Goal: Task Accomplishment & Management: Manage account settings

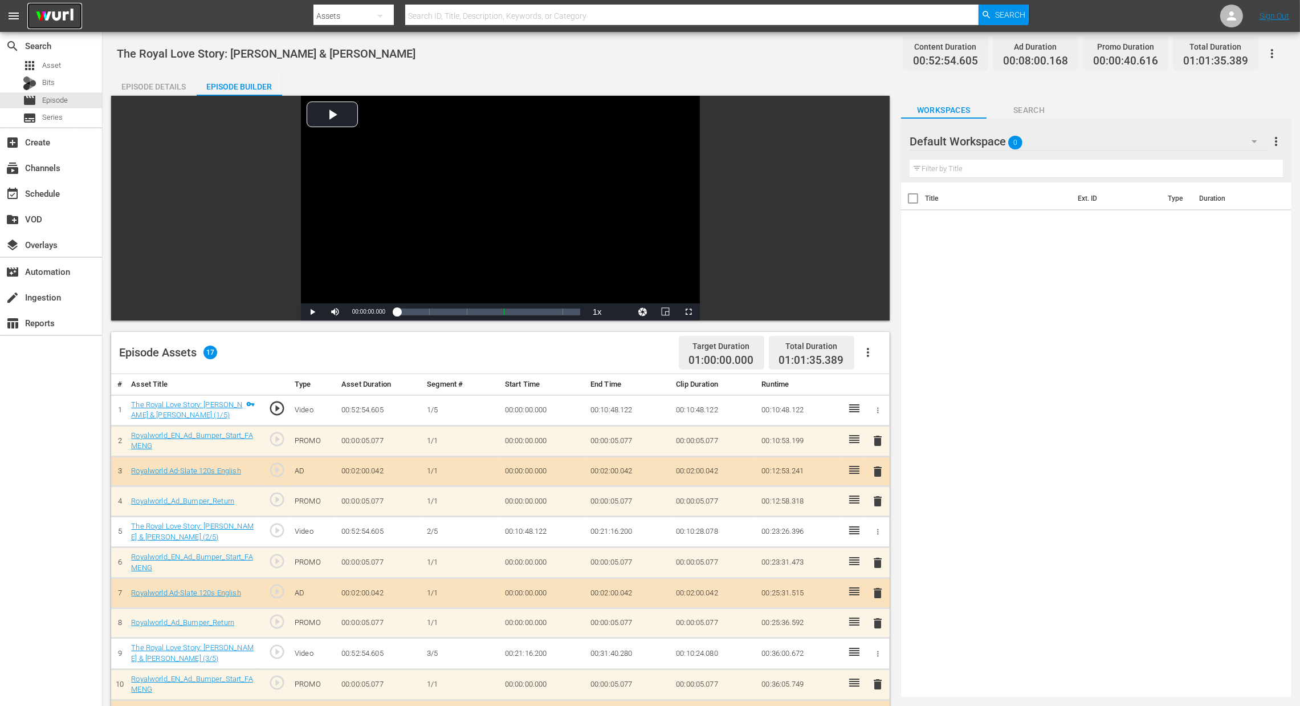
click at [52, 24] on img at bounding box center [54, 16] width 55 height 27
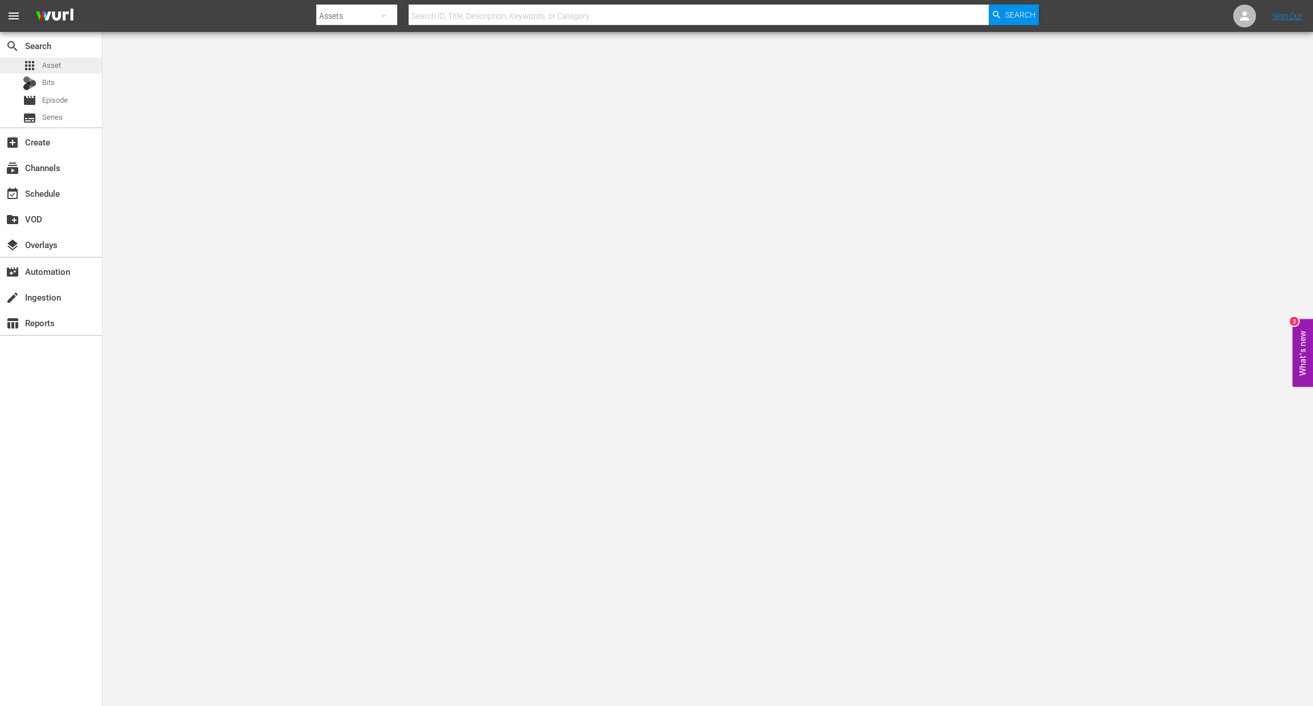
click at [50, 64] on span "Asset" at bounding box center [51, 65] width 19 height 11
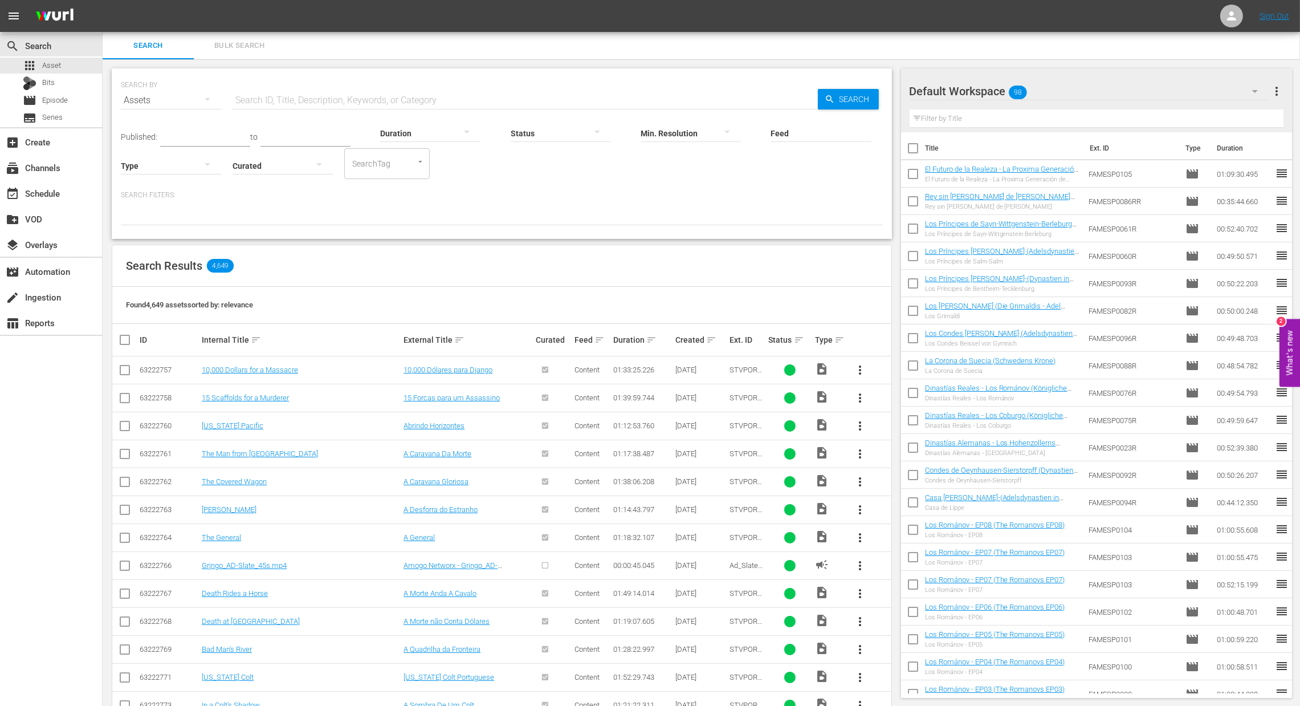
click at [361, 100] on input "text" at bounding box center [525, 100] width 585 height 27
type input "fameng"
click at [835, 92] on span "Search" at bounding box center [857, 99] width 44 height 21
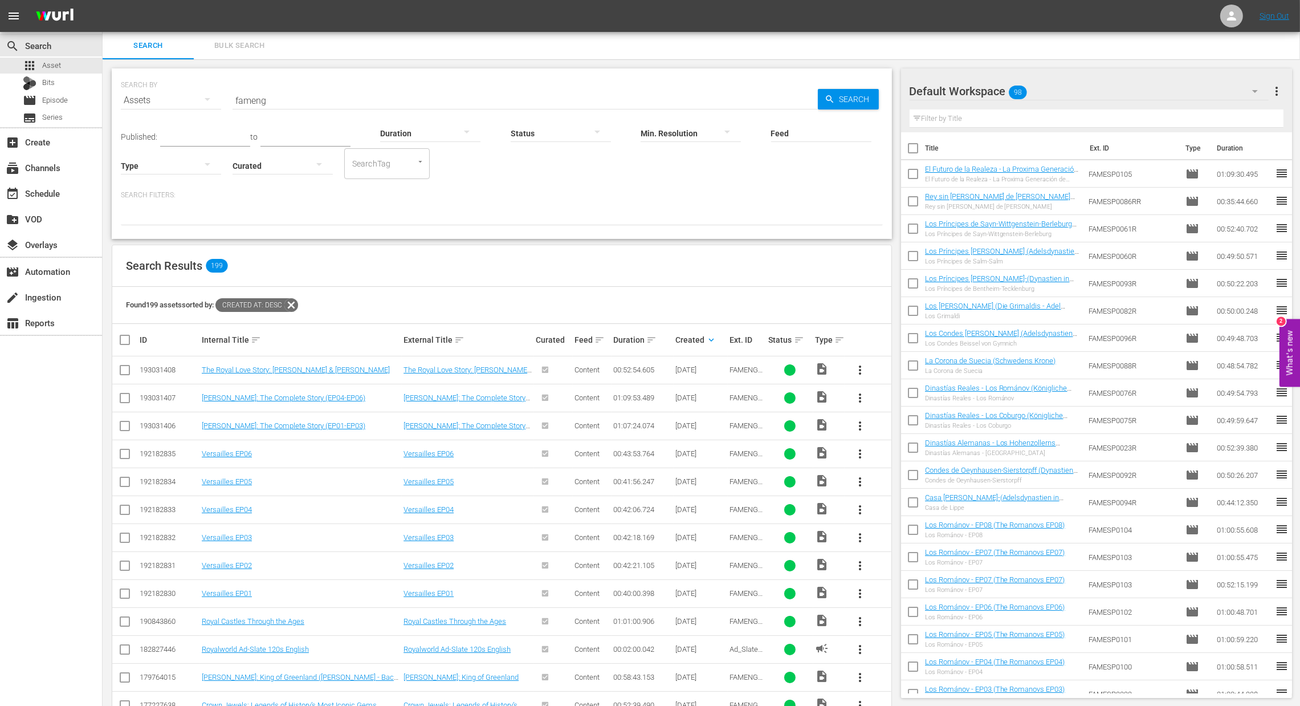
click at [865, 397] on span "more_vert" at bounding box center [860, 398] width 14 height 14
click at [895, 482] on div "Episode" at bounding box center [922, 484] width 78 height 27
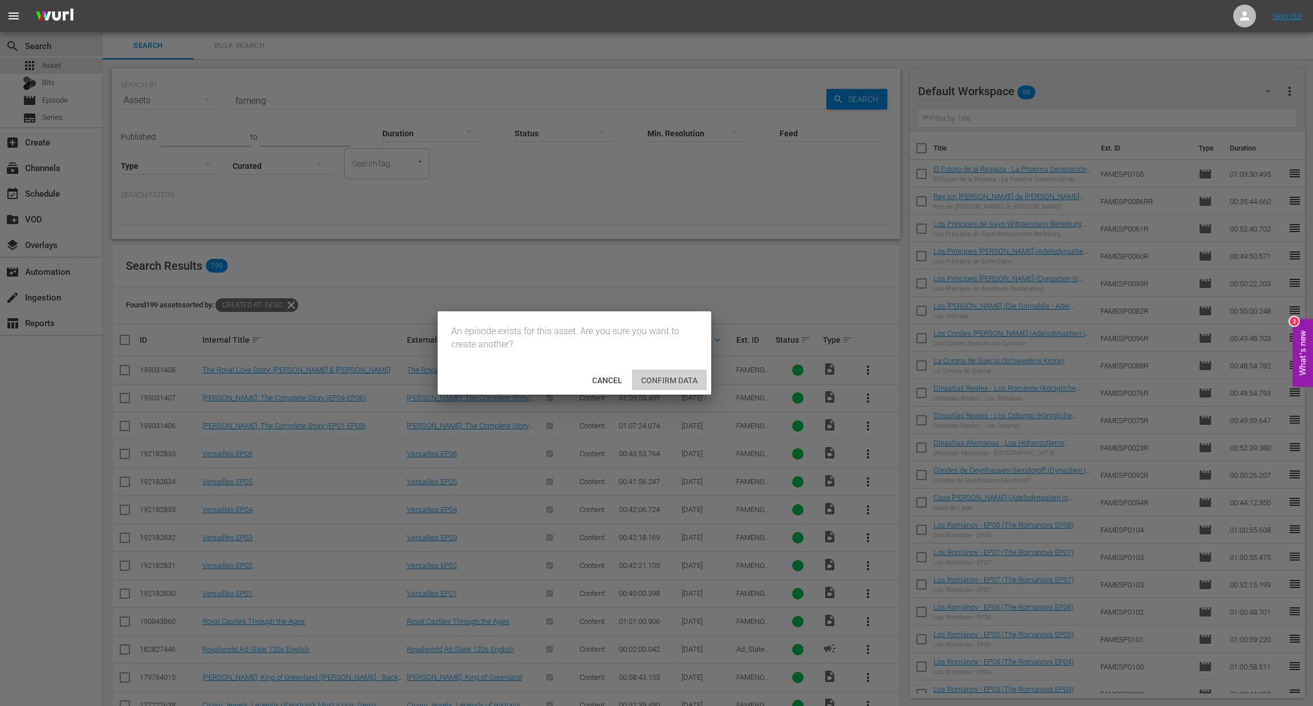
click at [682, 388] on div "Confirm data" at bounding box center [669, 379] width 75 height 21
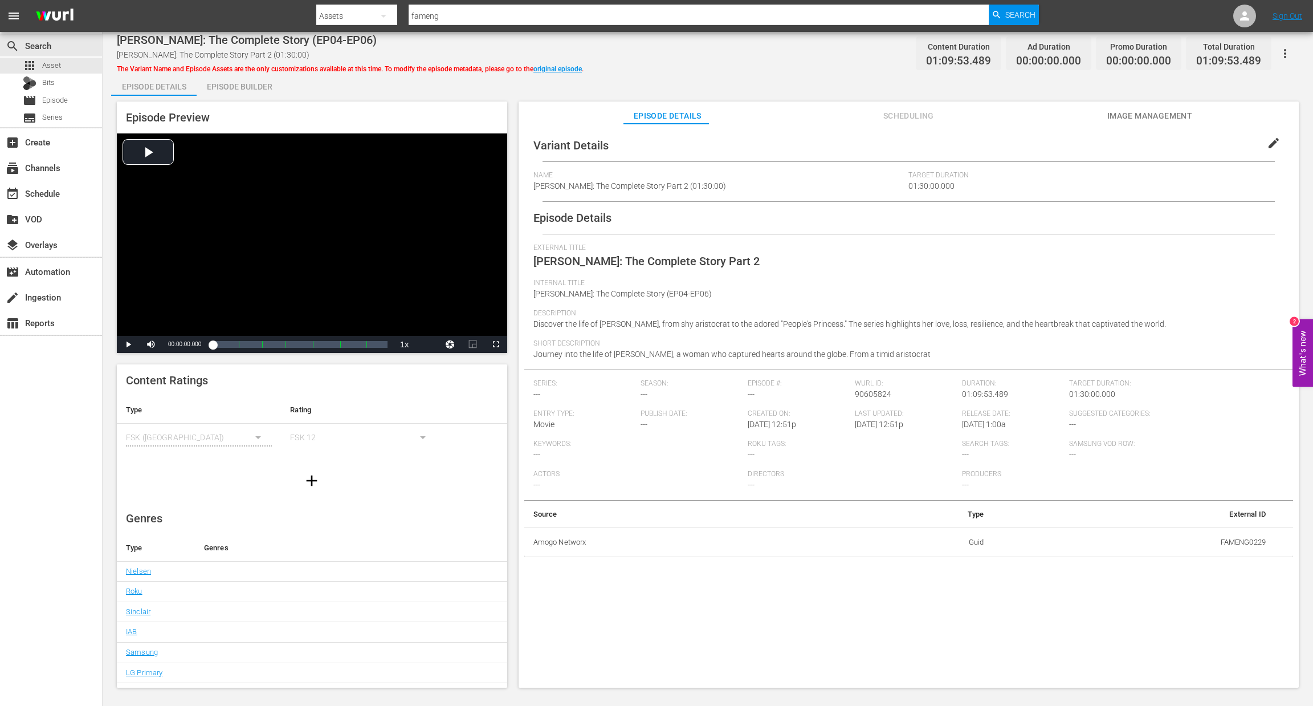
click at [237, 87] on div "Episode Builder" at bounding box center [239, 86] width 85 height 27
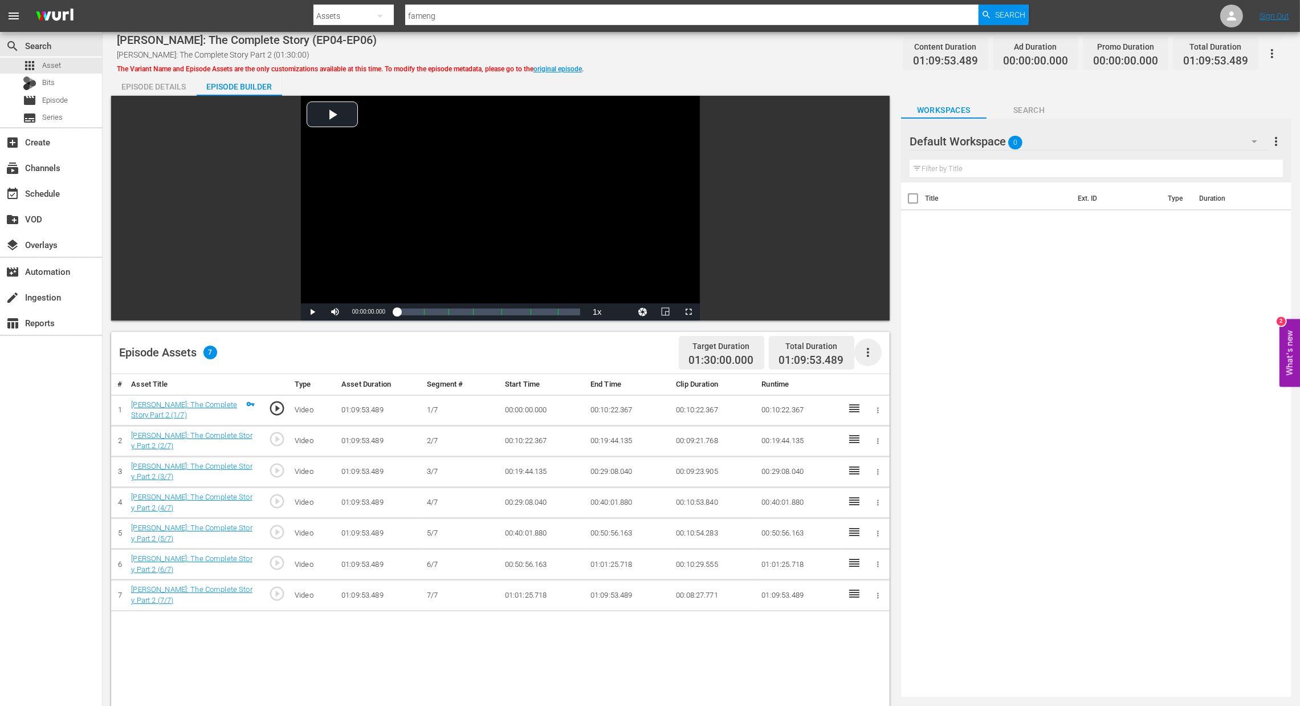
click at [868, 356] on icon "button" at bounding box center [868, 352] width 2 height 9
click at [876, 363] on div "Fill with Ads" at bounding box center [903, 356] width 78 height 27
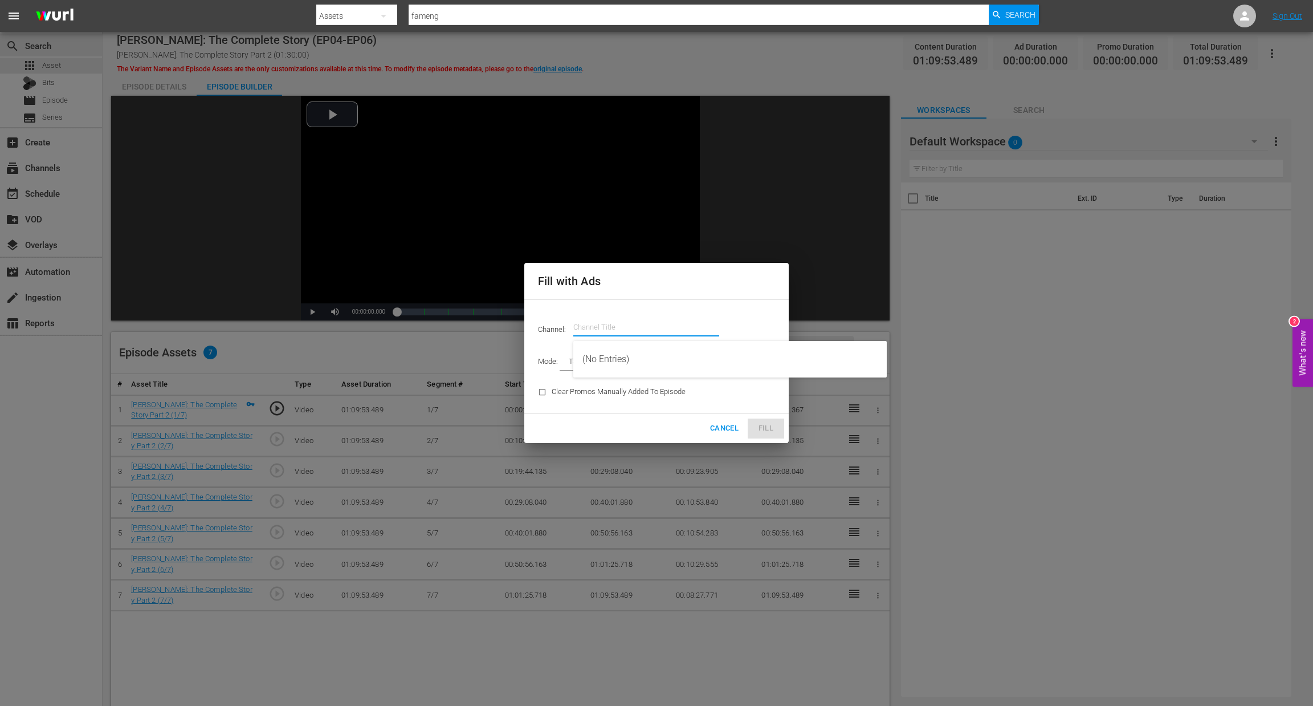
click at [647, 338] on input "text" at bounding box center [646, 326] width 146 height 27
click at [605, 325] on input "text" at bounding box center [646, 326] width 146 height 27
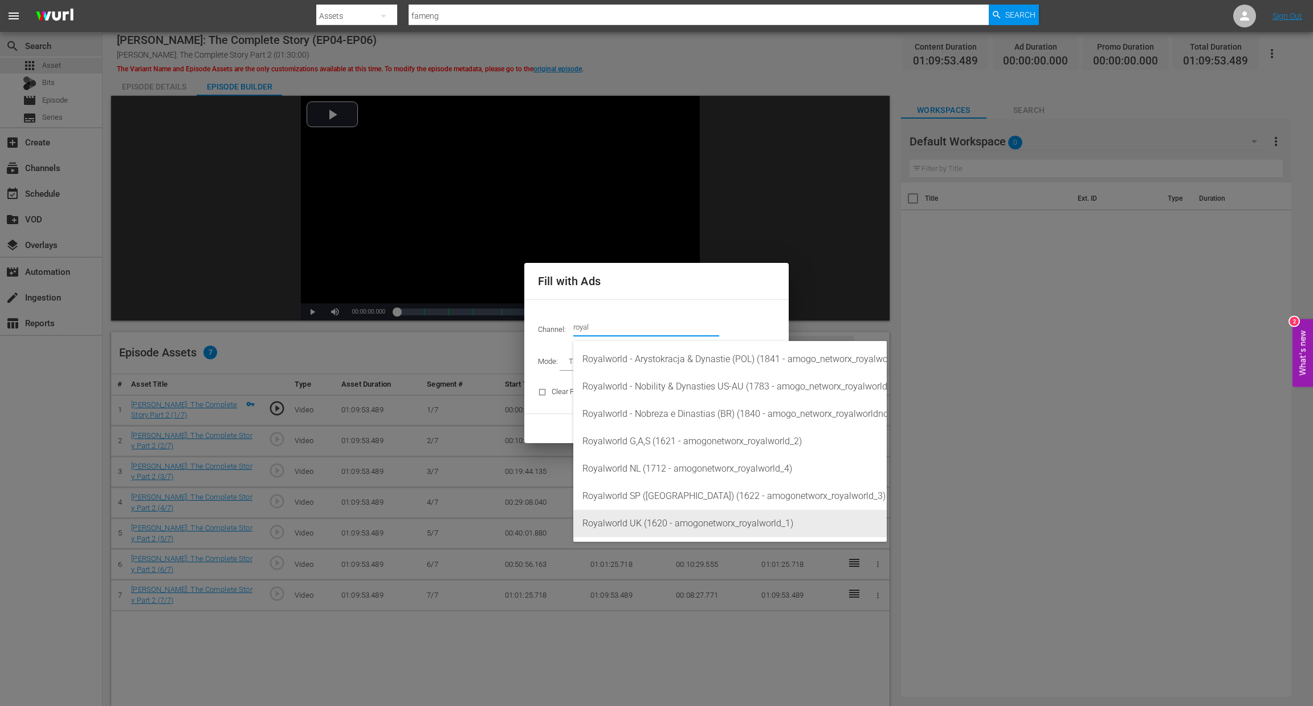
click at [678, 517] on div "Royalworld UK (1620 - amogonetworx_royalworld_1)" at bounding box center [730, 523] width 295 height 27
type input "Royalworld UK (1620)"
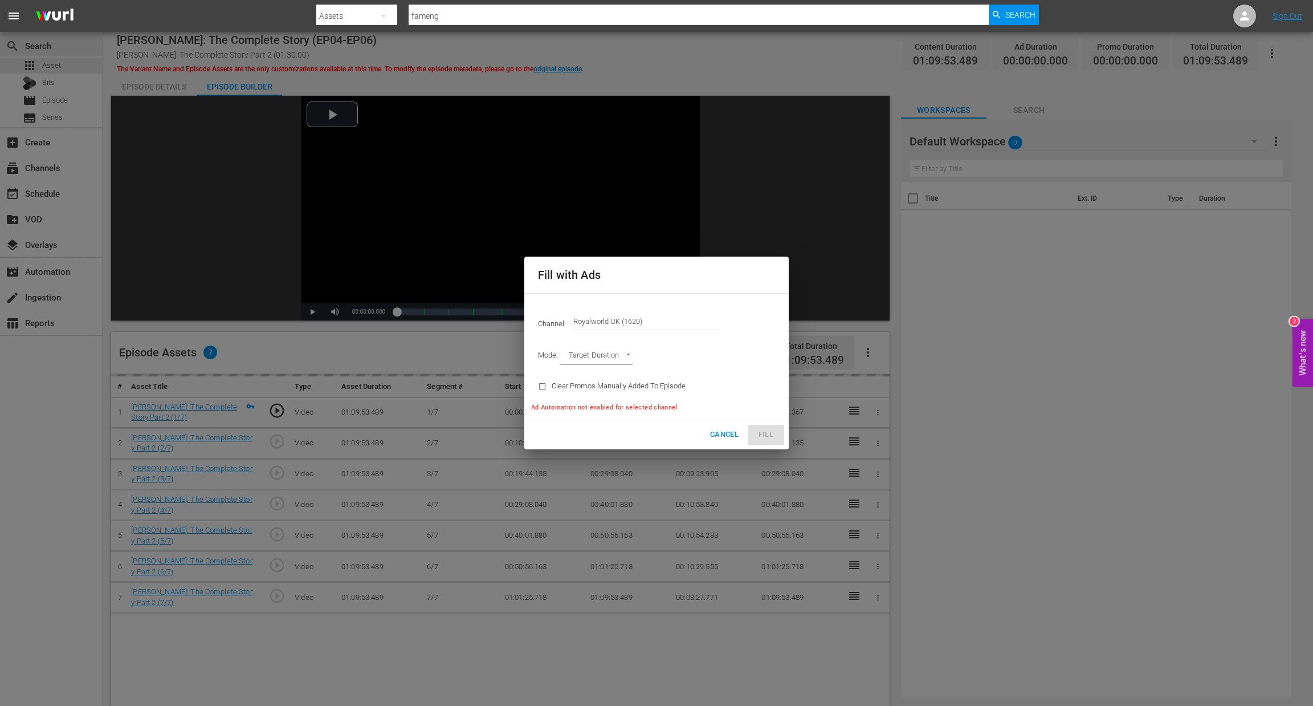
type input "AD_BREAK_DURATION"
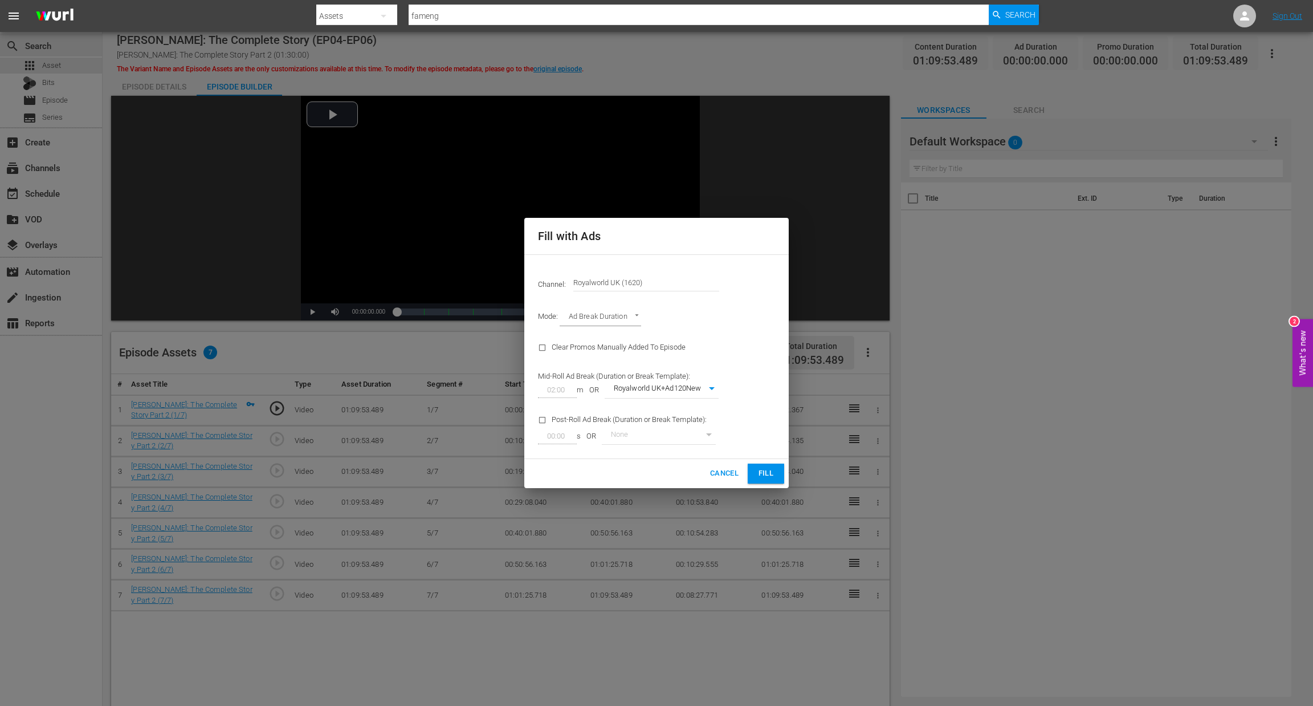
click at [760, 472] on span "Fill" at bounding box center [766, 473] width 18 height 13
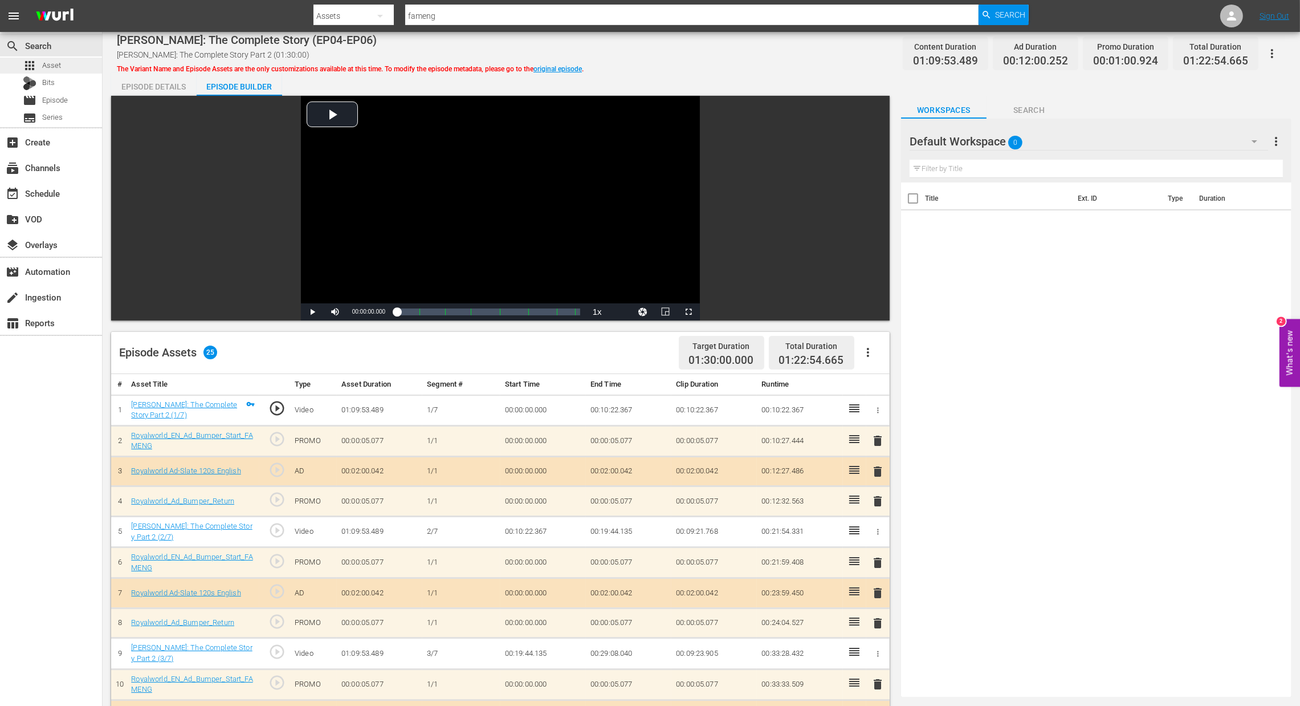
click at [59, 66] on span "Asset" at bounding box center [51, 65] width 19 height 11
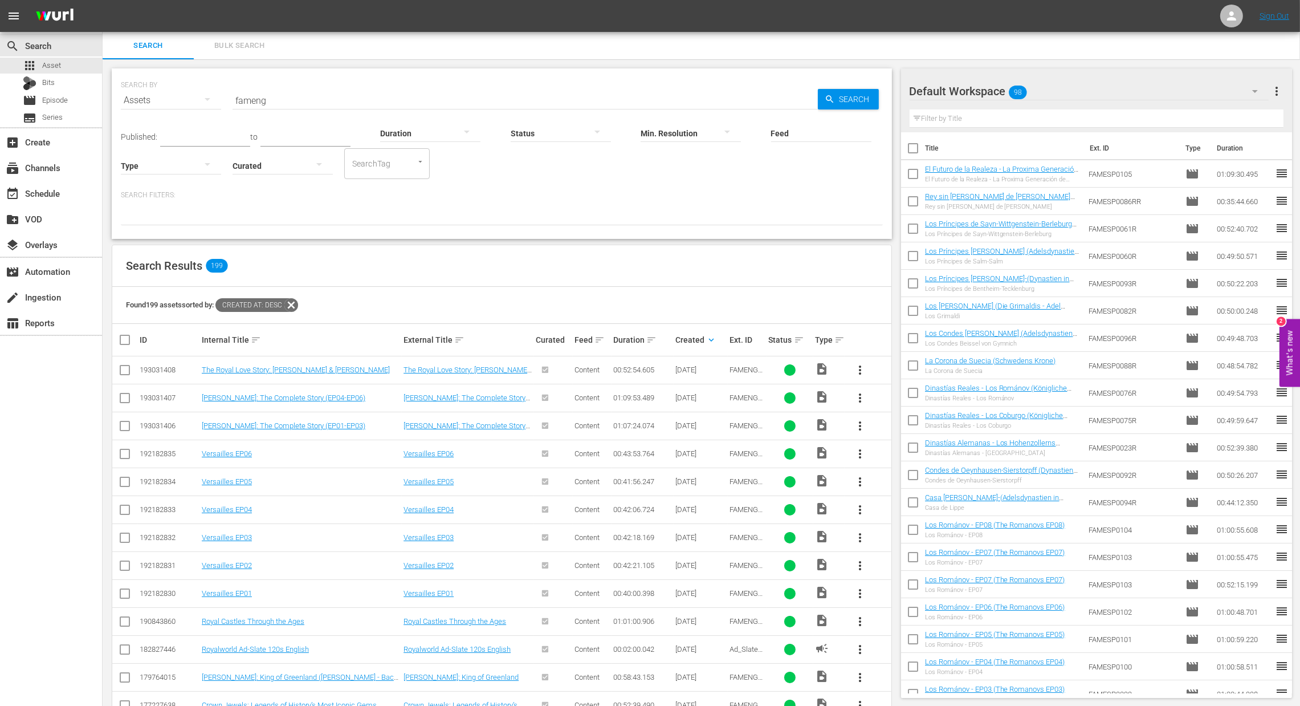
click at [861, 395] on span "more_vert" at bounding box center [860, 398] width 14 height 14
click at [905, 475] on div "Episode" at bounding box center [922, 484] width 78 height 27
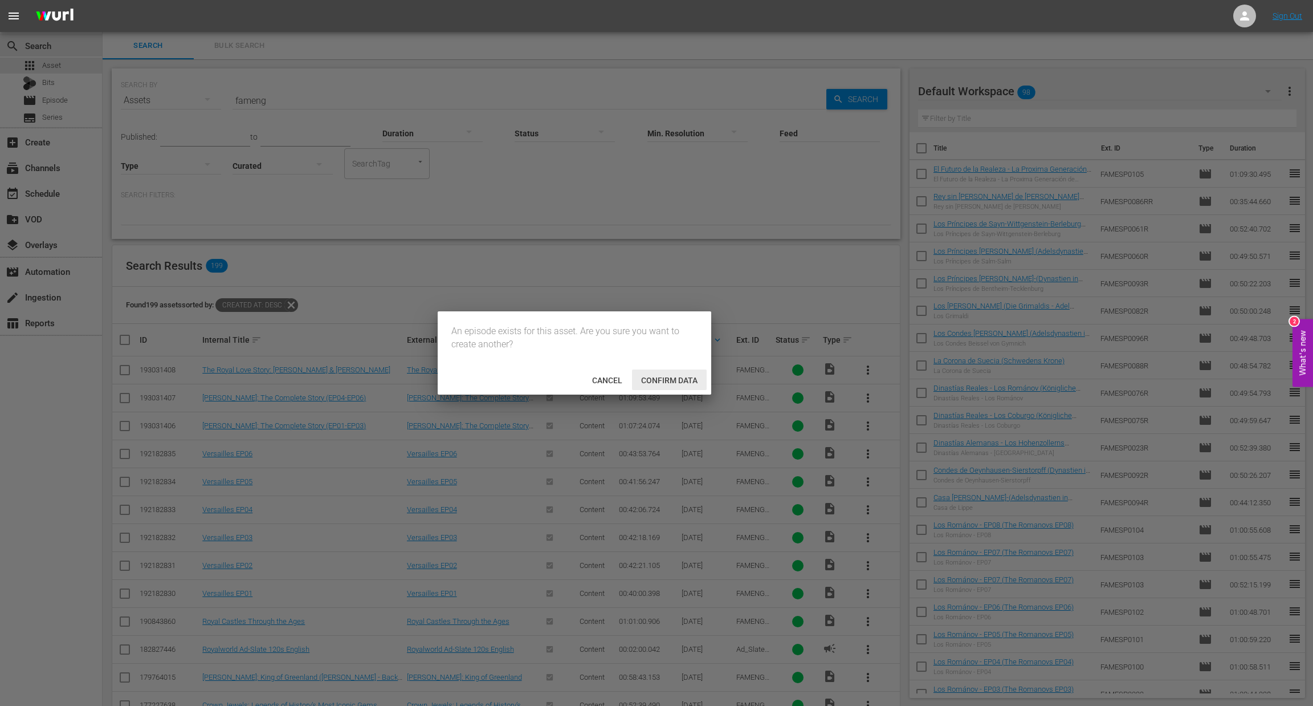
click at [674, 383] on span "Confirm data" at bounding box center [669, 380] width 75 height 9
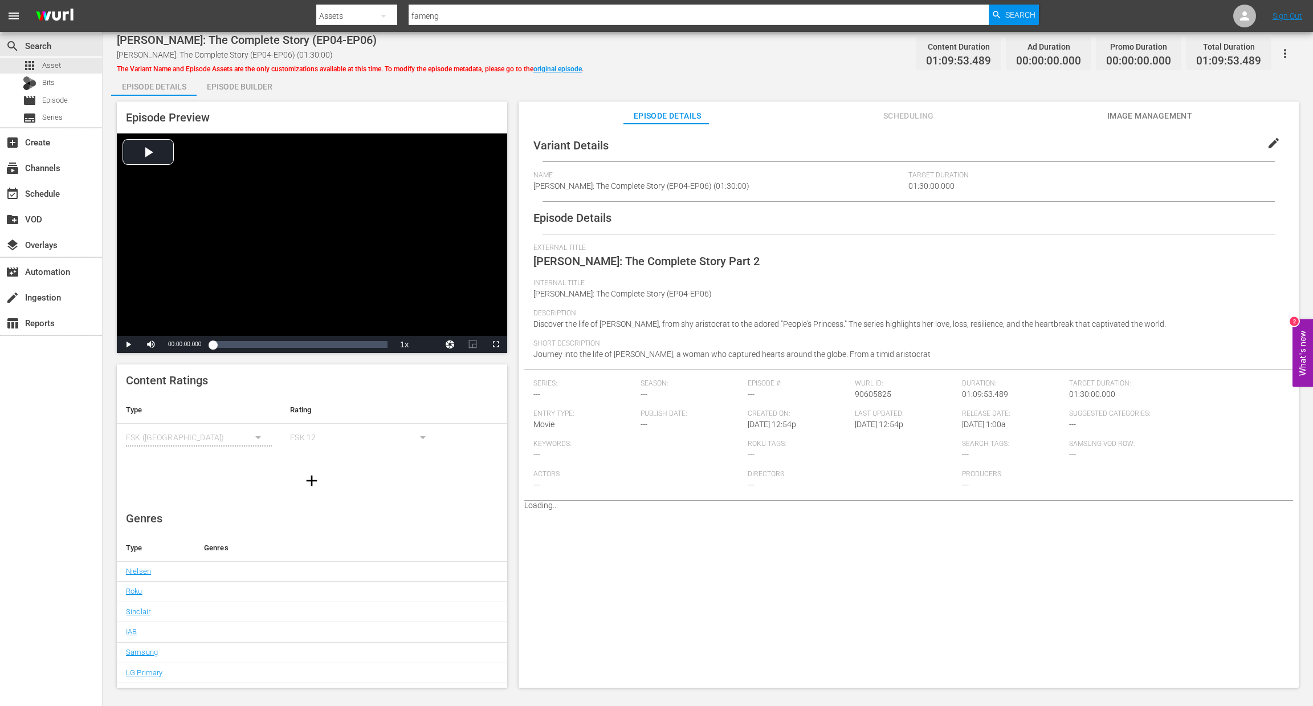
click at [234, 78] on div "Episode Builder" at bounding box center [239, 86] width 85 height 27
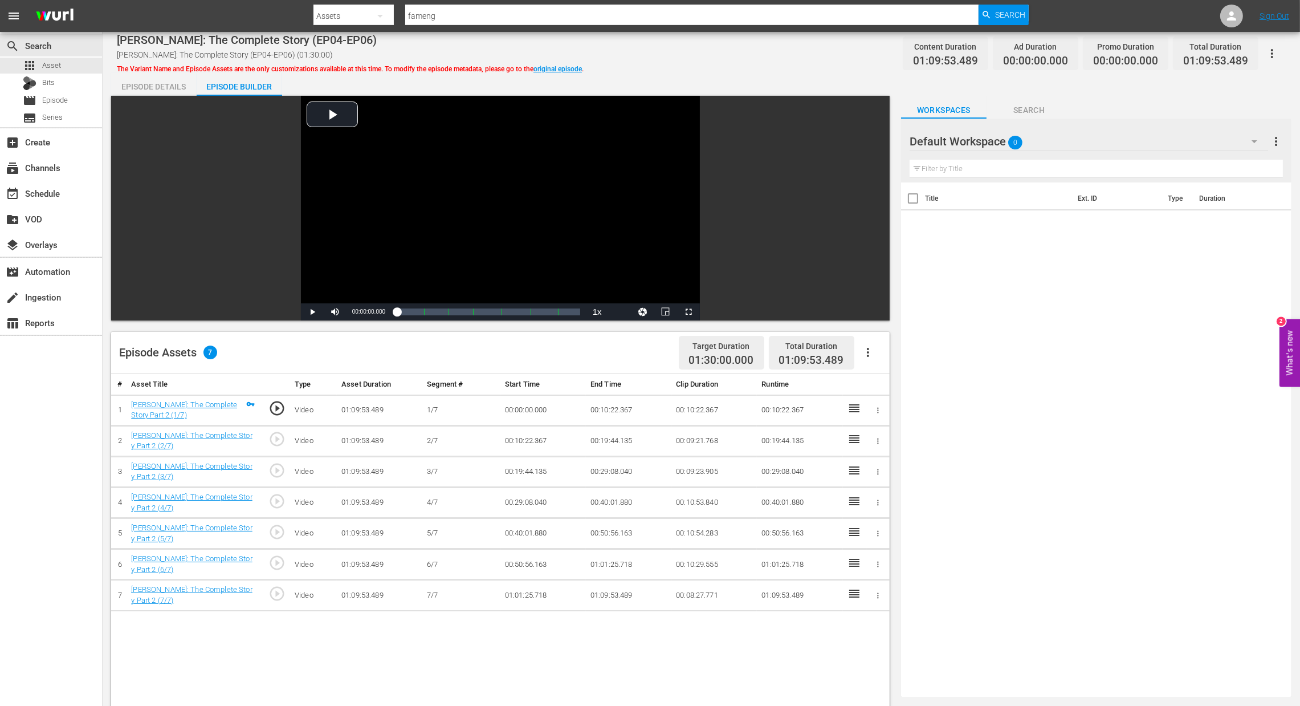
click at [867, 349] on icon "button" at bounding box center [868, 352] width 2 height 9
click at [869, 363] on div "Fill with Ads" at bounding box center [903, 356] width 78 height 27
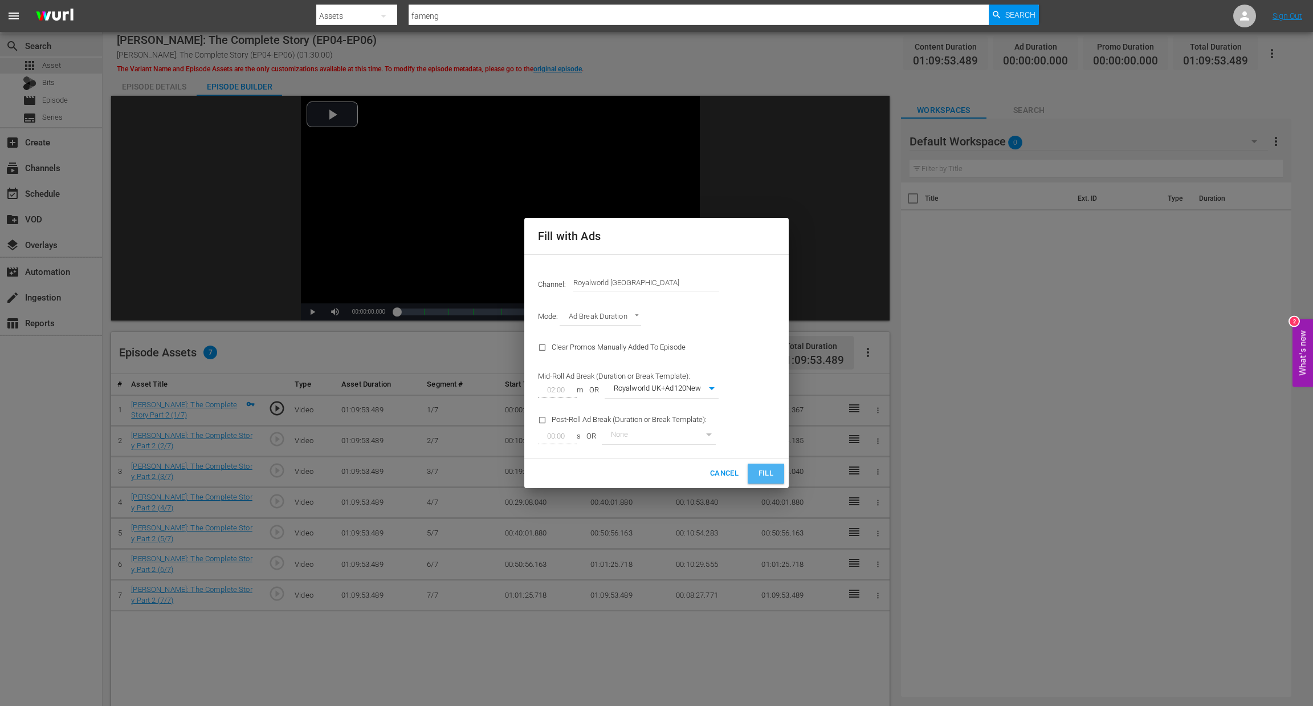
click at [763, 468] on span "Fill" at bounding box center [766, 473] width 18 height 13
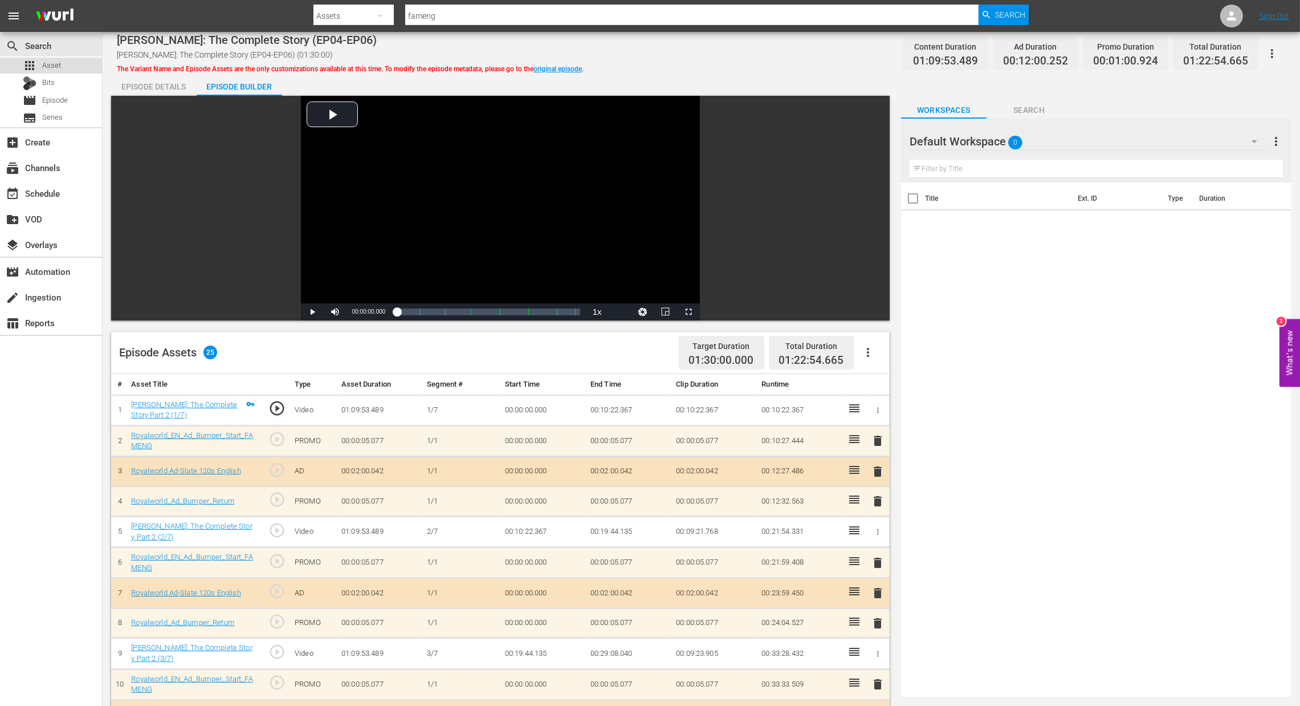
click at [39, 66] on div "apps Asset" at bounding box center [42, 66] width 38 height 16
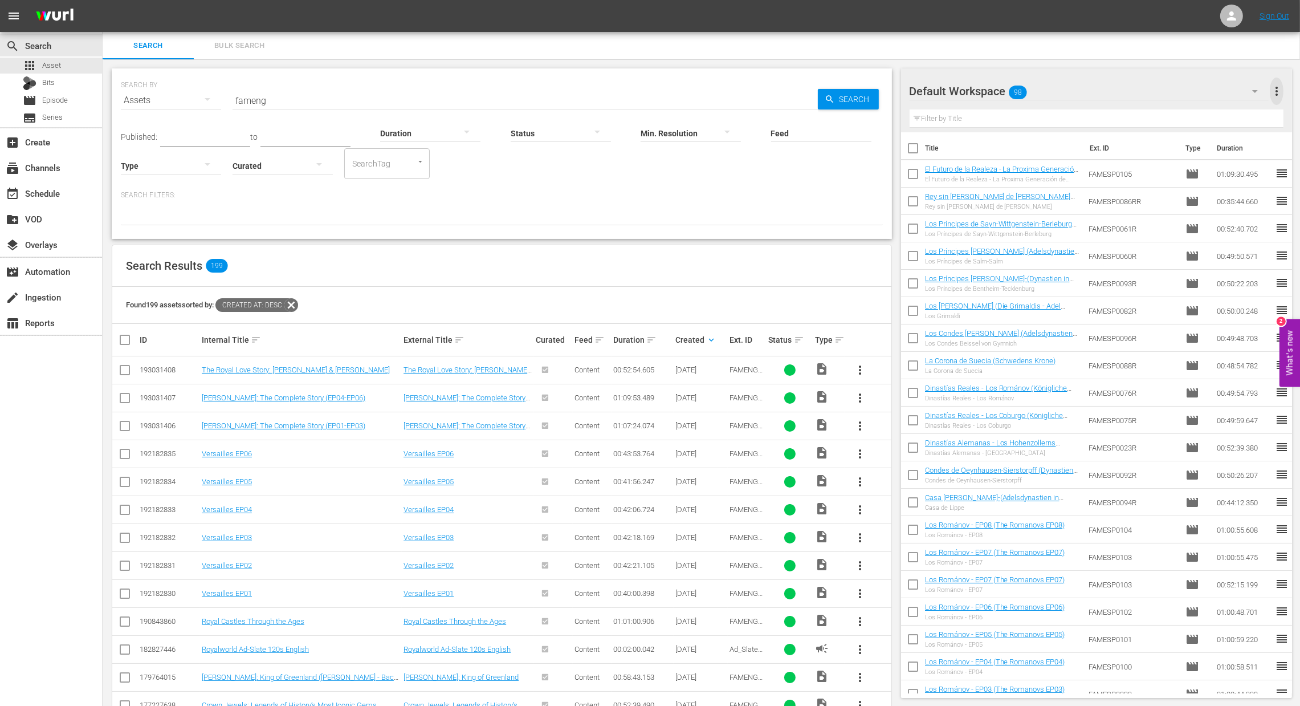
click at [1277, 92] on span "more_vert" at bounding box center [1277, 91] width 14 height 14
click at [1185, 111] on div "Clear All Workspace Items" at bounding box center [1204, 113] width 134 height 21
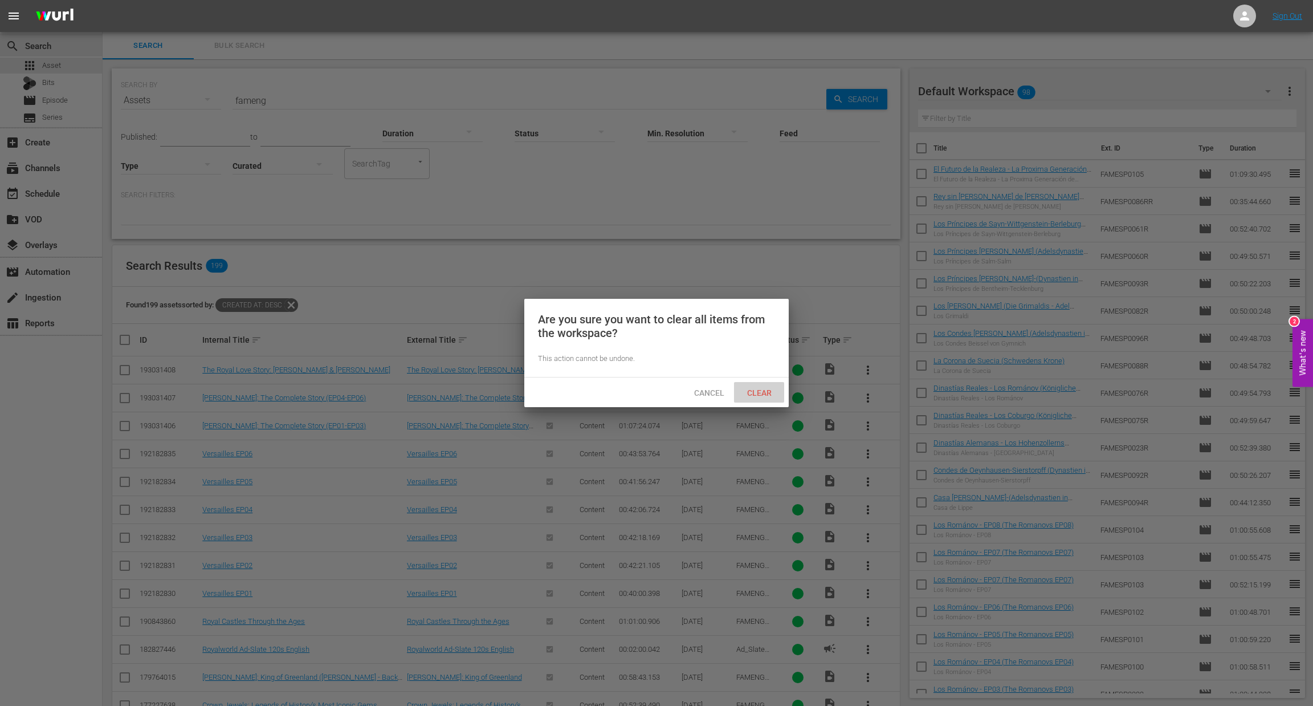
click at [755, 395] on span "Clear" at bounding box center [759, 392] width 43 height 9
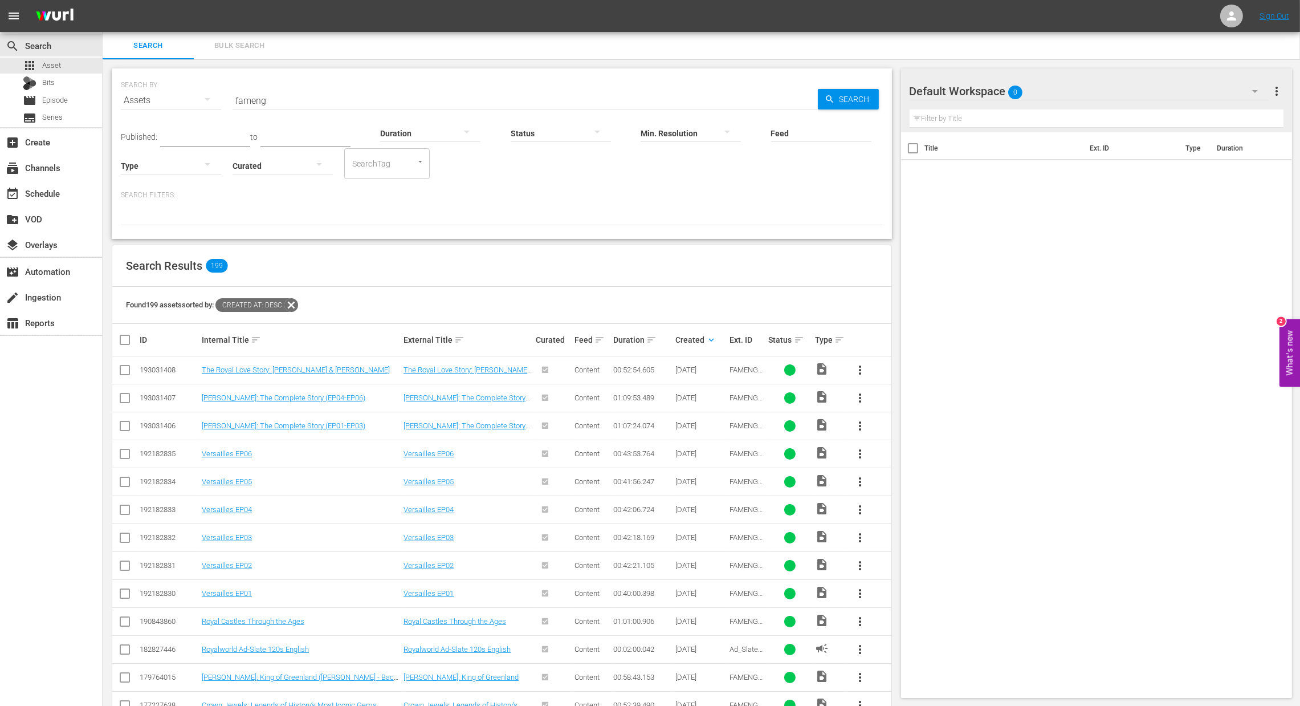
drag, startPoint x: 119, startPoint y: 340, endPoint x: 145, endPoint y: 339, distance: 26.2
click at [120, 339] on input "checkbox" at bounding box center [129, 340] width 23 height 14
checkbox input "true"
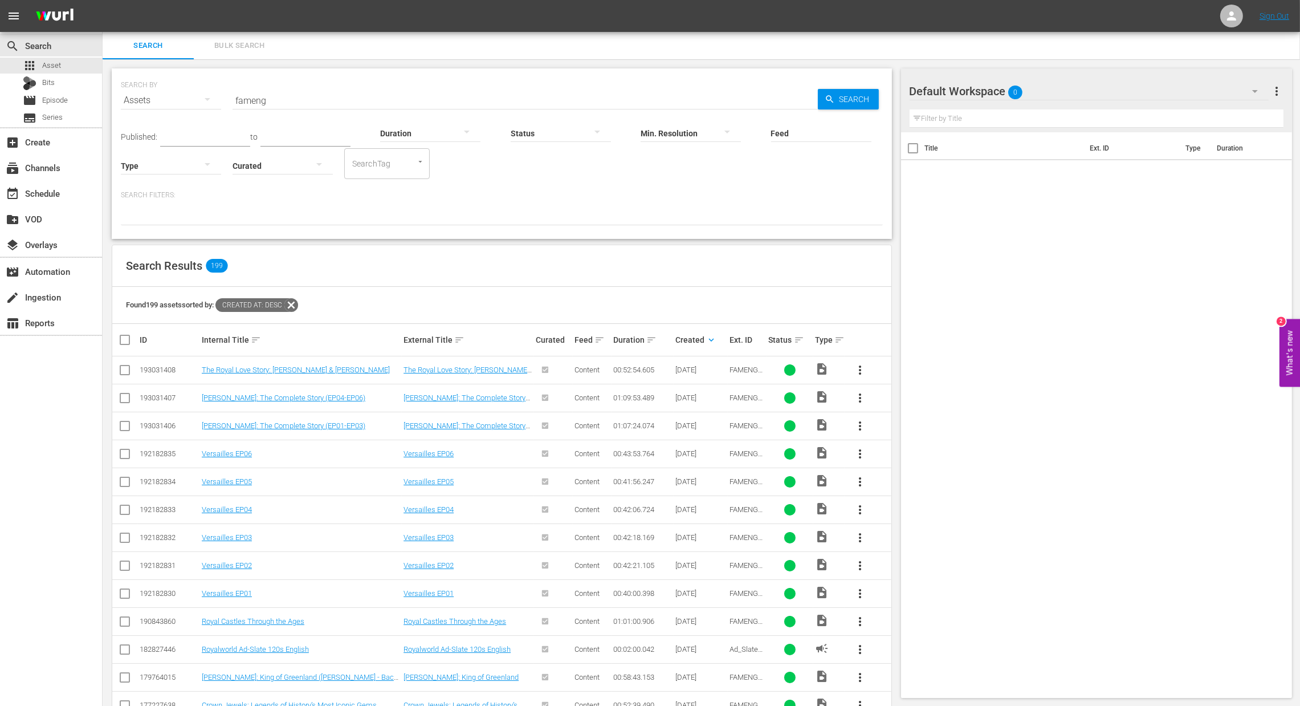
checkbox input "true"
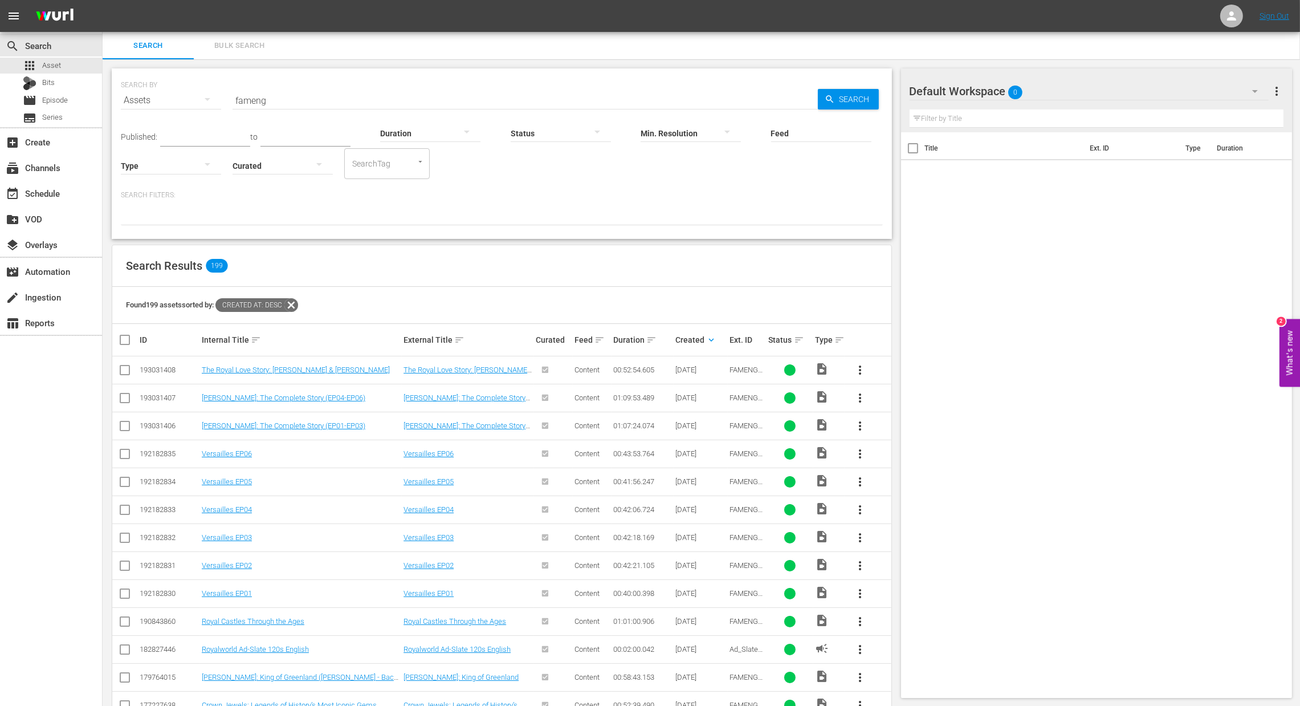
checkbox input "true"
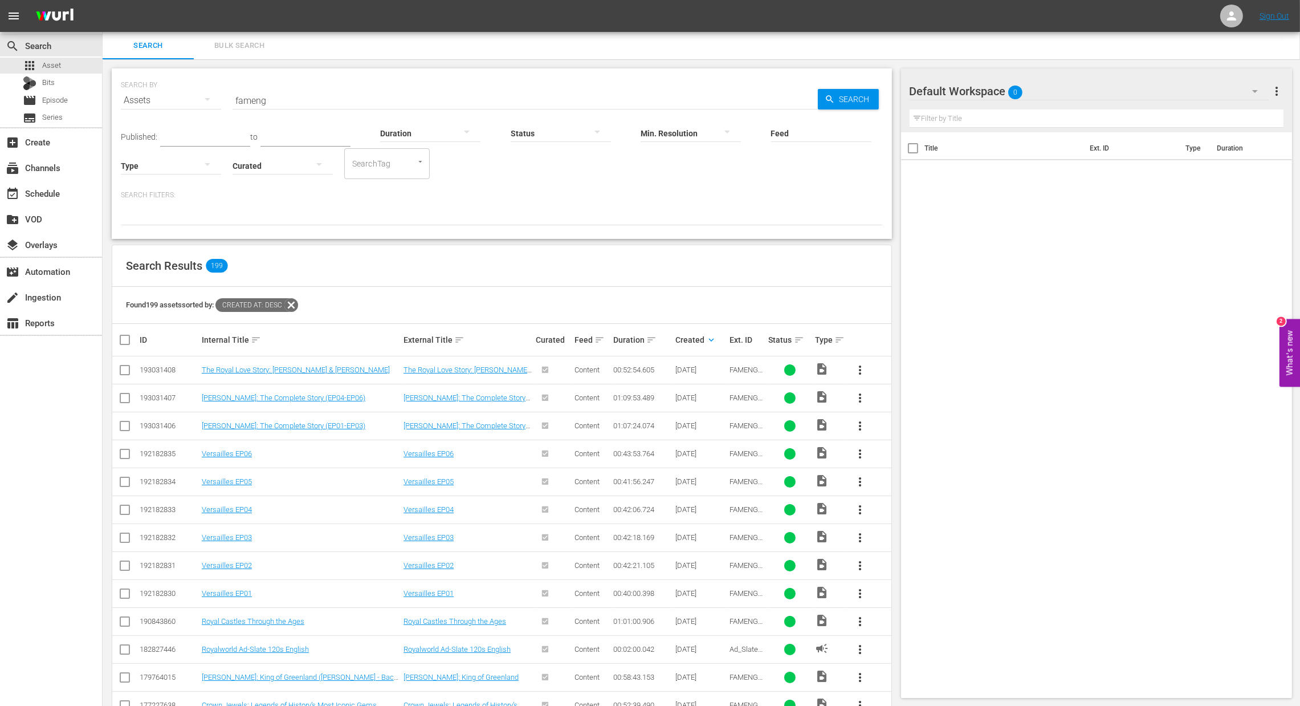
checkbox input "true"
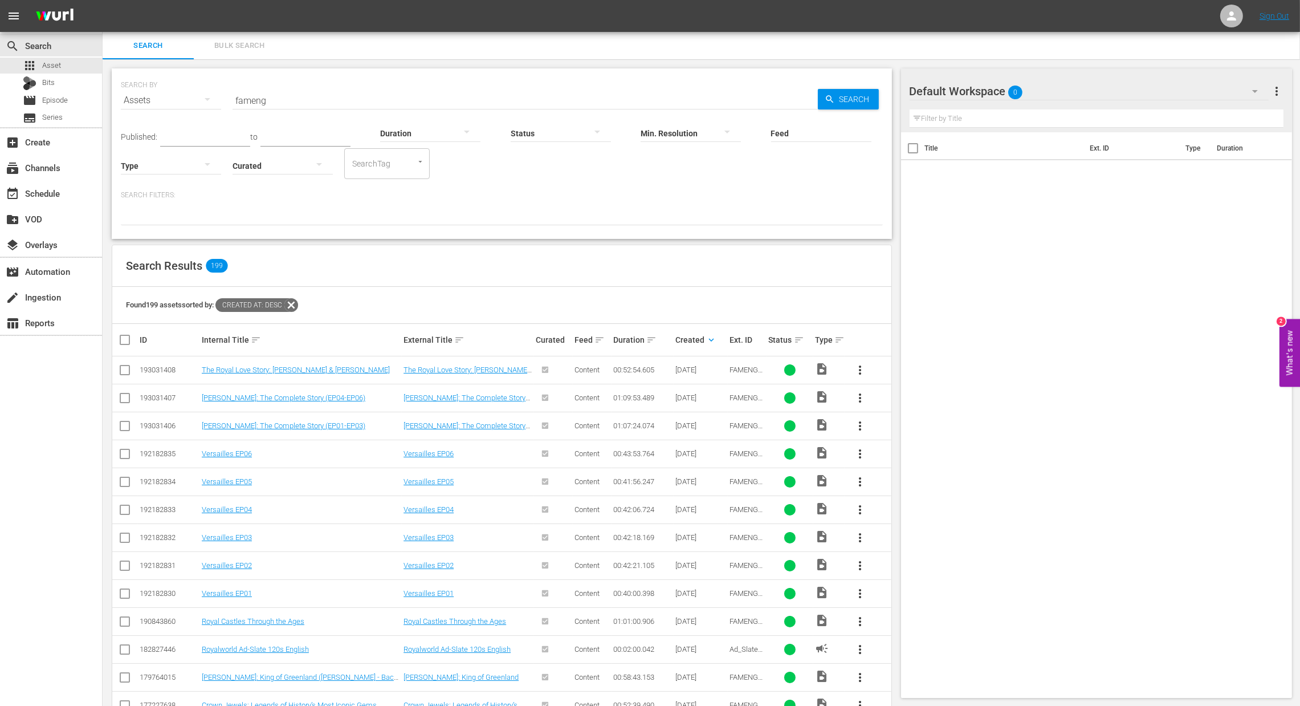
checkbox input "true"
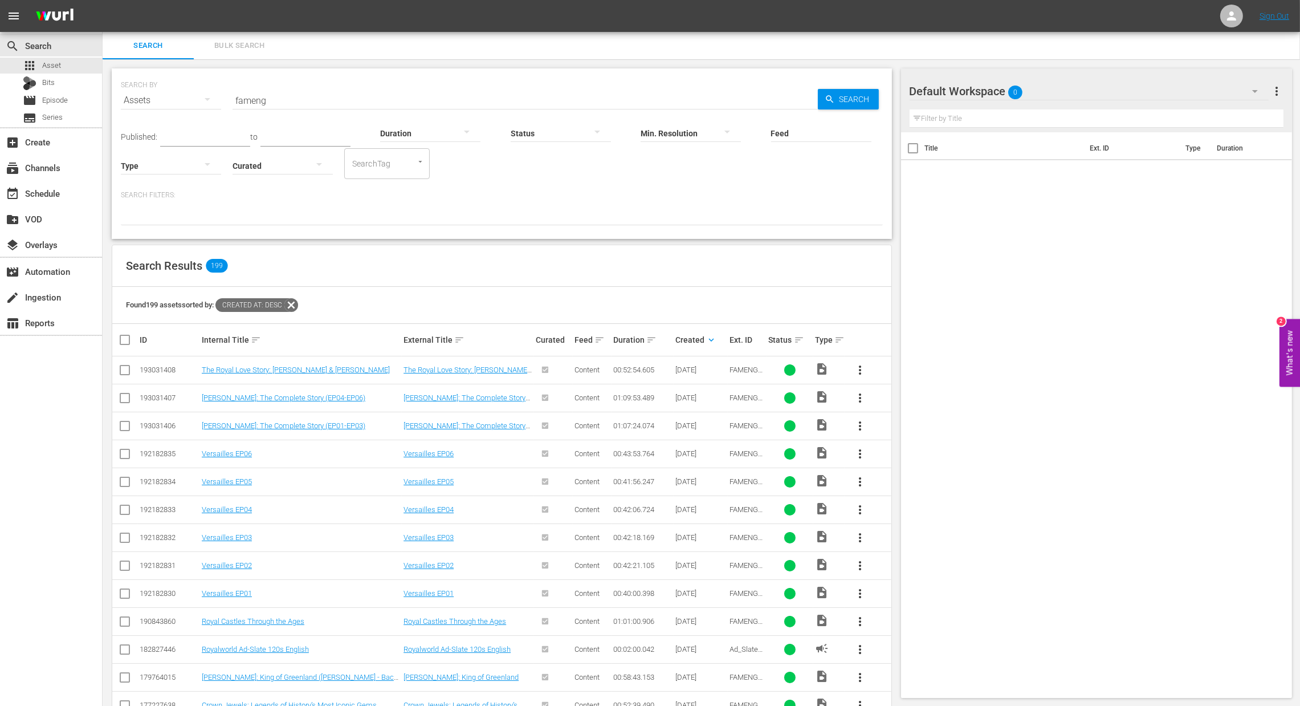
checkbox input "true"
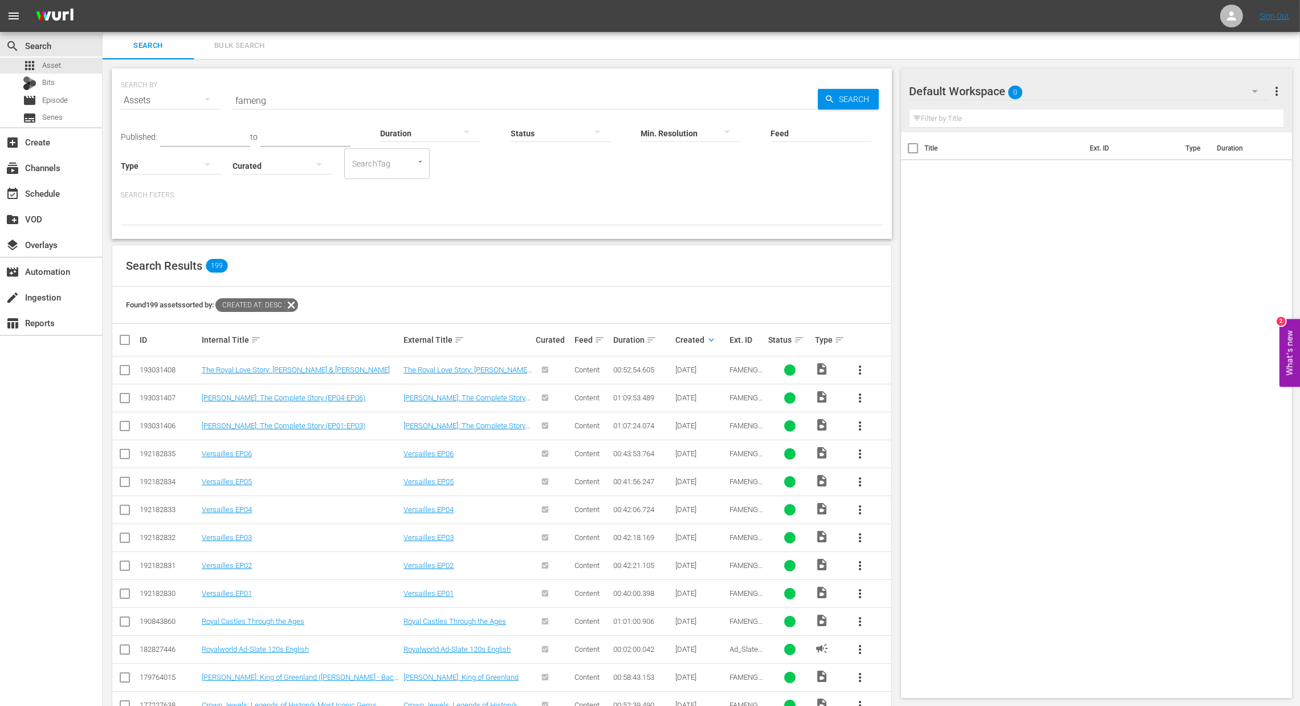
checkbox input "true"
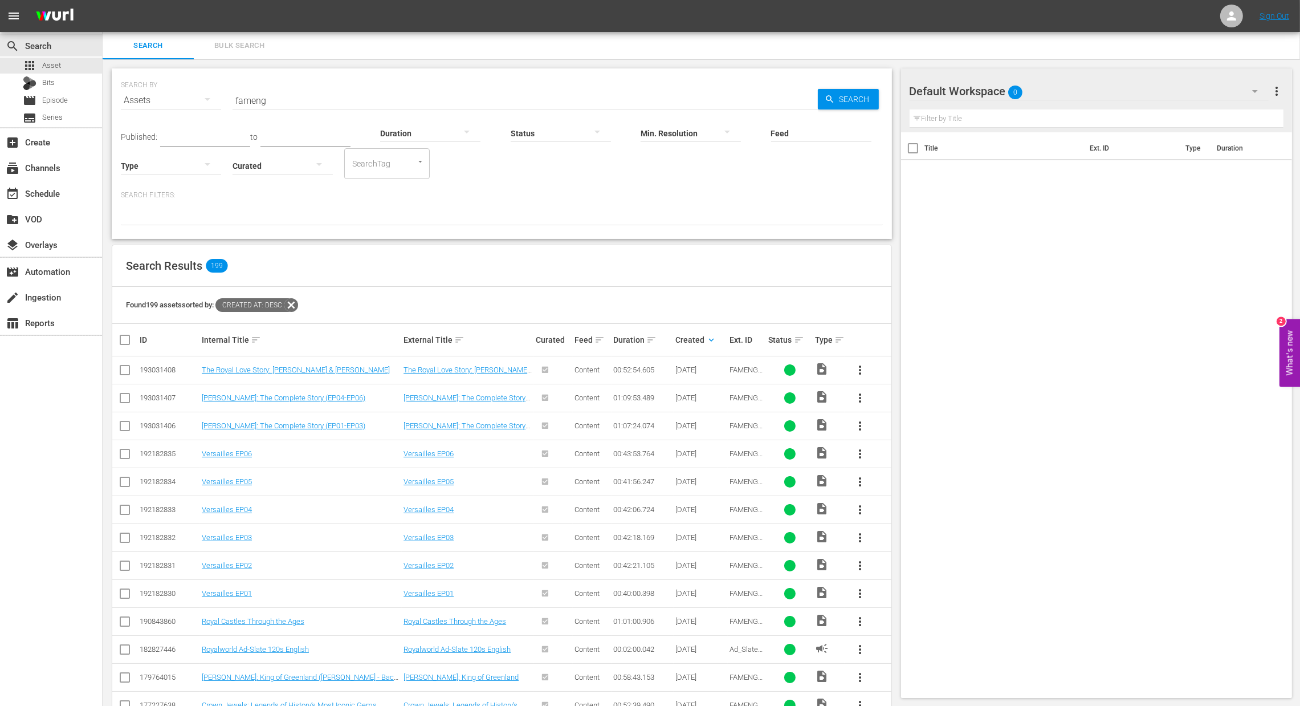
checkbox input "true"
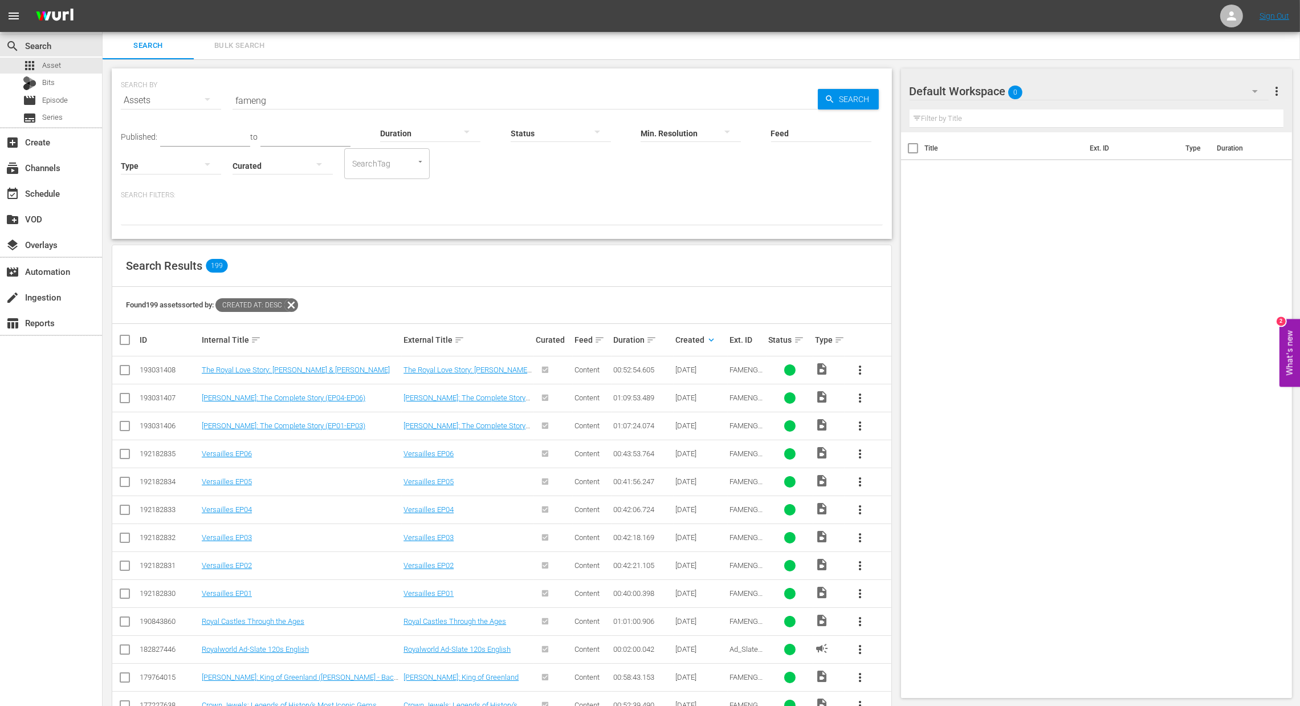
checkbox input "true"
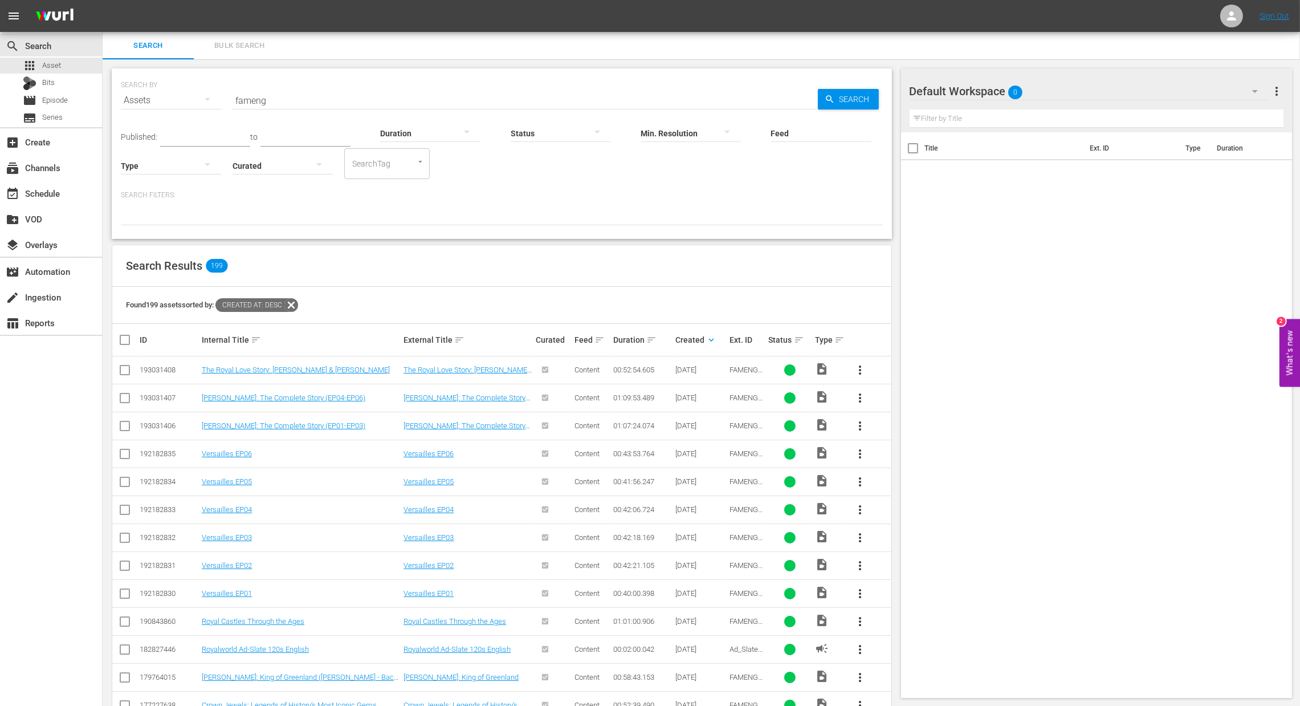
checkbox input "true"
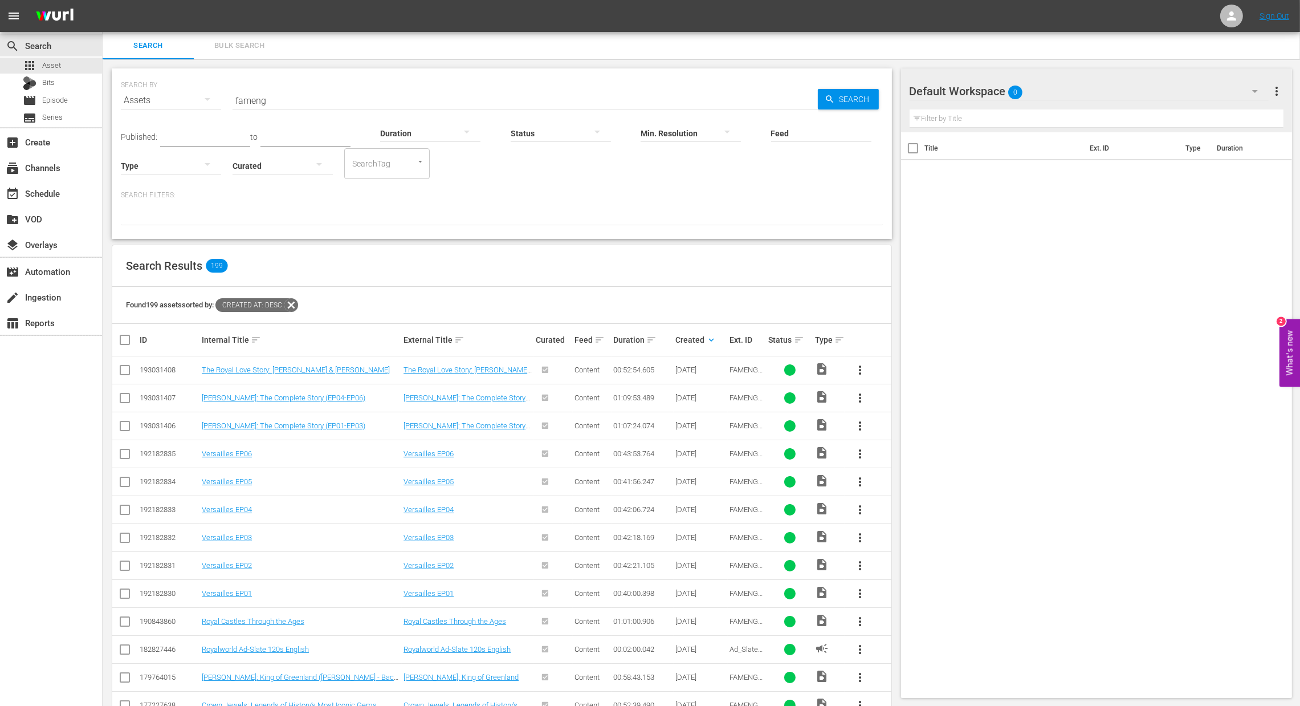
checkbox input "true"
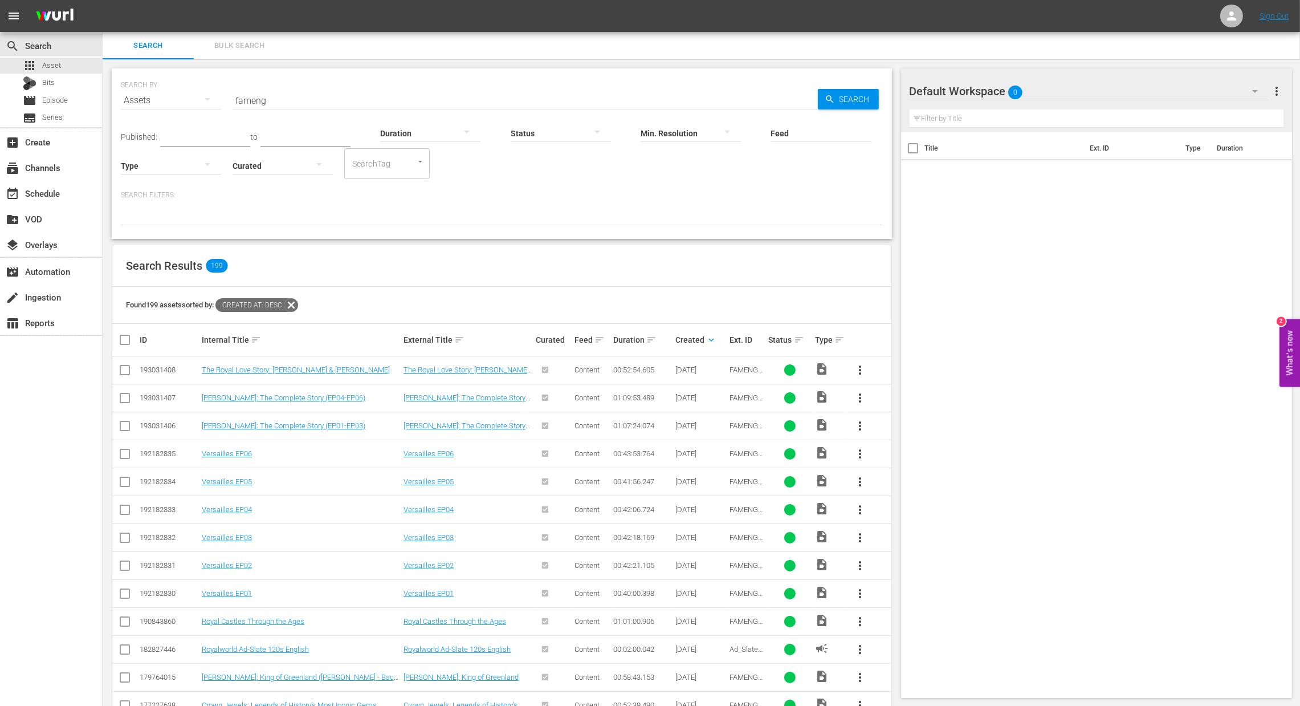
checkbox input "true"
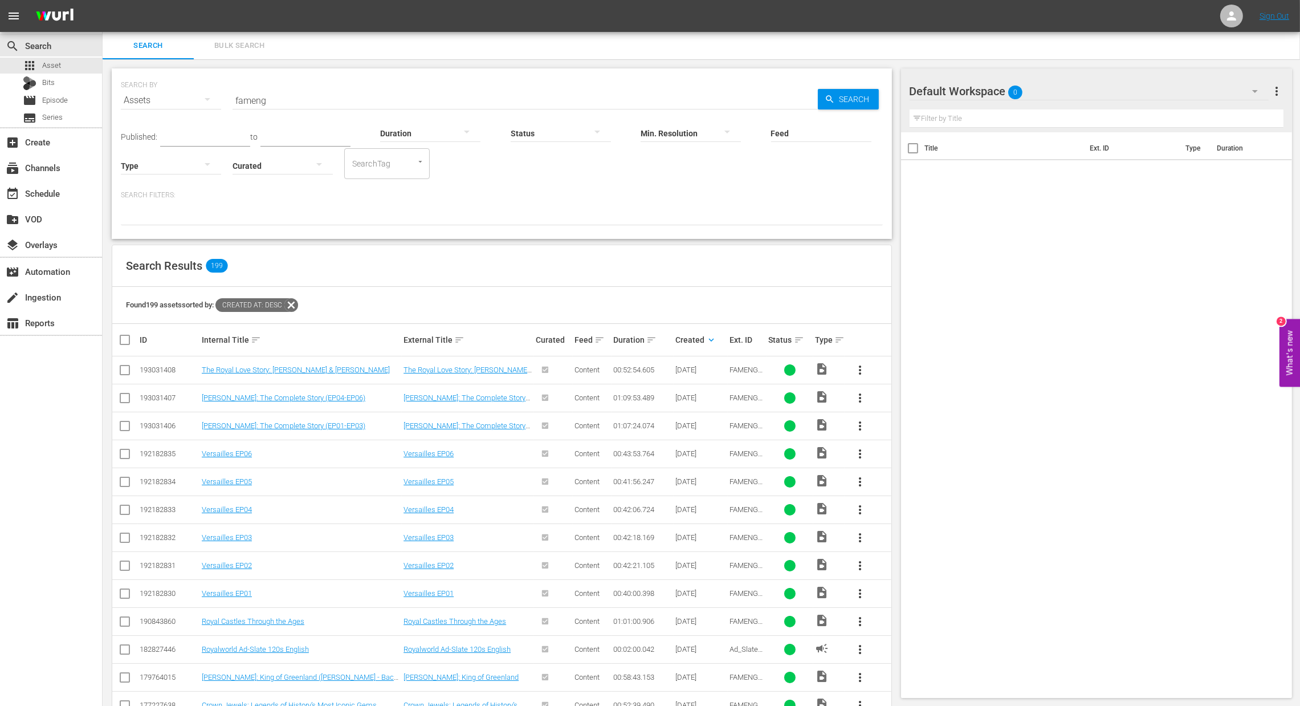
checkbox input "true"
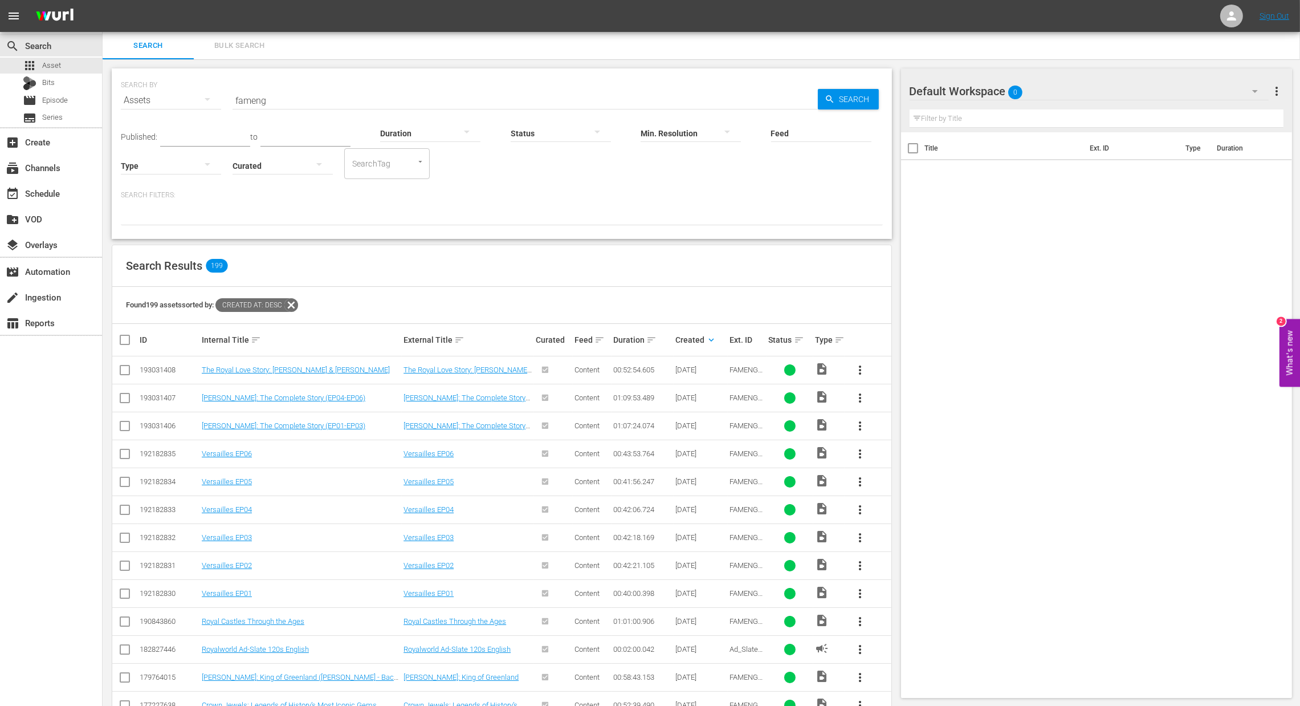
checkbox input "true"
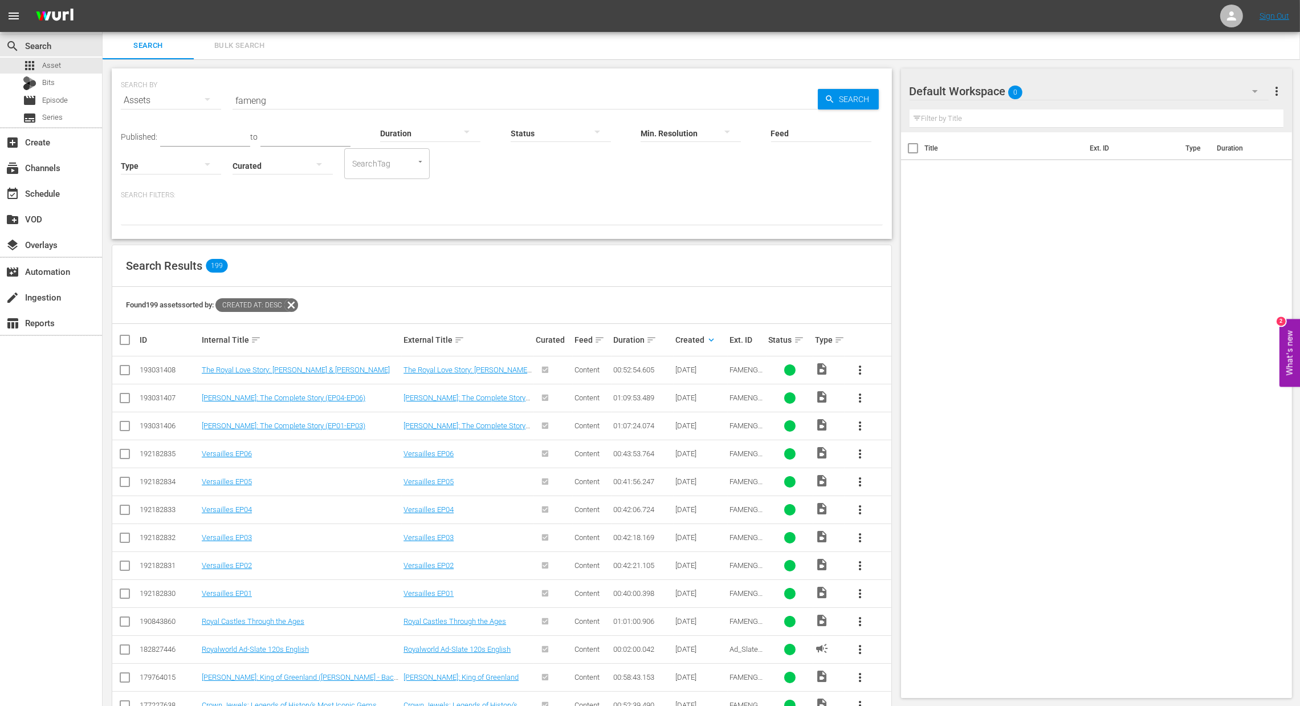
checkbox input "true"
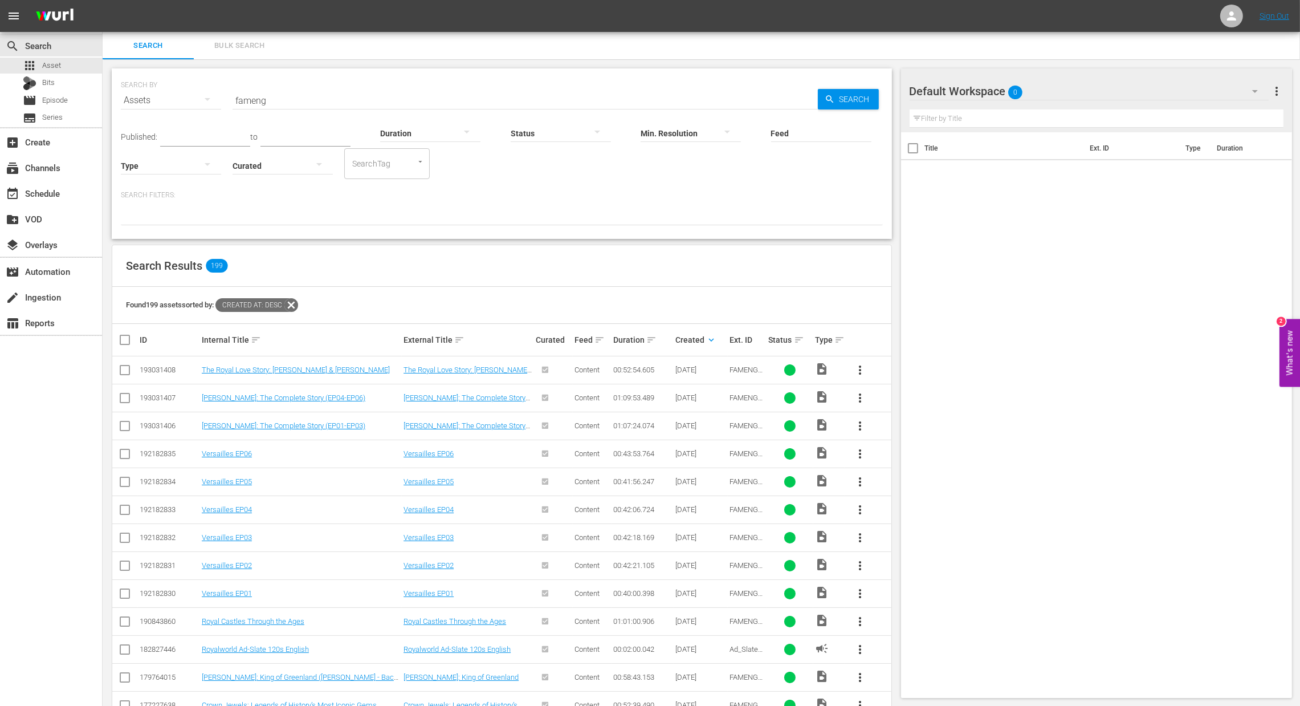
checkbox input "true"
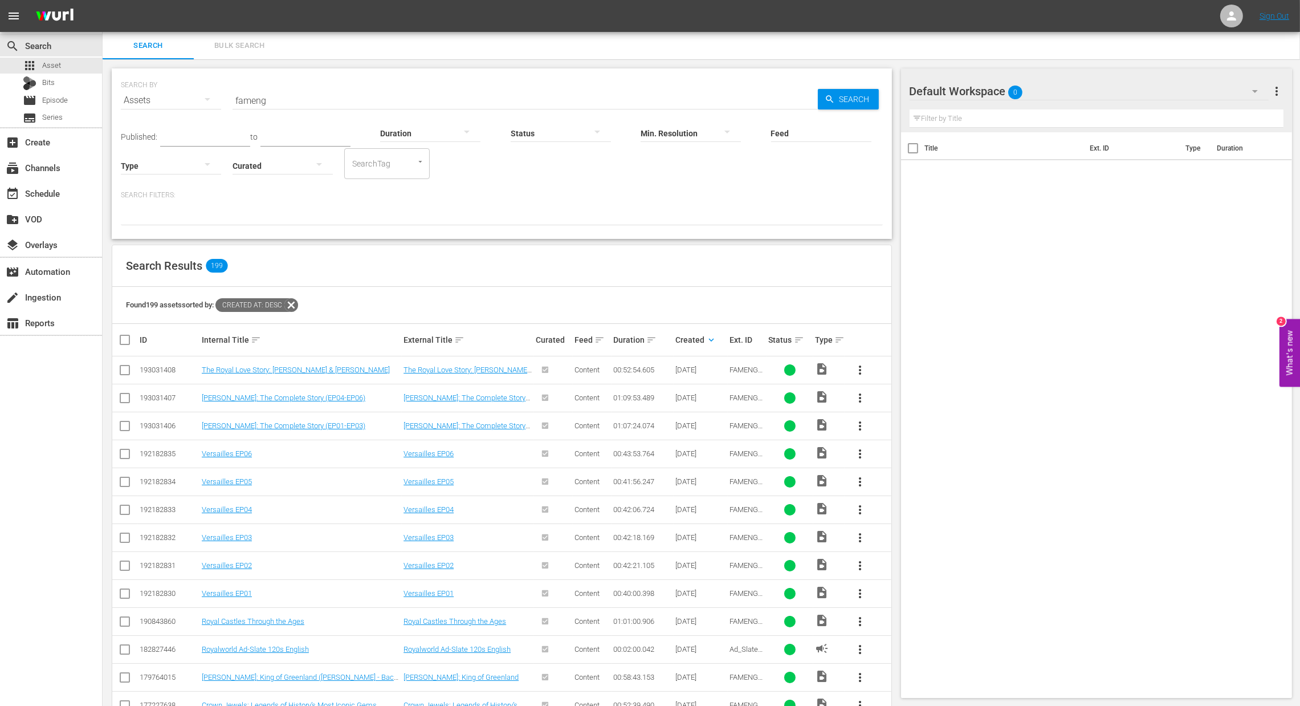
checkbox input "true"
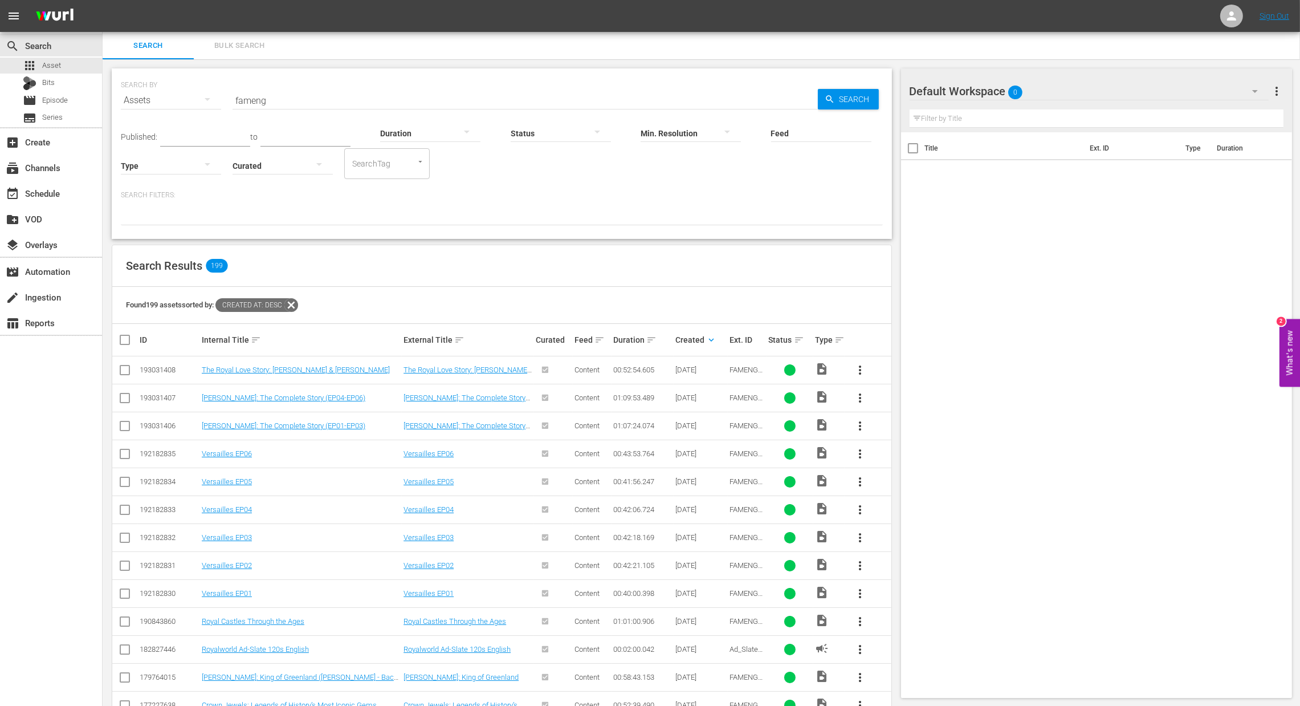
checkbox input "true"
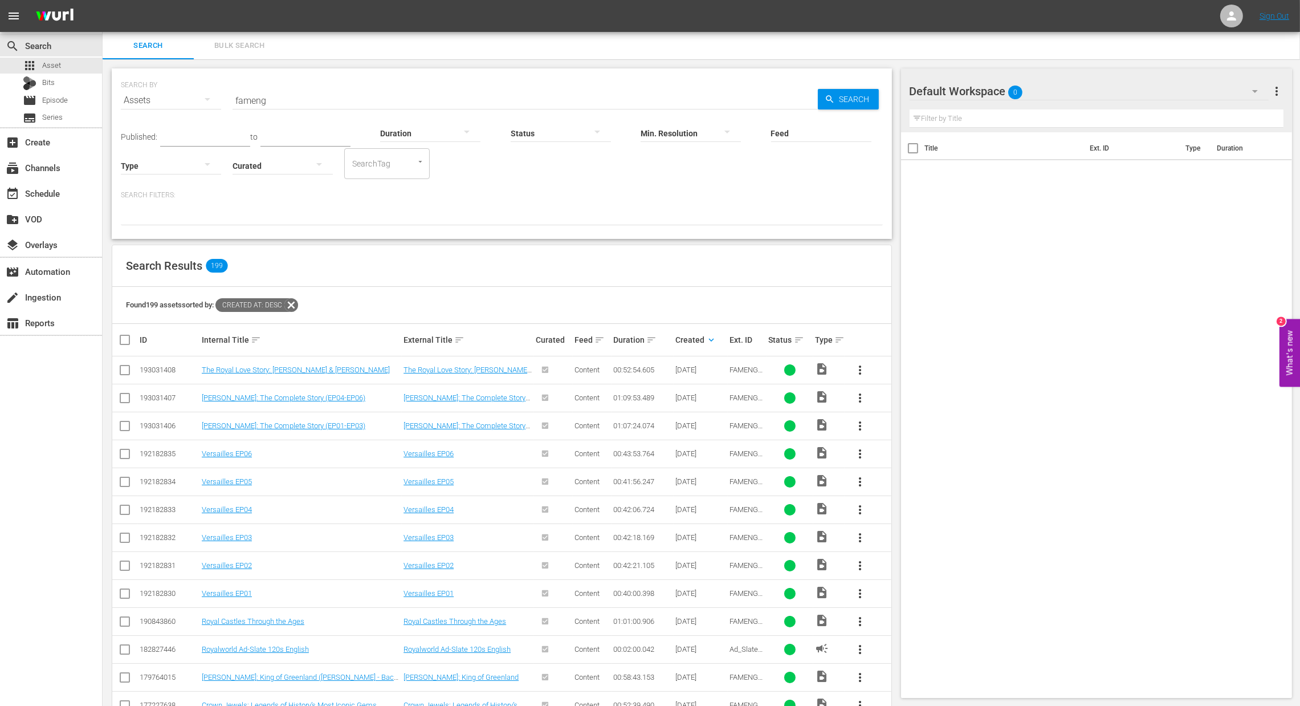
checkbox input "true"
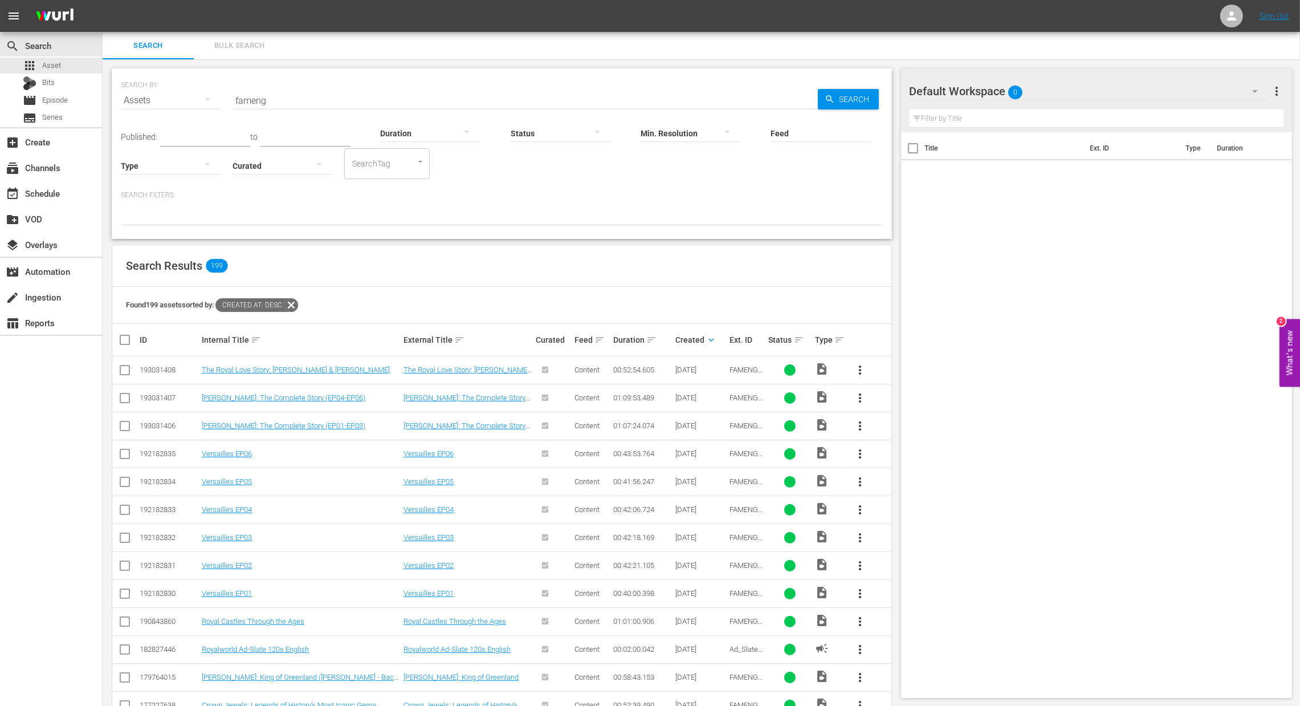
checkbox input "true"
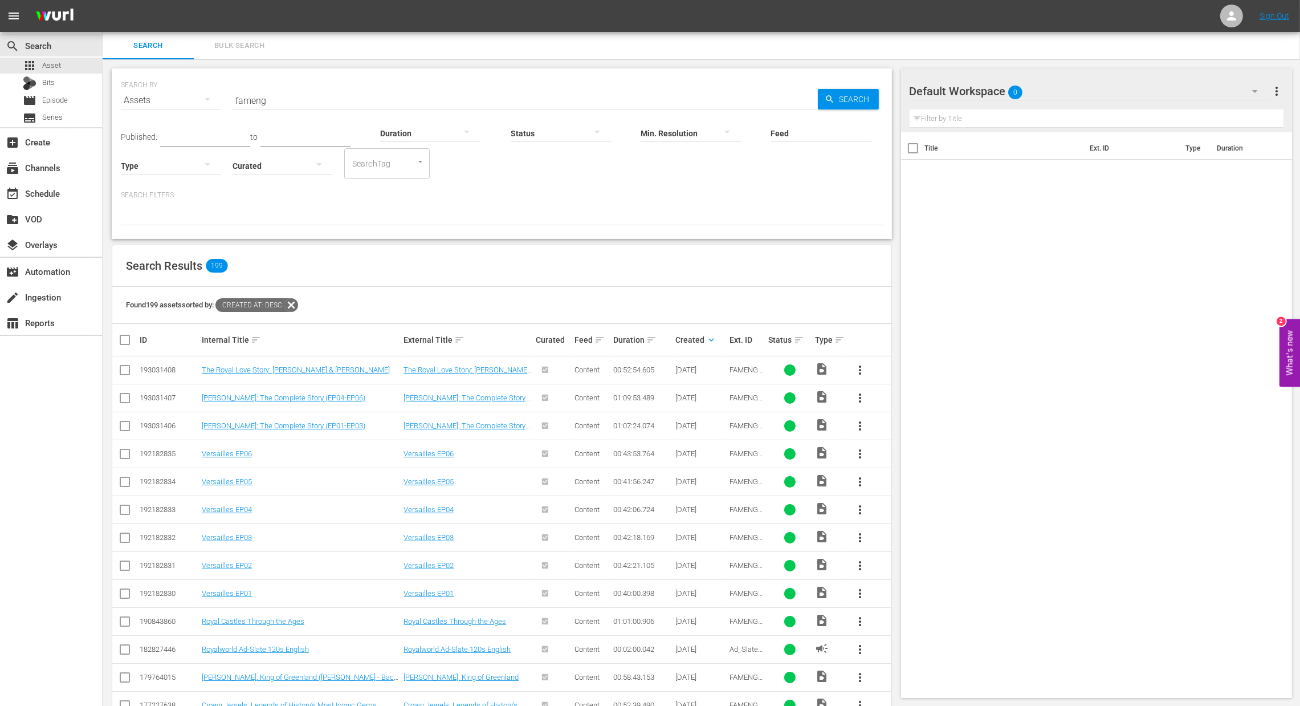
checkbox input "true"
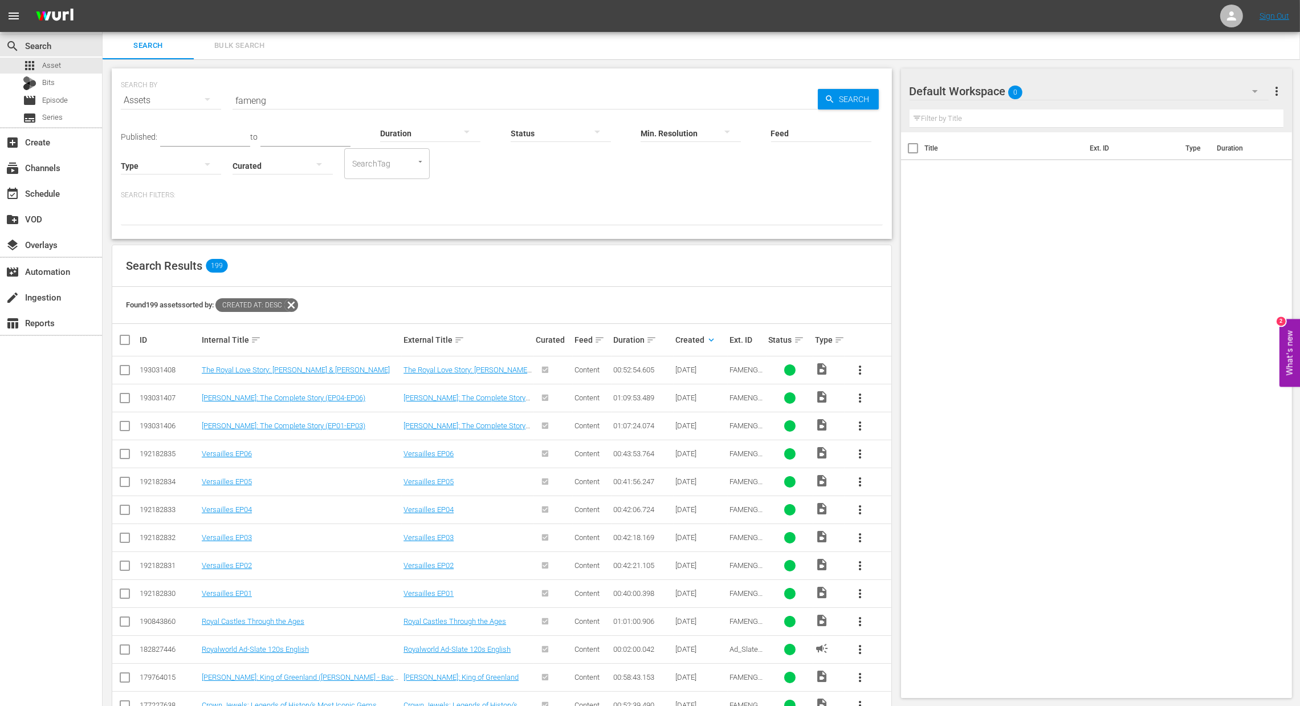
checkbox input "true"
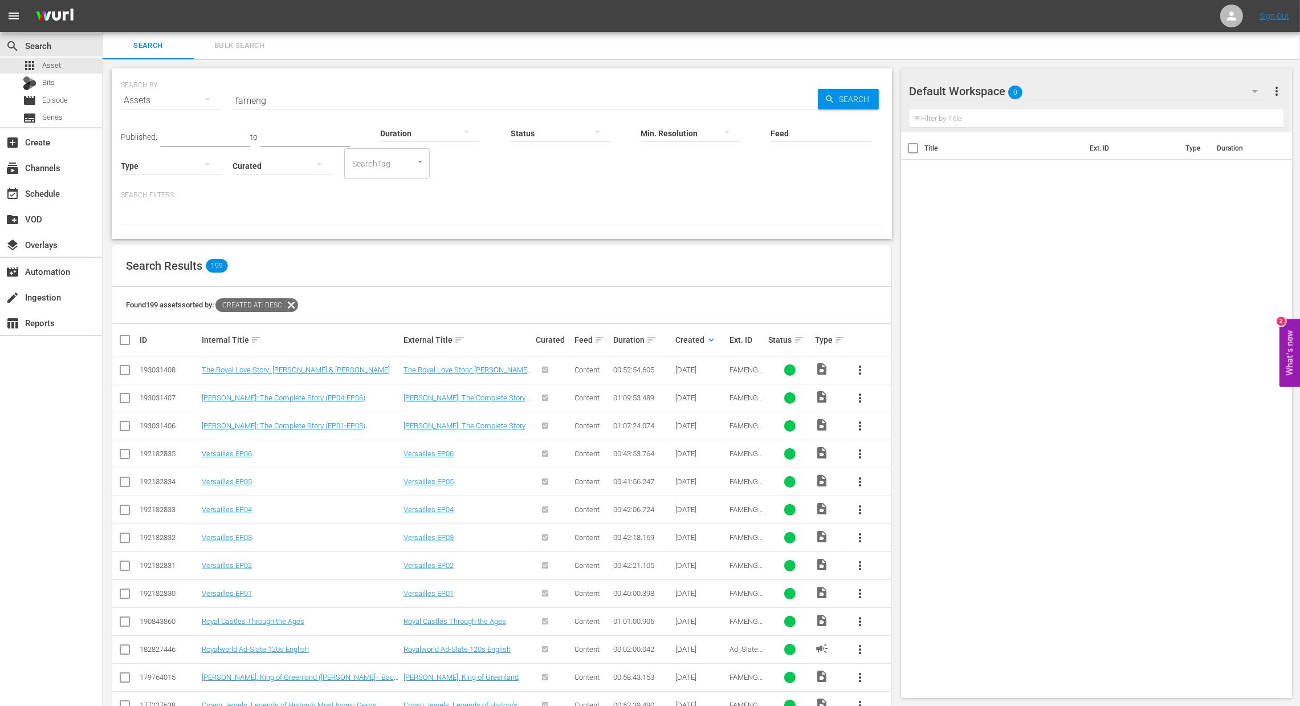
checkbox input "true"
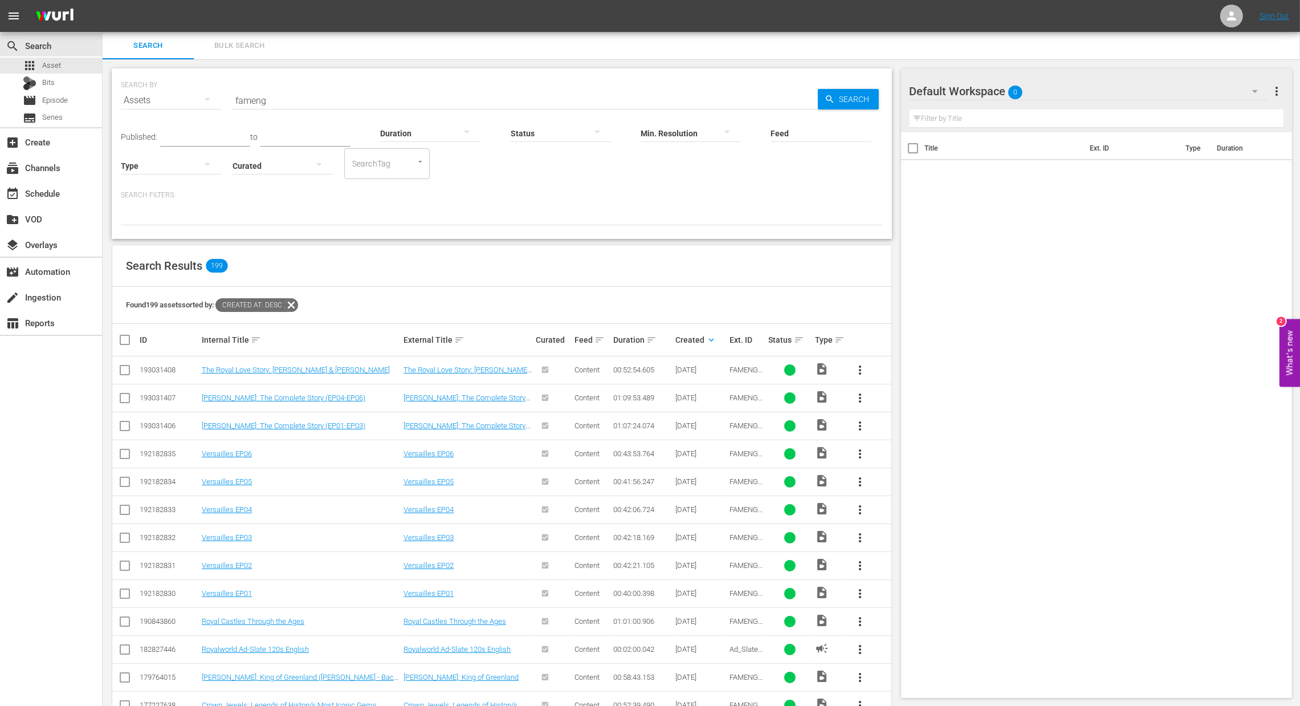
checkbox input "true"
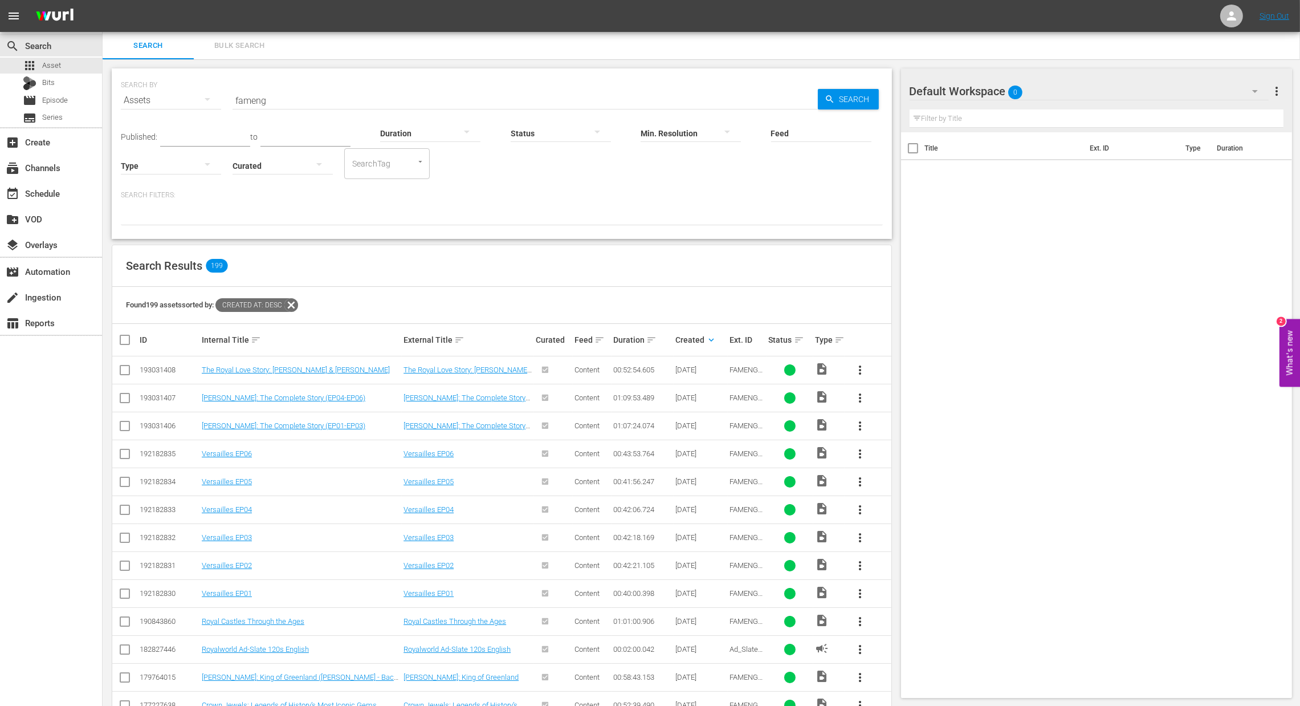
checkbox input "true"
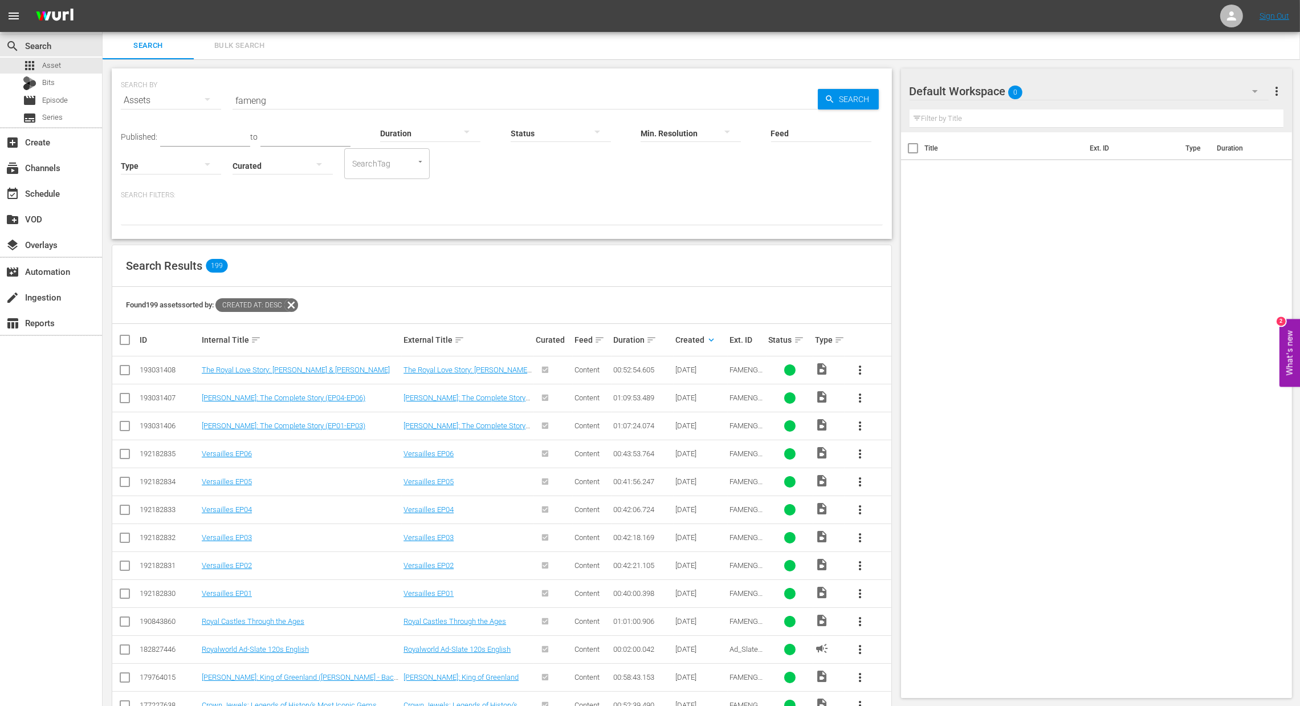
checkbox input "true"
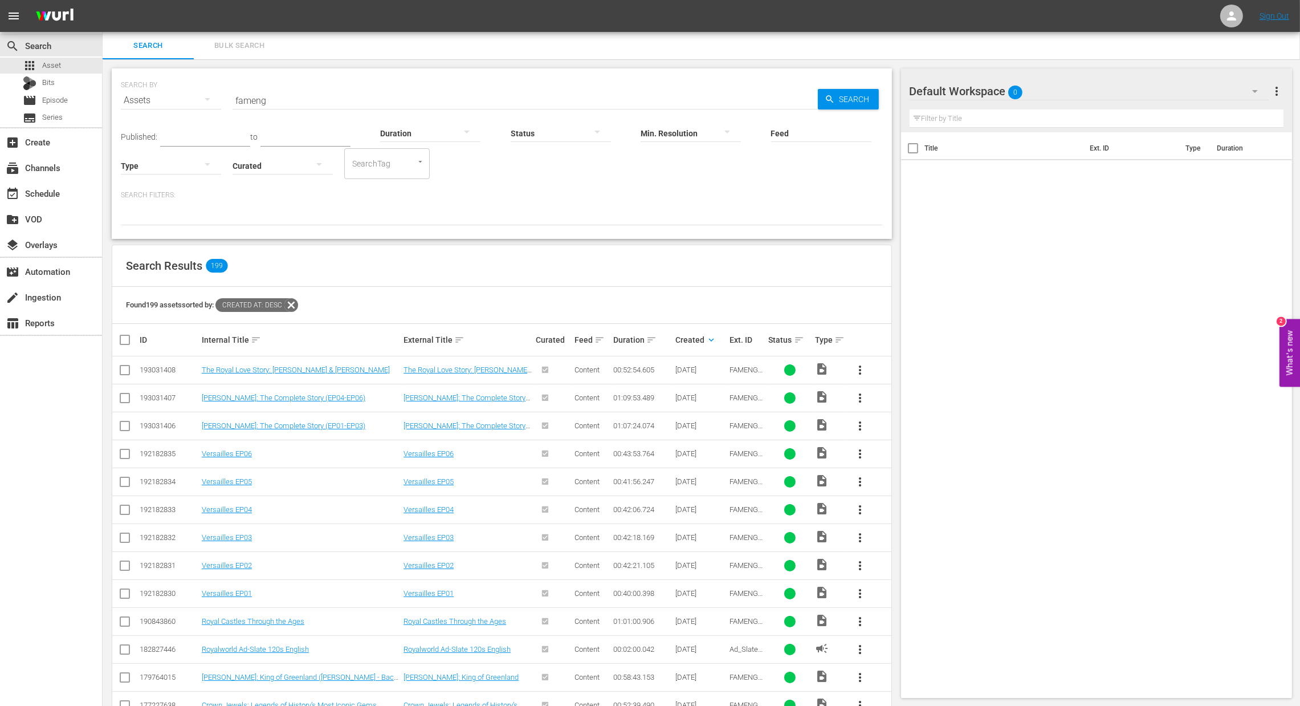
checkbox input "true"
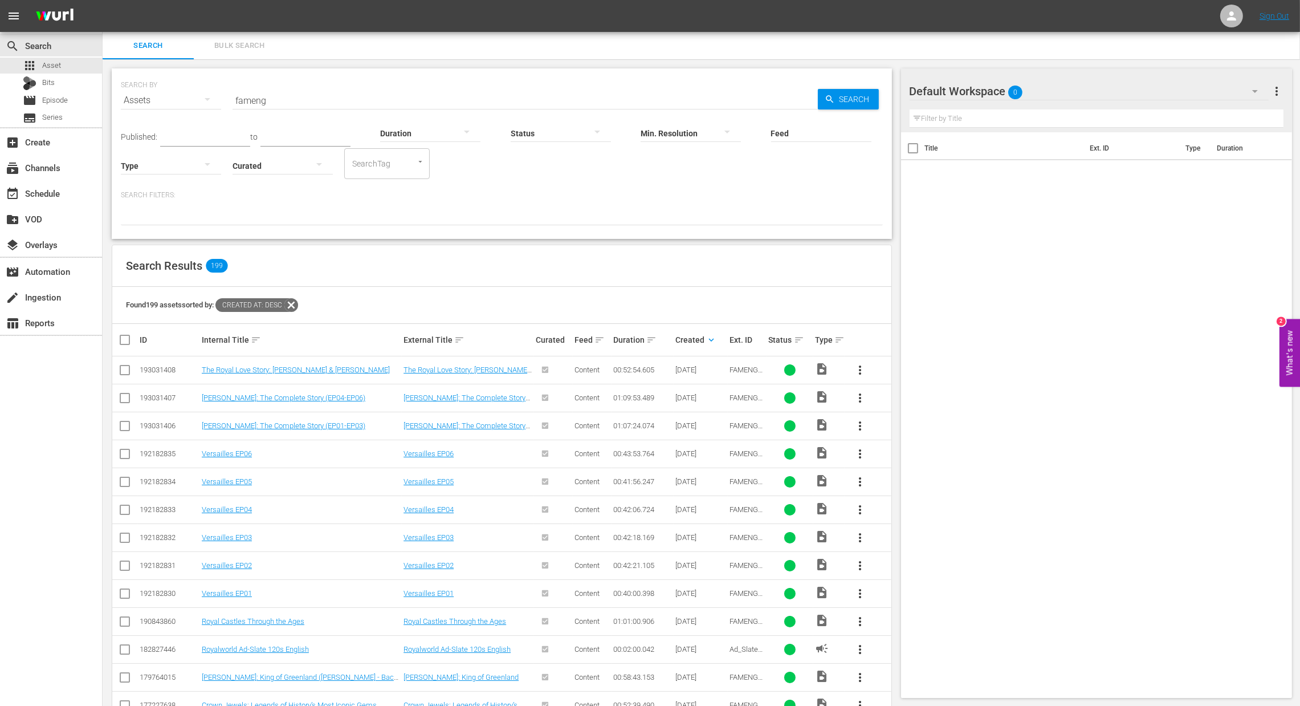
checkbox input "true"
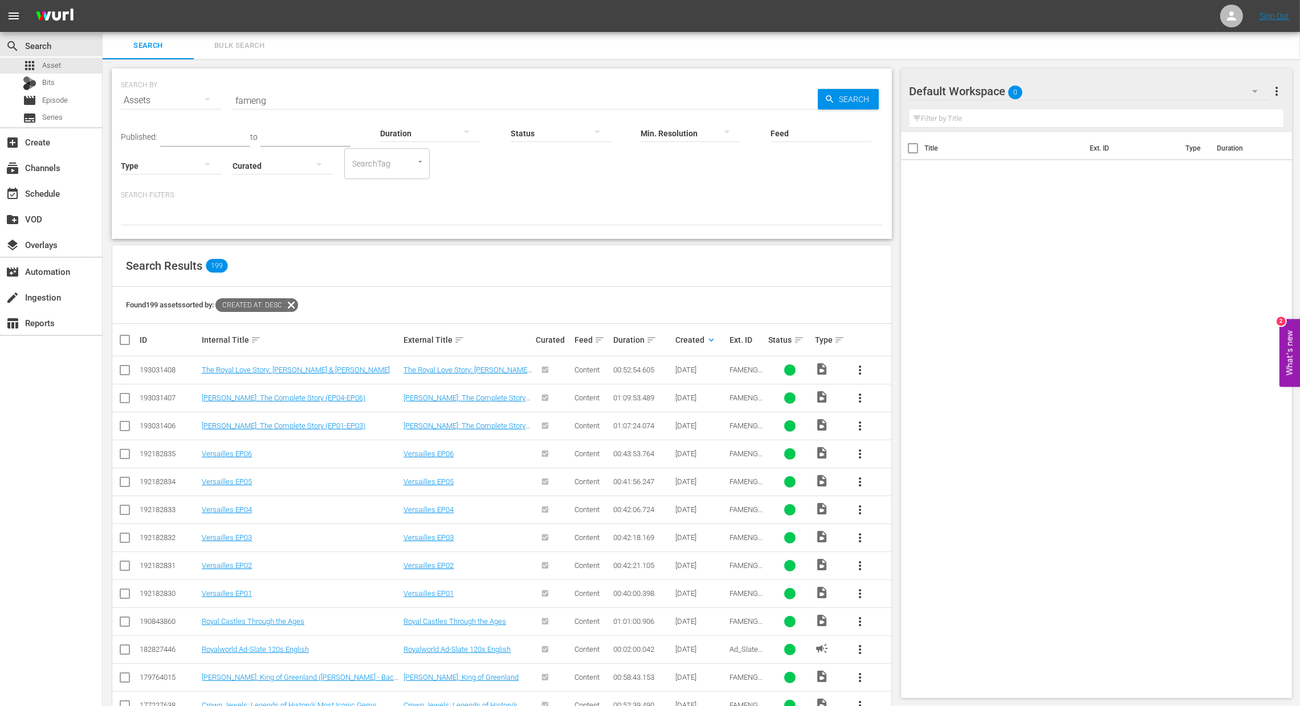
checkbox input "true"
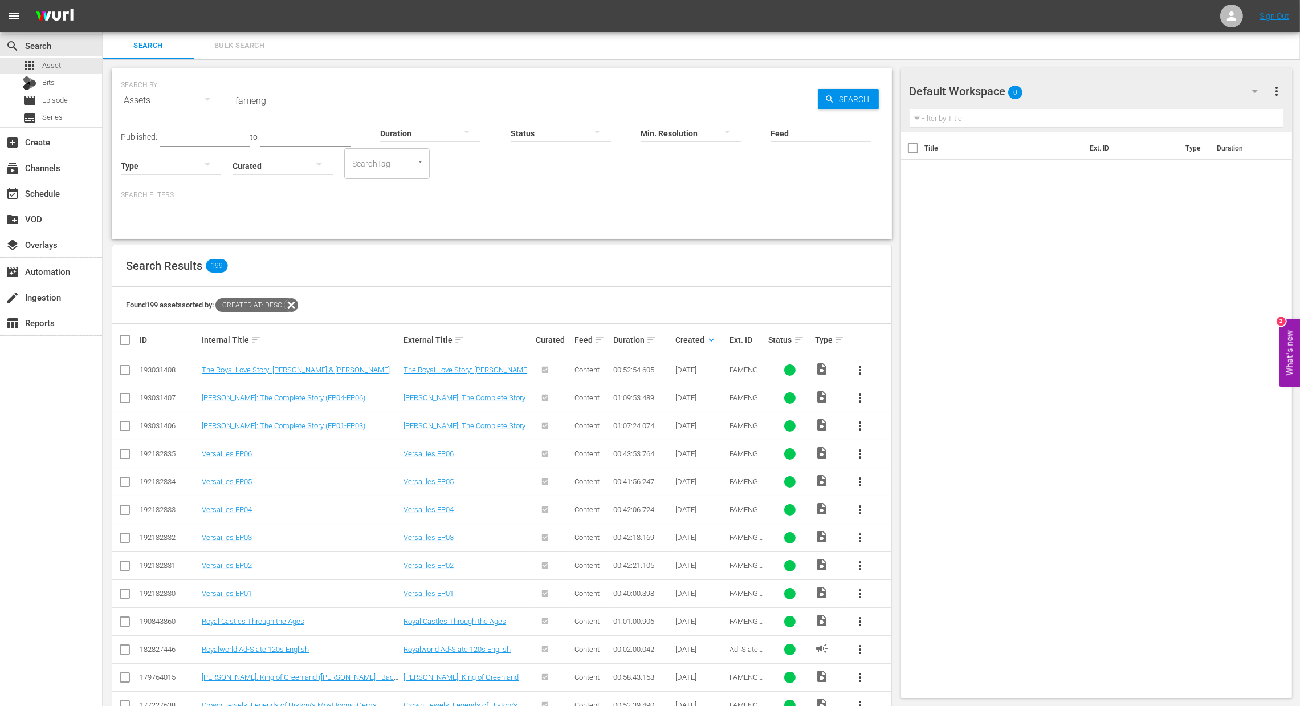
checkbox input "true"
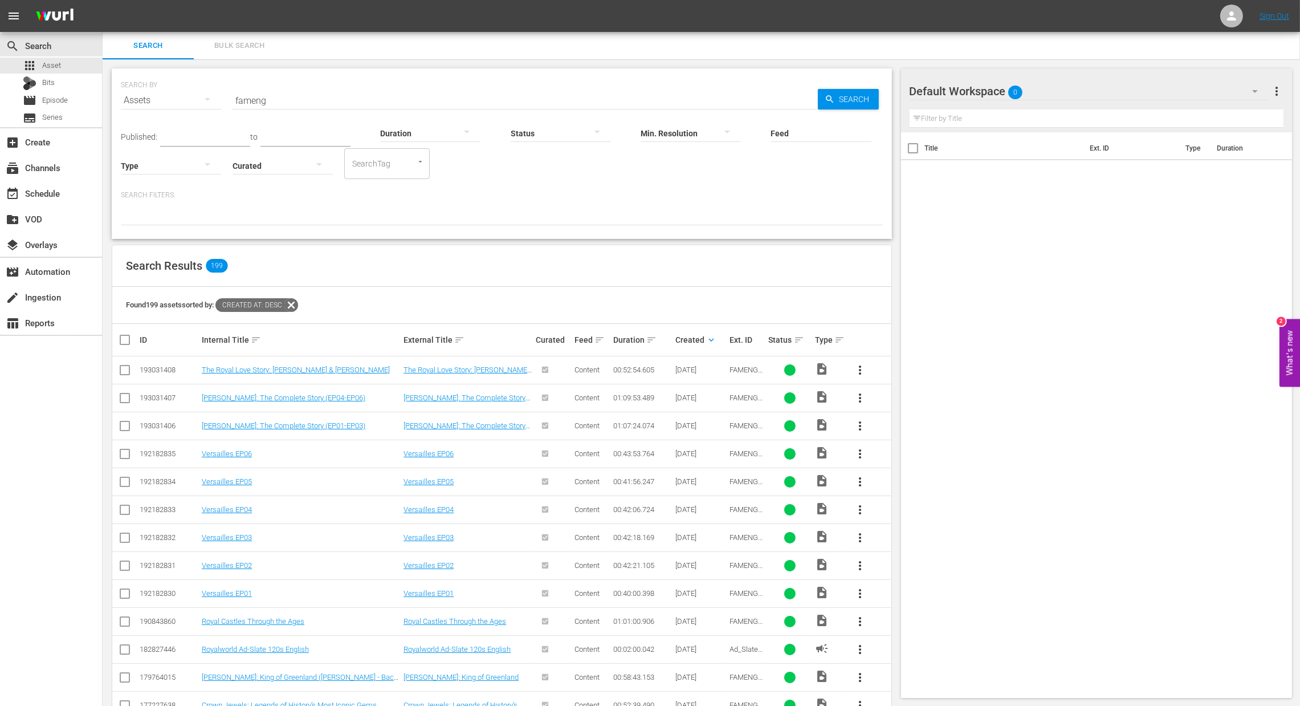
checkbox input "true"
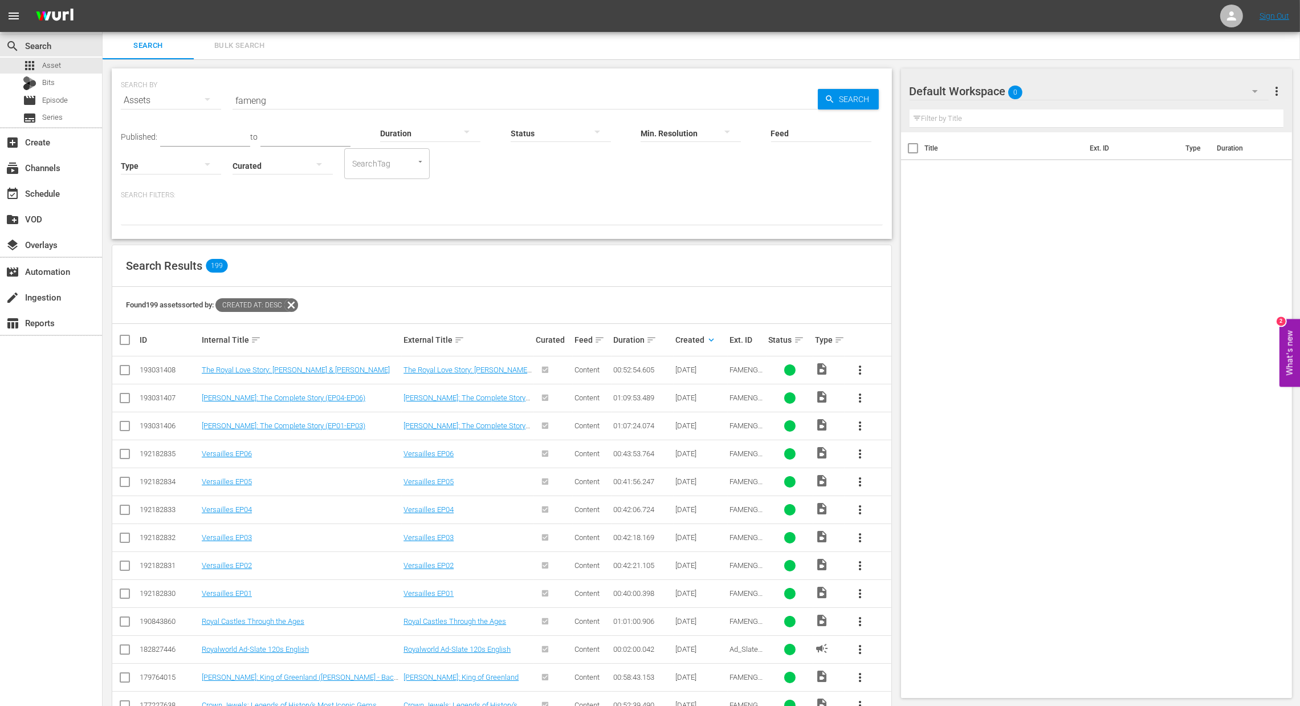
checkbox input "true"
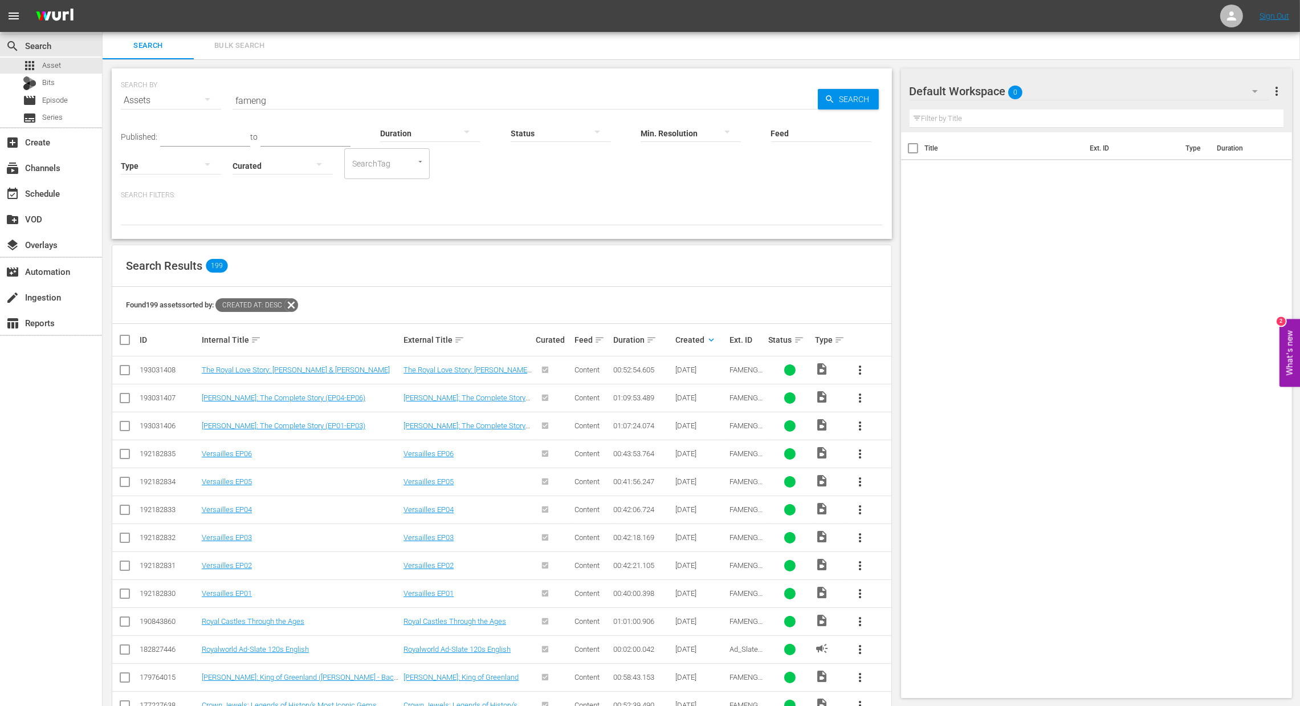
checkbox input "true"
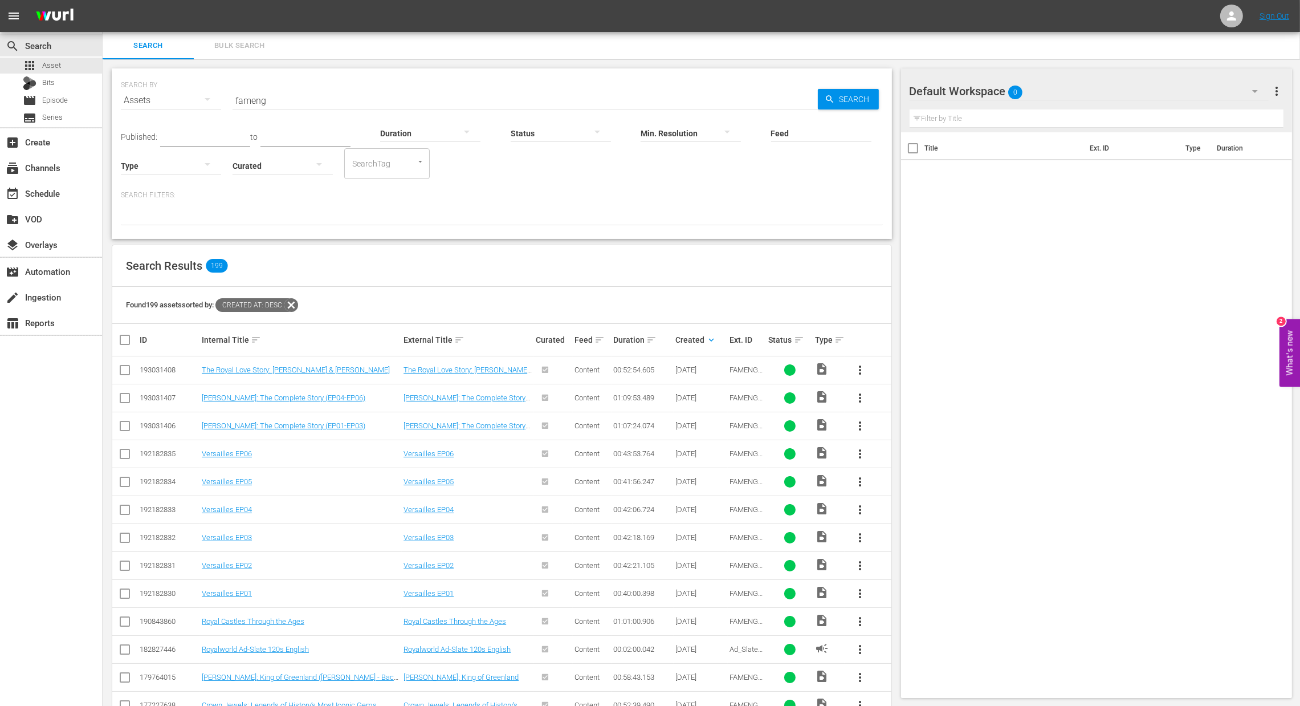
checkbox input "true"
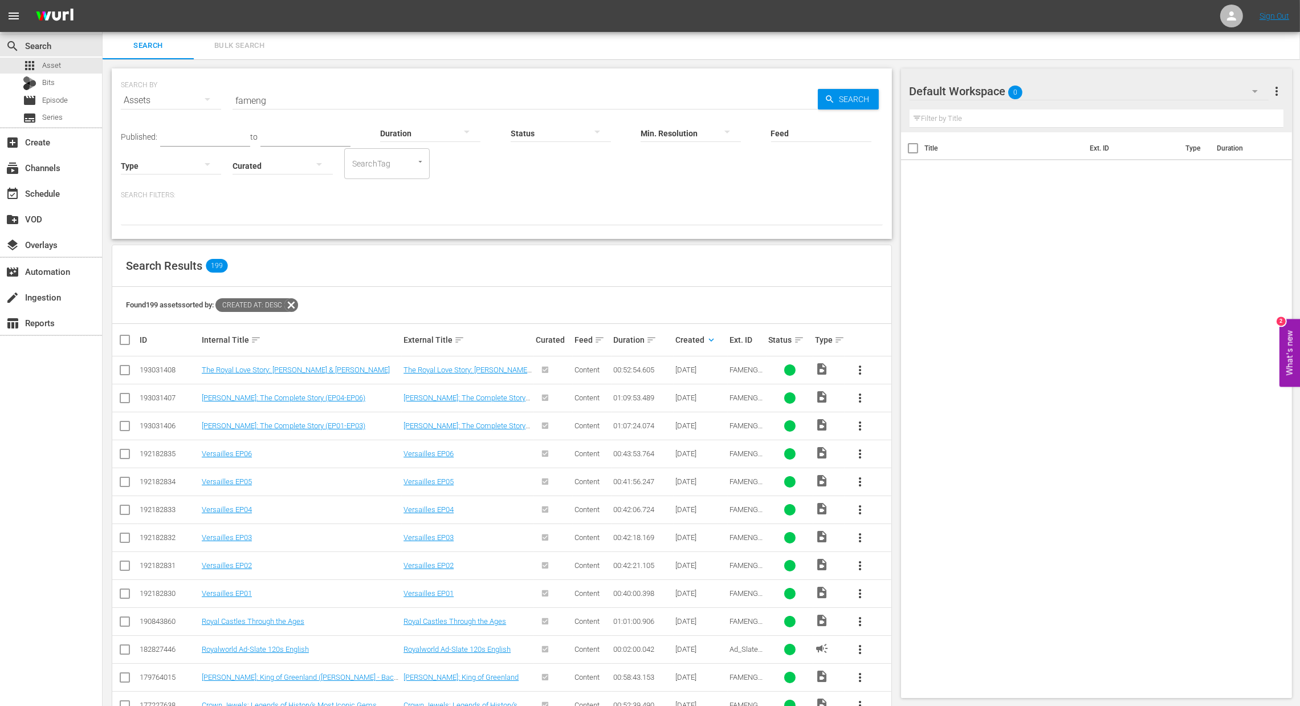
checkbox input "true"
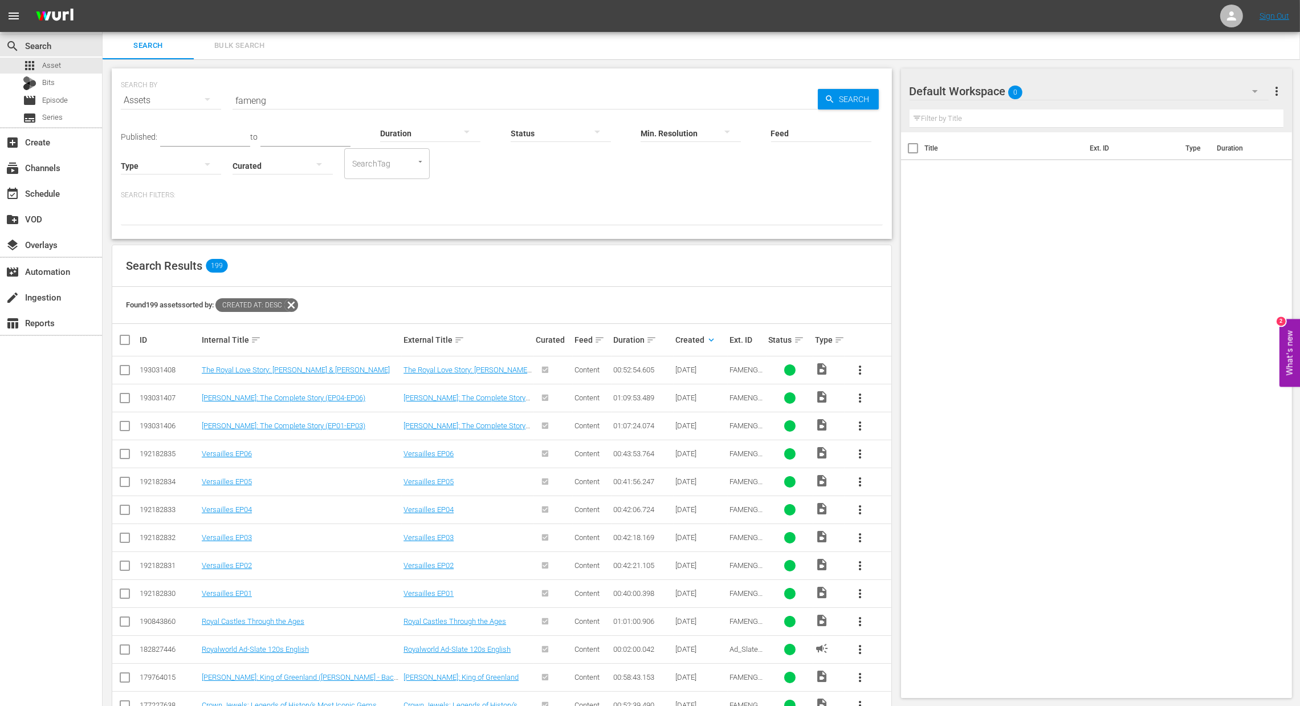
checkbox input "true"
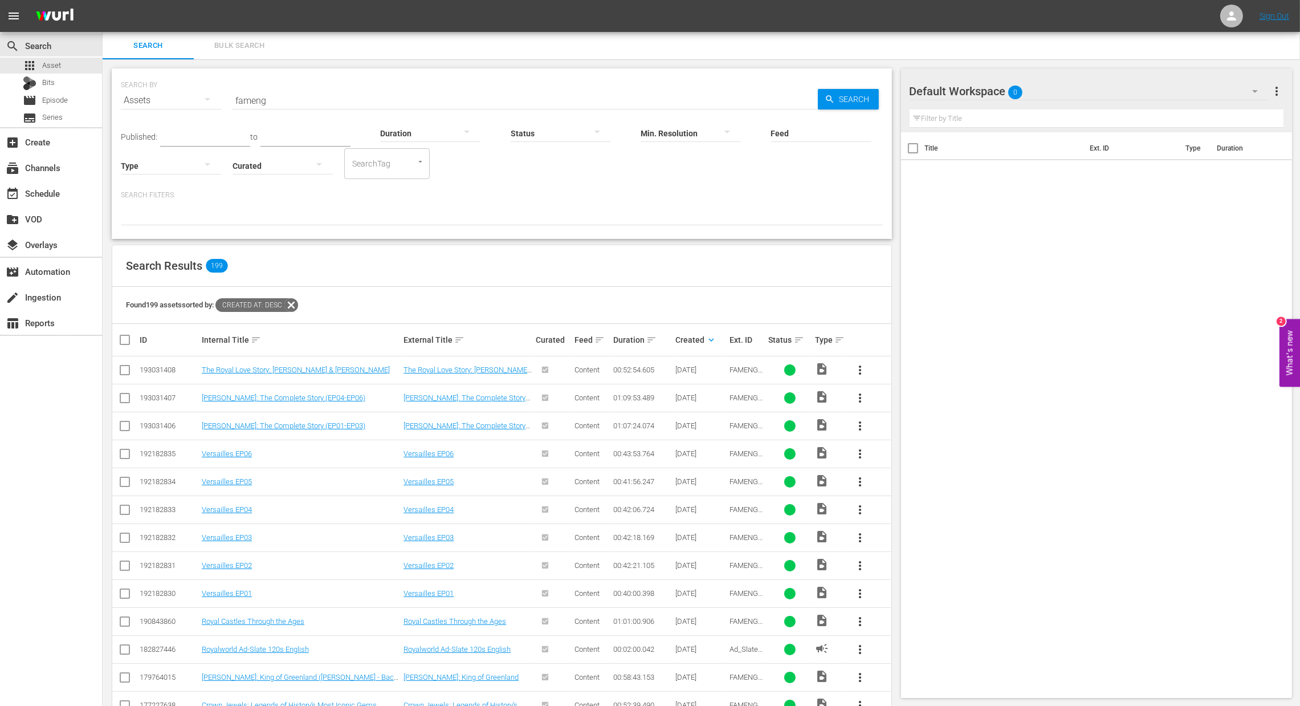
checkbox input "true"
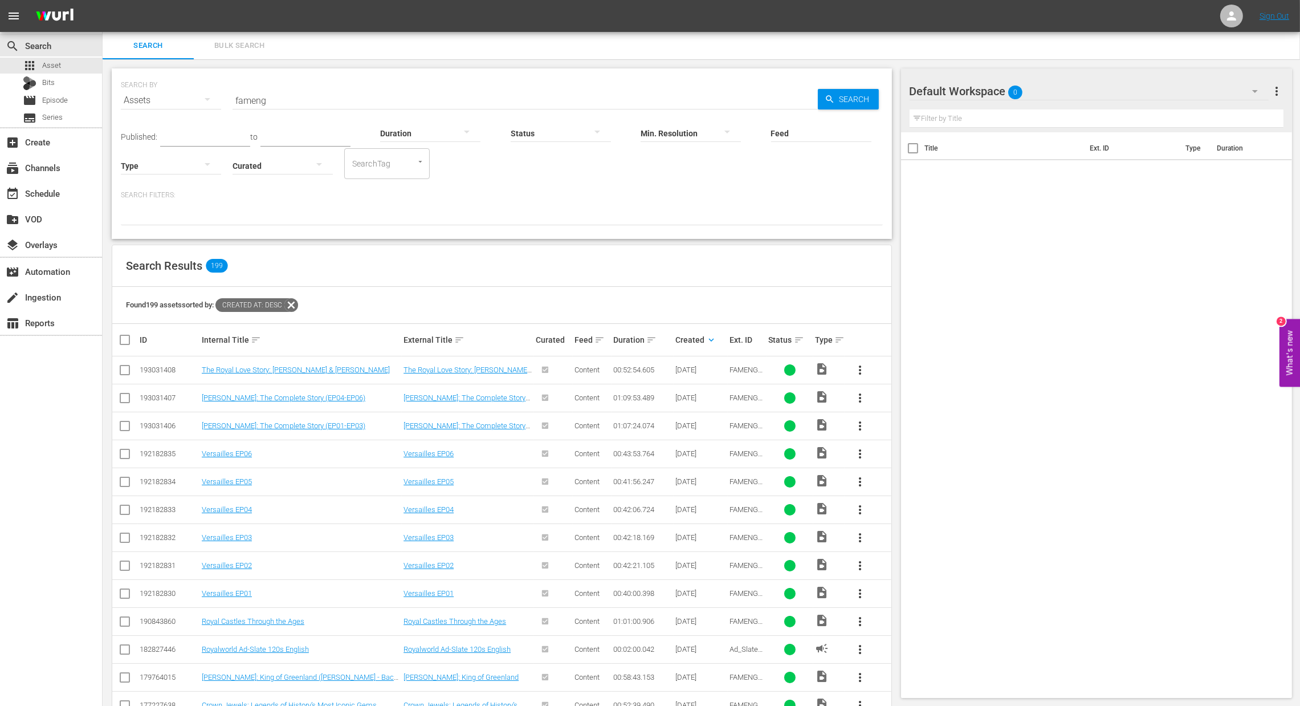
checkbox input "true"
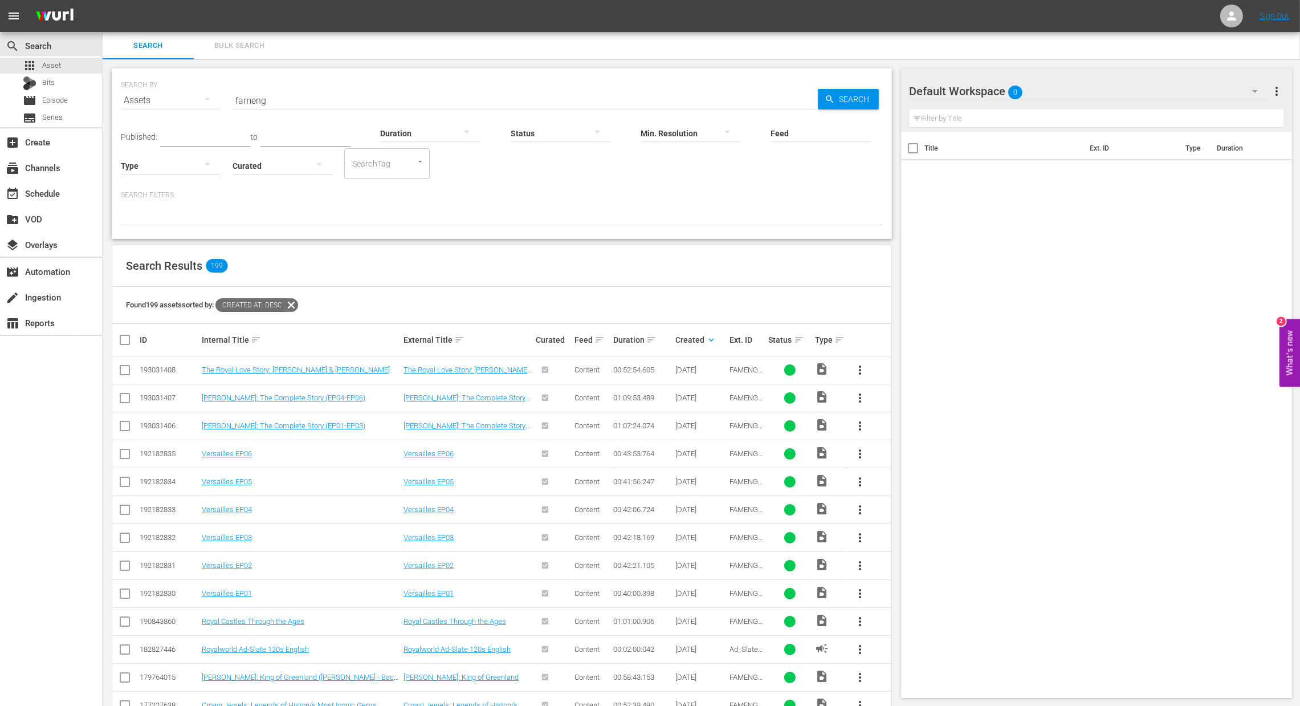
checkbox input "true"
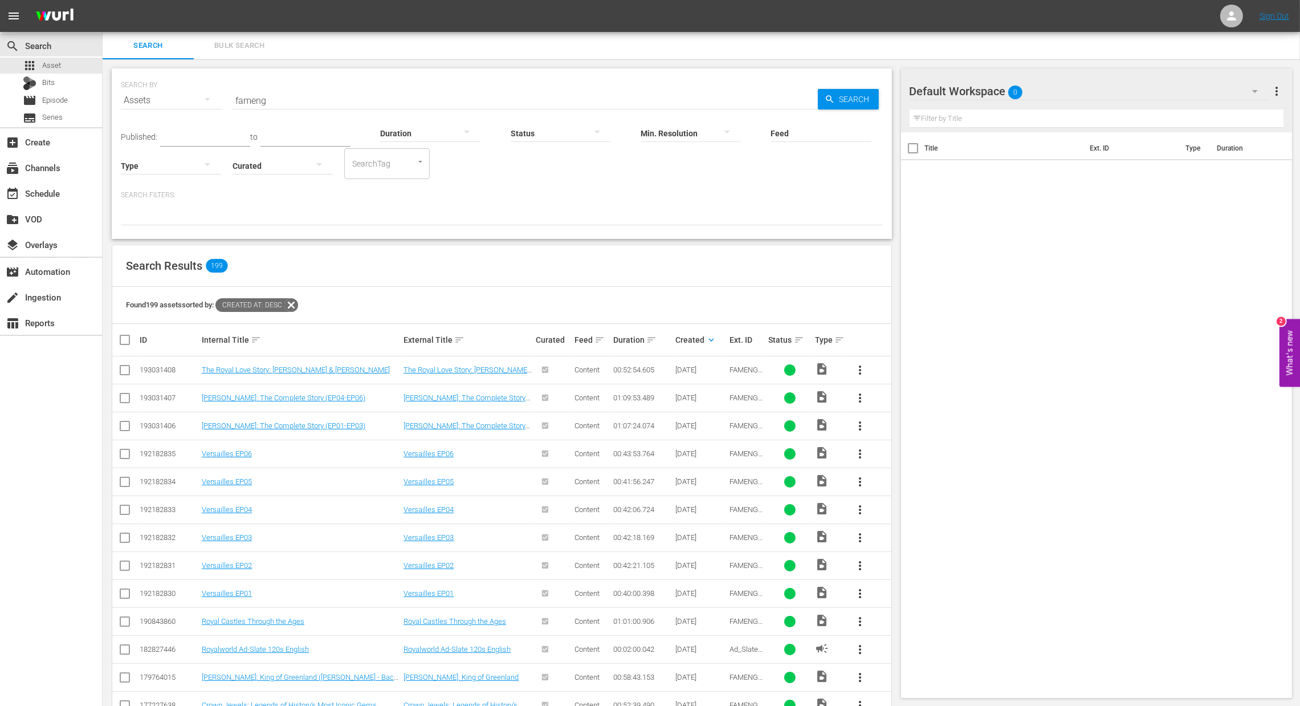
checkbox input "true"
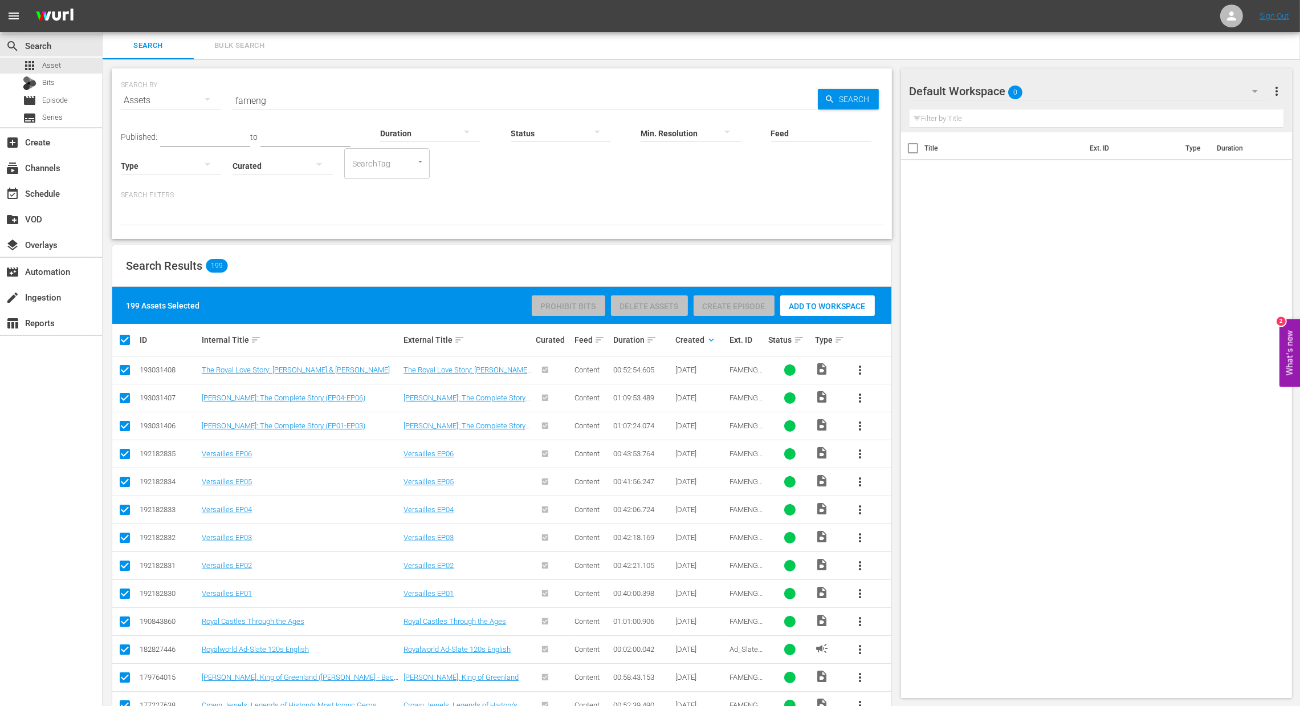
click at [836, 306] on span "Add to Workspace" at bounding box center [827, 306] width 95 height 9
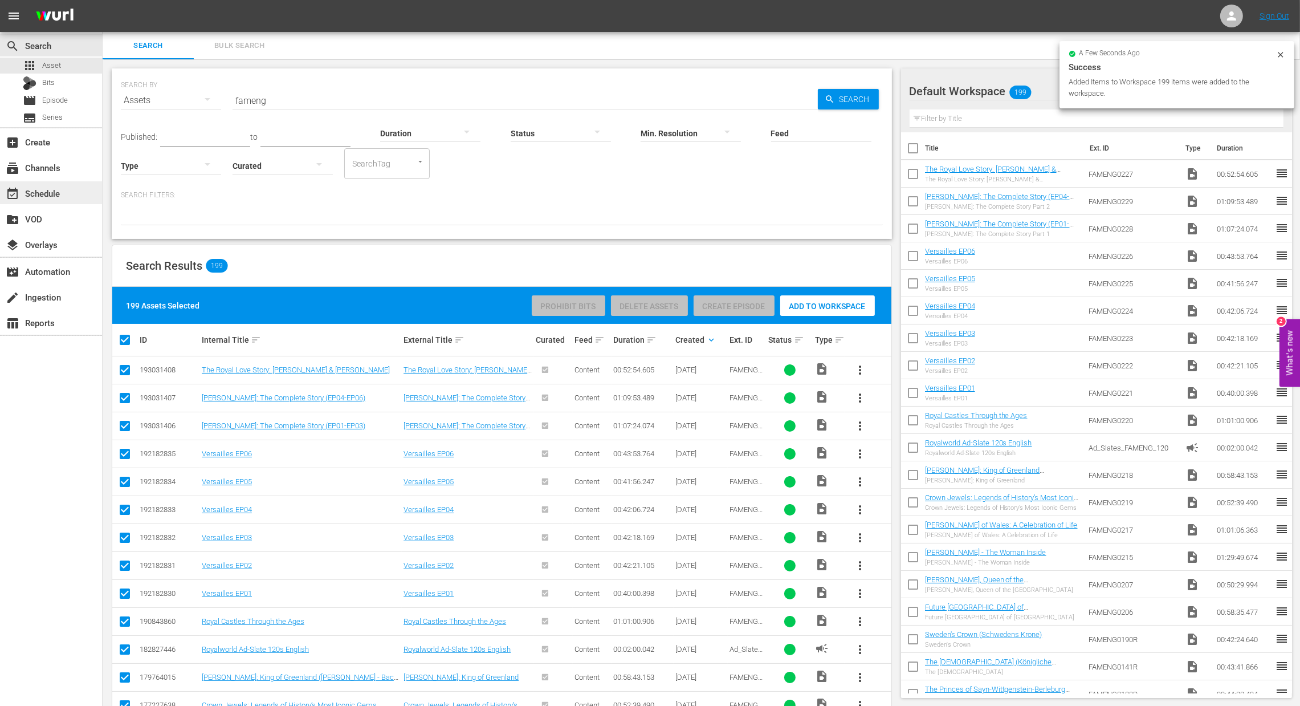
click at [46, 190] on div "event_available Schedule" at bounding box center [32, 191] width 64 height 10
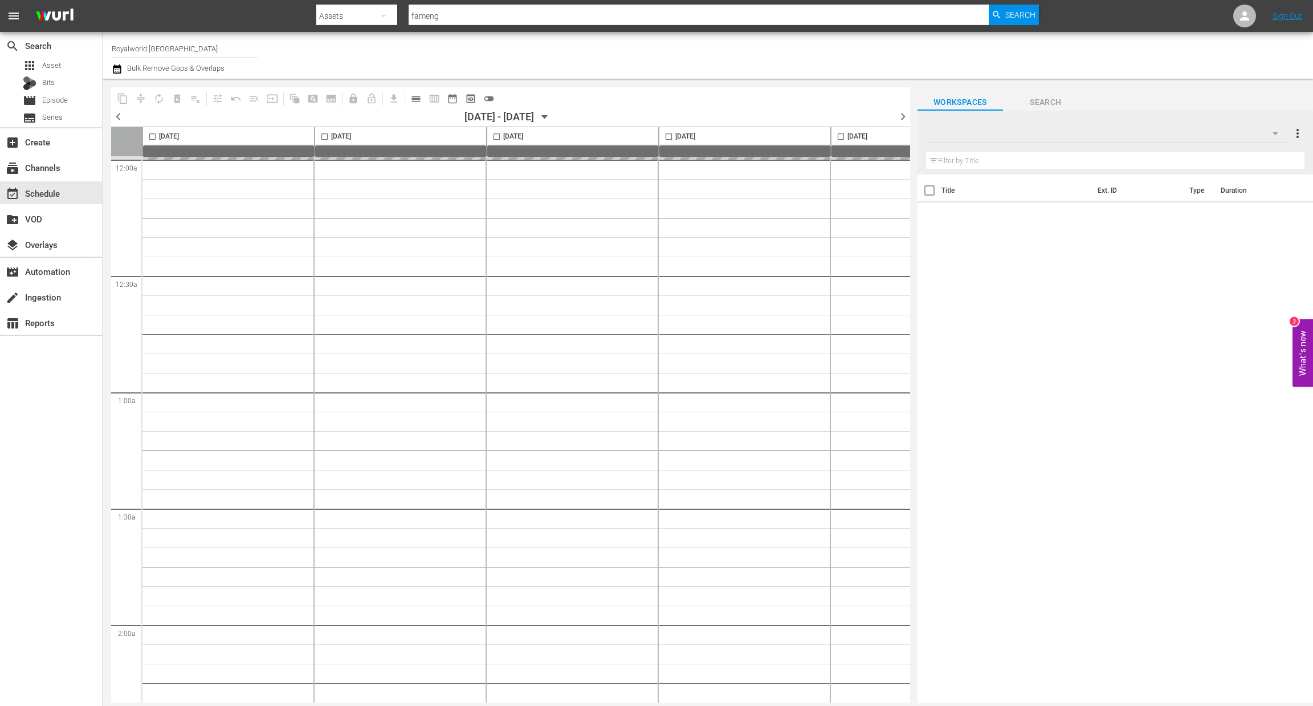
click at [141, 58] on input "Royalworld [GEOGRAPHIC_DATA]" at bounding box center [185, 48] width 146 height 27
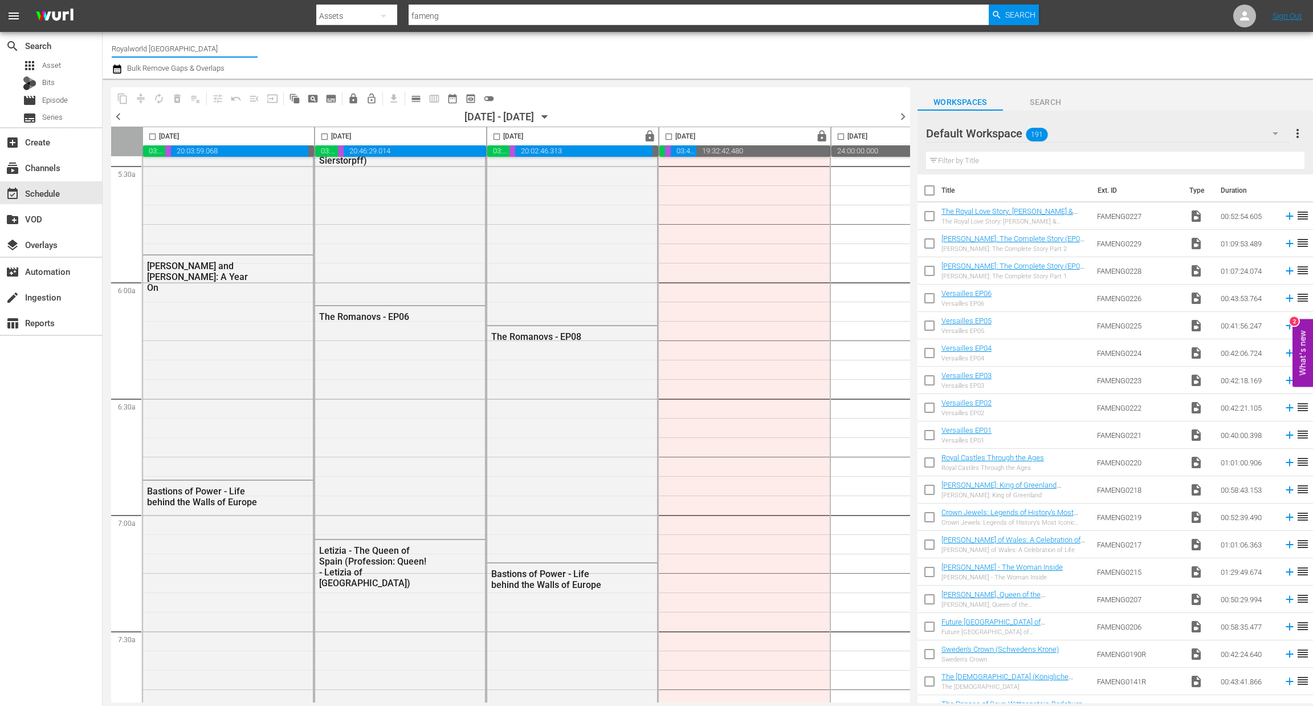
scroll to position [1538, 0]
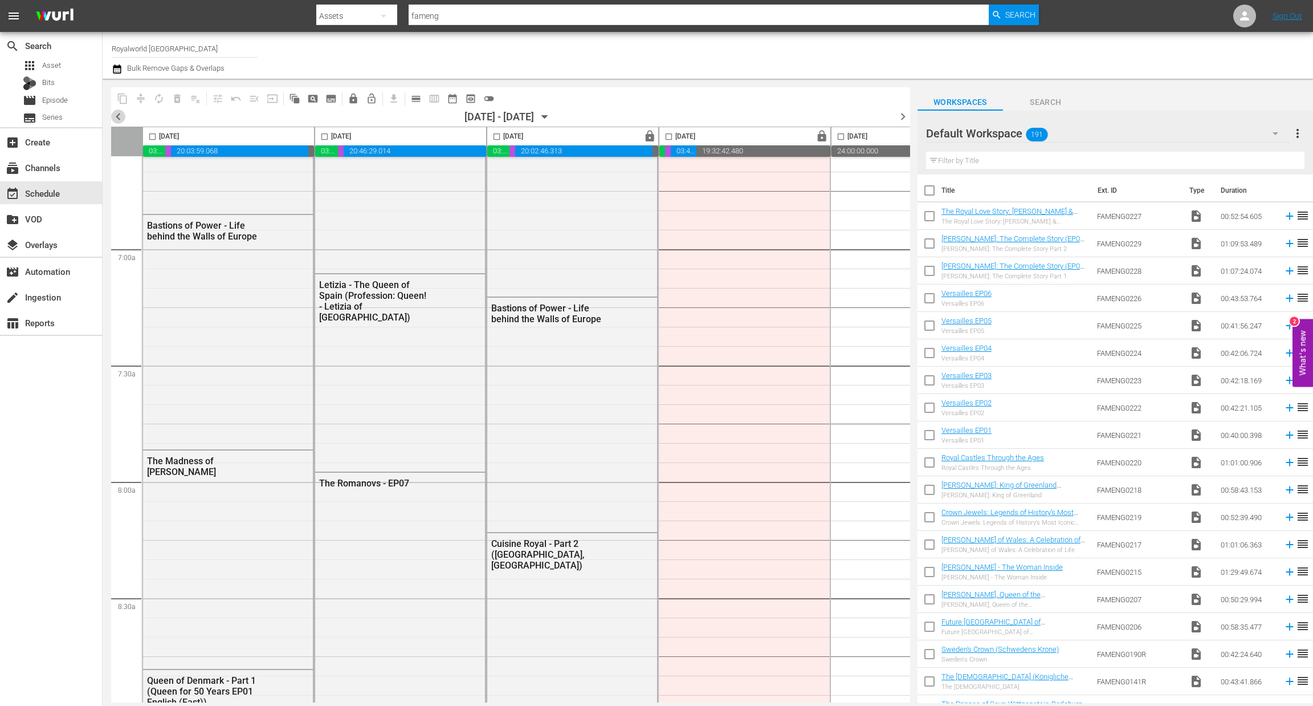
click at [116, 118] on span "chevron_left" at bounding box center [118, 116] width 14 height 14
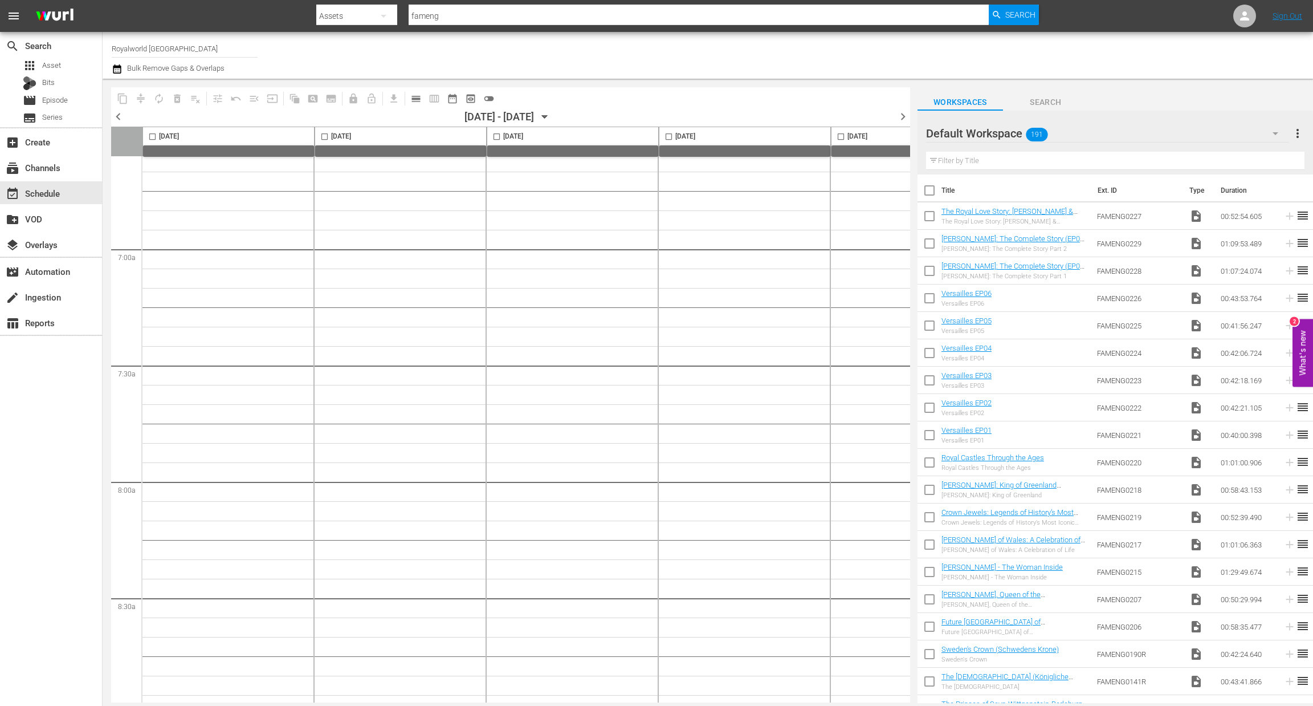
scroll to position [1578, 0]
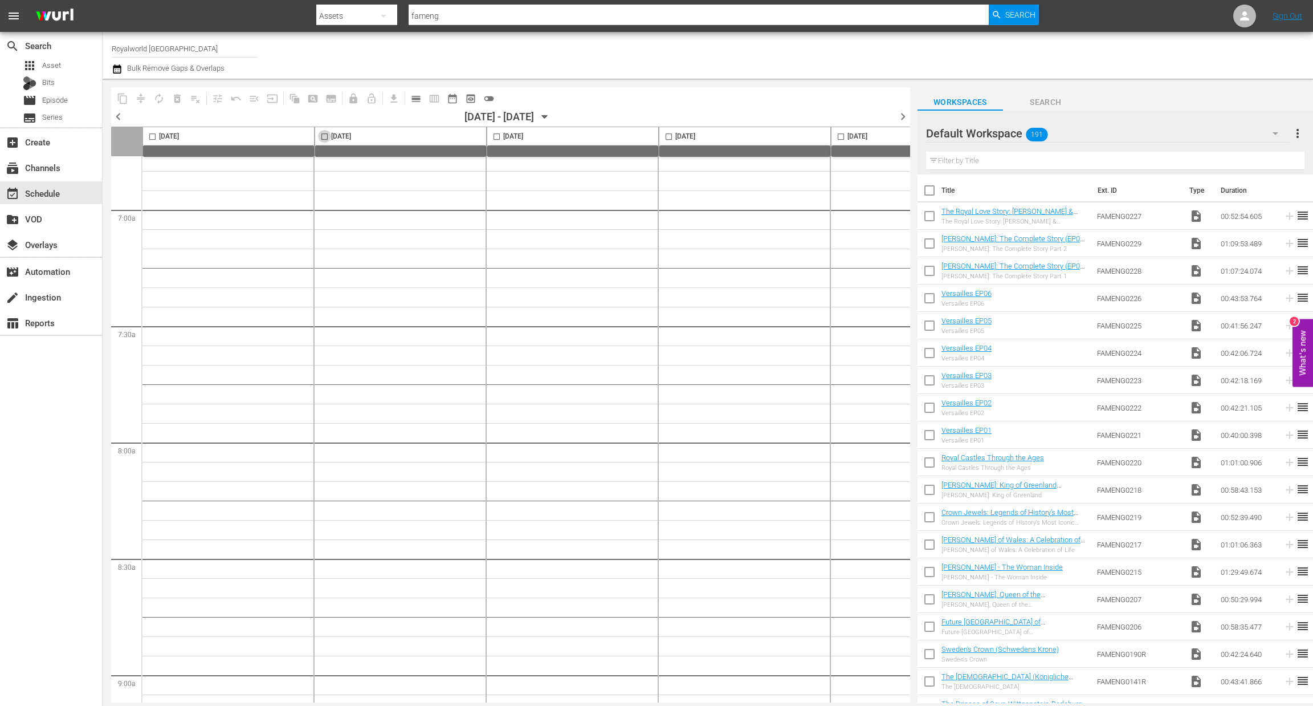
click at [324, 138] on input "checkbox" at bounding box center [324, 138] width 13 height 13
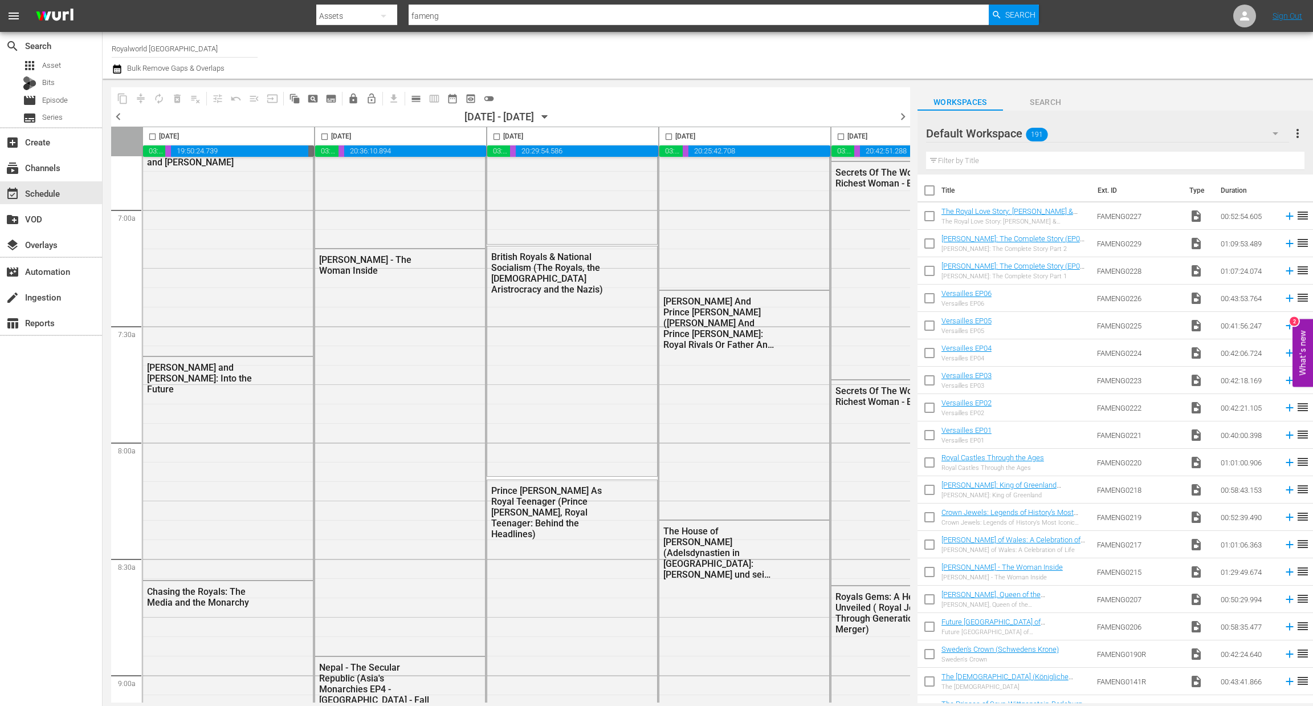
scroll to position [1500, 0]
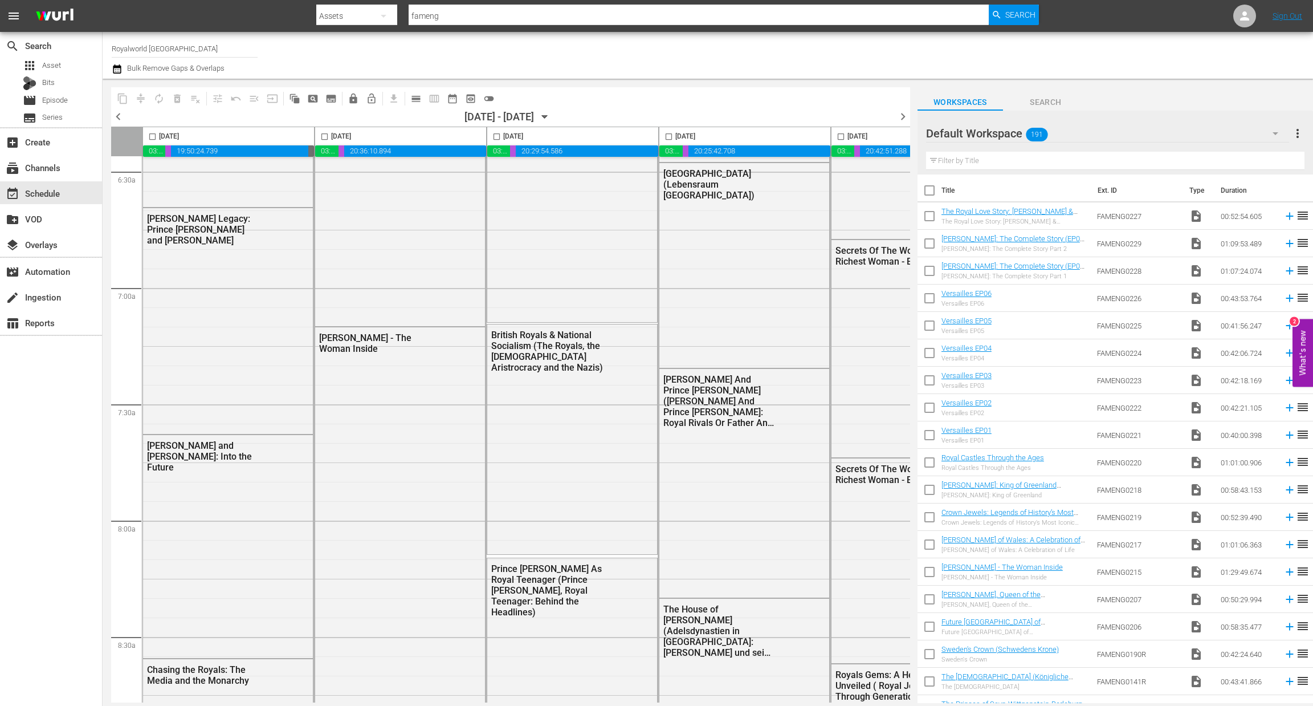
click at [324, 130] on span at bounding box center [324, 136] width 13 height 13
click at [323, 134] on input "checkbox" at bounding box center [324, 138] width 13 height 13
click at [122, 97] on span "content_copy" at bounding box center [122, 98] width 11 height 11
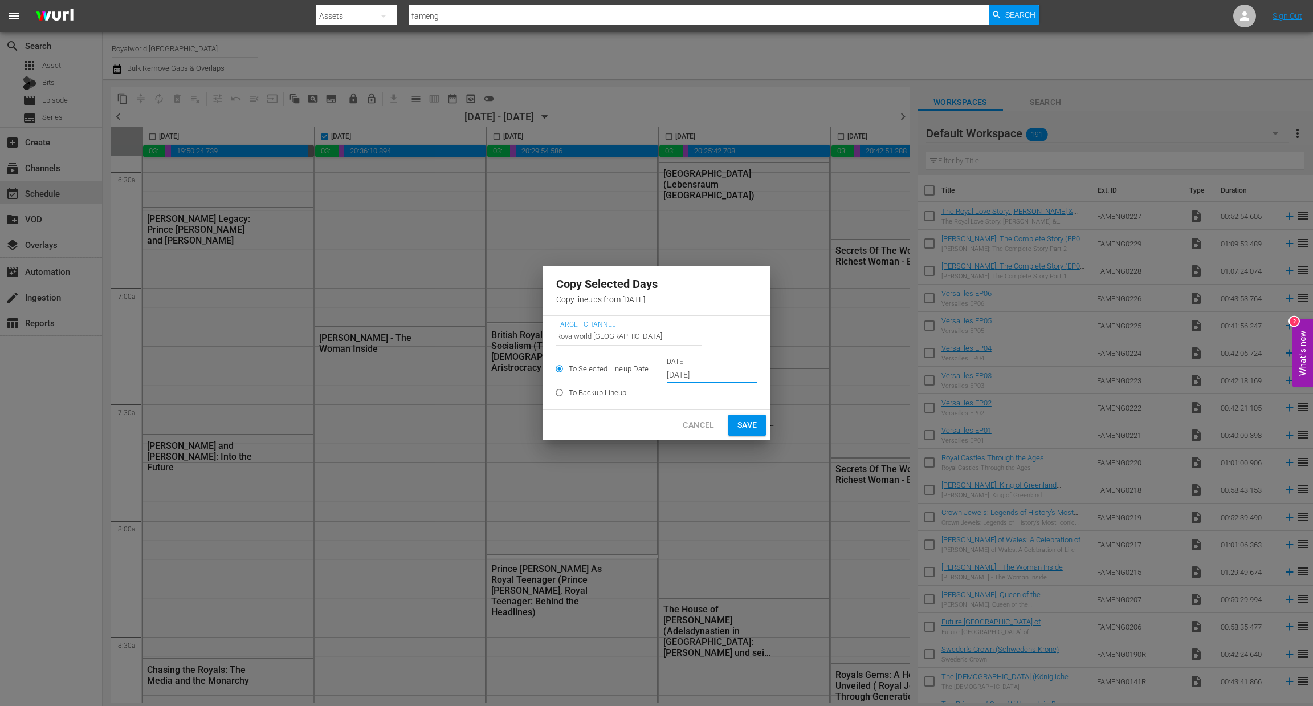
click at [697, 371] on input "Sep 12th 2025" at bounding box center [712, 375] width 90 height 17
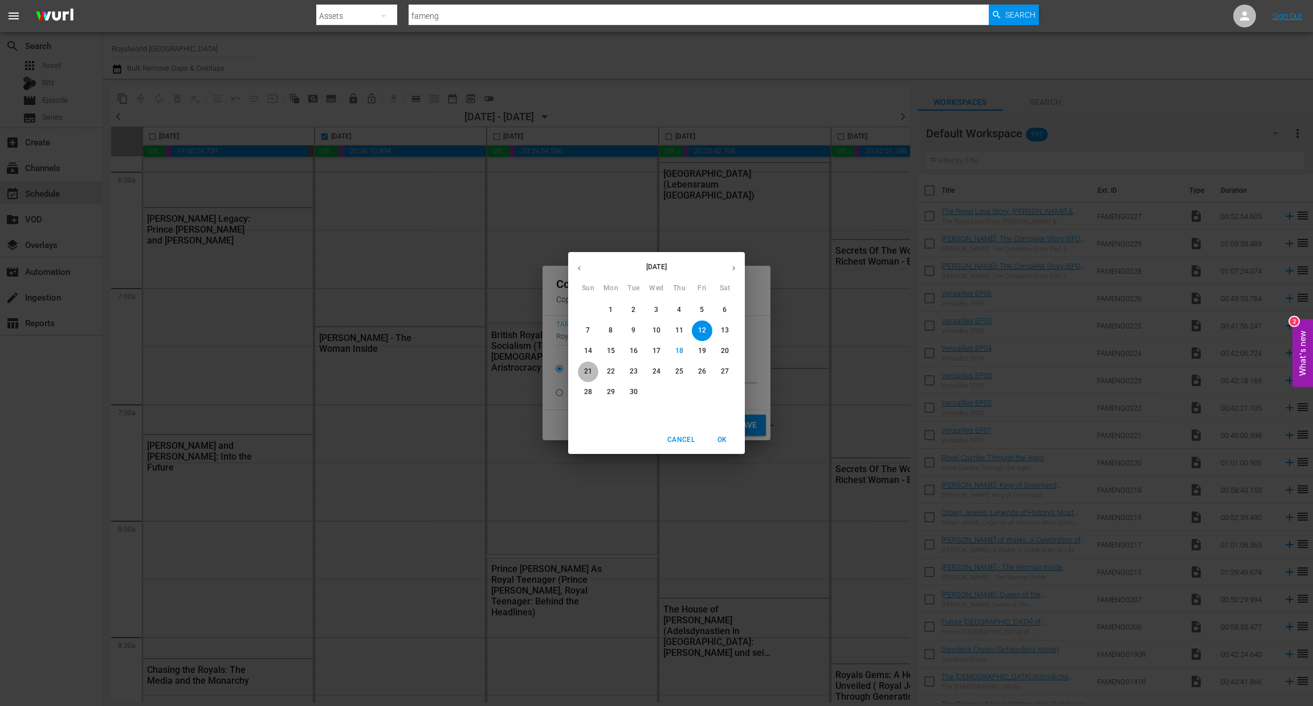
click at [589, 369] on p "21" at bounding box center [588, 372] width 8 height 10
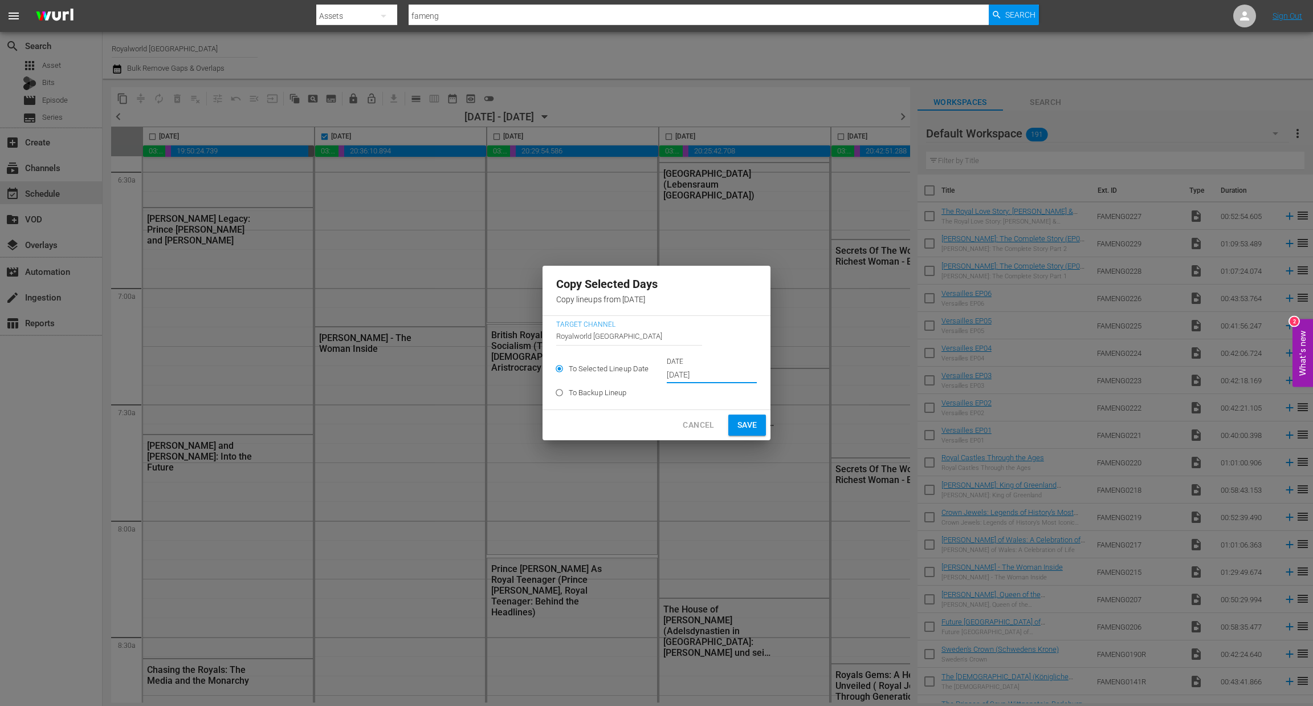
click at [747, 421] on span "Save" at bounding box center [748, 425] width 20 height 14
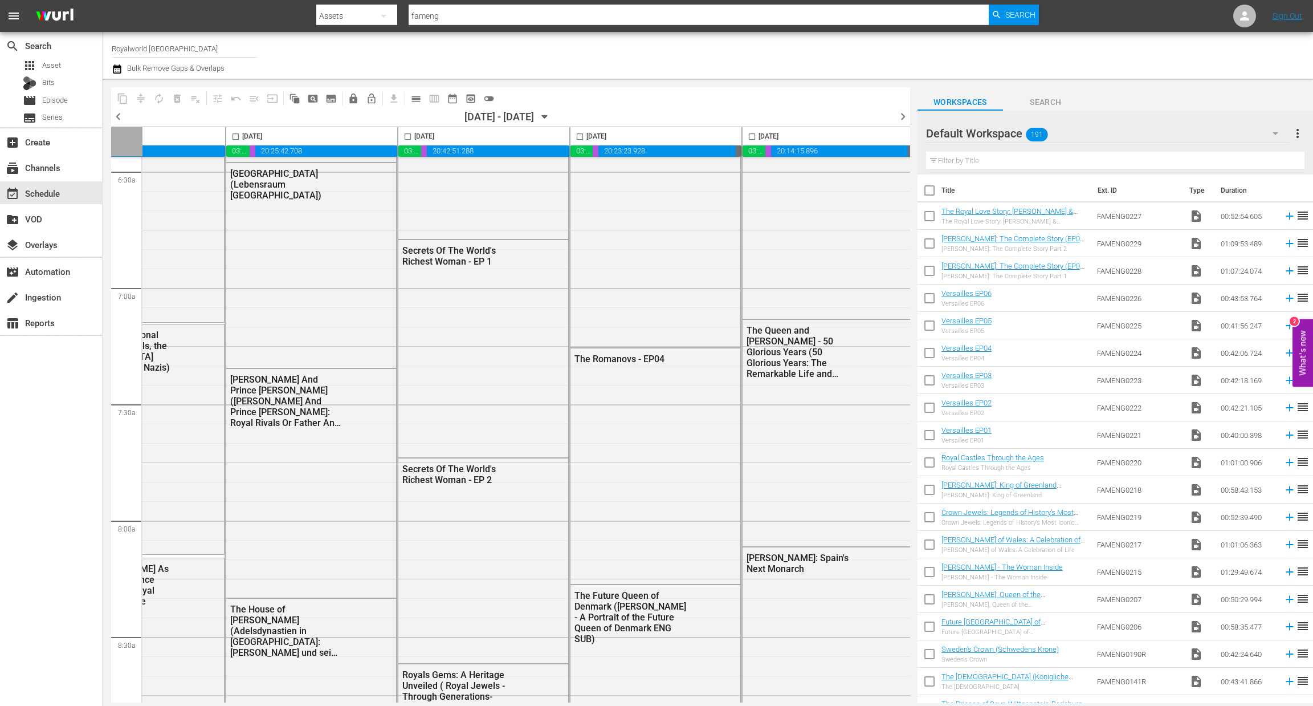
scroll to position [1500, 442]
click at [898, 120] on span "chevron_right" at bounding box center [903, 116] width 14 height 14
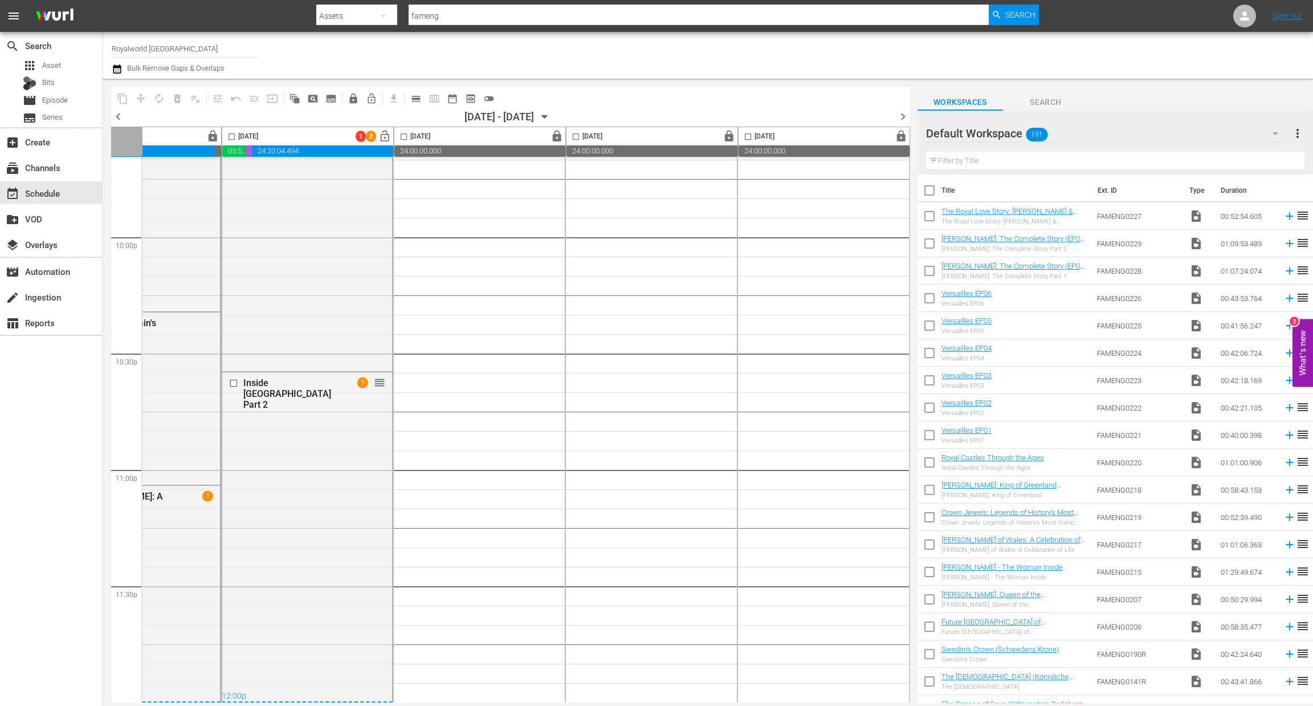
scroll to position [1500, 442]
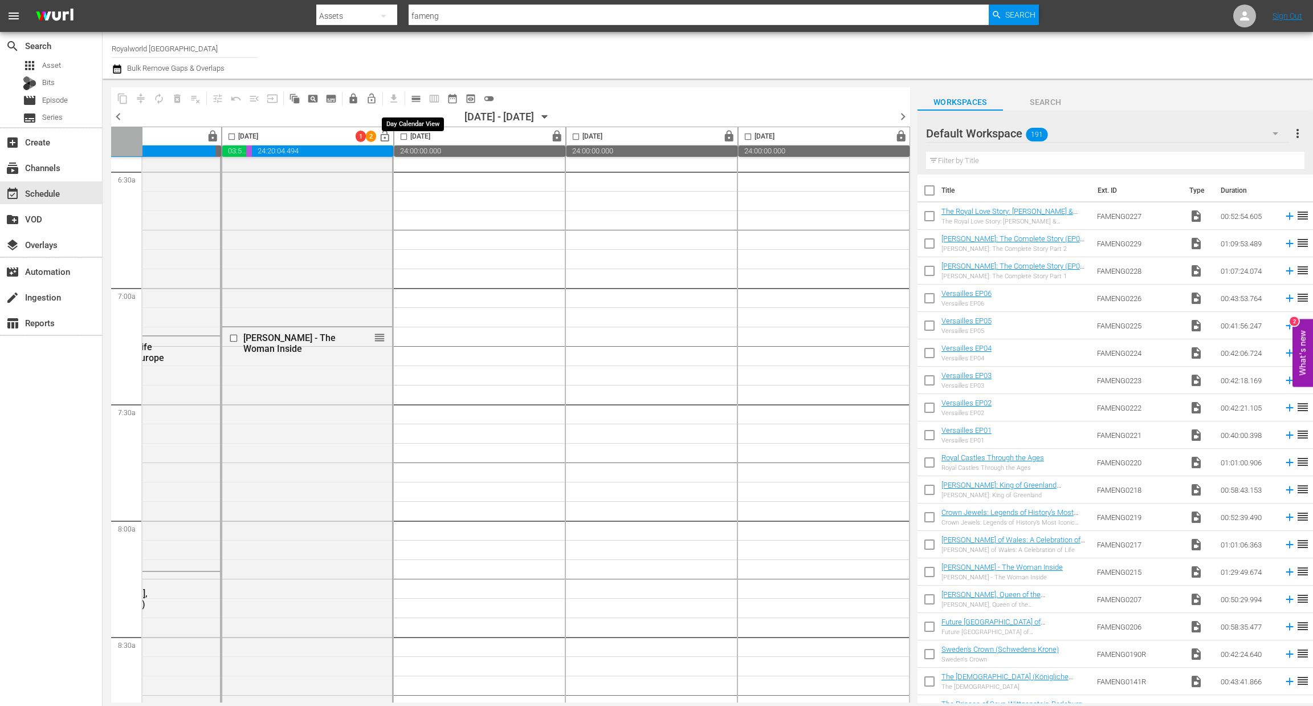
click at [413, 96] on span "calendar_view_day_outlined" at bounding box center [415, 98] width 11 height 11
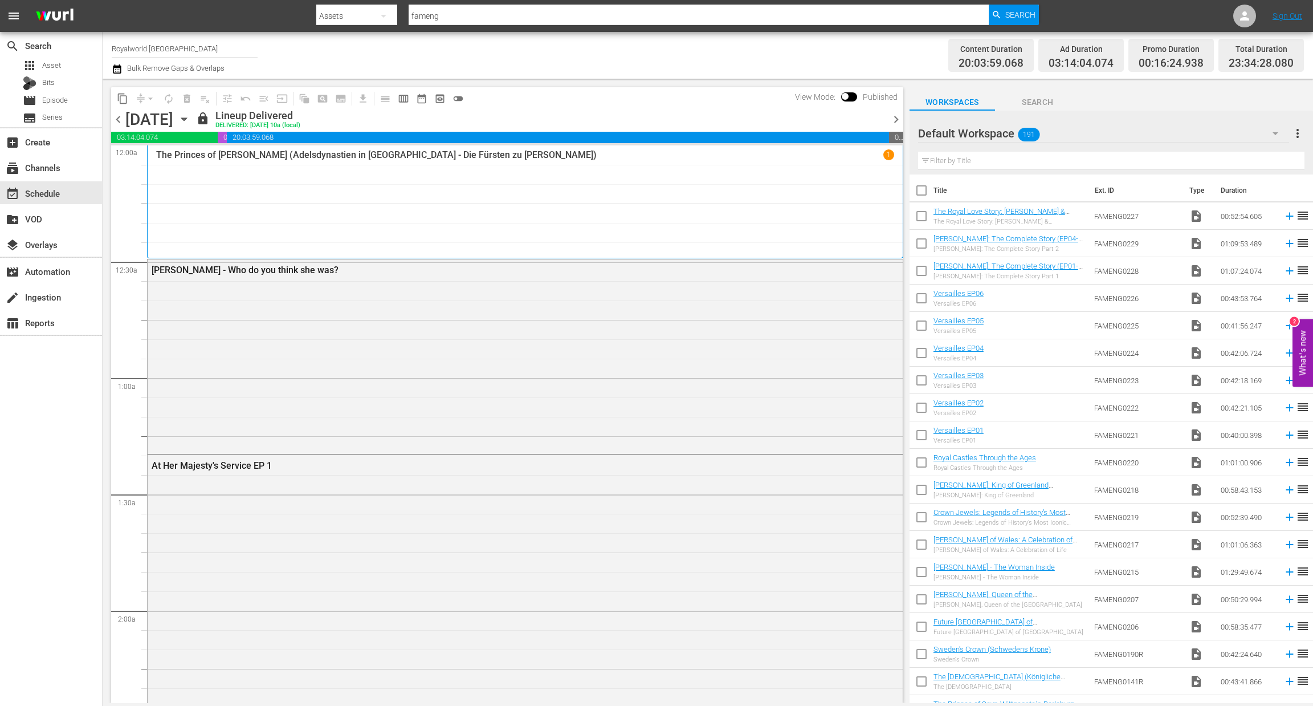
click at [892, 117] on span "chevron_right" at bounding box center [896, 119] width 14 height 14
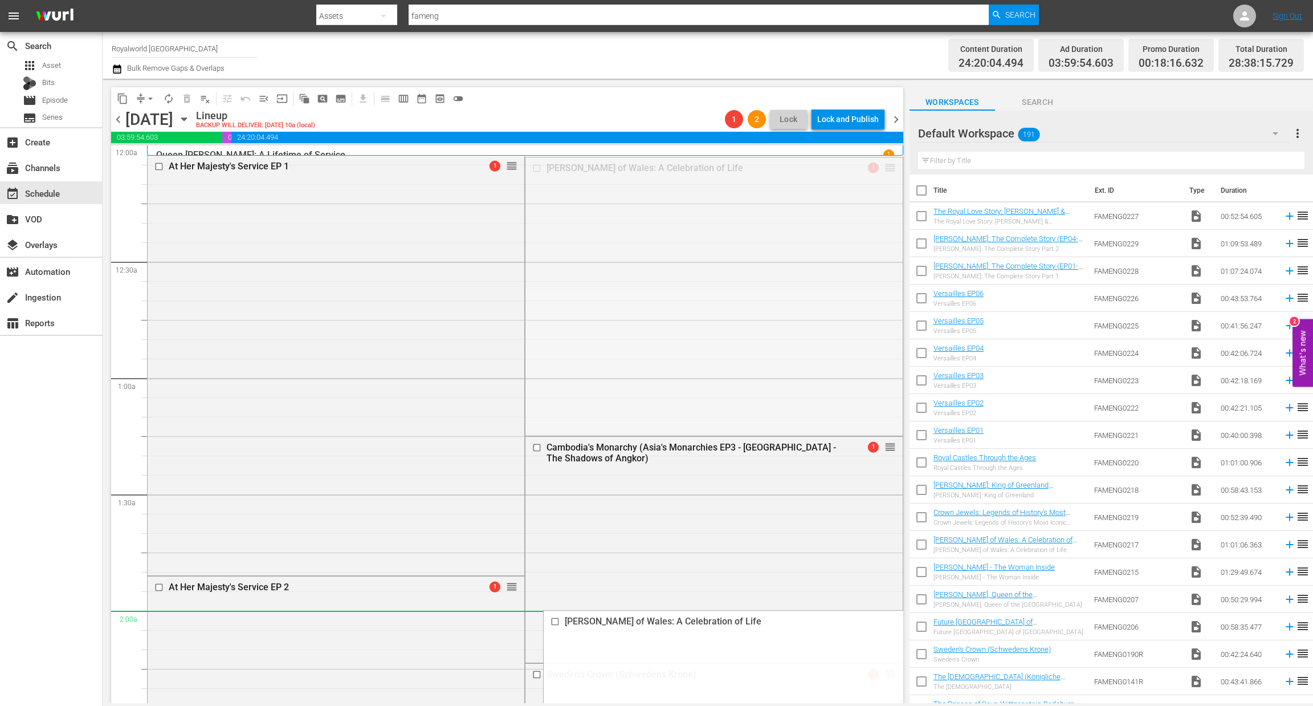
drag, startPoint x: 876, startPoint y: 167, endPoint x: 327, endPoint y: 12, distance: 570.4
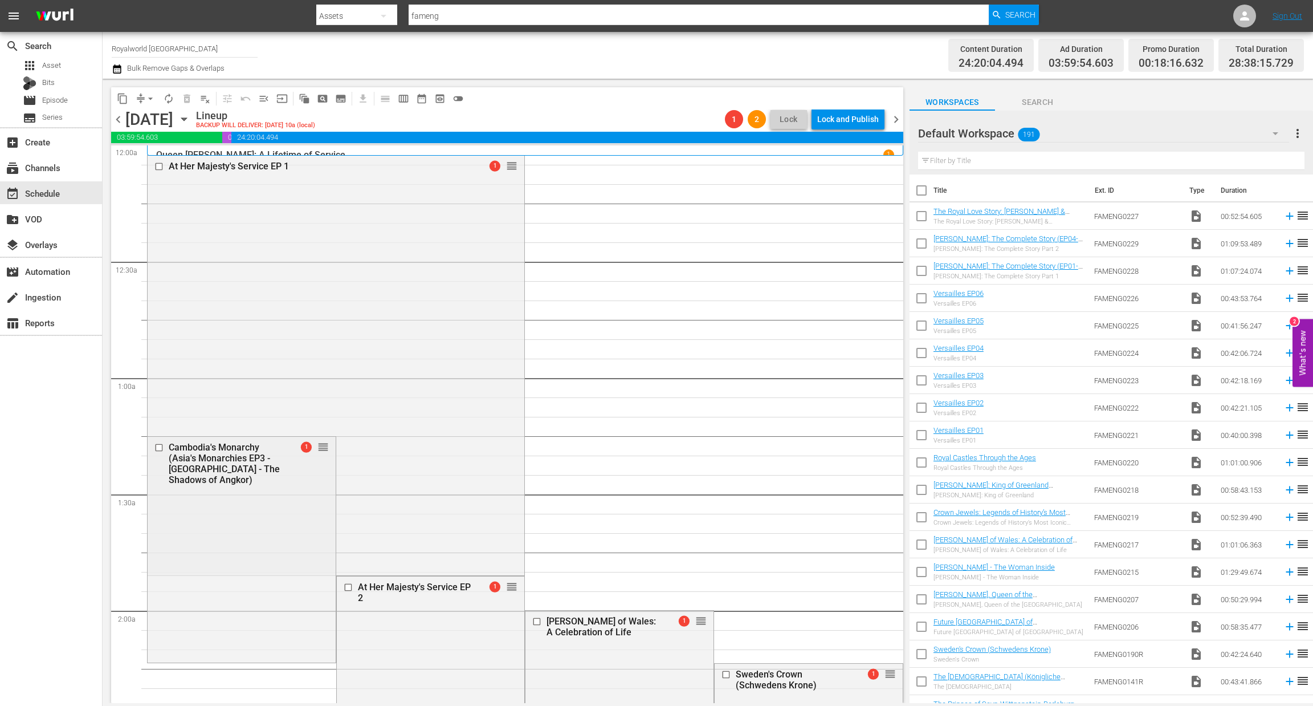
scroll to position [171, 0]
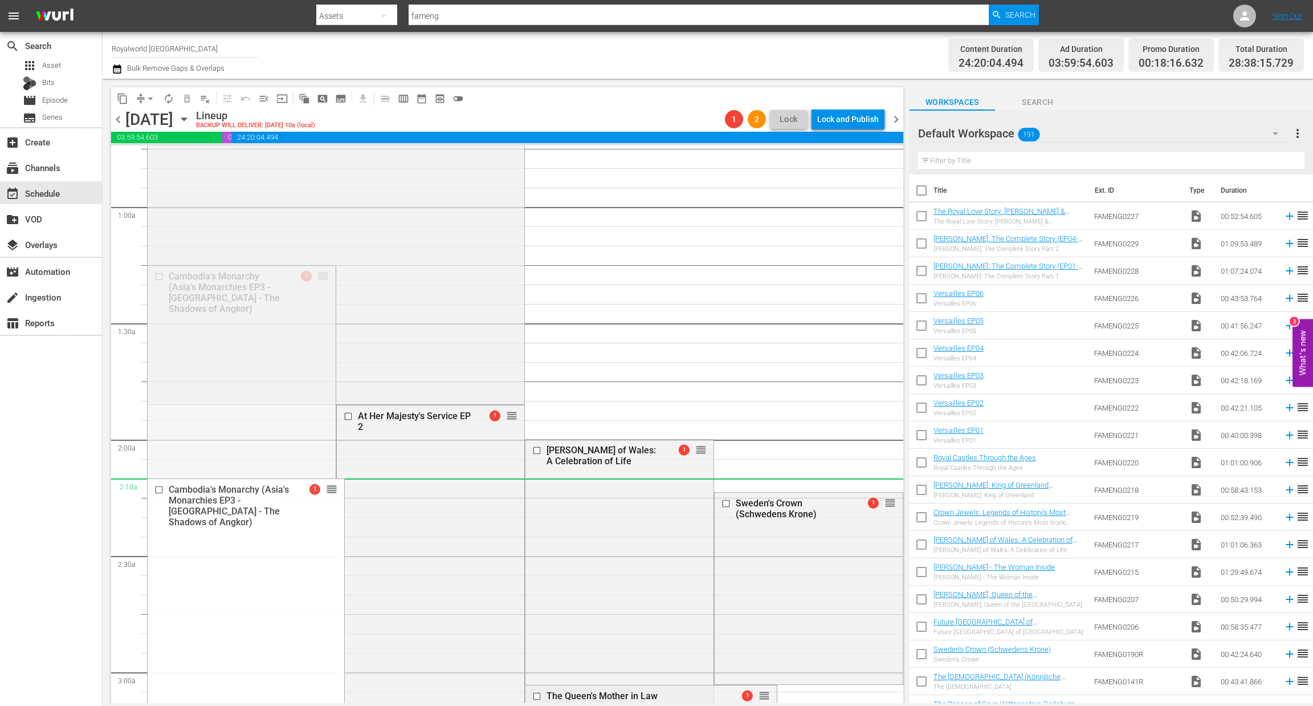
drag, startPoint x: 317, startPoint y: 273, endPoint x: 411, endPoint y: 489, distance: 235.6
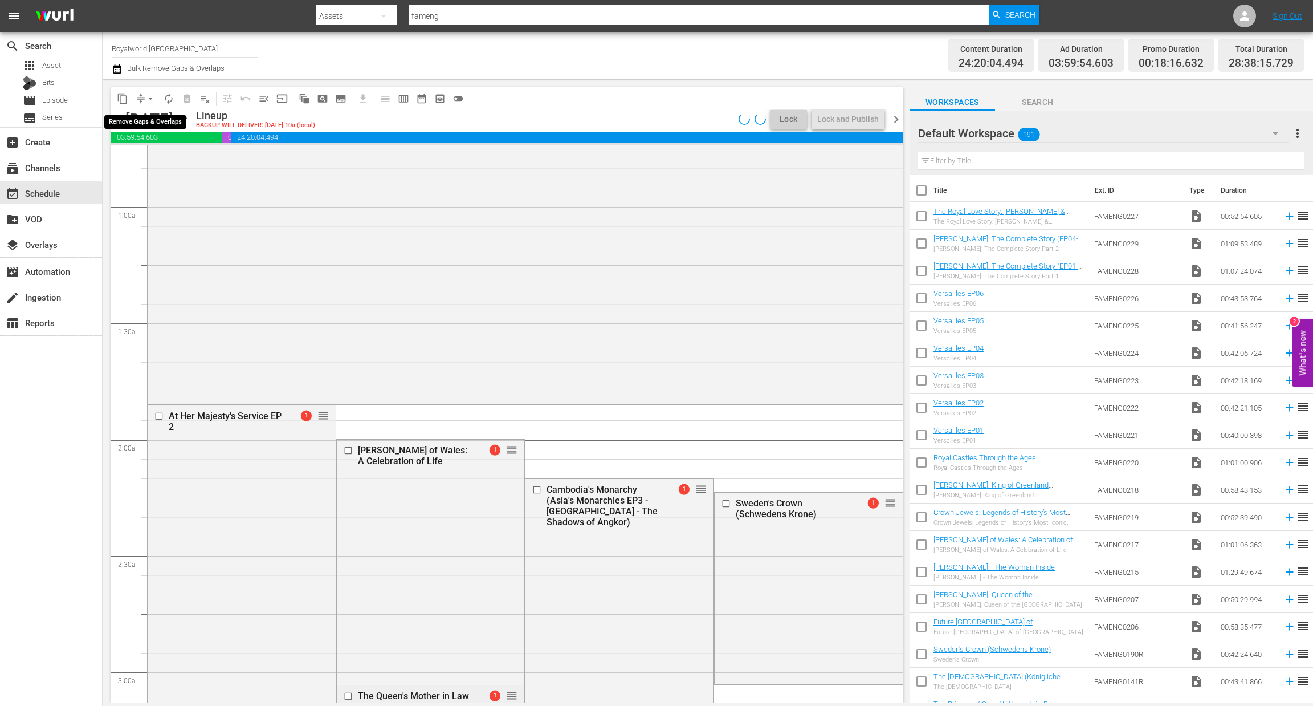
click at [149, 97] on span "arrow_drop_down" at bounding box center [150, 98] width 11 height 11
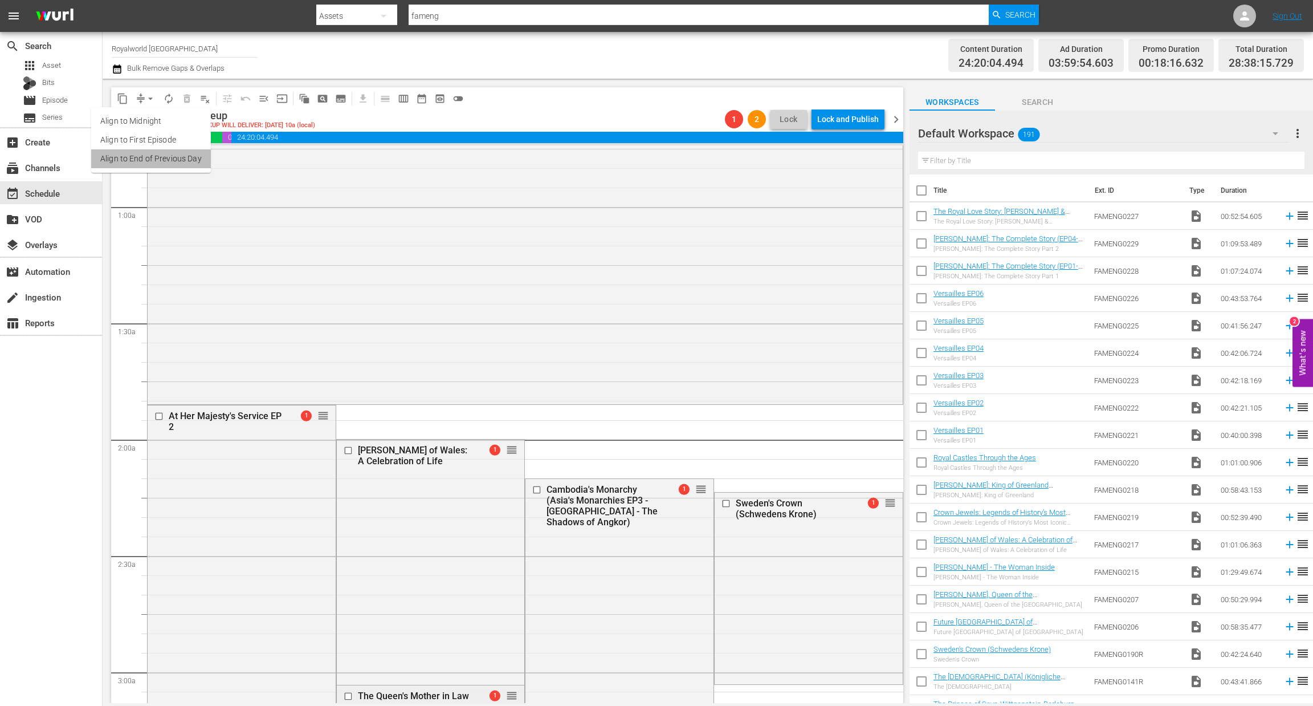
click at [170, 160] on li "Align to End of Previous Day" at bounding box center [151, 158] width 120 height 19
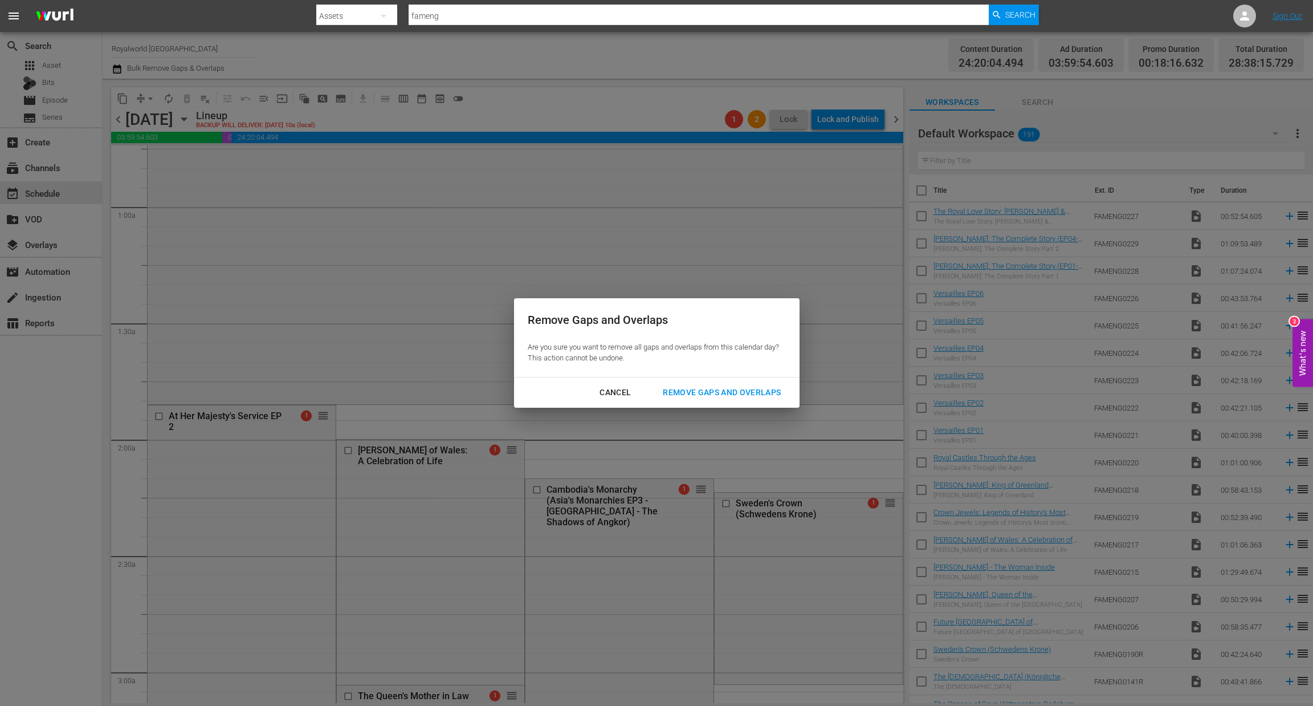
click at [713, 393] on div "Remove Gaps and Overlaps" at bounding box center [722, 392] width 136 height 14
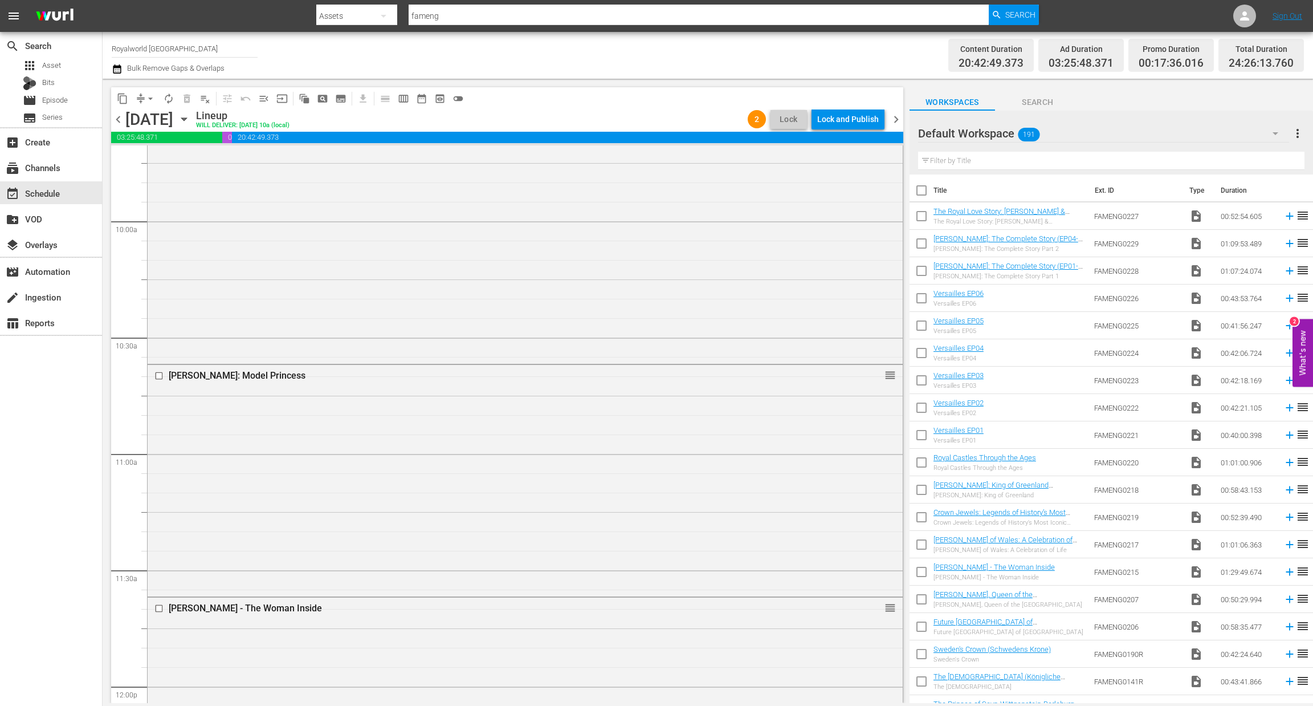
scroll to position [2289, 0]
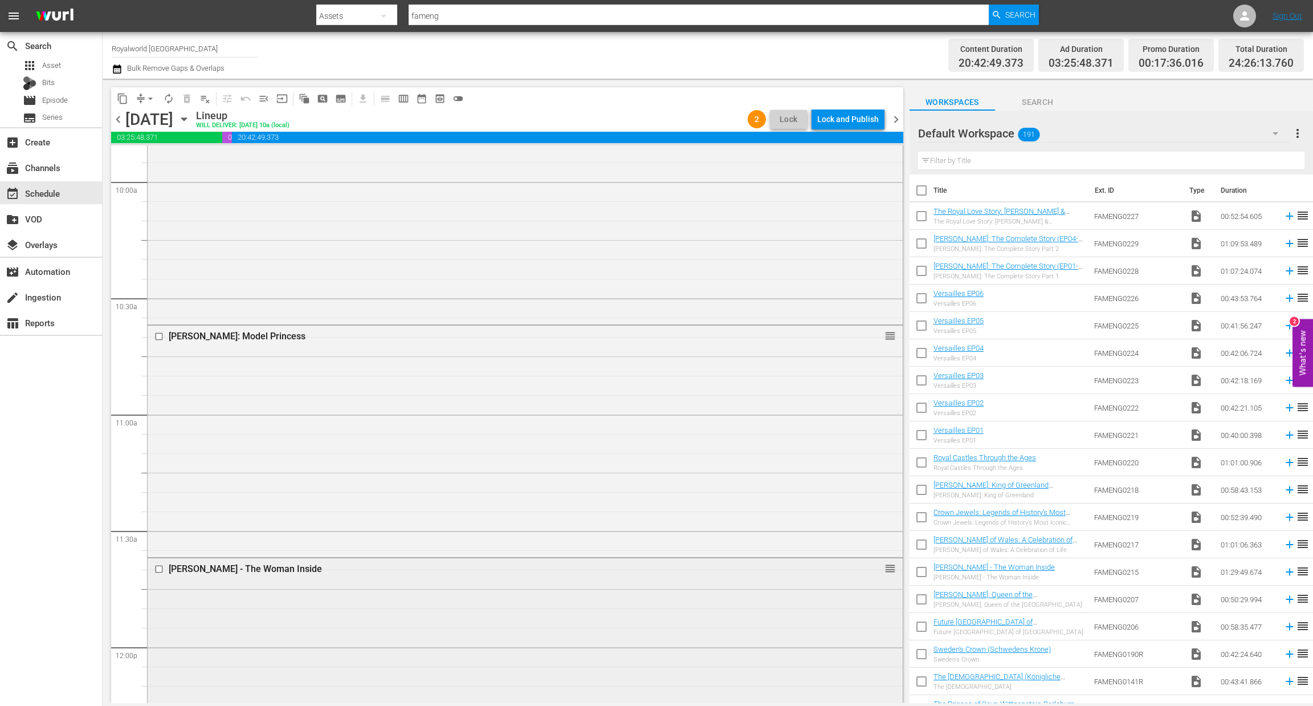
click at [159, 569] on input "checkbox" at bounding box center [160, 569] width 12 height 10
click at [180, 100] on button "delete_forever_outlined" at bounding box center [187, 98] width 18 height 18
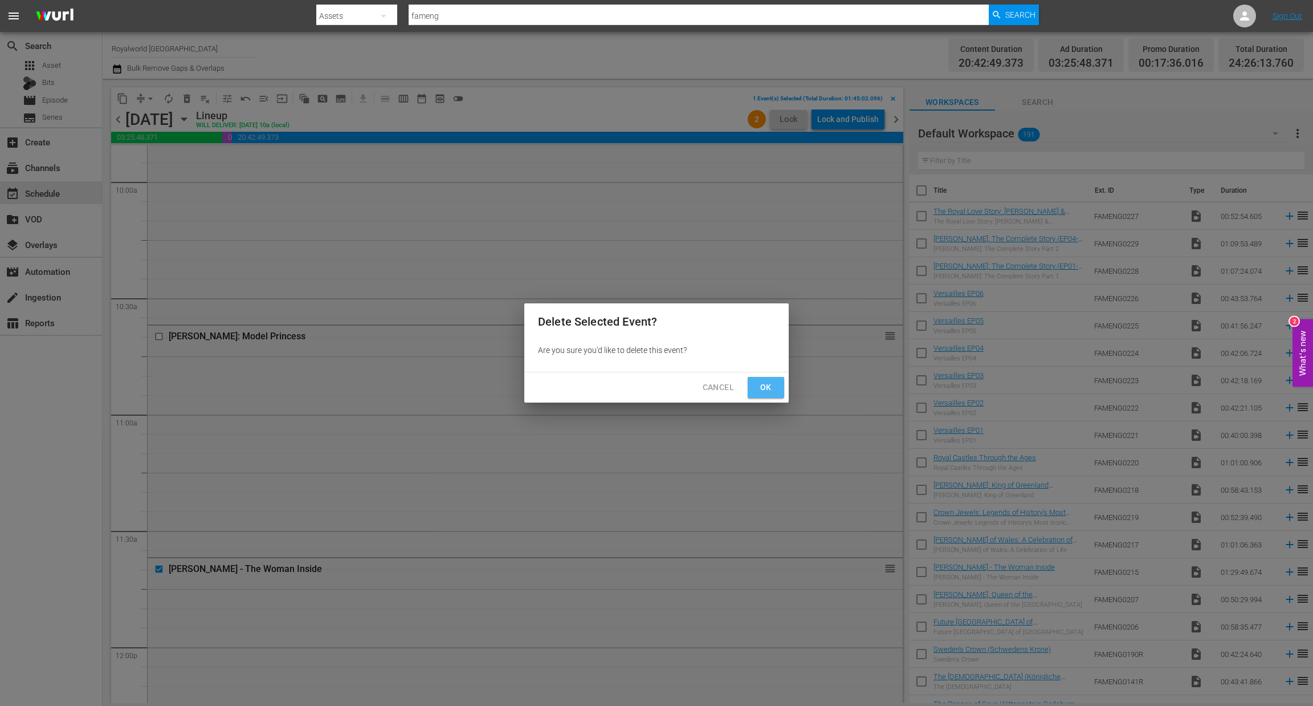
click at [771, 393] on span "Ok" at bounding box center [766, 387] width 18 height 14
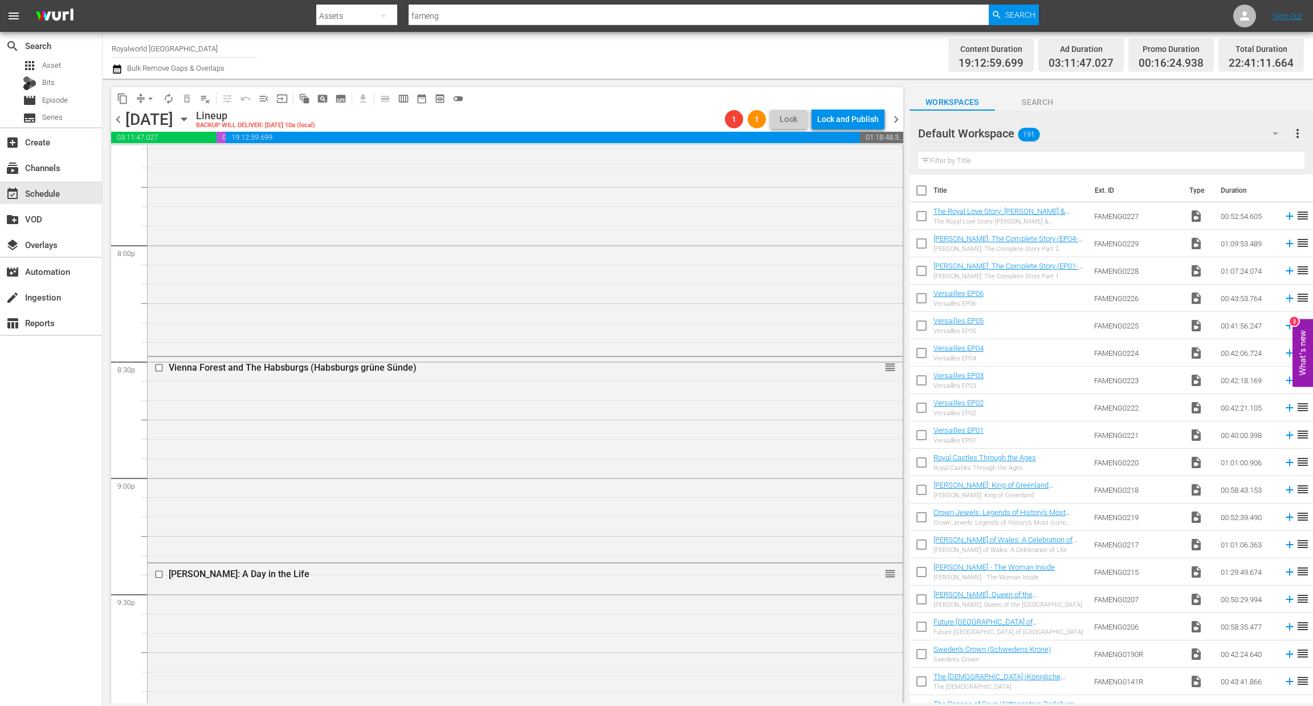
scroll to position [4341, 0]
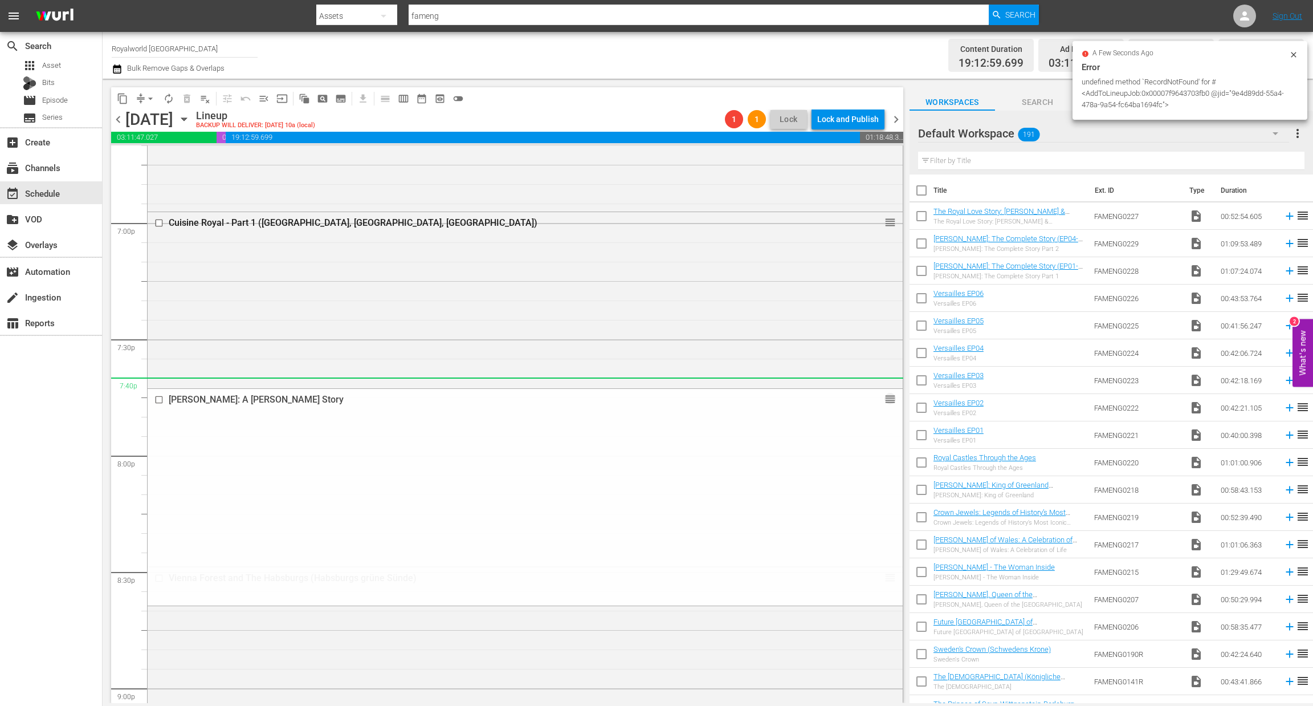
drag, startPoint x: 875, startPoint y: 347, endPoint x: 767, endPoint y: 379, distance: 112.5
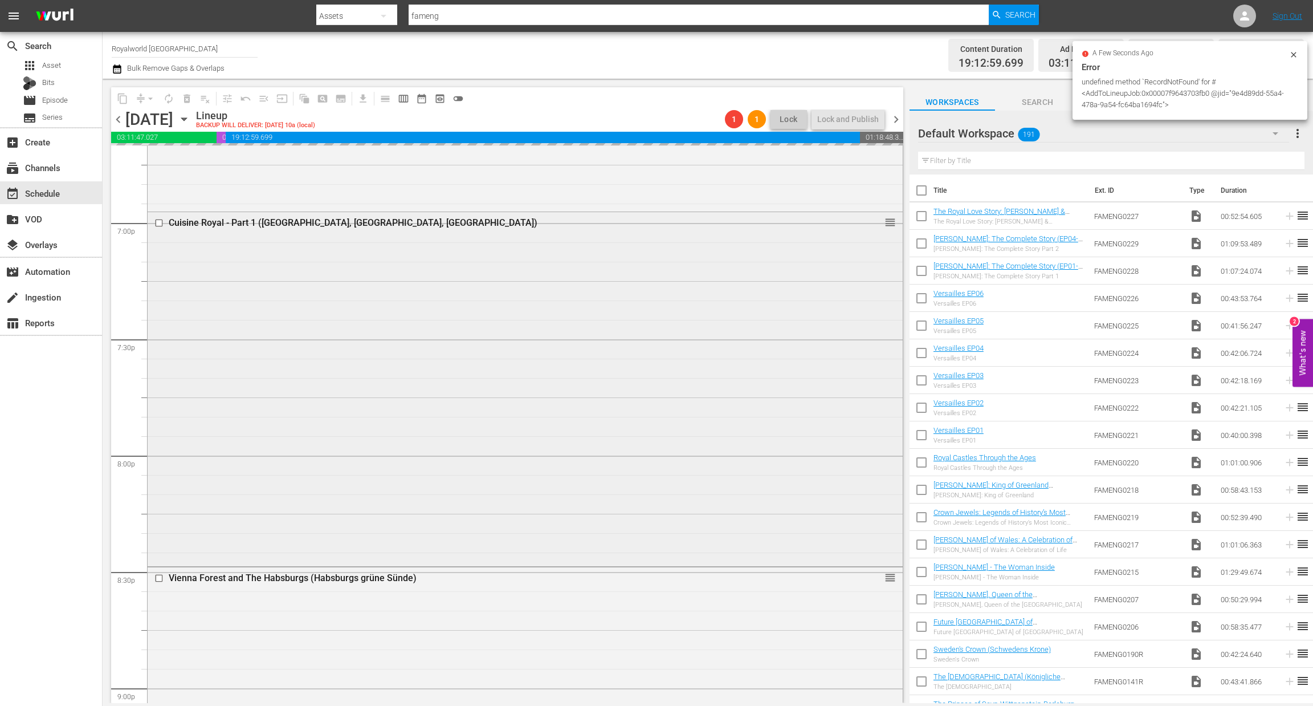
click at [155, 221] on input "checkbox" at bounding box center [160, 223] width 12 height 10
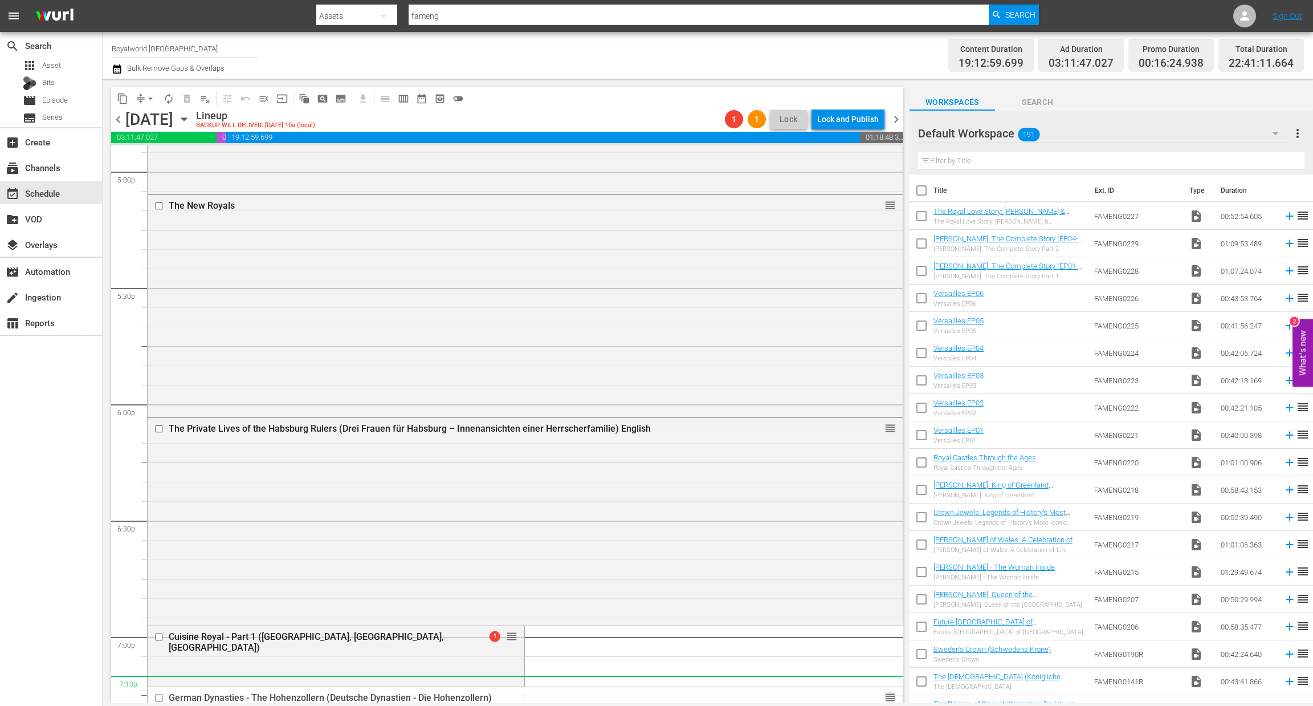
scroll to position [4190, 0]
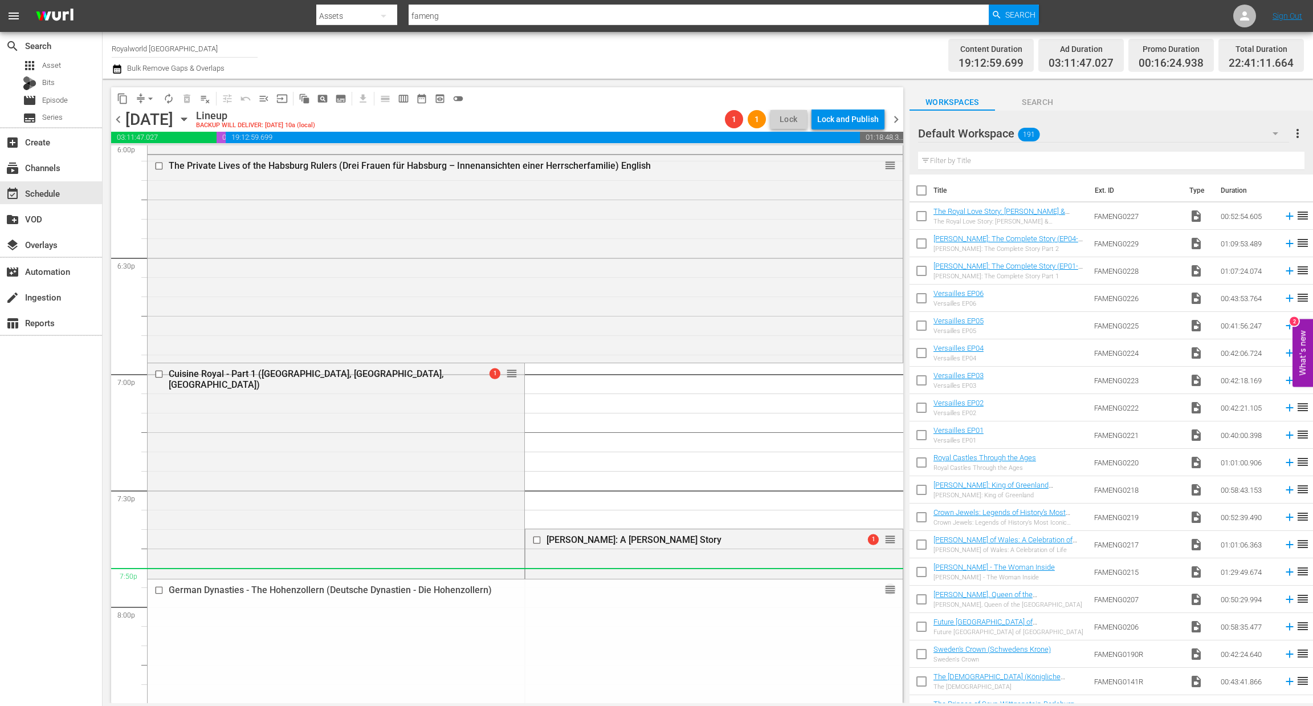
drag, startPoint x: 879, startPoint y: 373, endPoint x: 720, endPoint y: 582, distance: 262.8
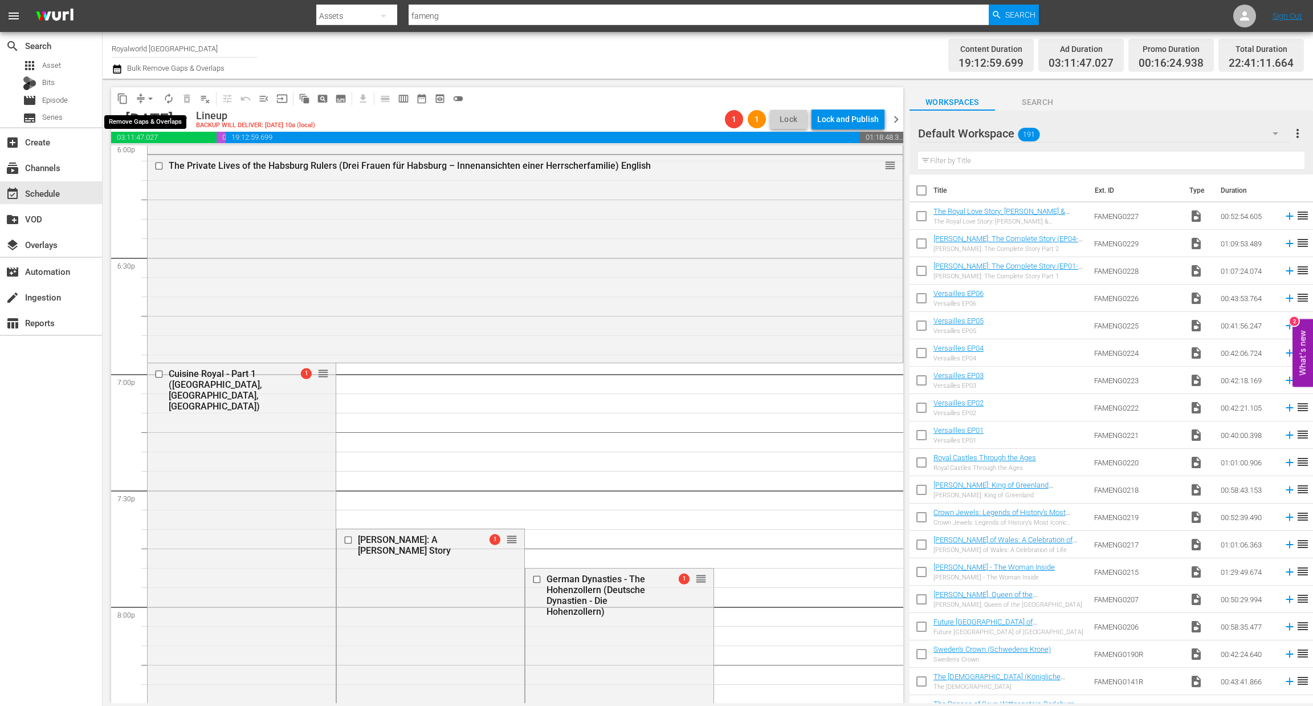
click at [154, 91] on button "arrow_drop_down" at bounding box center [150, 98] width 18 height 18
click at [161, 160] on li "Align to End of Previous Day" at bounding box center [151, 158] width 120 height 19
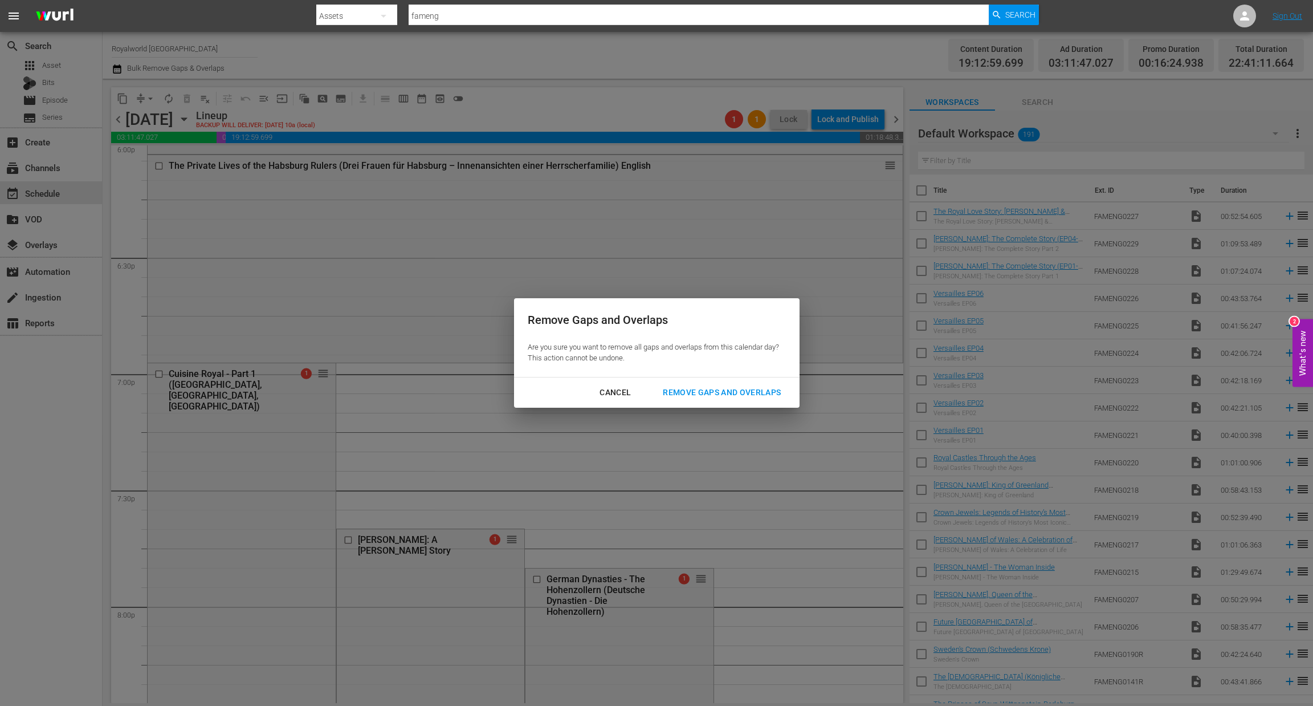
click at [727, 388] on div "Remove Gaps and Overlaps" at bounding box center [722, 392] width 136 height 14
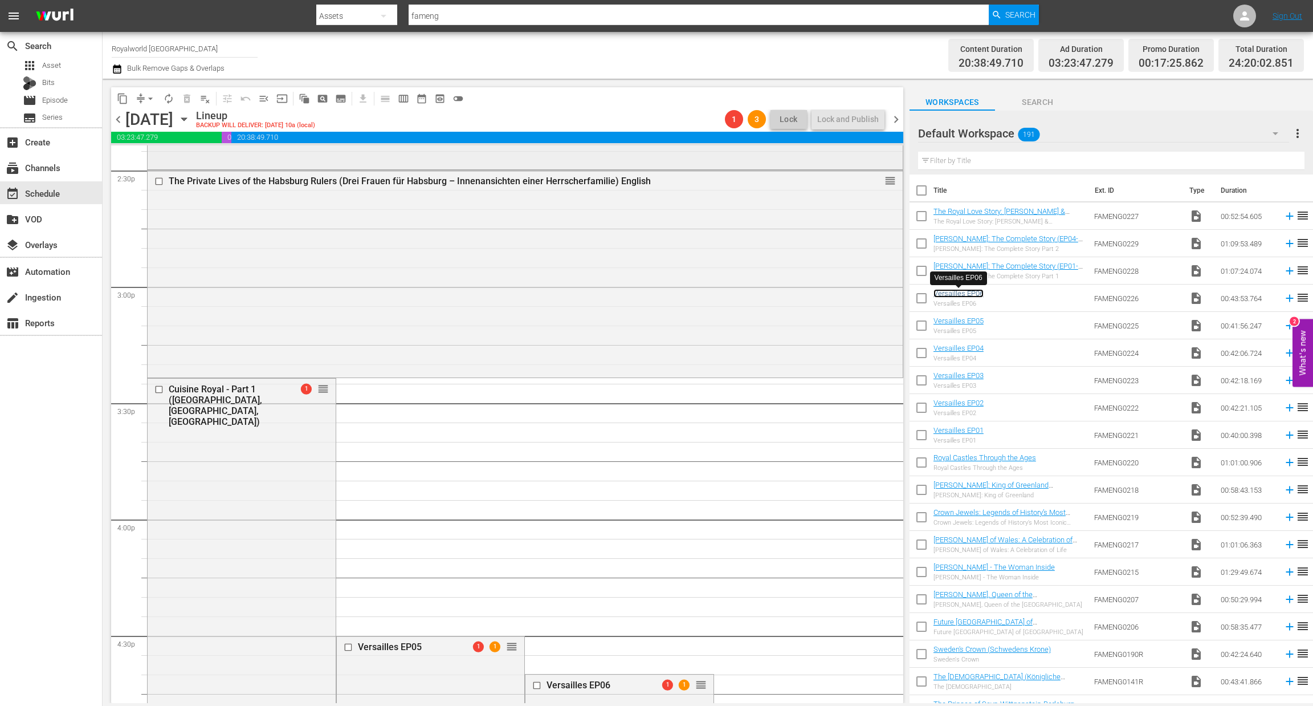
scroll to position [3421, 0]
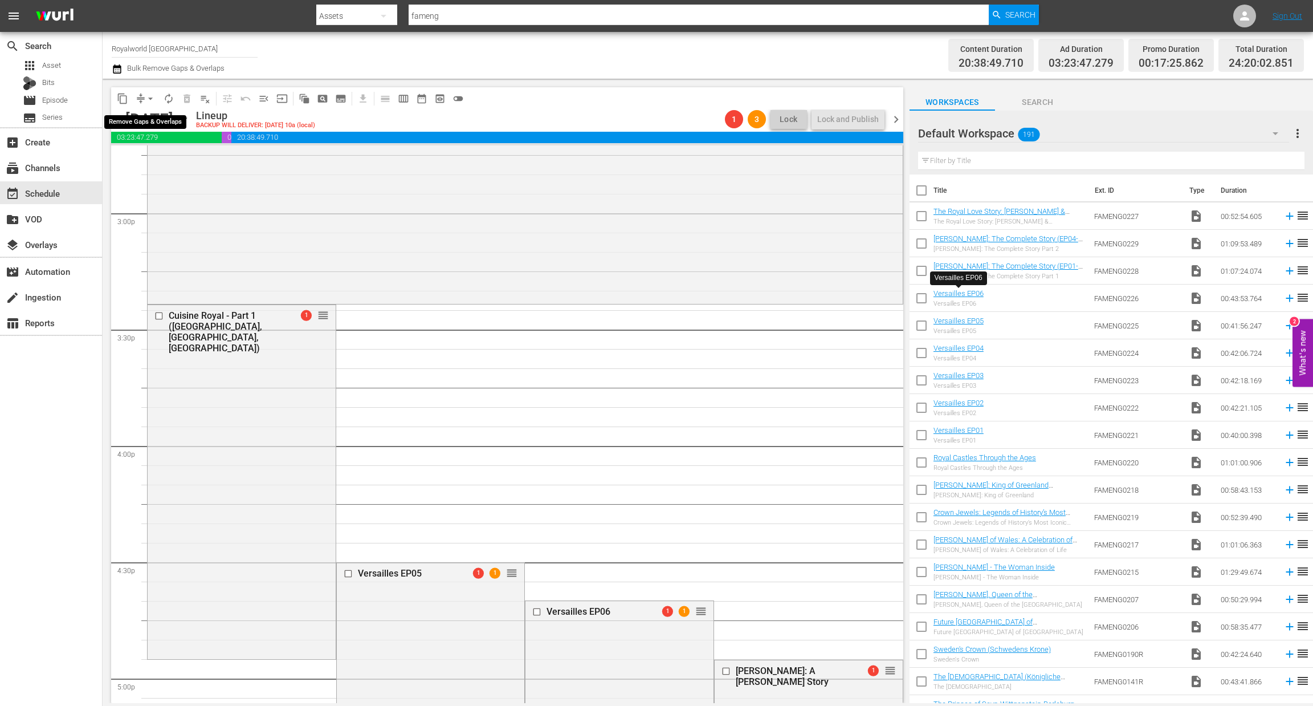
click at [156, 97] on button "arrow_drop_down" at bounding box center [150, 98] width 18 height 18
click at [158, 158] on li "Align to End of Previous Day" at bounding box center [151, 158] width 120 height 19
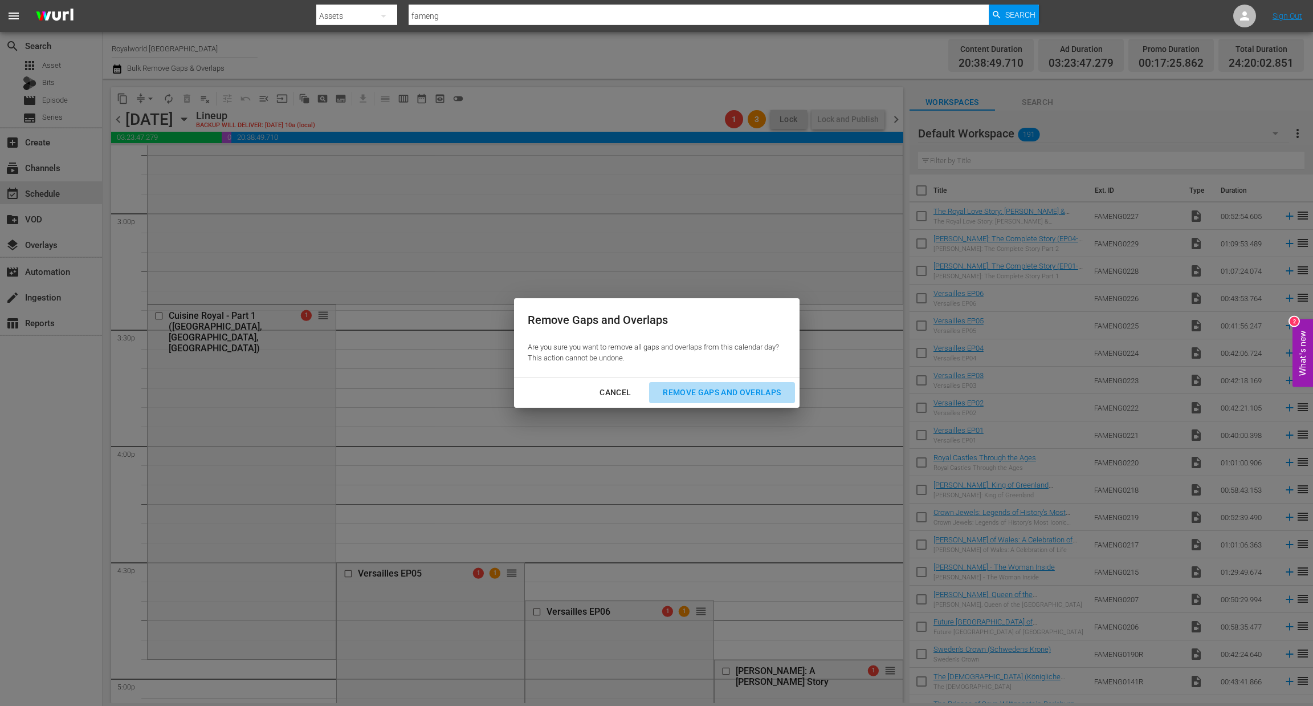
click at [734, 395] on div "Remove Gaps and Overlaps" at bounding box center [722, 392] width 136 height 14
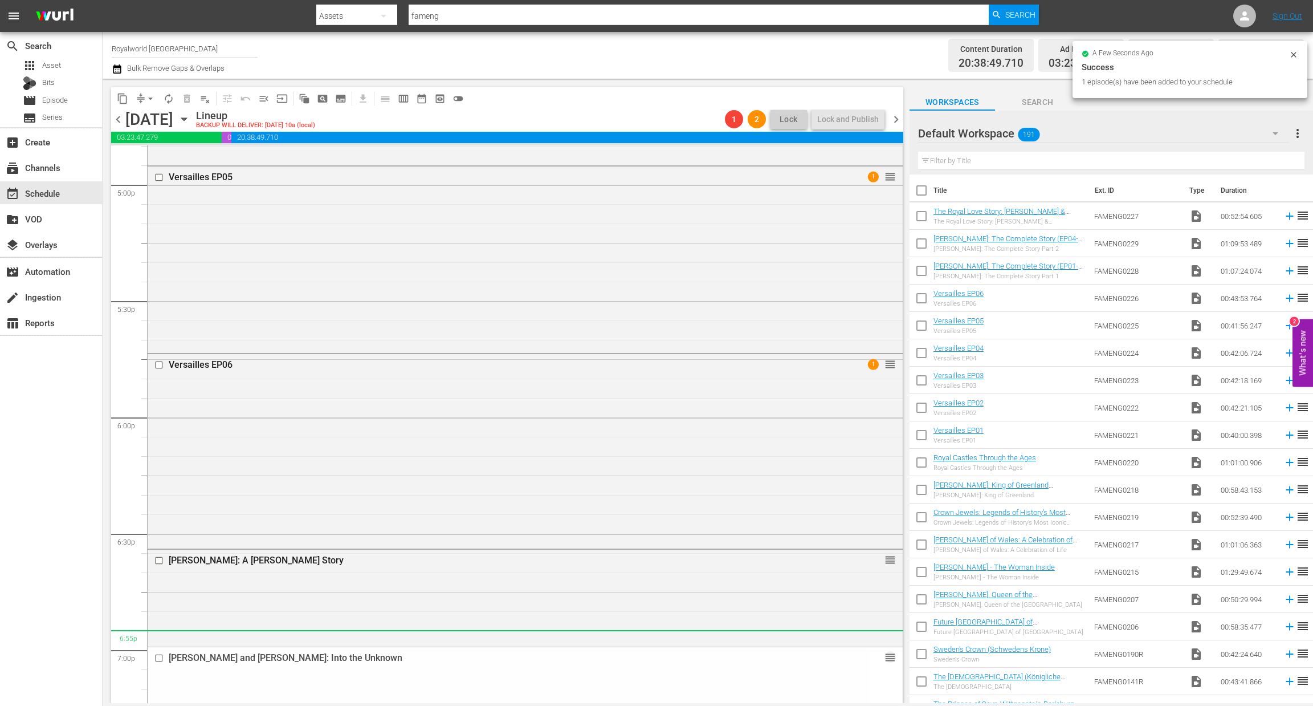
scroll to position [3914, 0]
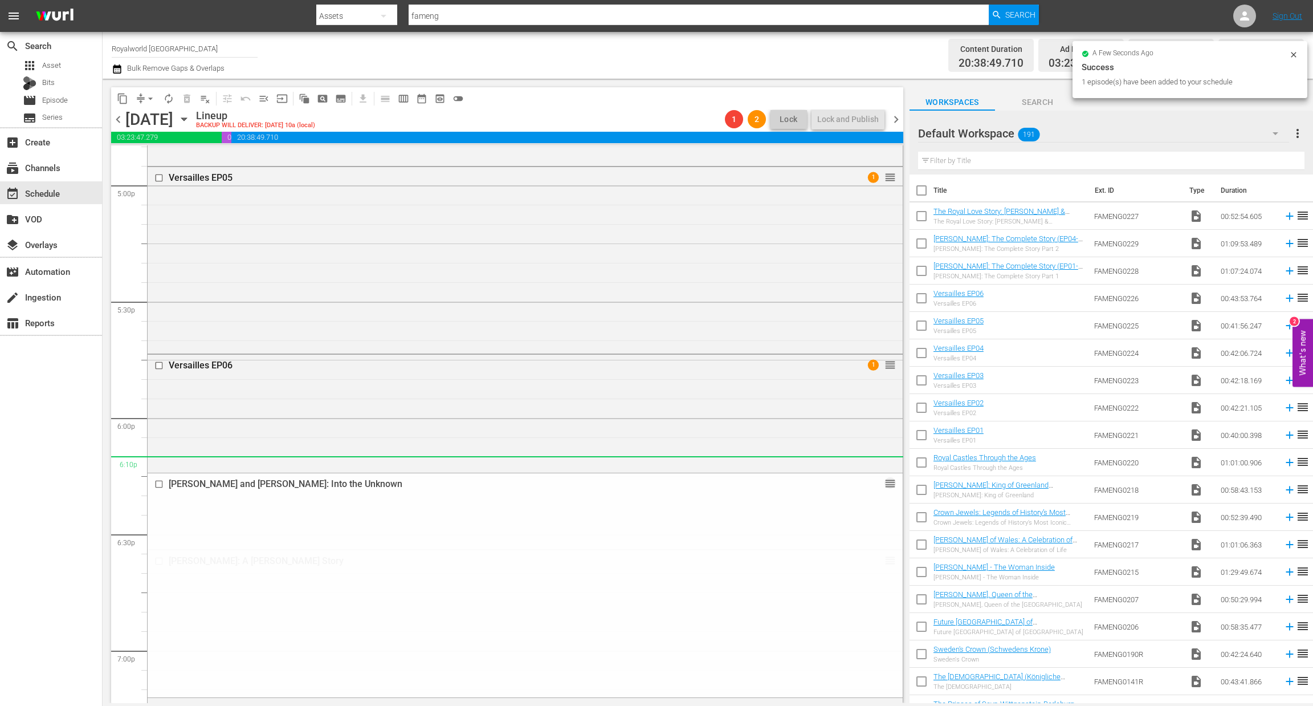
drag, startPoint x: 878, startPoint y: 557, endPoint x: 712, endPoint y: 463, distance: 190.7
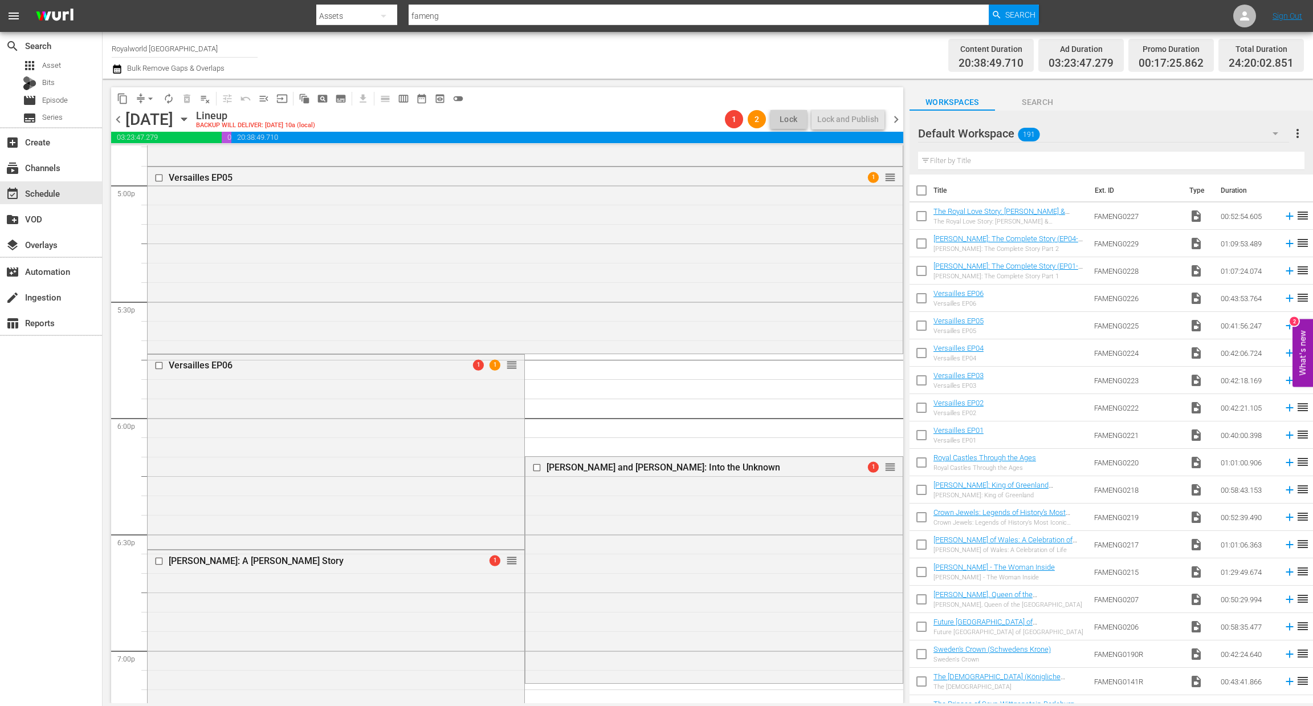
click at [145, 89] on button "arrow_drop_down" at bounding box center [150, 98] width 18 height 18
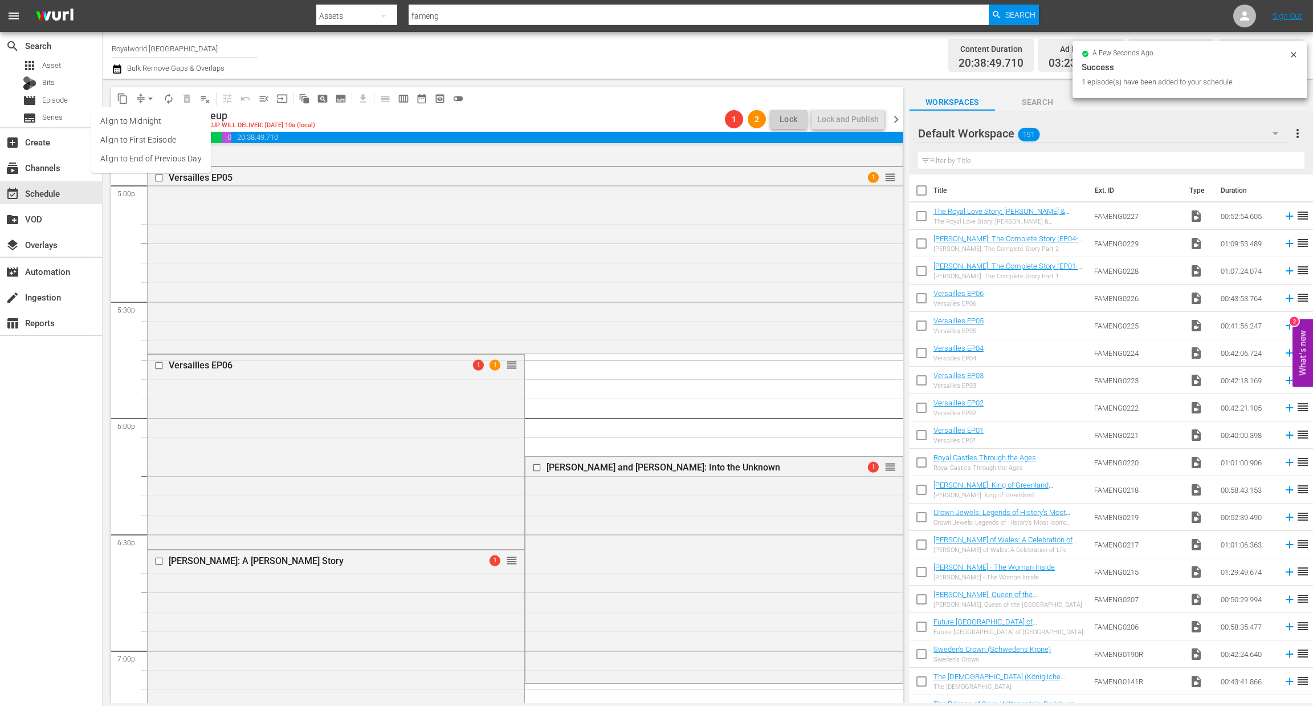
click at [149, 100] on span "arrow_drop_down" at bounding box center [150, 98] width 11 height 11
click at [152, 94] on span "arrow_drop_down" at bounding box center [150, 98] width 11 height 11
click at [164, 152] on li "Align to End of Previous Day" at bounding box center [151, 158] width 120 height 19
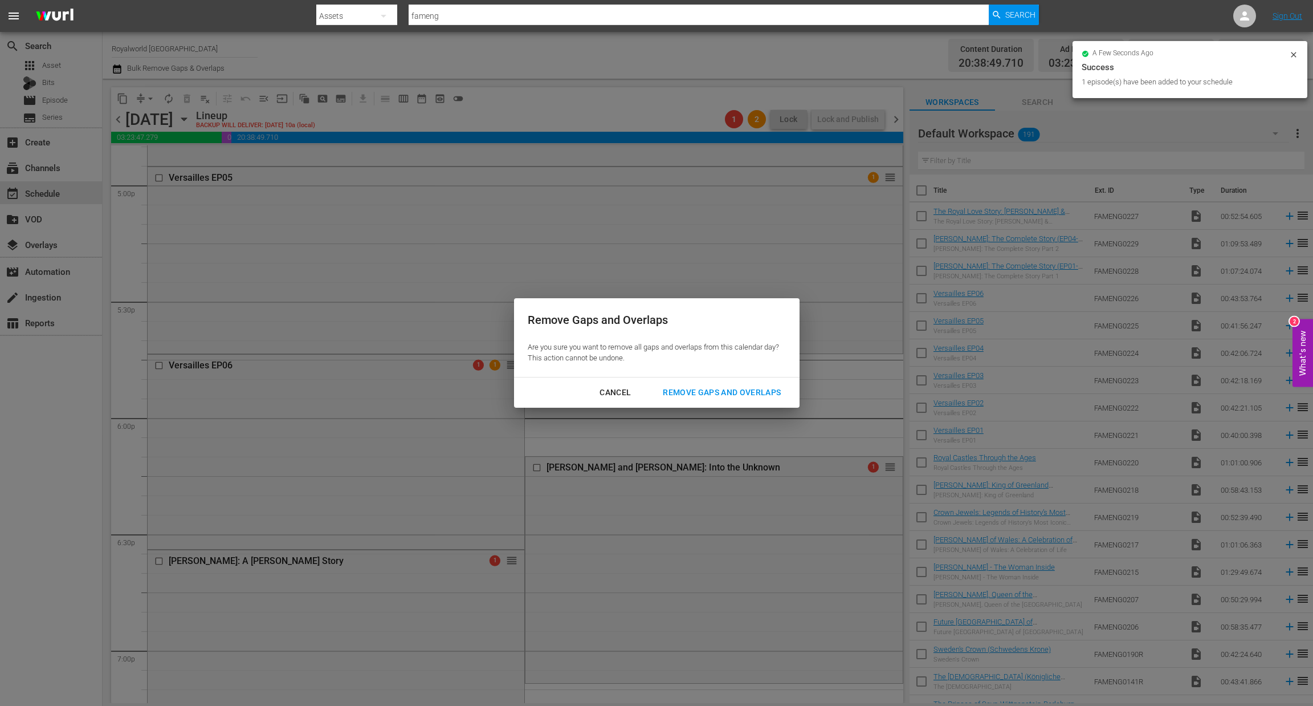
click at [682, 398] on div "Remove Gaps and Overlaps" at bounding box center [722, 392] width 136 height 14
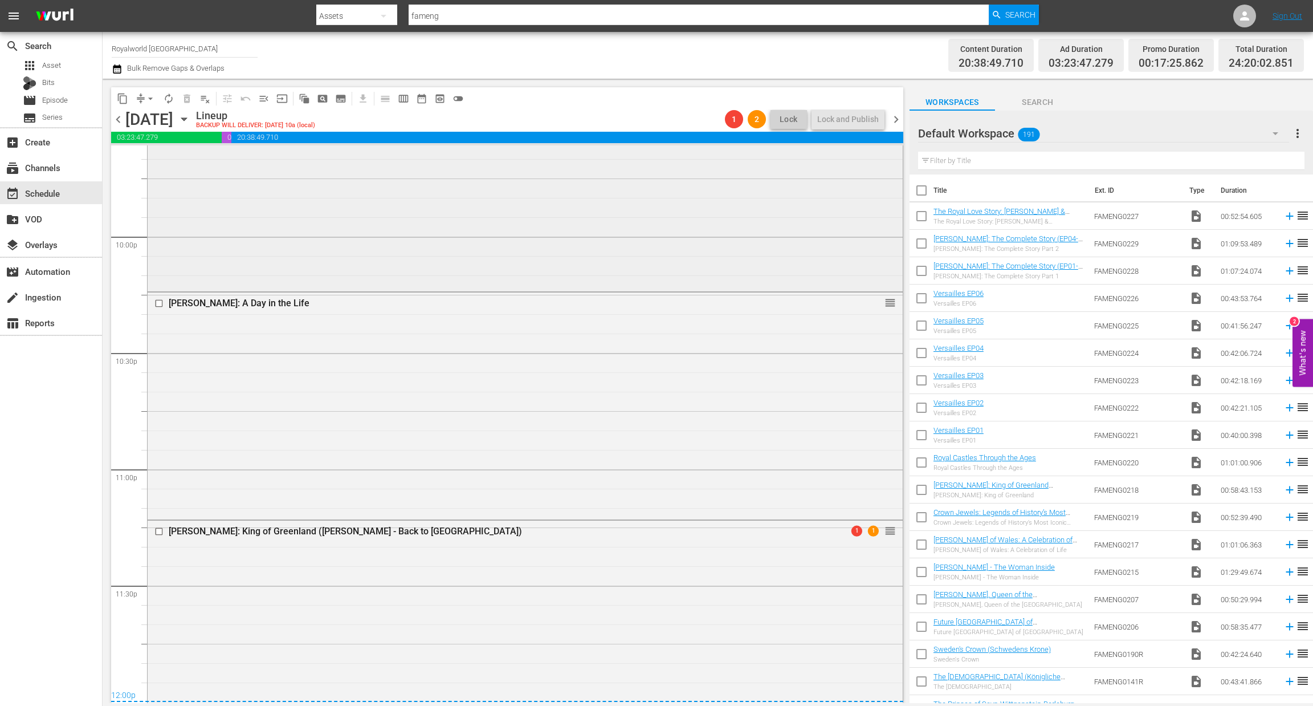
scroll to position [5111, 0]
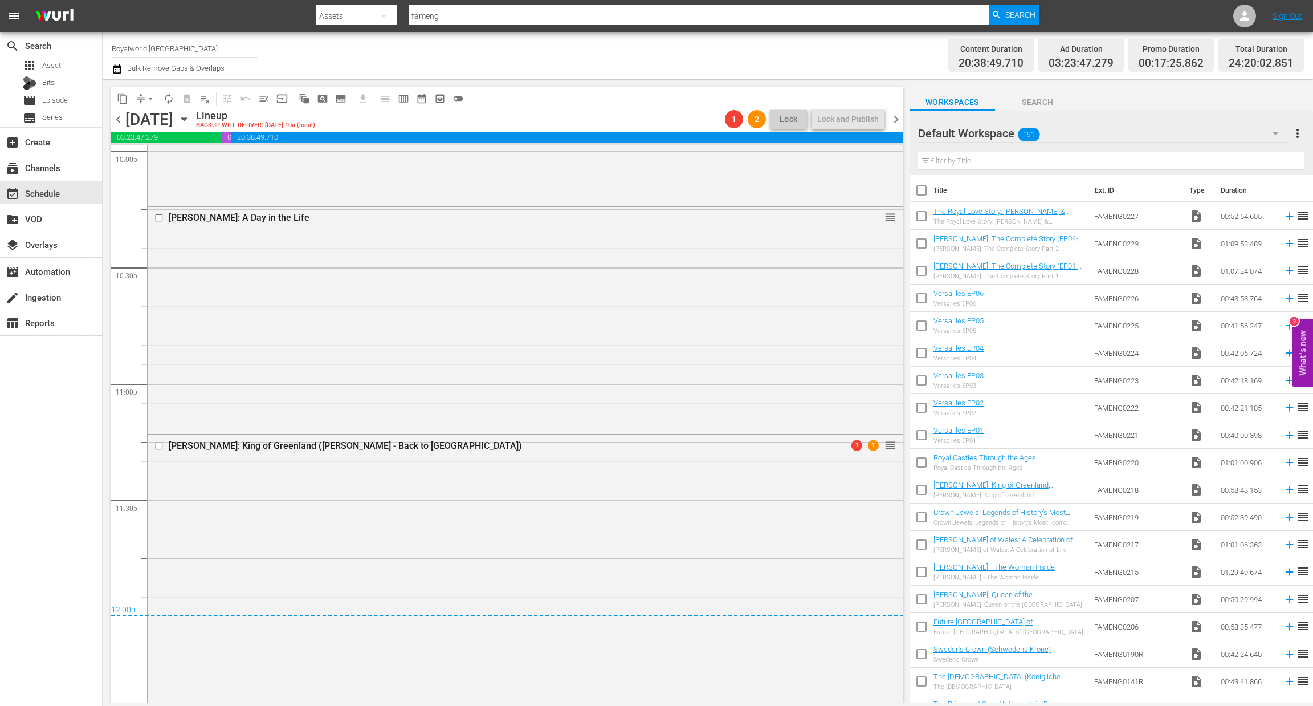
click at [893, 118] on span "chevron_right" at bounding box center [896, 119] width 14 height 14
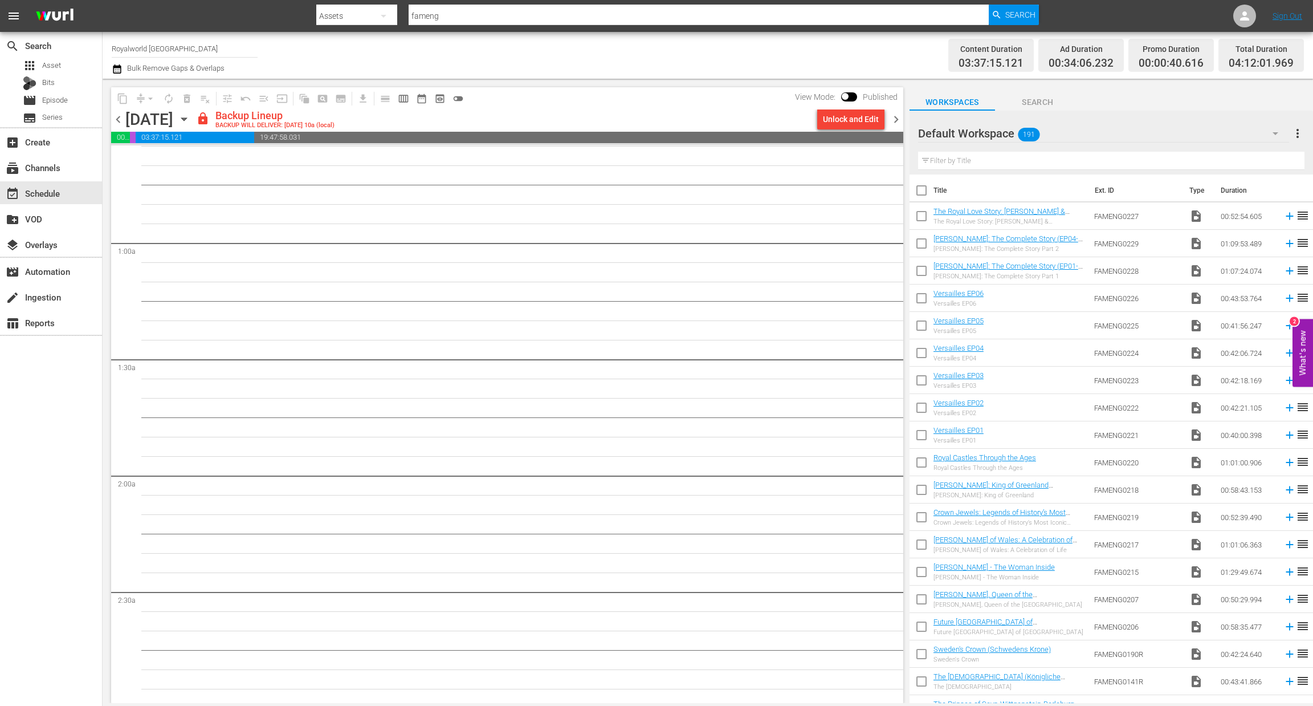
scroll to position [512, 0]
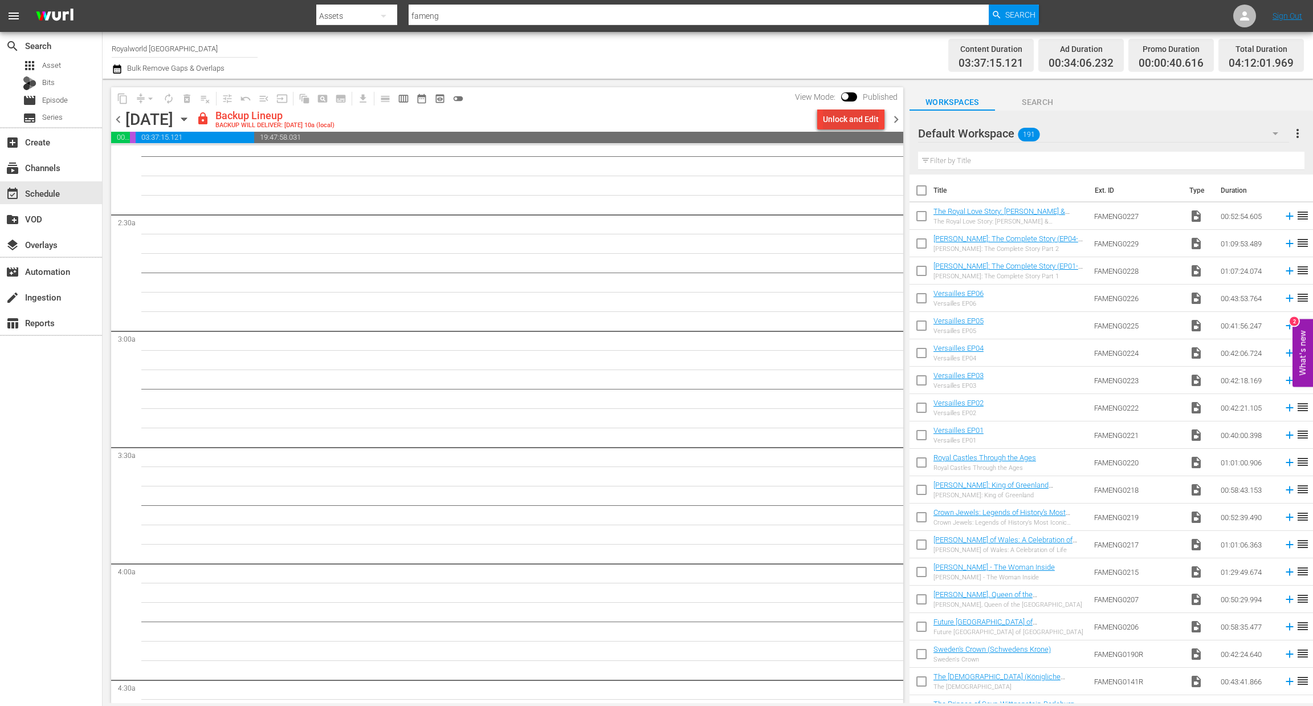
click at [851, 126] on div "Unlock and Edit" at bounding box center [851, 119] width 56 height 21
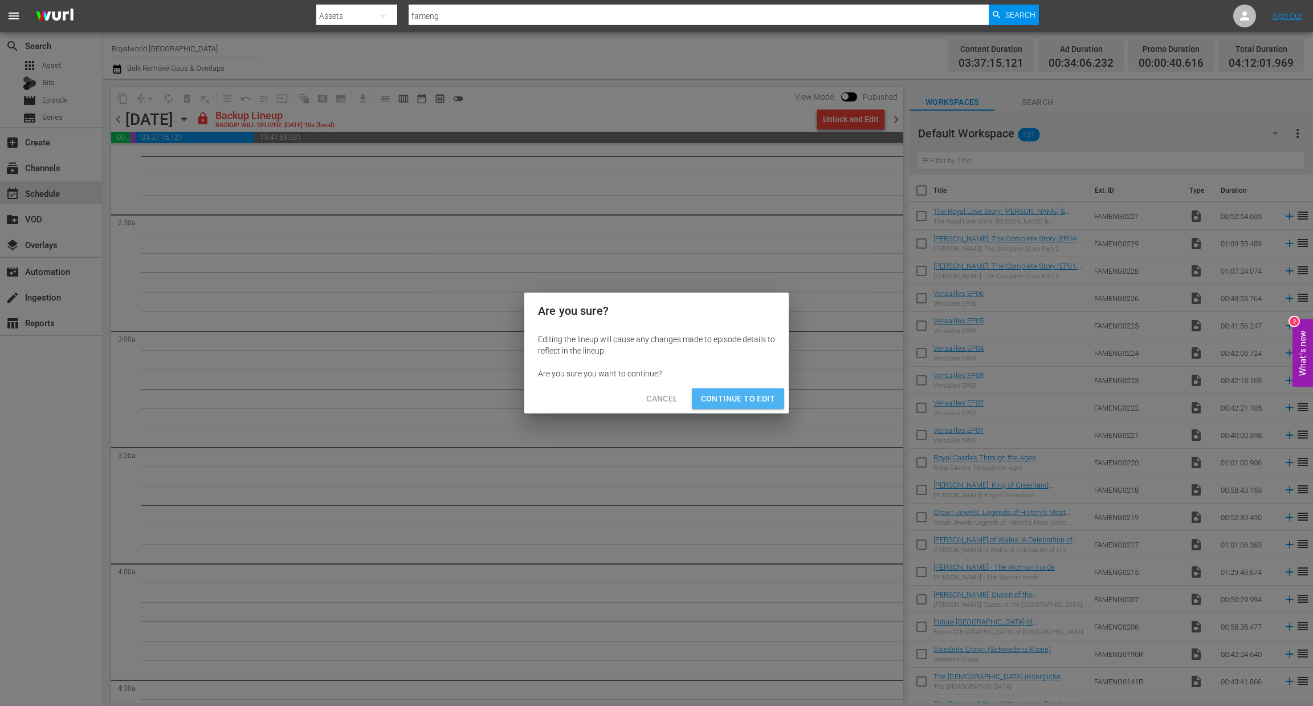
click at [748, 392] on span "Continue to Edit" at bounding box center [738, 399] width 74 height 14
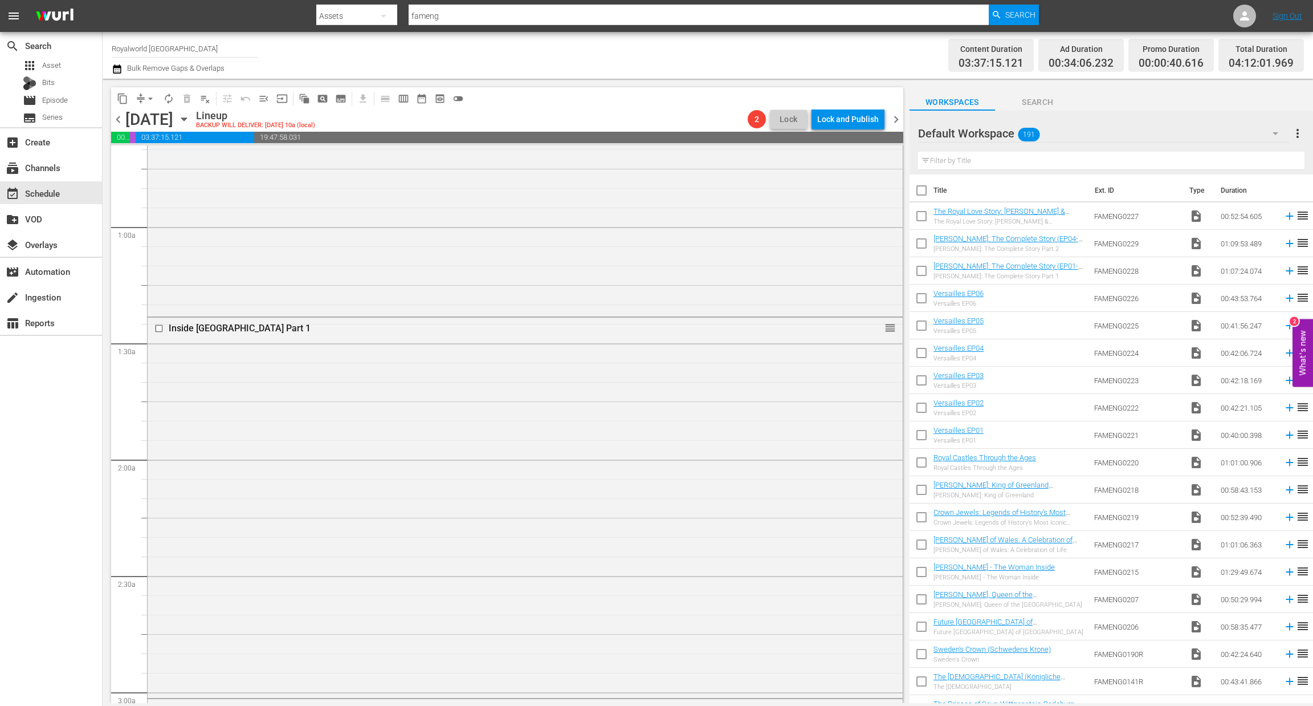
scroll to position [0, 0]
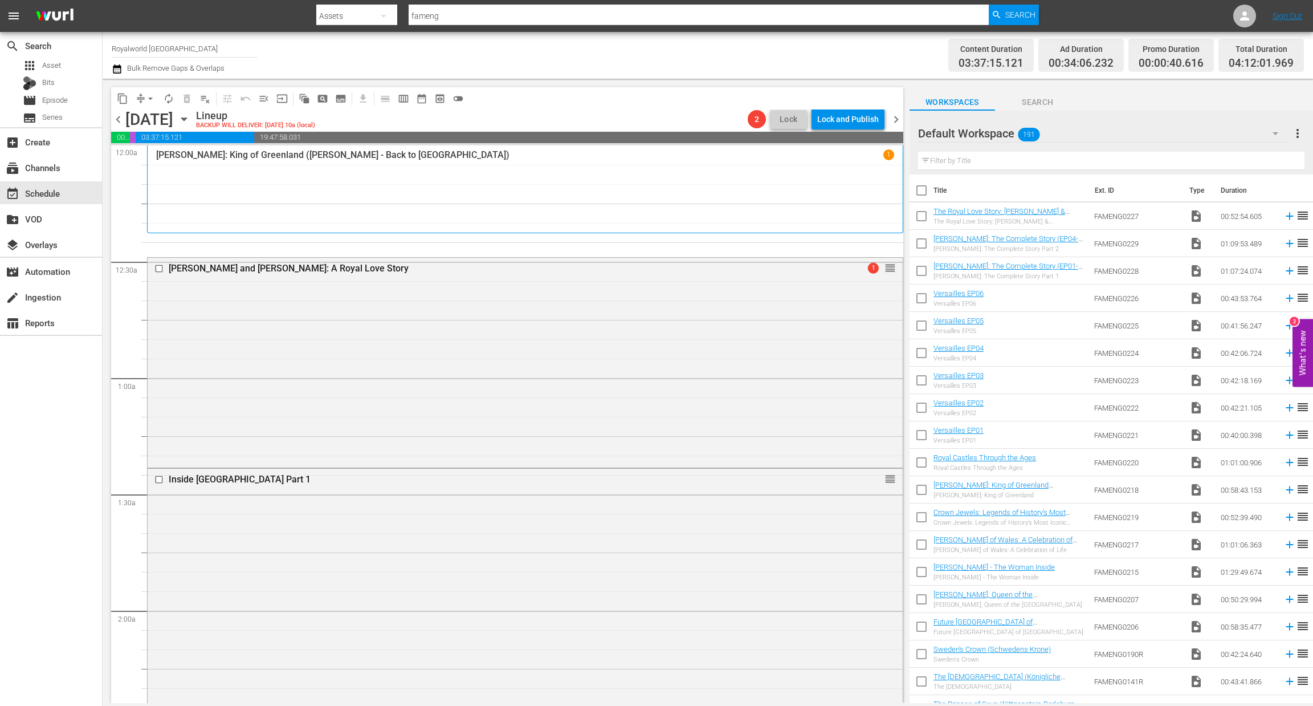
click at [965, 157] on input "text" at bounding box center [1111, 161] width 386 height 18
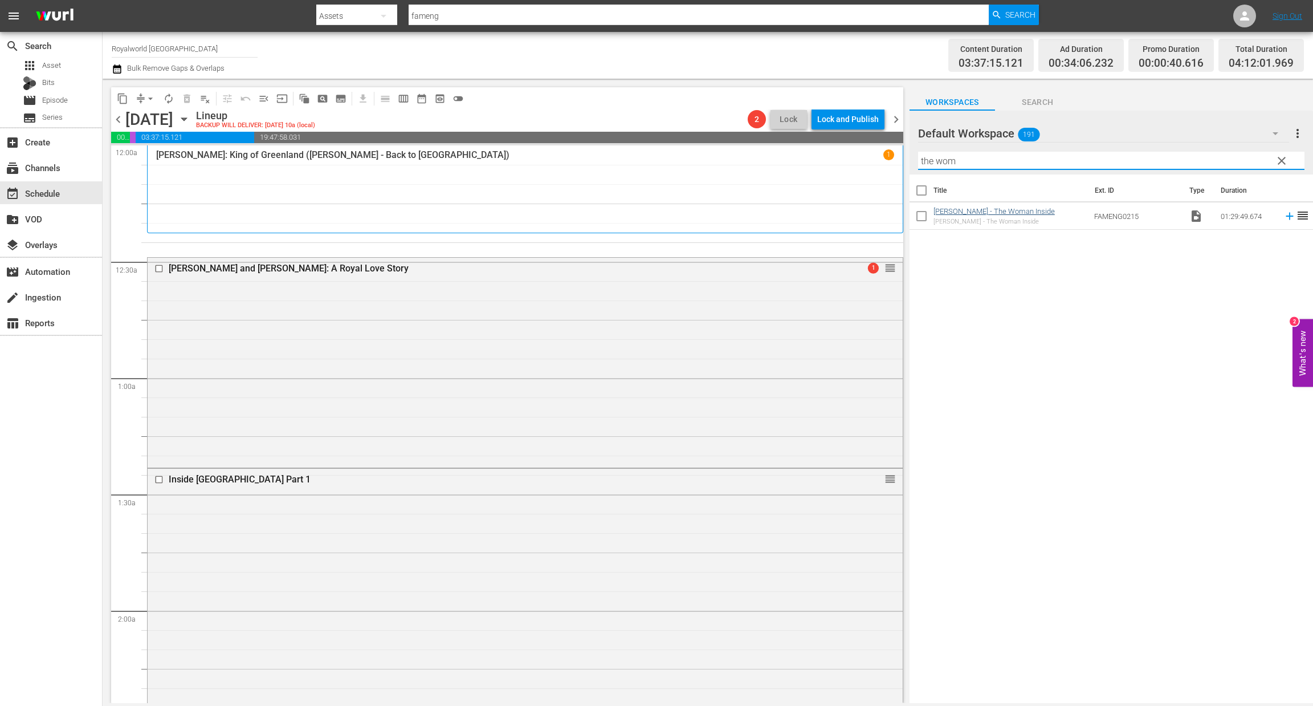
type input "the wom"
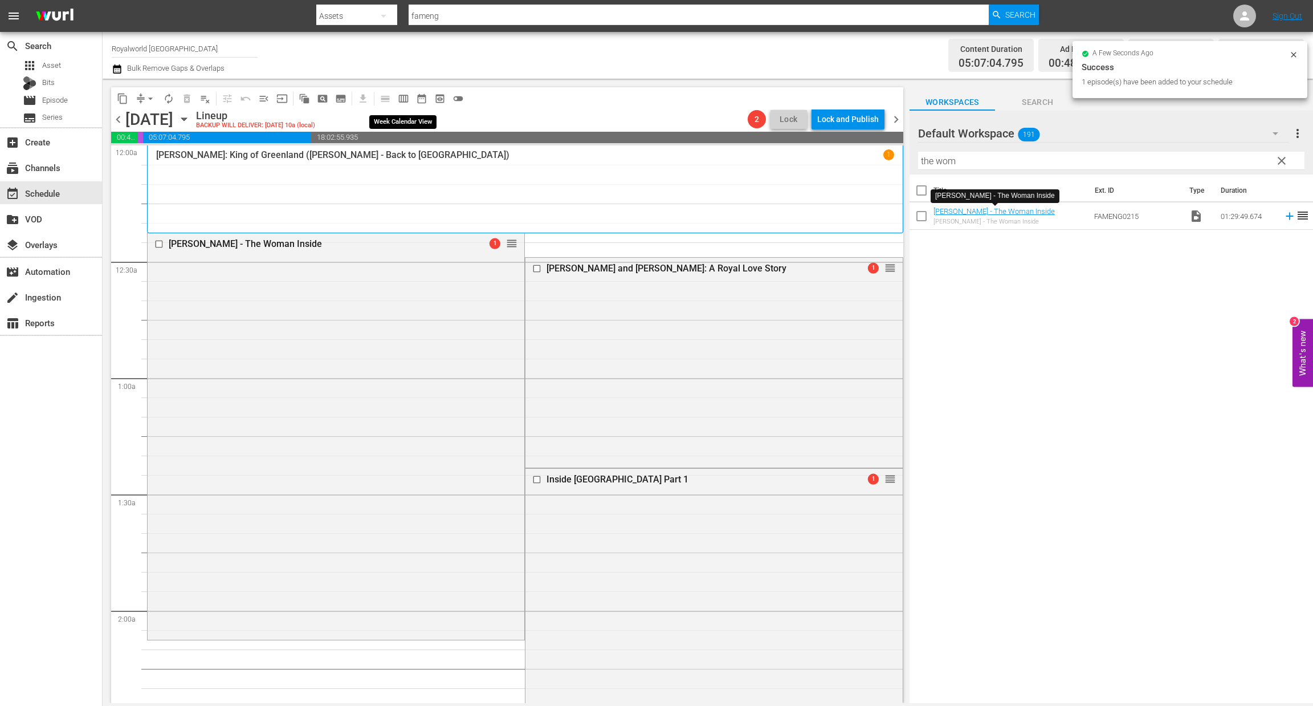
click at [401, 99] on span "calendar_view_week_outlined" at bounding box center [403, 98] width 11 height 11
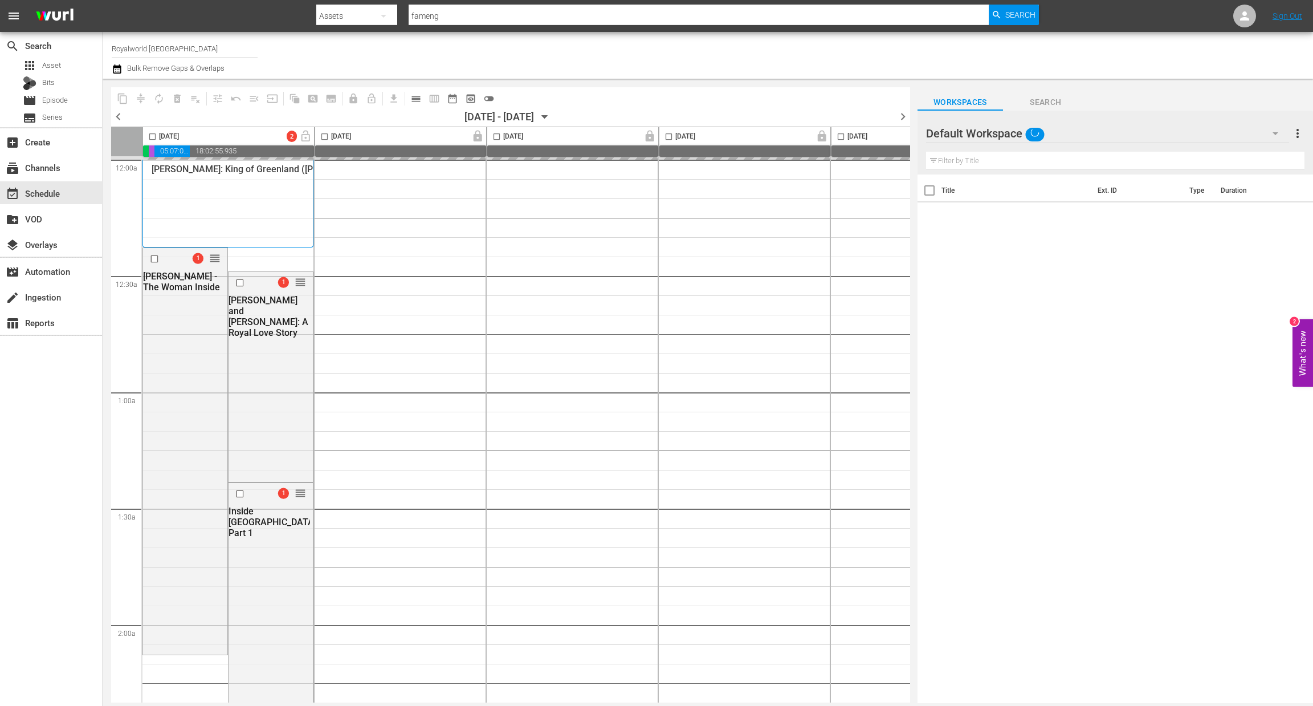
click at [118, 113] on span "chevron_left" at bounding box center [118, 116] width 14 height 14
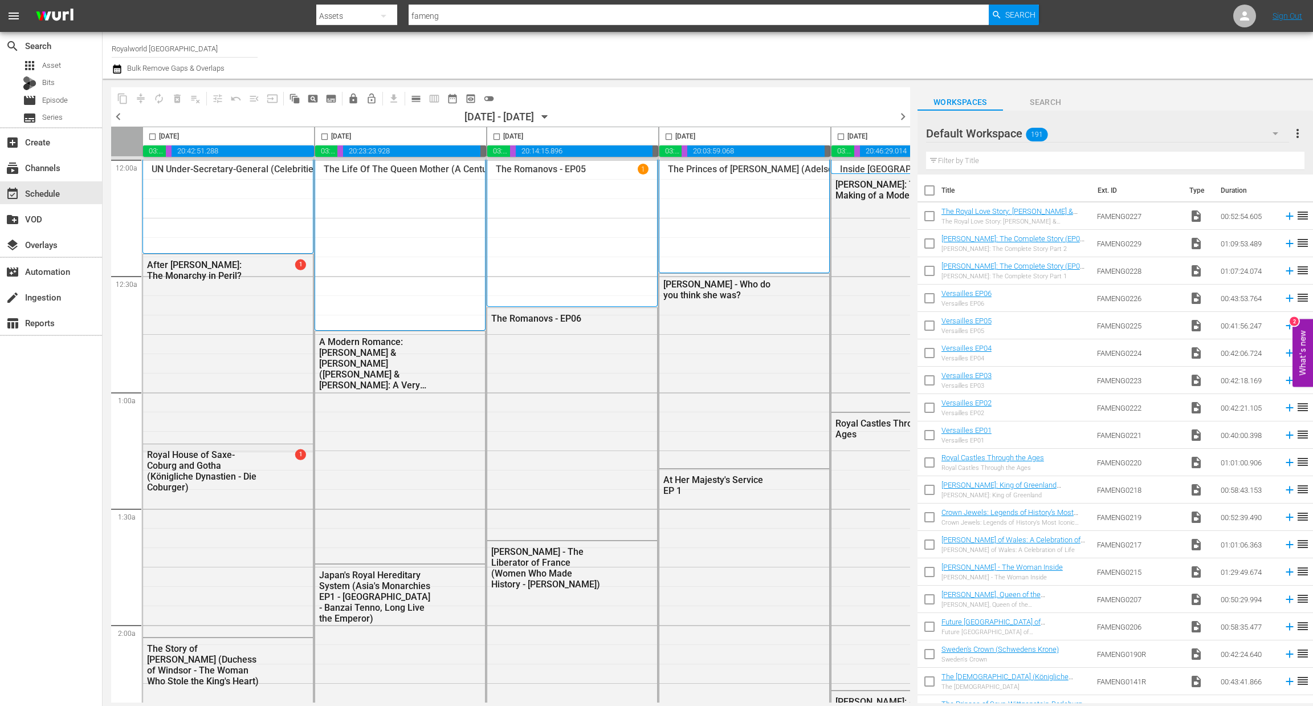
click at [323, 135] on input "checkbox" at bounding box center [324, 138] width 13 height 13
checkbox input "true"
click at [121, 99] on span "content_copy" at bounding box center [122, 98] width 11 height 11
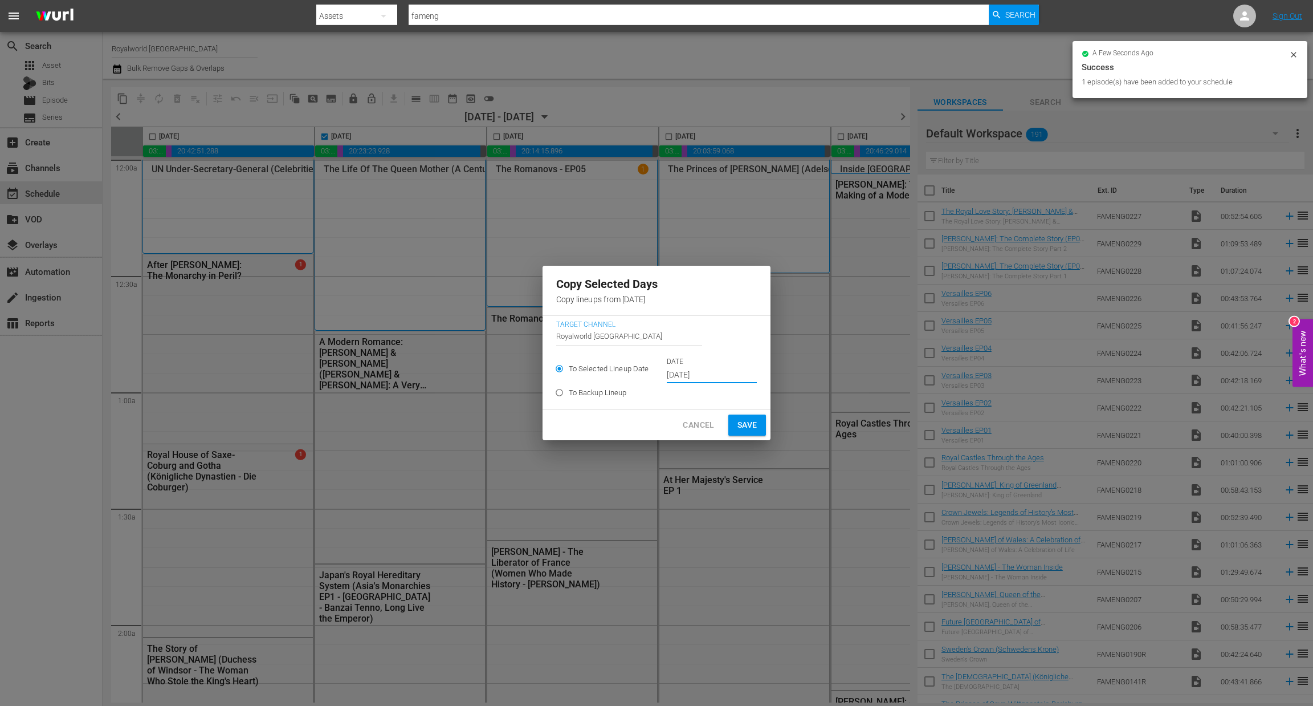
click at [709, 380] on input "[DATE]" at bounding box center [712, 375] width 90 height 17
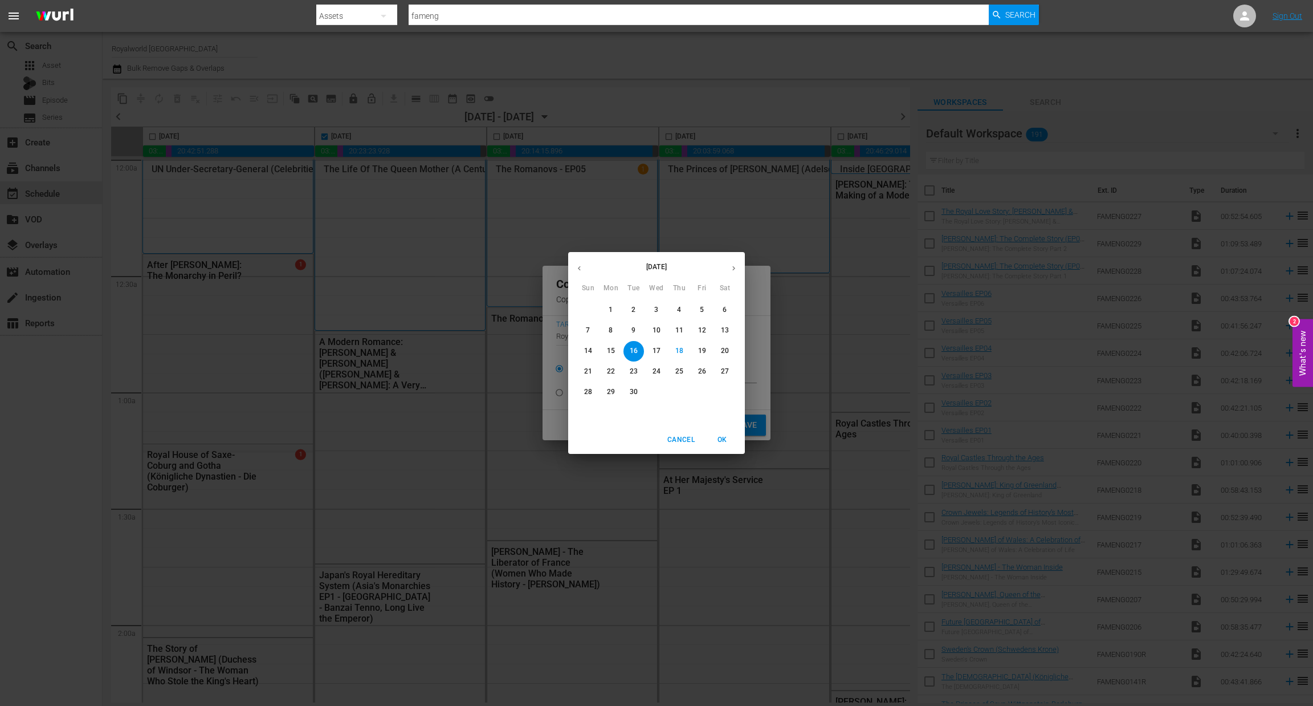
click at [618, 376] on span "22" at bounding box center [611, 372] width 21 height 10
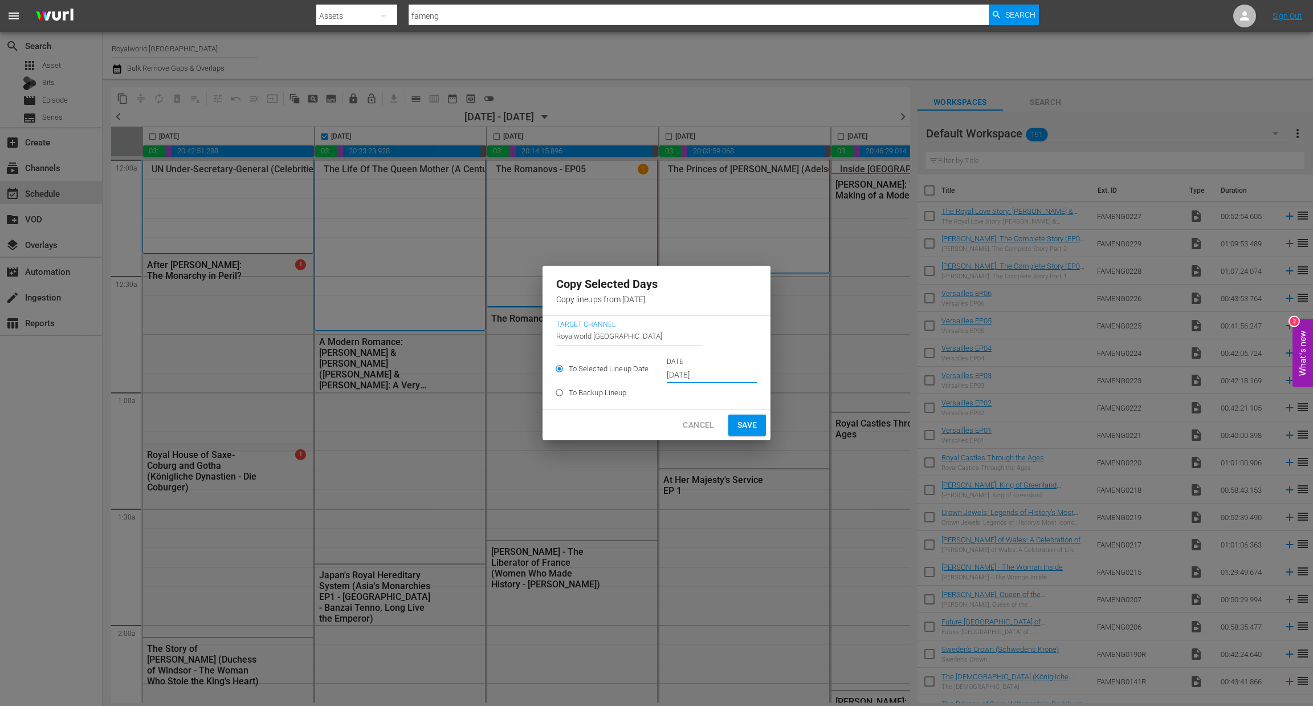
click at [751, 425] on span "Save" at bounding box center [748, 425] width 20 height 14
type input "[DATE]"
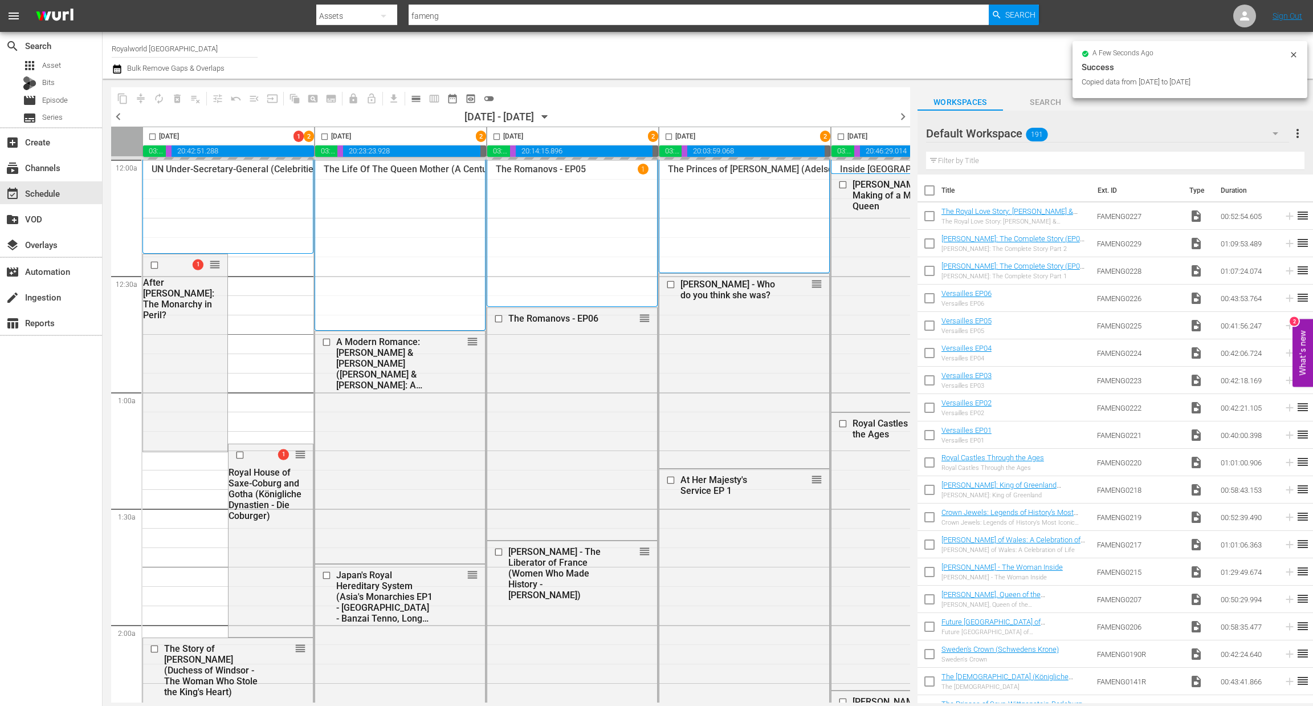
checkbox input "false"
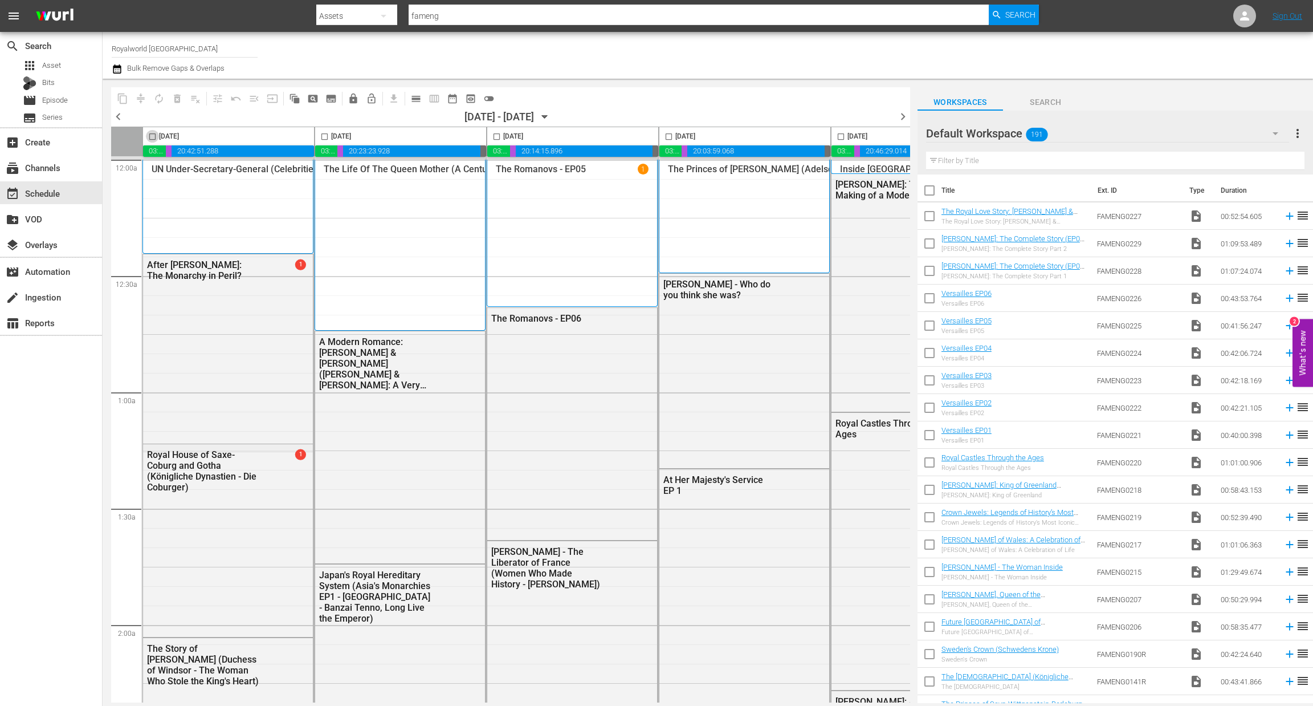
click at [152, 139] on input "checkbox" at bounding box center [152, 138] width 13 height 13
click at [152, 137] on input "checkbox" at bounding box center [152, 138] width 13 height 13
checkbox input "true"
click at [124, 99] on span "content_copy" at bounding box center [122, 98] width 11 height 11
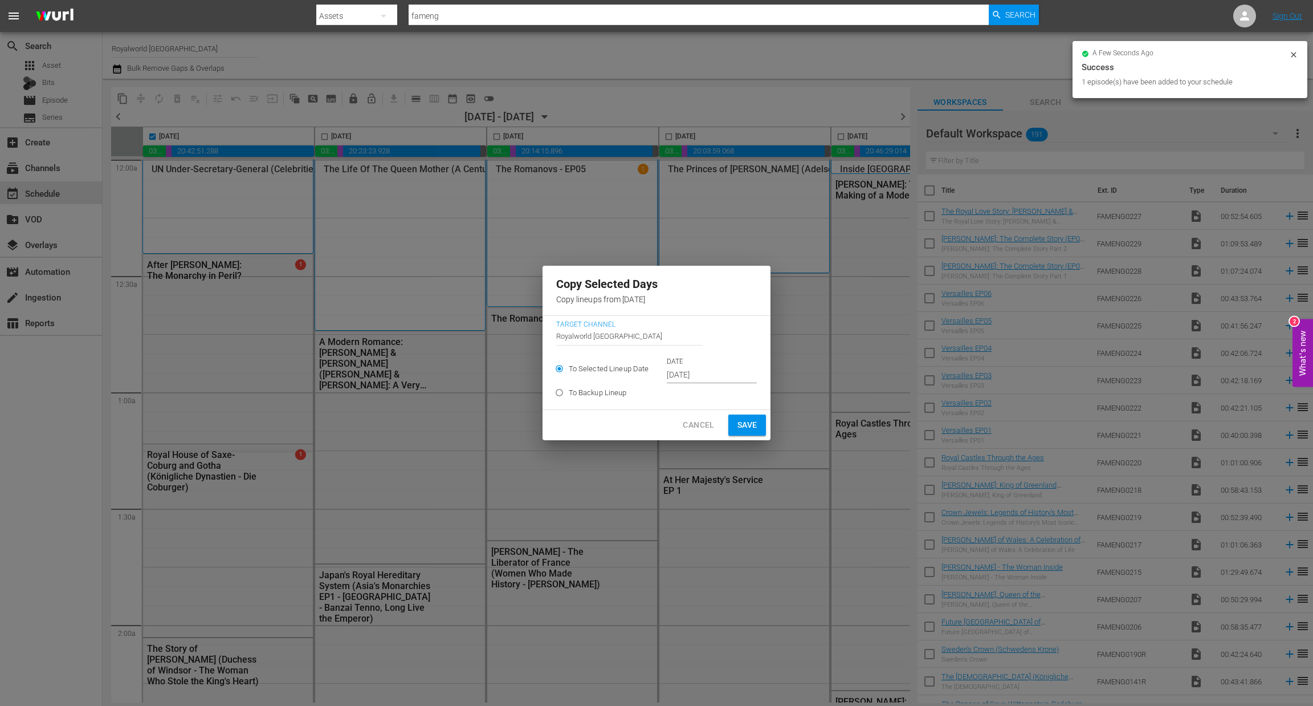
click at [726, 373] on input "[DATE]" at bounding box center [712, 375] width 90 height 17
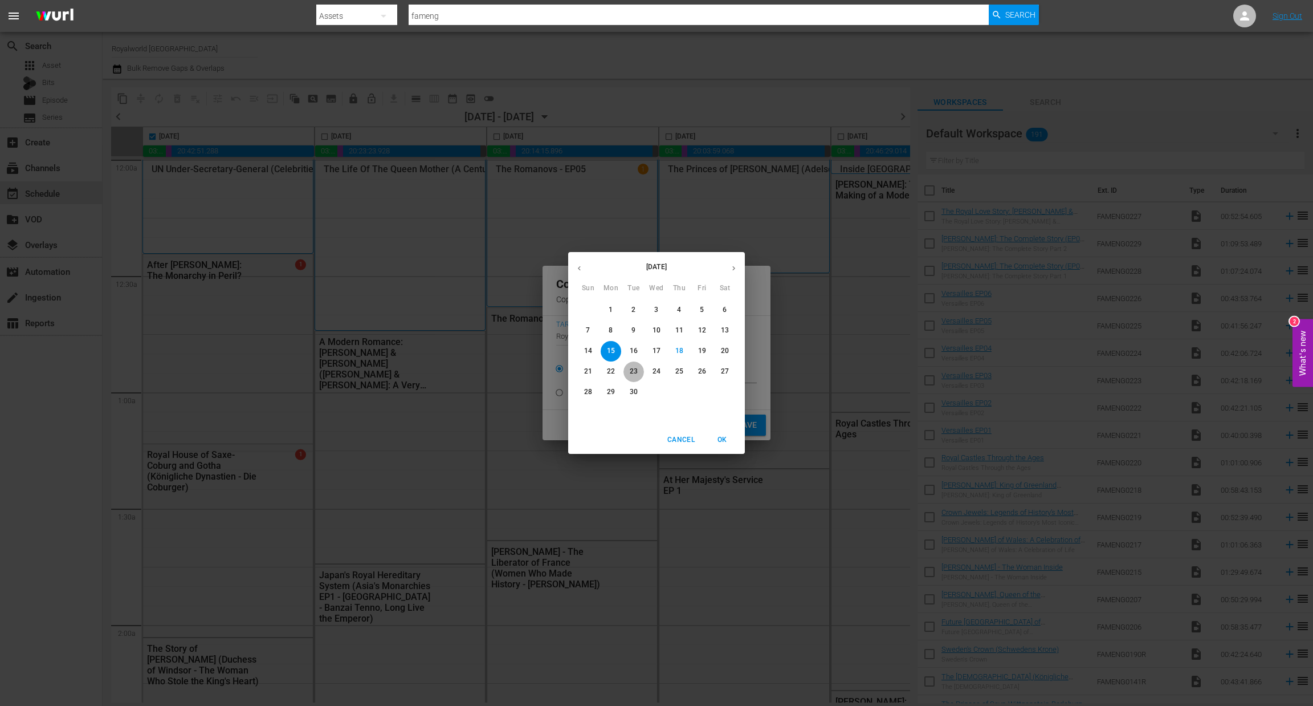
click at [632, 370] on p "23" at bounding box center [634, 372] width 8 height 10
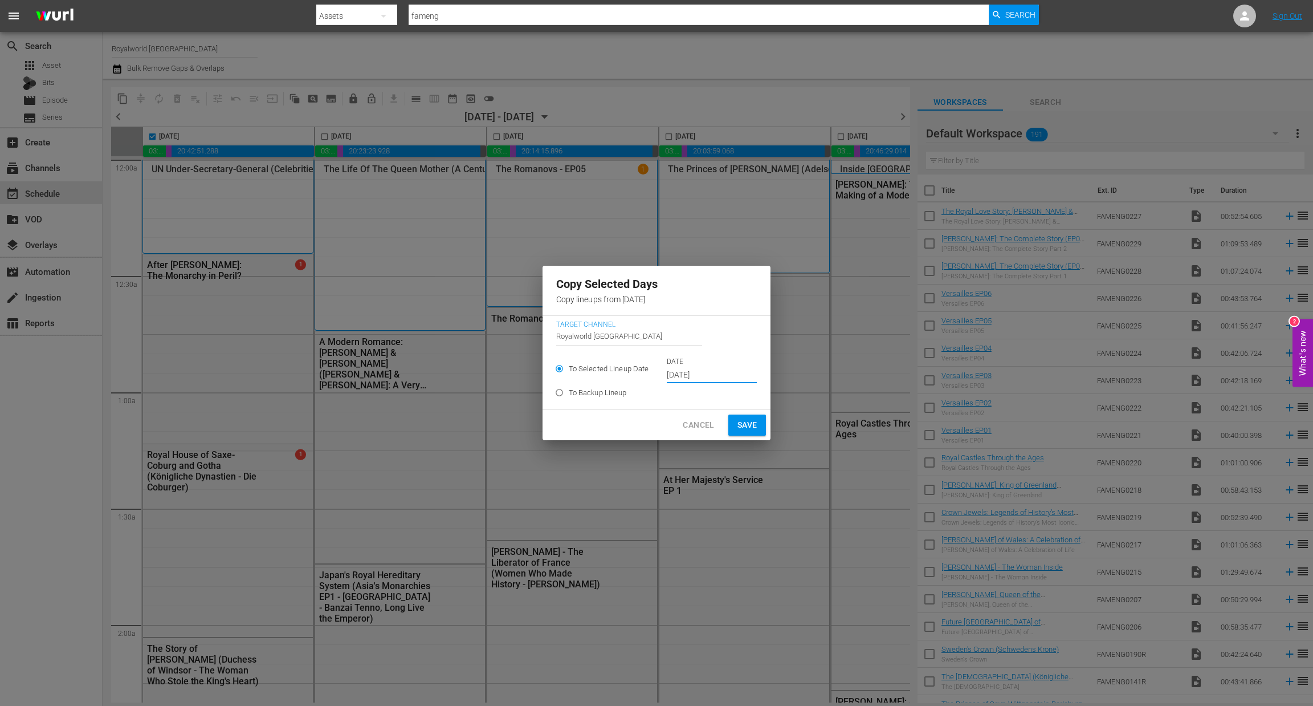
click at [750, 420] on span "Save" at bounding box center [748, 425] width 20 height 14
type input "[DATE]"
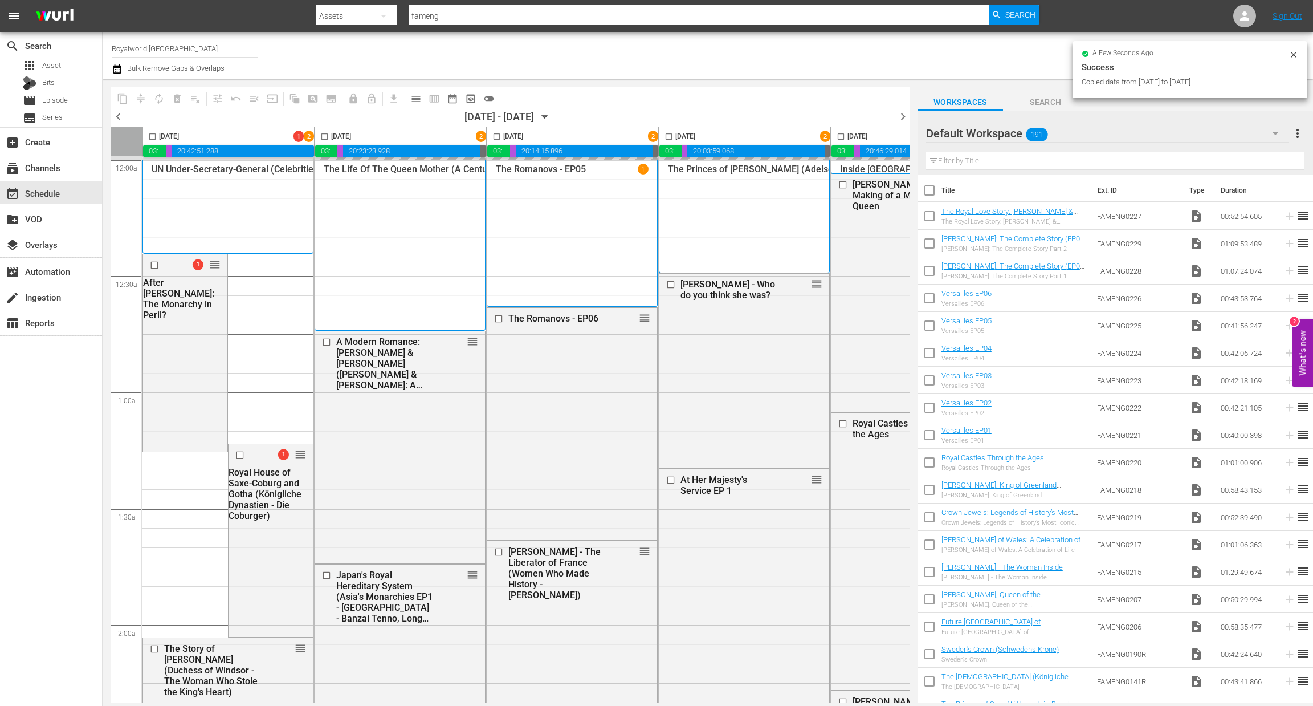
checkbox input "false"
click at [670, 135] on input "checkbox" at bounding box center [668, 138] width 13 height 13
checkbox input "true"
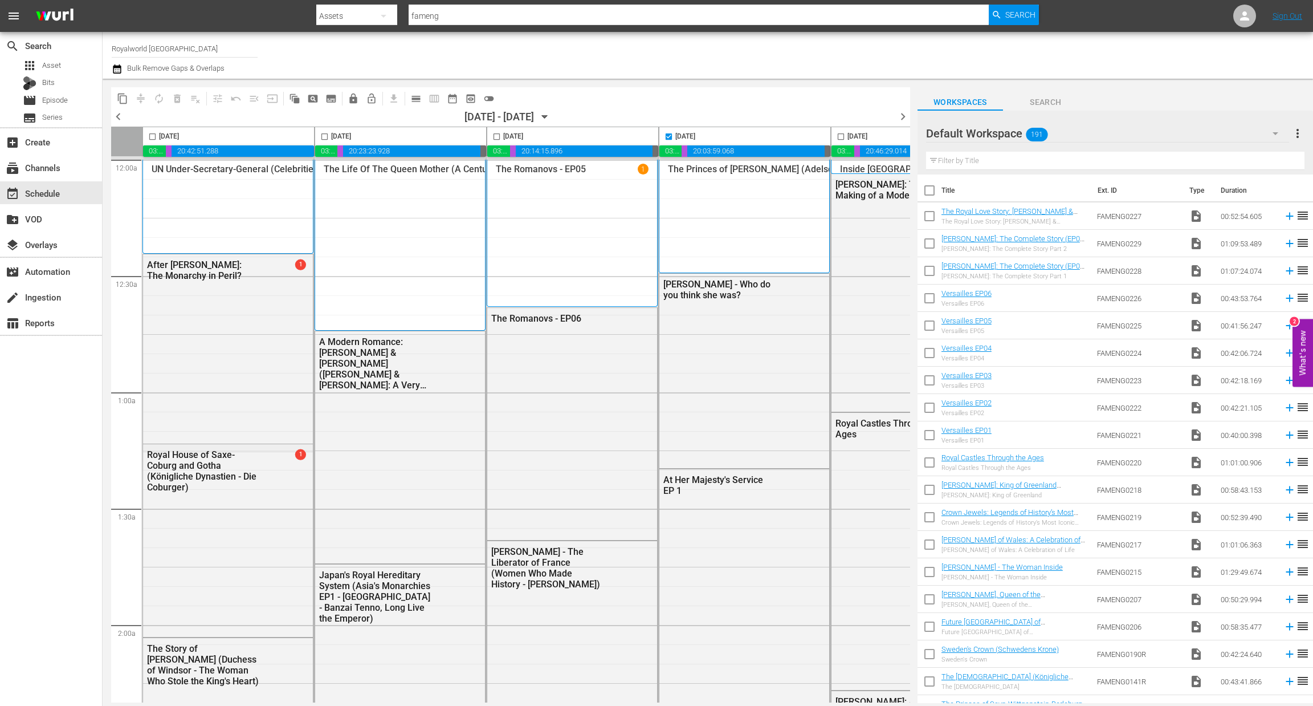
click at [132, 94] on span "compress" at bounding box center [141, 98] width 18 height 18
click at [129, 94] on button "content_copy" at bounding box center [122, 98] width 18 height 18
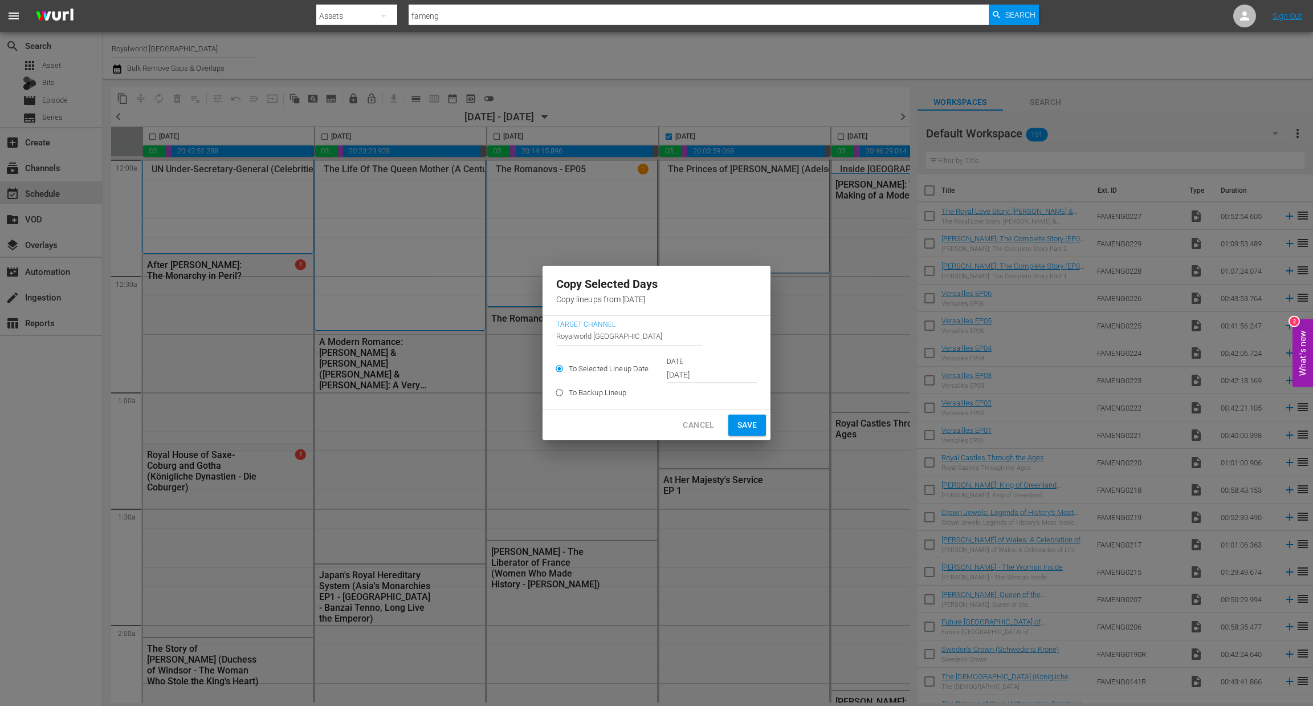
click at [707, 371] on input "[DATE]" at bounding box center [712, 375] width 90 height 17
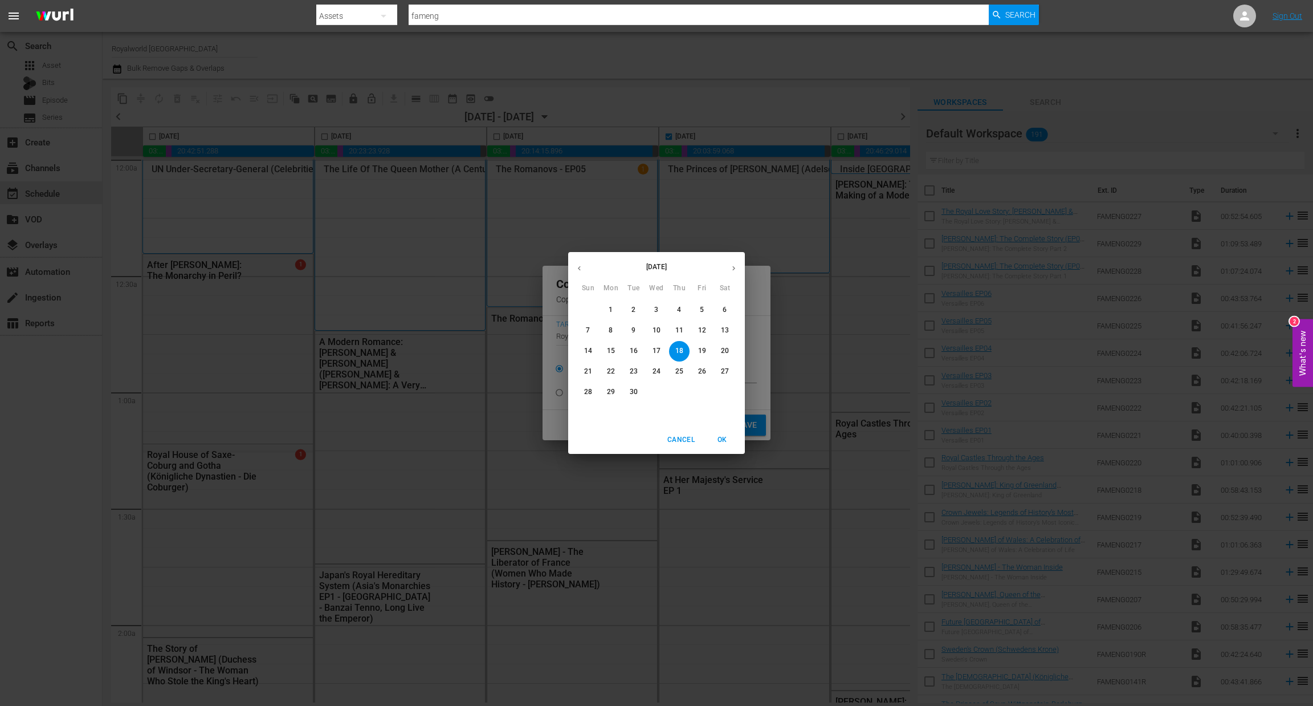
click at [655, 373] on p "24" at bounding box center [657, 372] width 8 height 10
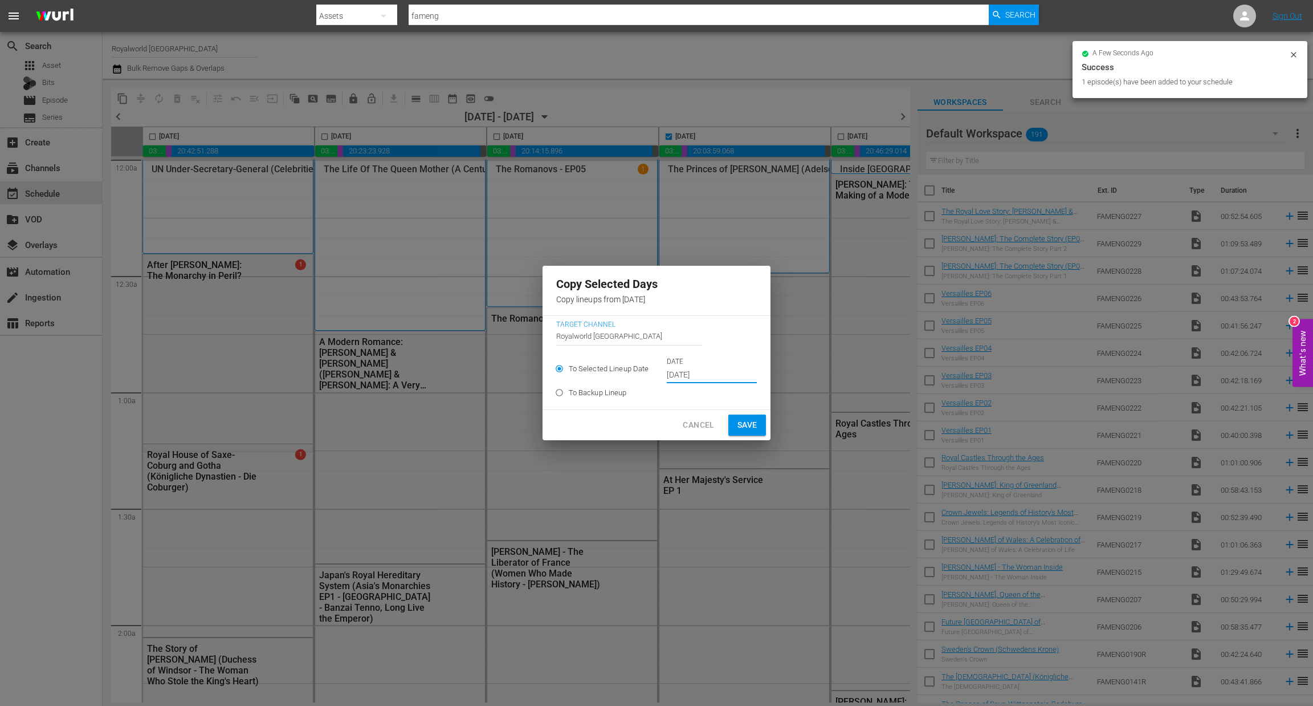
click at [746, 425] on span "Save" at bounding box center [748, 425] width 20 height 14
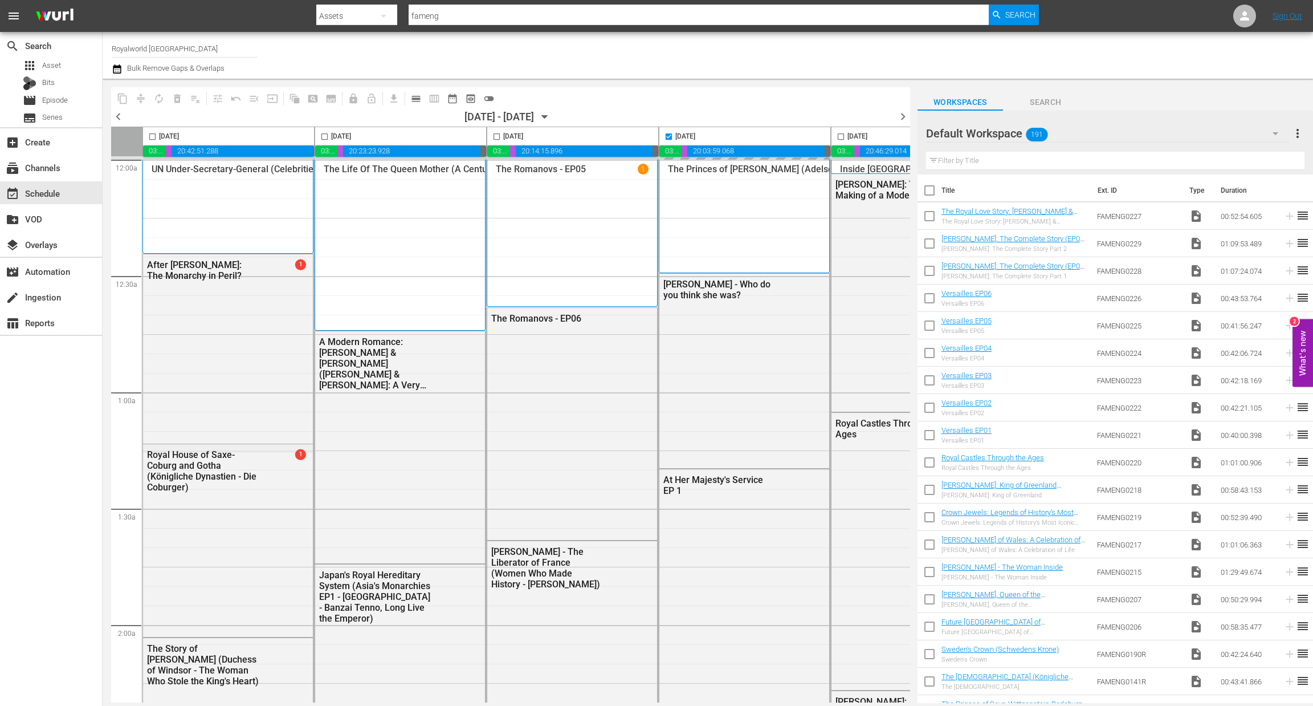
type input "[DATE]"
checkbox input "false"
click at [901, 117] on span "chevron_right" at bounding box center [903, 116] width 14 height 14
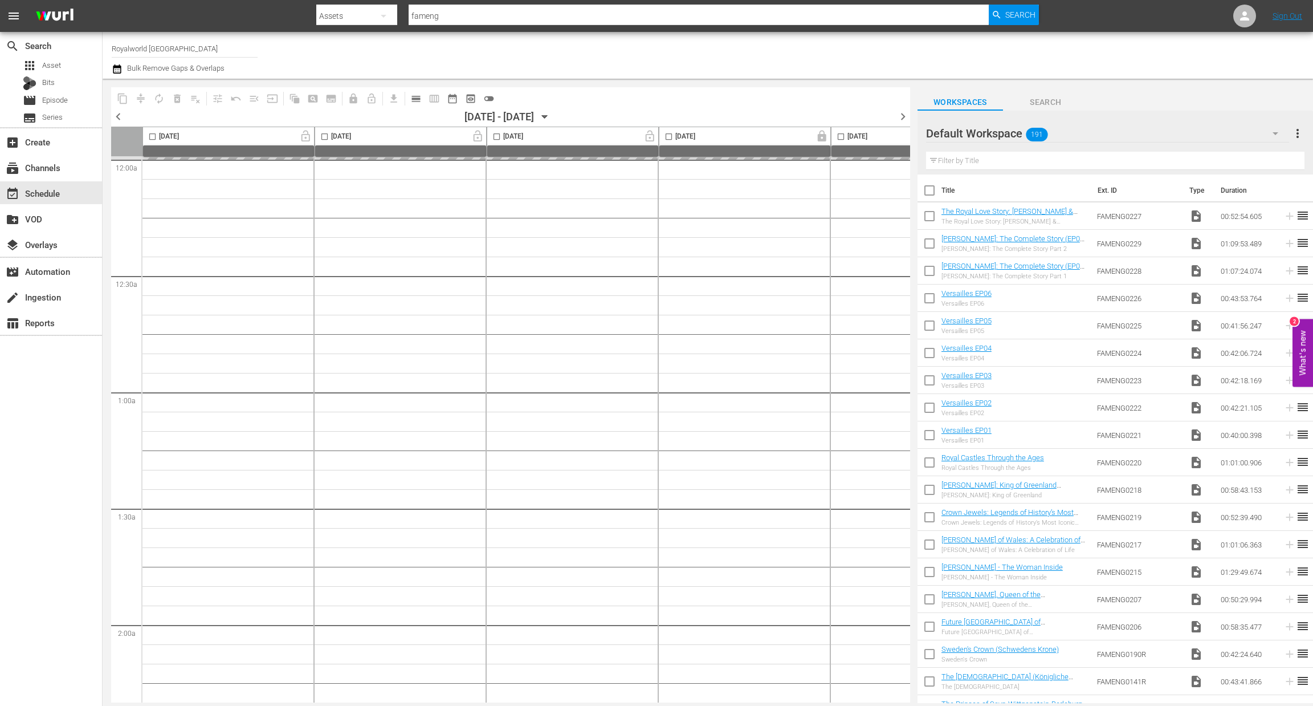
click at [416, 106] on button "calendar_view_day_outlined" at bounding box center [416, 98] width 18 height 18
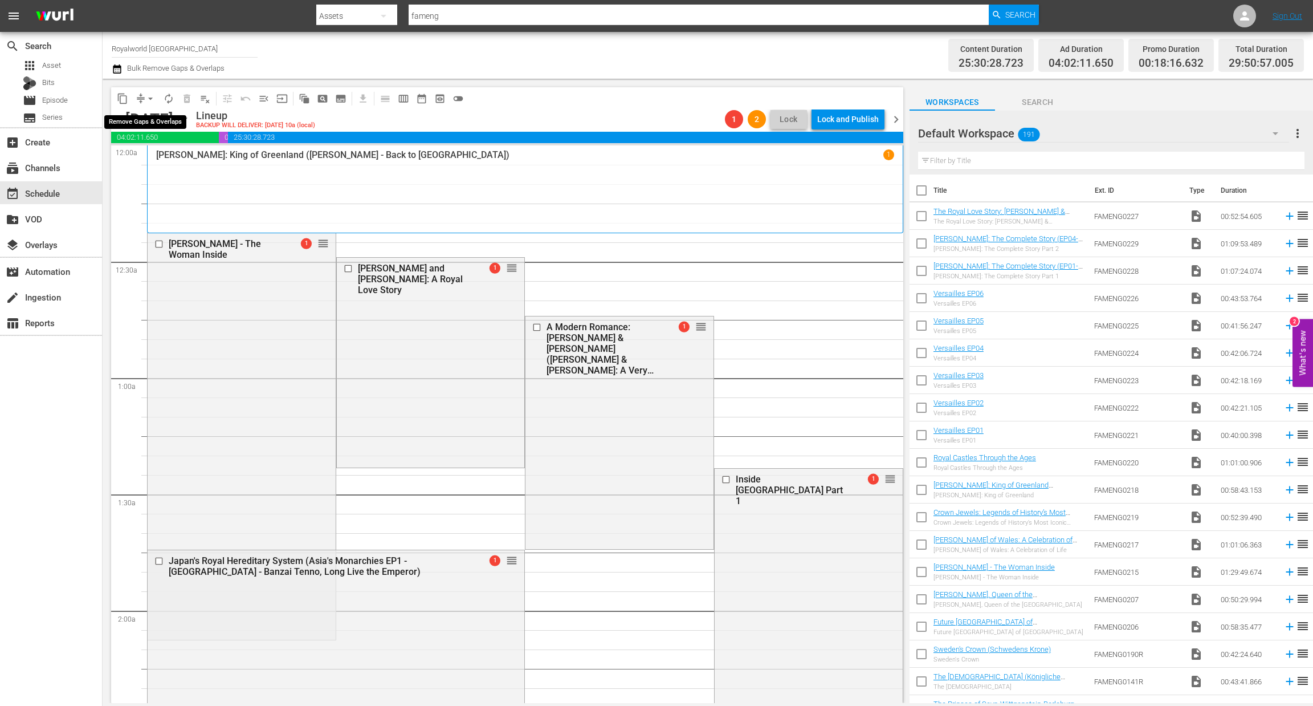
click at [148, 97] on span "arrow_drop_down" at bounding box center [150, 98] width 11 height 11
click at [156, 155] on li "Align to End of Previous Day" at bounding box center [151, 158] width 120 height 19
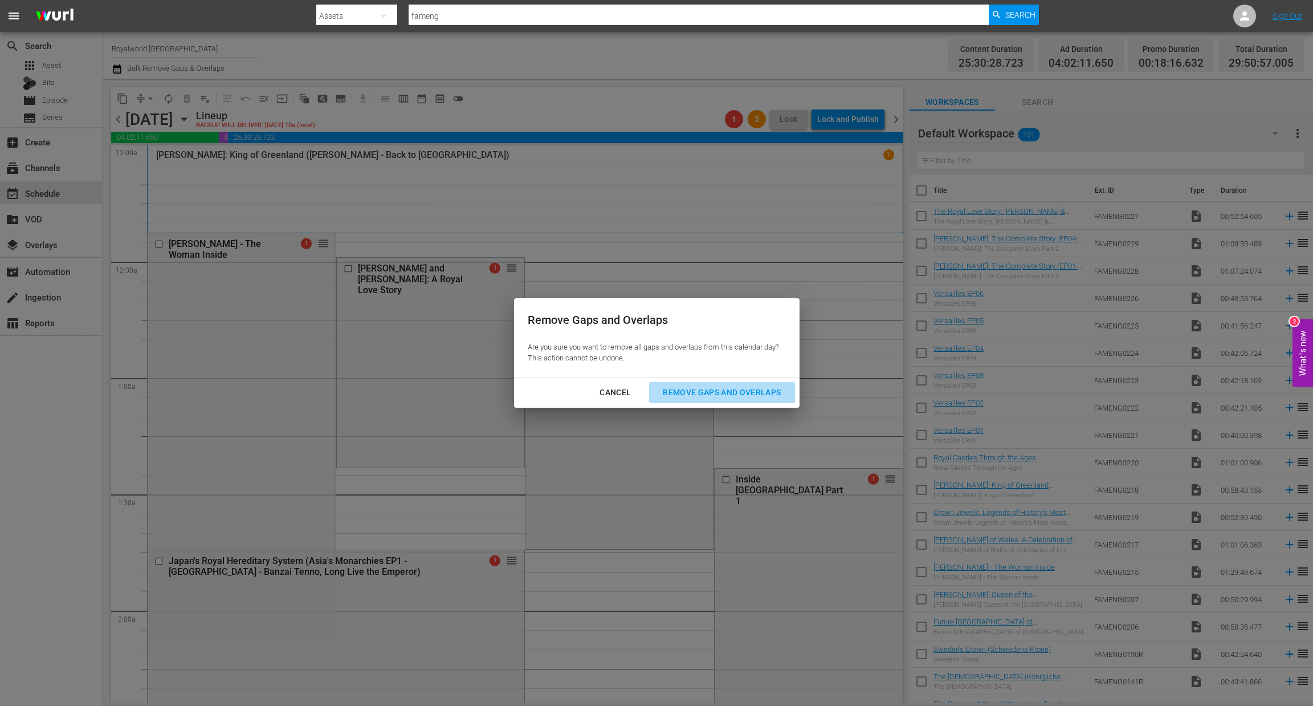
click at [703, 394] on div "Remove Gaps and Overlaps" at bounding box center [722, 392] width 136 height 14
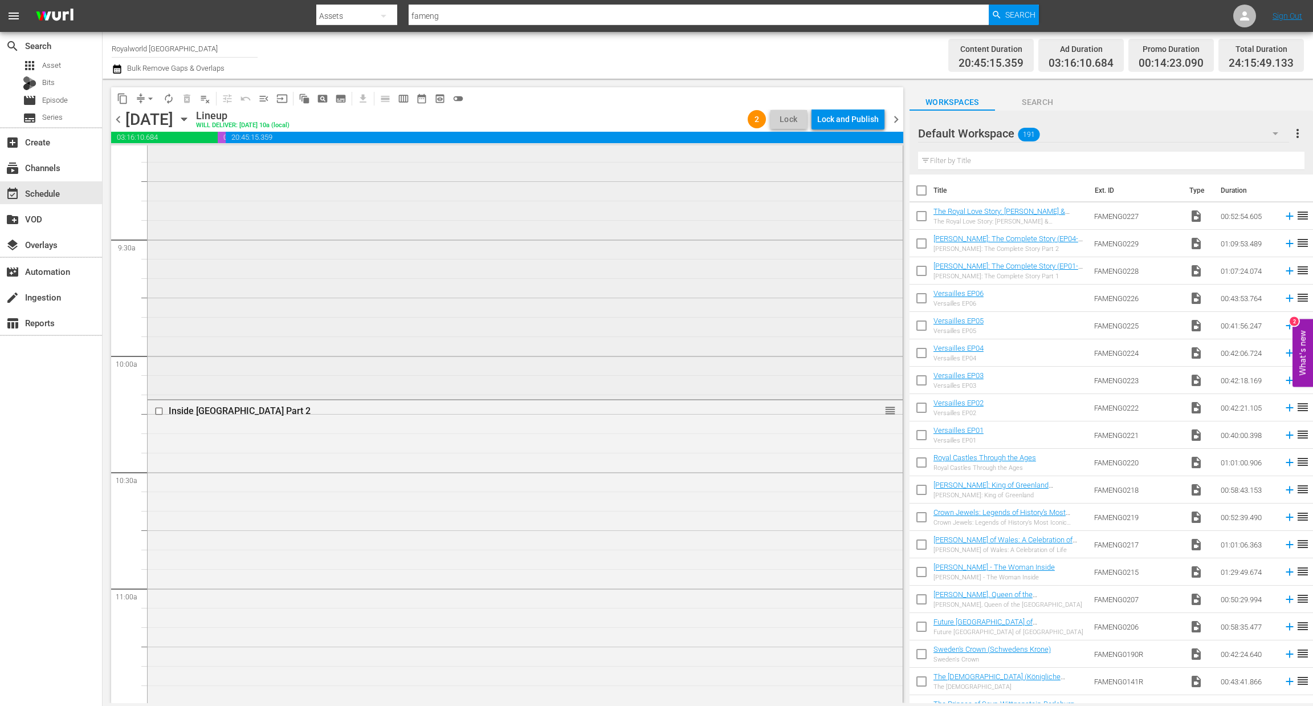
scroll to position [2137, 0]
drag, startPoint x: 876, startPoint y: 394, endPoint x: 846, endPoint y: 384, distance: 32.1
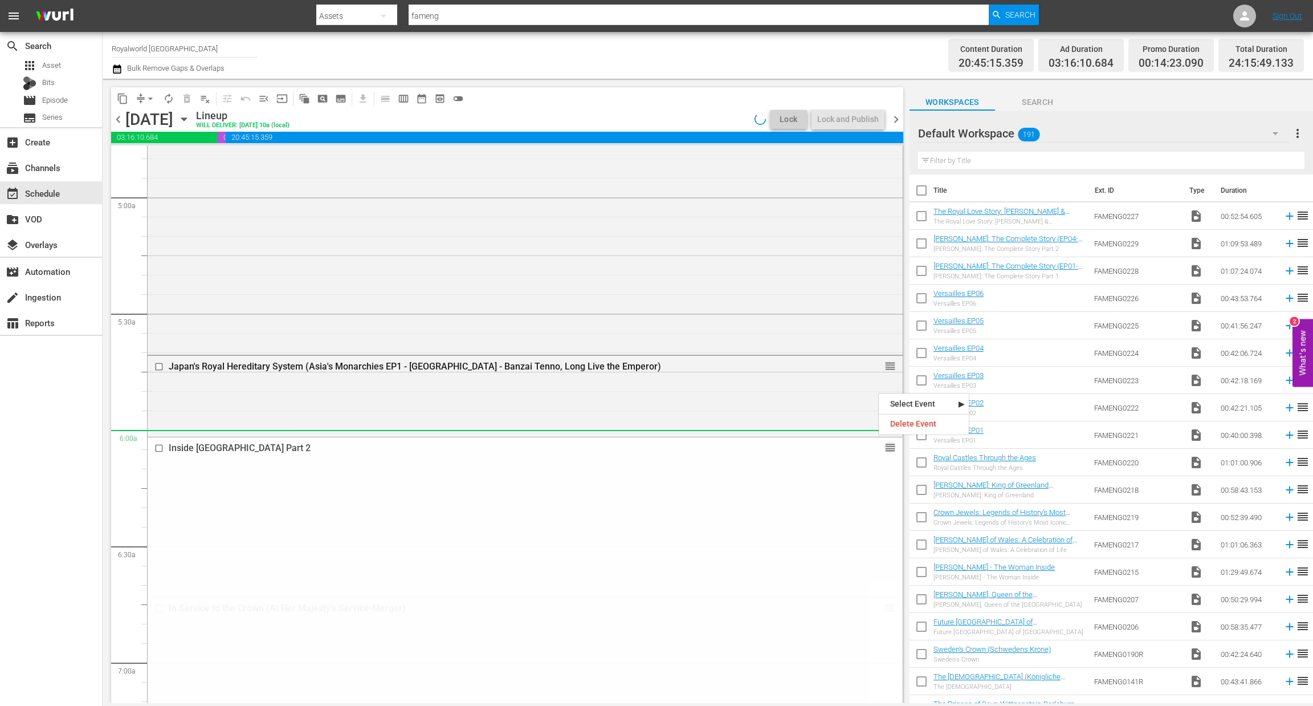
scroll to position [769, 0]
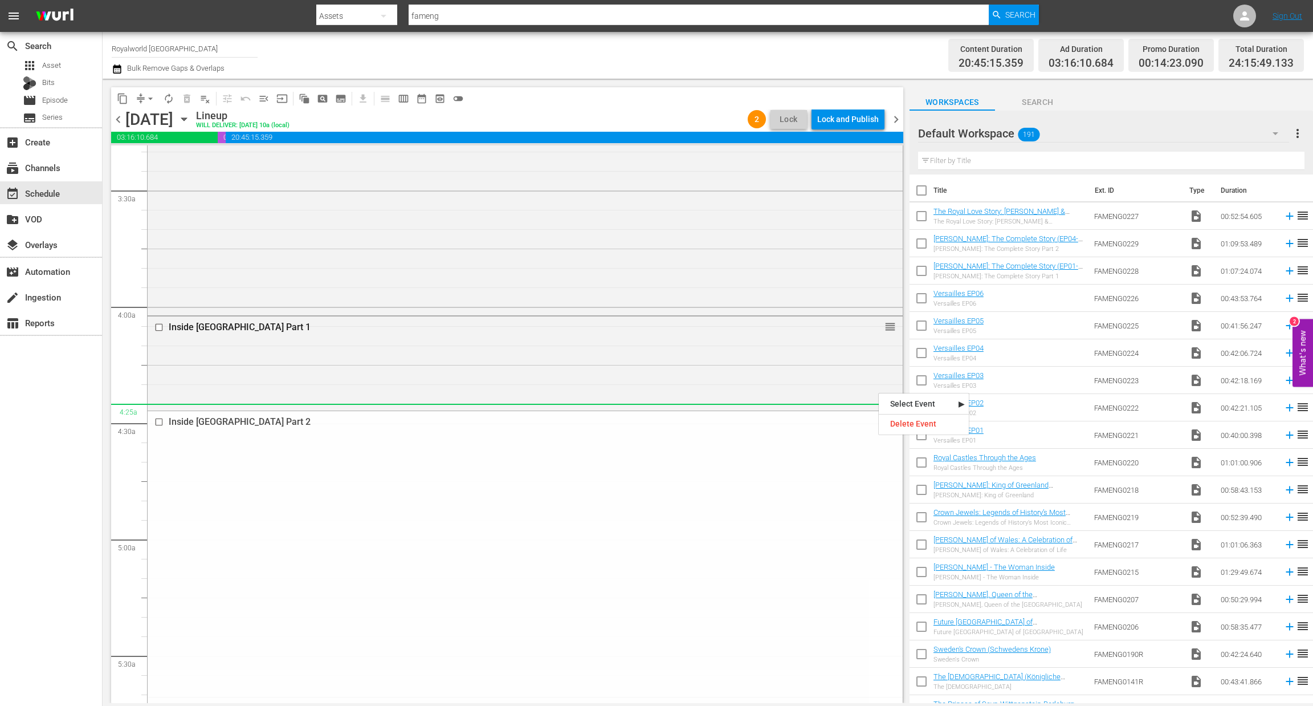
drag, startPoint x: 878, startPoint y: 392, endPoint x: 758, endPoint y: 416, distance: 123.2
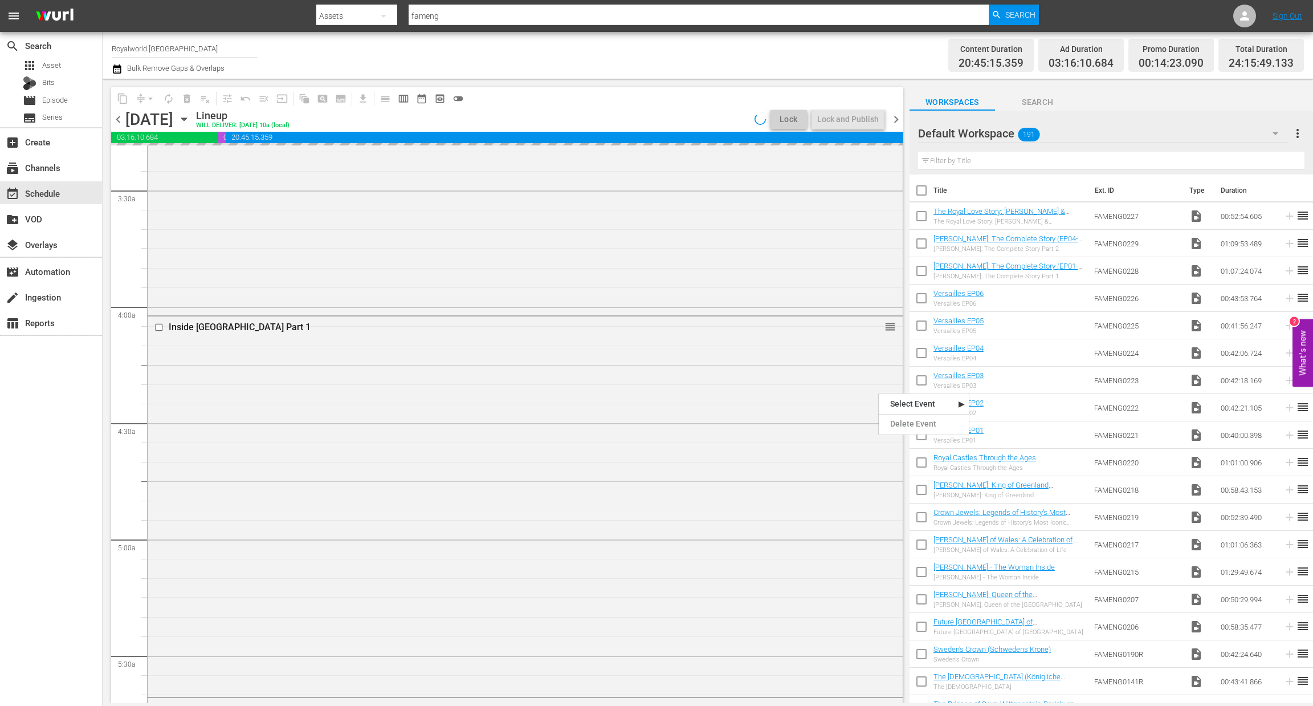
scroll to position [1111, 0]
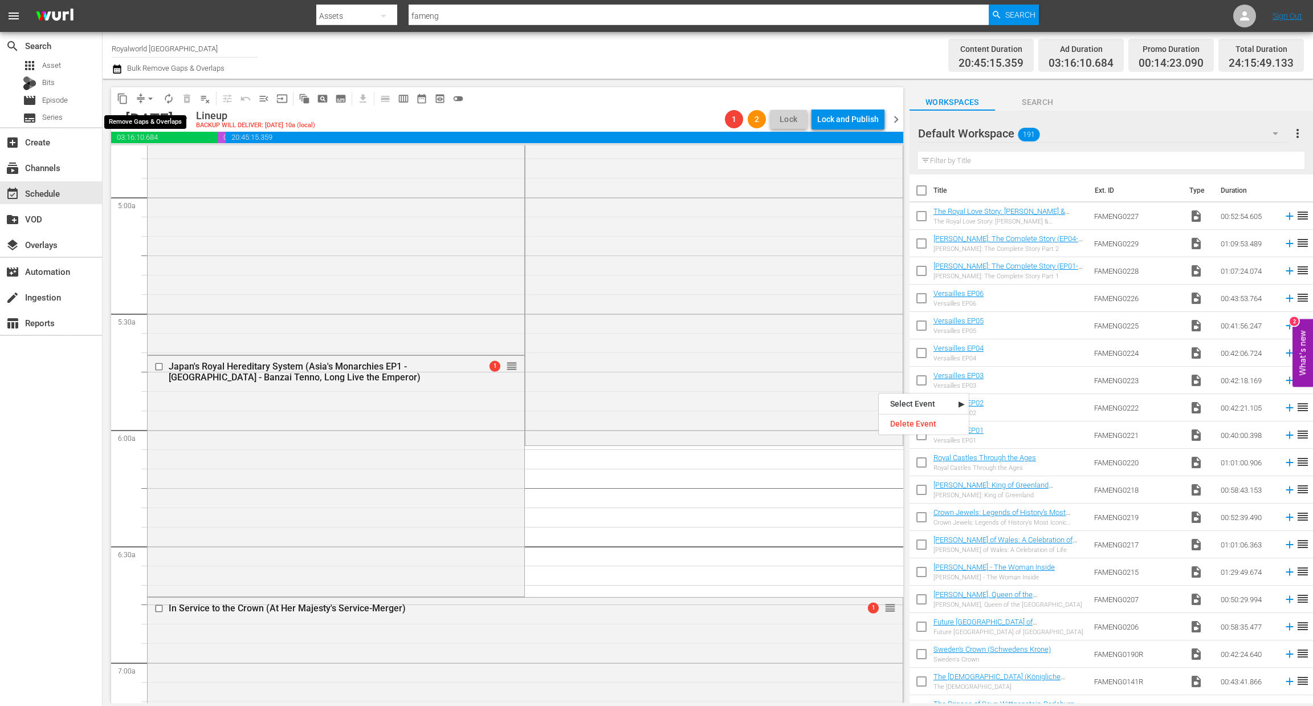
click at [151, 96] on span "arrow_drop_down" at bounding box center [150, 98] width 11 height 11
click at [157, 161] on li "Align to End of Previous Day" at bounding box center [151, 158] width 120 height 19
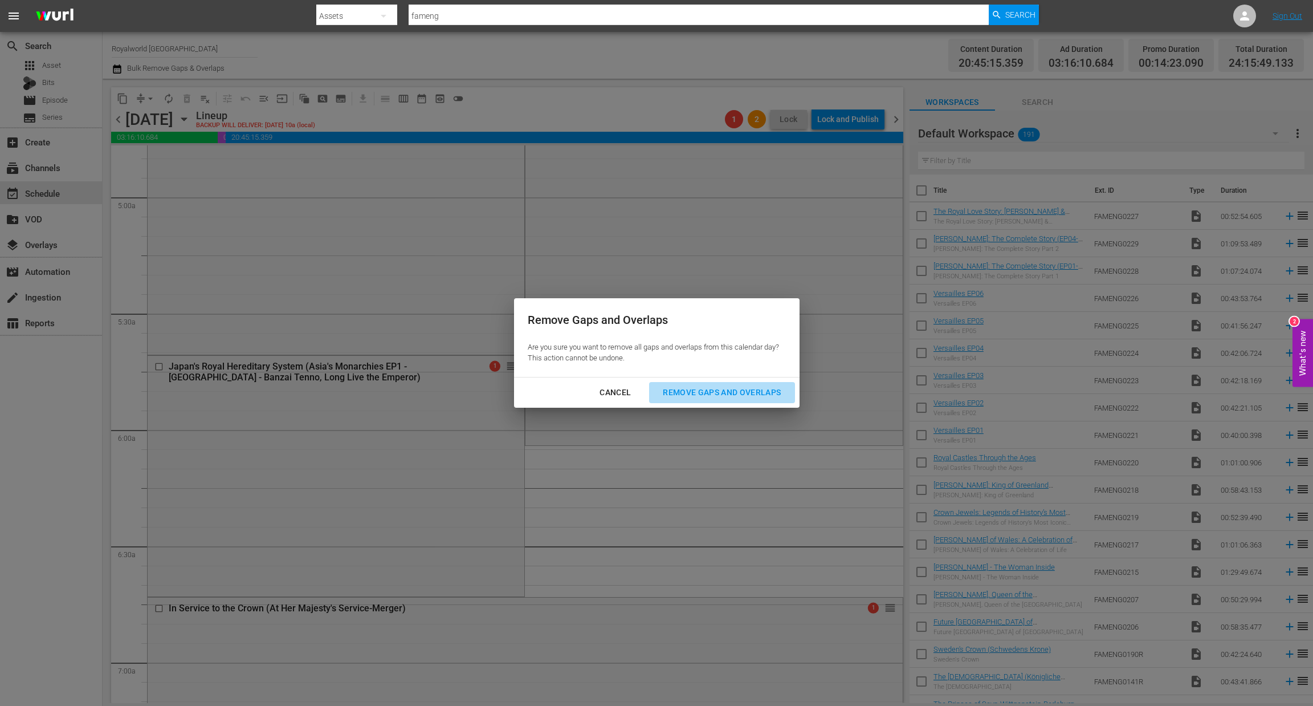
click at [710, 396] on div "Remove Gaps and Overlaps" at bounding box center [722, 392] width 136 height 14
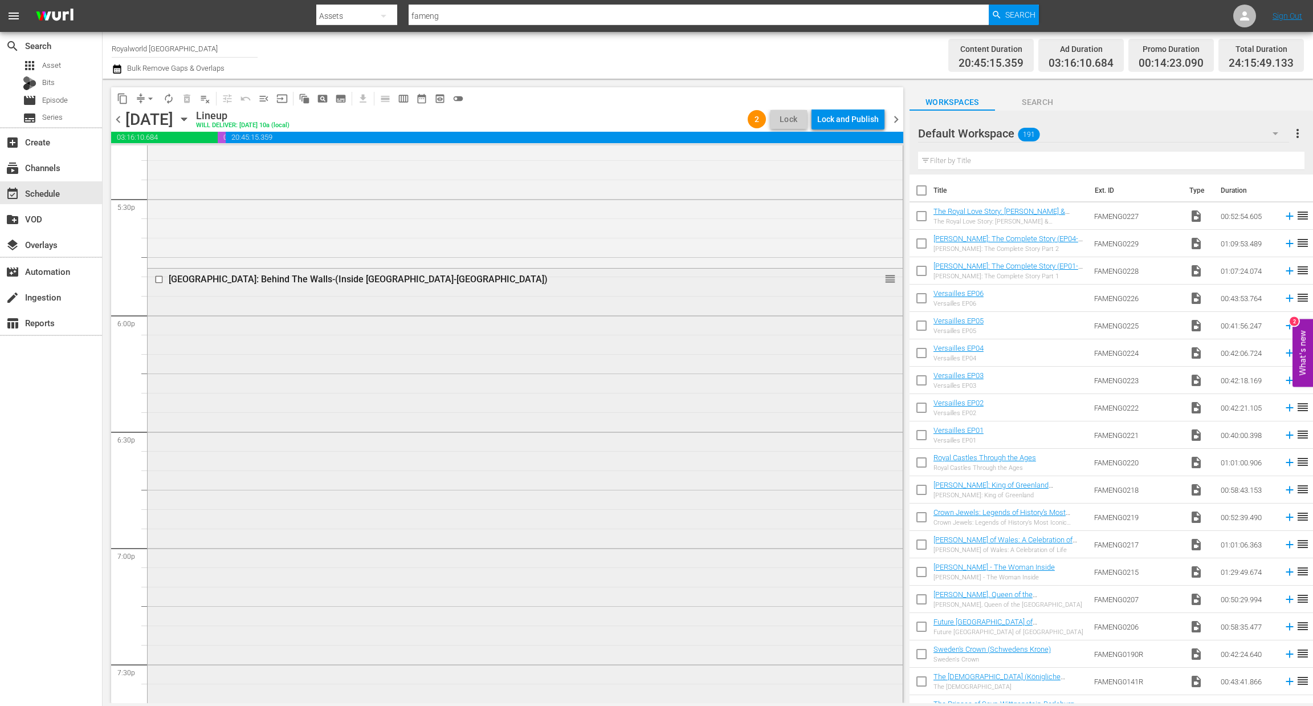
scroll to position [3975, 0]
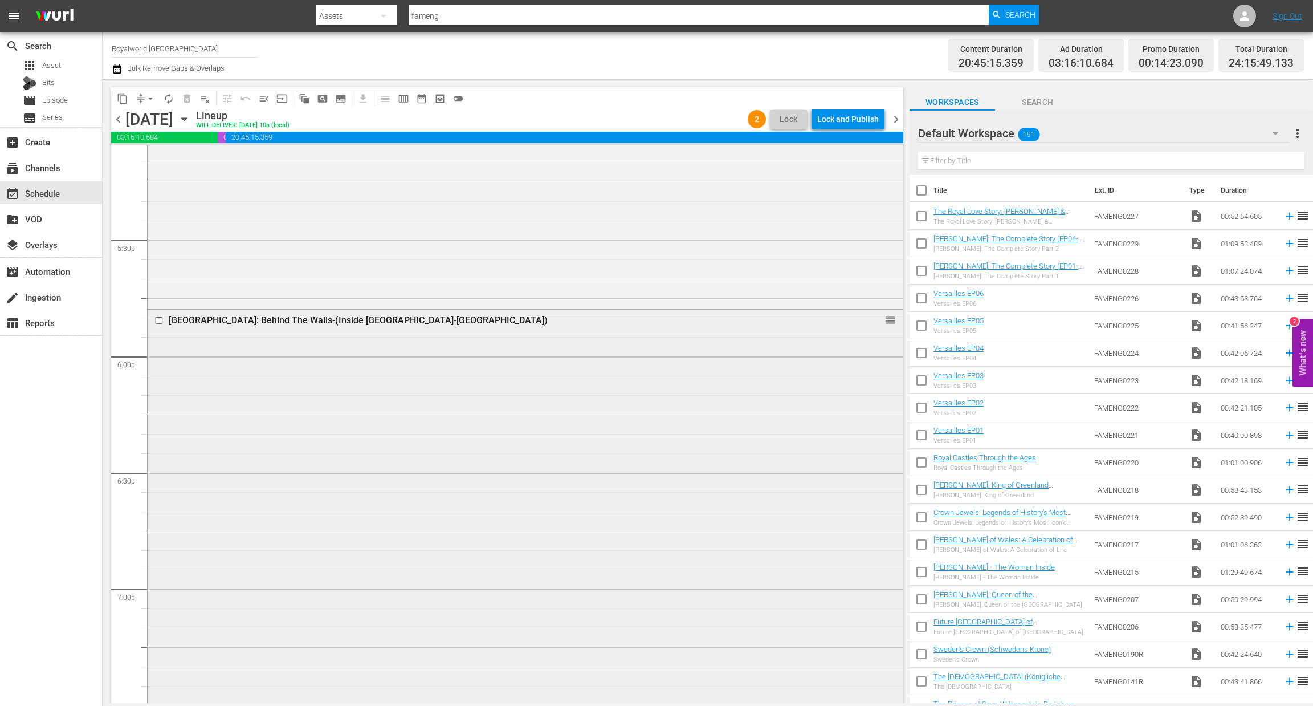
click at [156, 318] on input "checkbox" at bounding box center [160, 321] width 12 height 10
click at [188, 97] on span "delete_forever_outlined" at bounding box center [186, 98] width 11 height 11
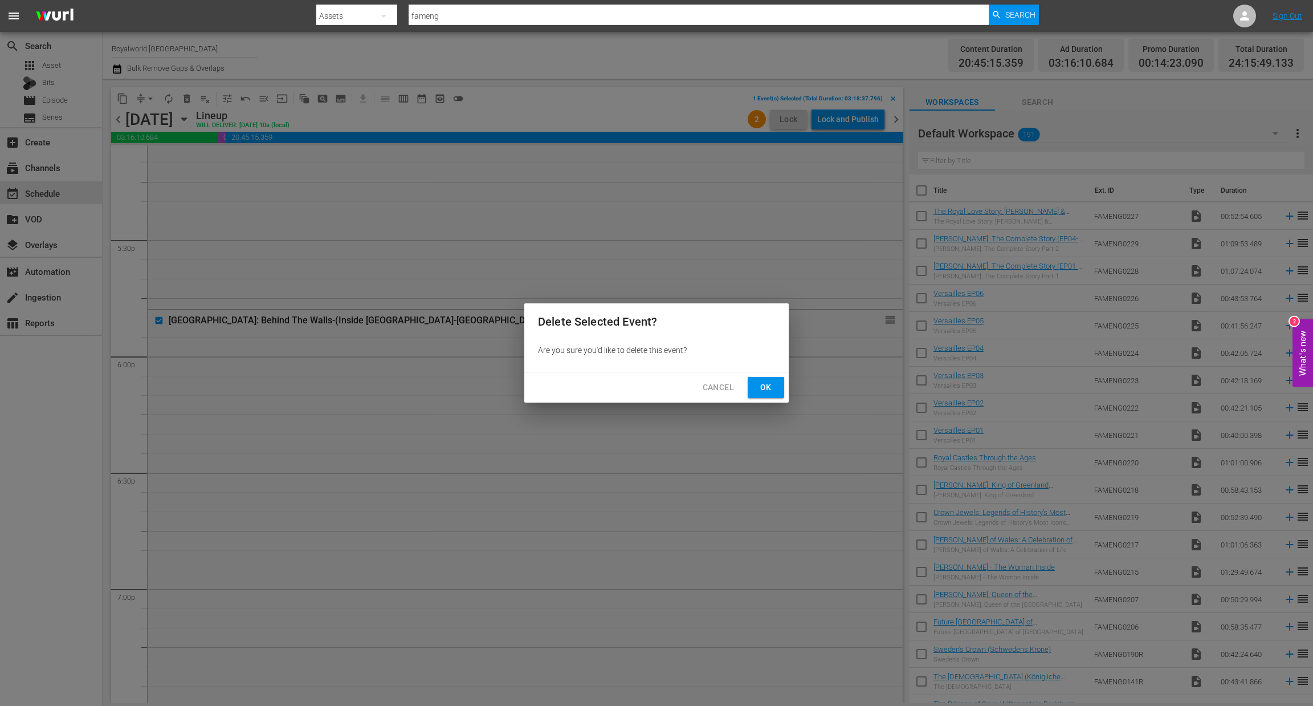
drag, startPoint x: 768, startPoint y: 388, endPoint x: 751, endPoint y: 369, distance: 25.4
click at [768, 387] on span "Ok" at bounding box center [766, 387] width 18 height 14
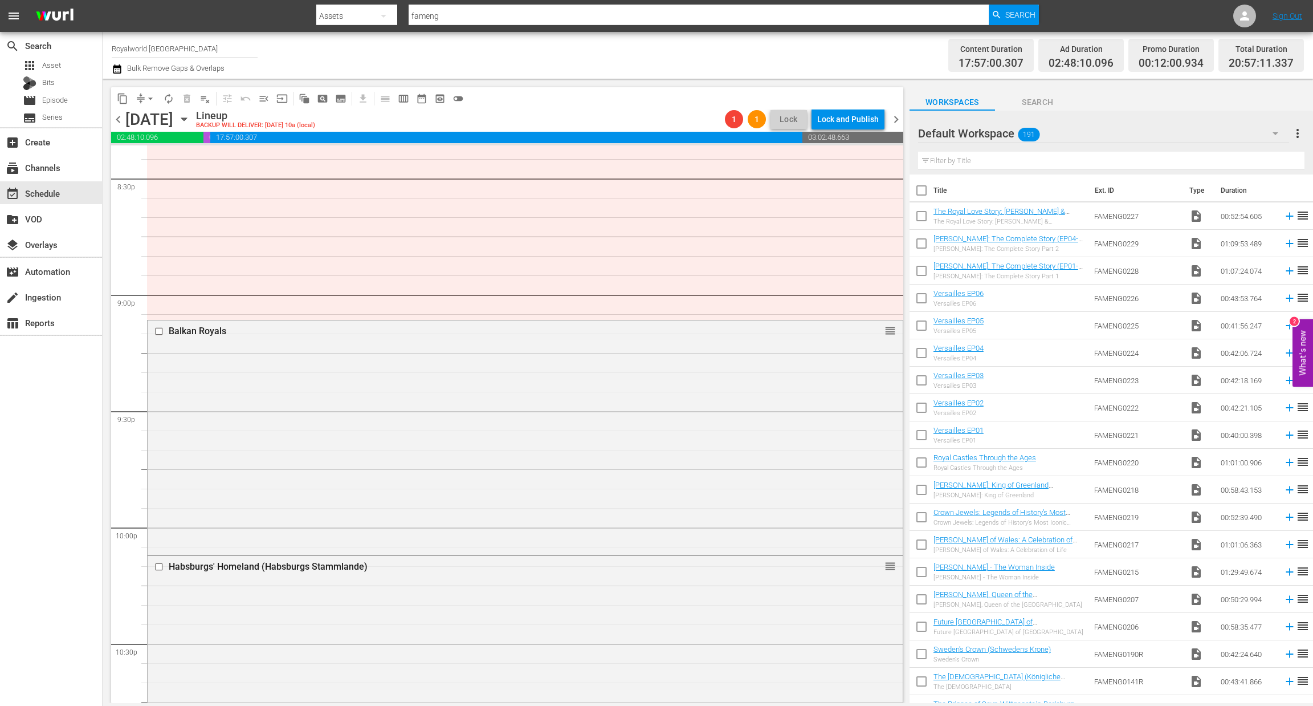
scroll to position [4745, 0]
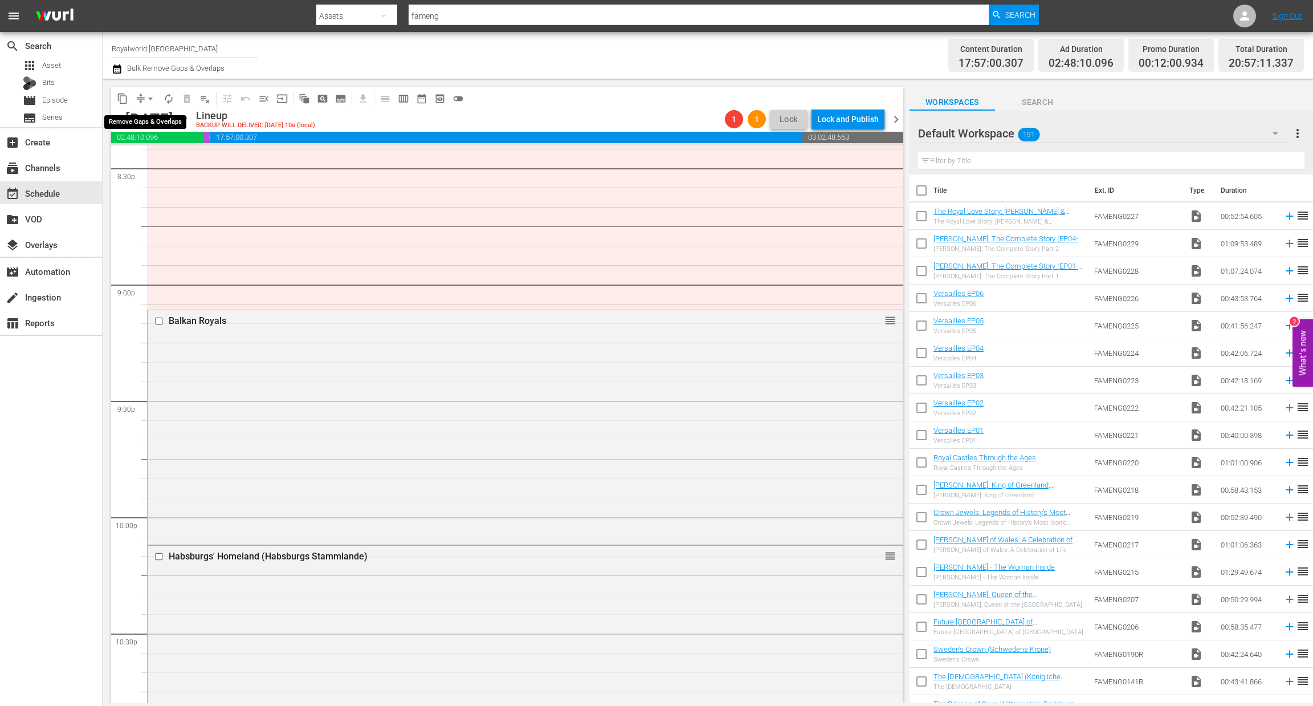
click at [149, 93] on span "arrow_drop_down" at bounding box center [150, 98] width 11 height 11
click at [168, 155] on li "Align to End of Previous Day" at bounding box center [151, 158] width 120 height 19
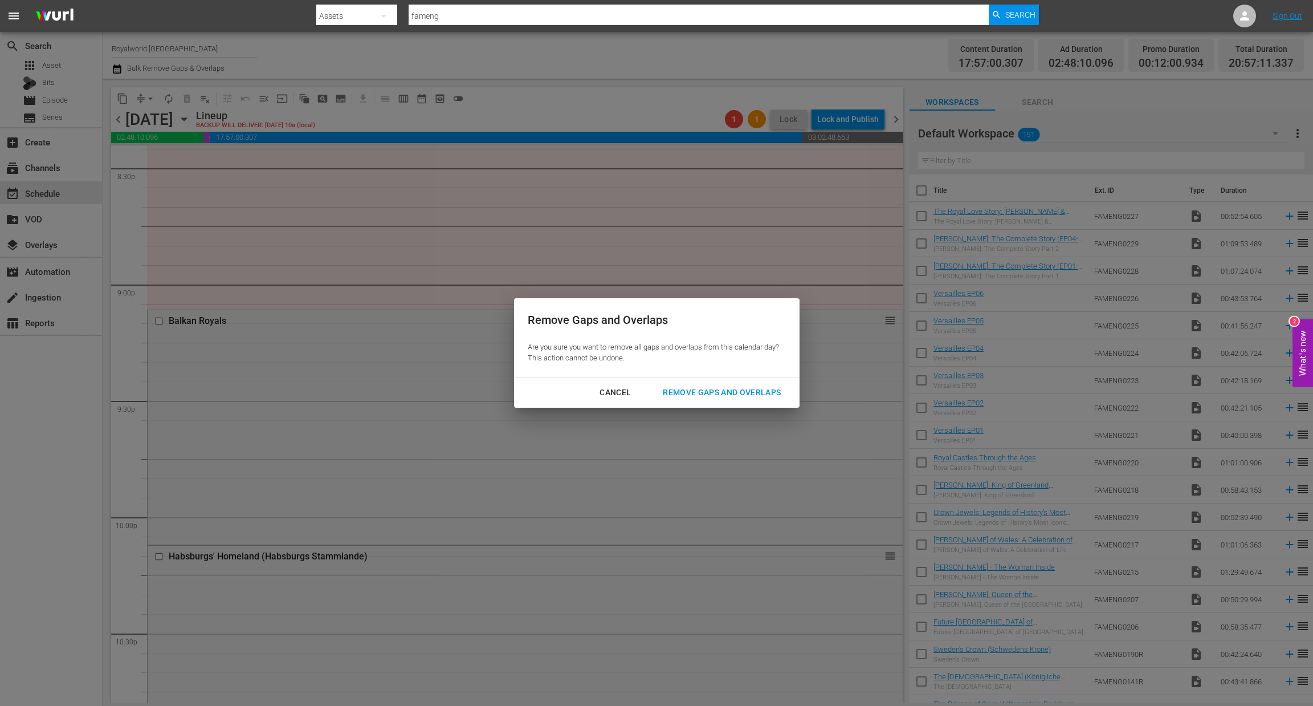
click at [706, 393] on div "Remove Gaps and Overlaps" at bounding box center [722, 392] width 136 height 14
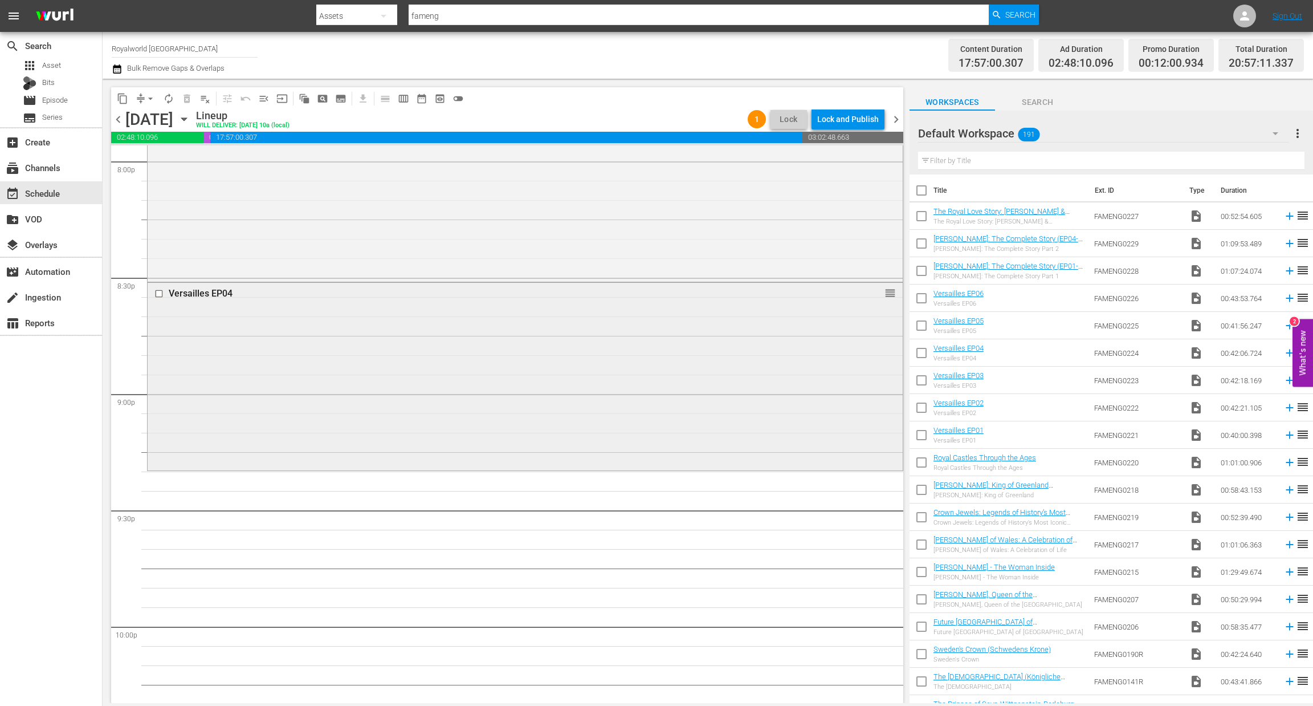
scroll to position [4595, 0]
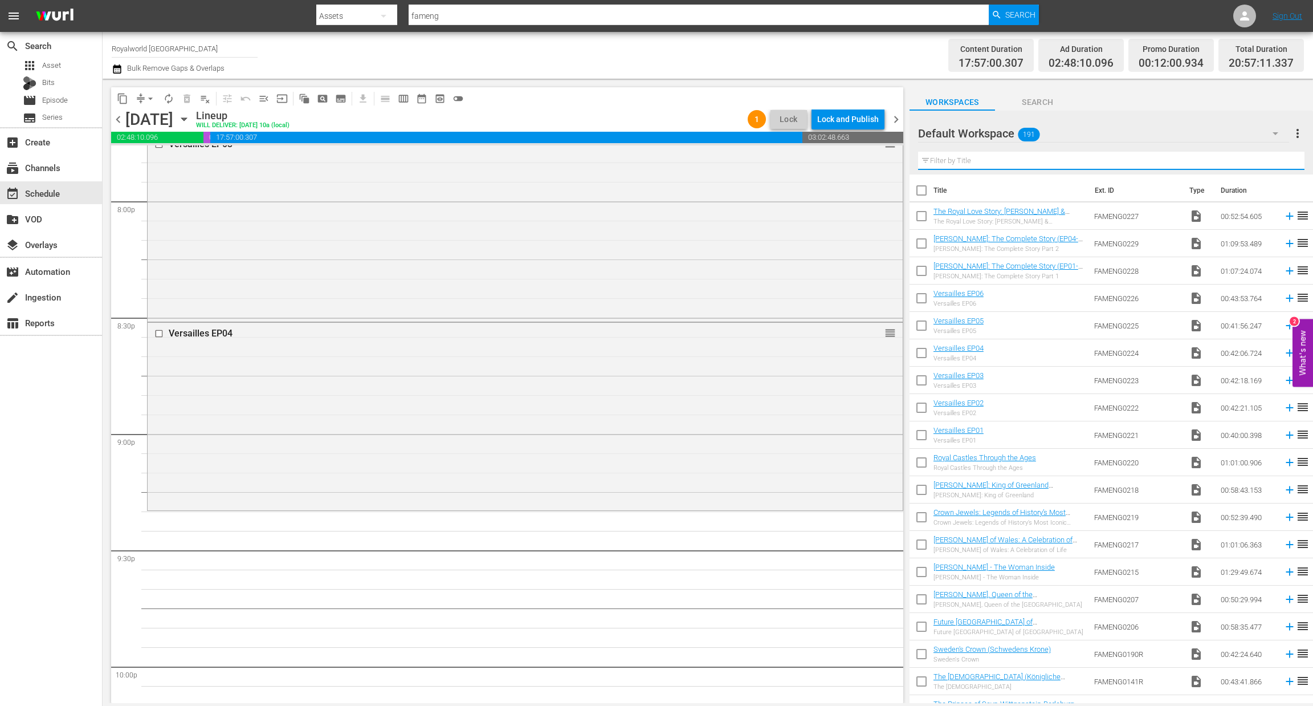
click at [927, 159] on input "text" at bounding box center [1111, 161] width 386 height 18
paste input "Sphinx V - Legends of History: [PERSON_NAME]"
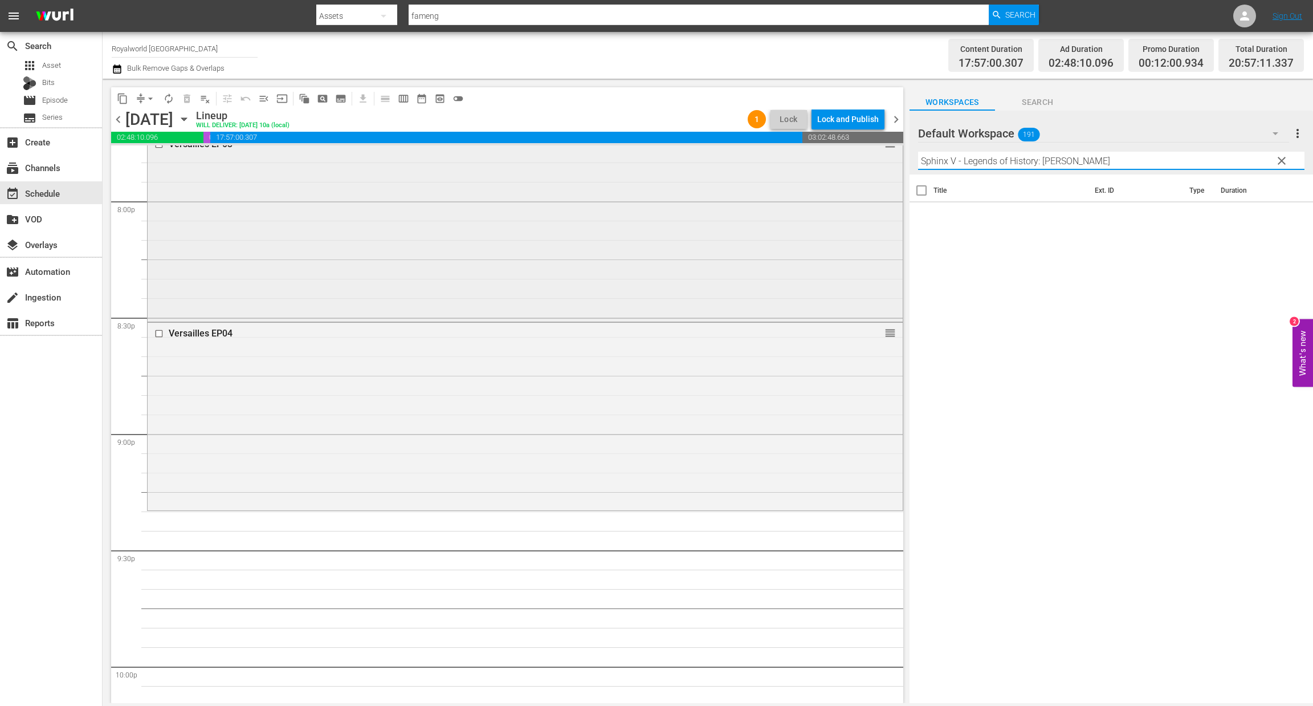
drag, startPoint x: 1155, startPoint y: 164, endPoint x: 789, endPoint y: 166, distance: 365.4
click at [781, 165] on div "content_copy compress arrow_drop_down autorenew_outlined delete_forever_outline…" at bounding box center [708, 391] width 1211 height 624
paste input "[PERSON_NAME]: Where Now? - A Woman Alone"
paste input "In Search of Happiness"
drag, startPoint x: 1080, startPoint y: 157, endPoint x: 787, endPoint y: 150, distance: 293.1
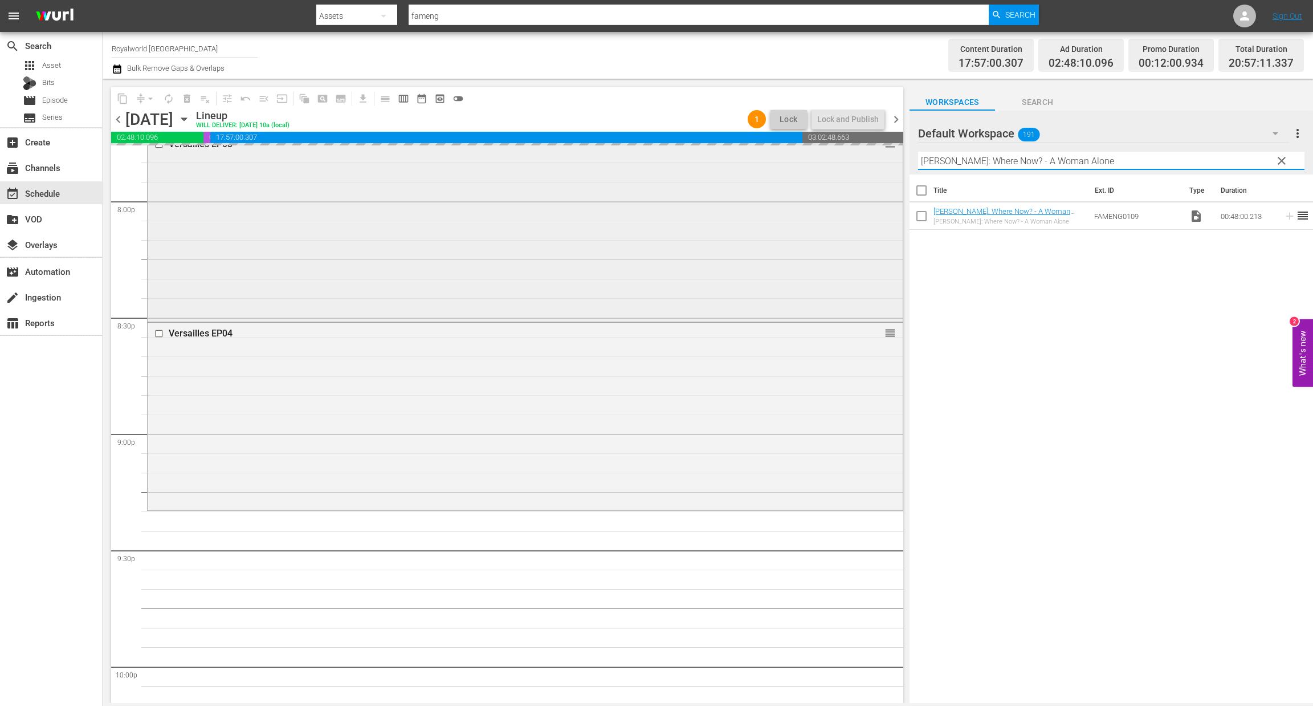
click at [788, 148] on div "content_copy compress arrow_drop_down autorenew_outlined delete_forever_outline…" at bounding box center [708, 391] width 1211 height 624
type input "[PERSON_NAME]: In Search of Happiness"
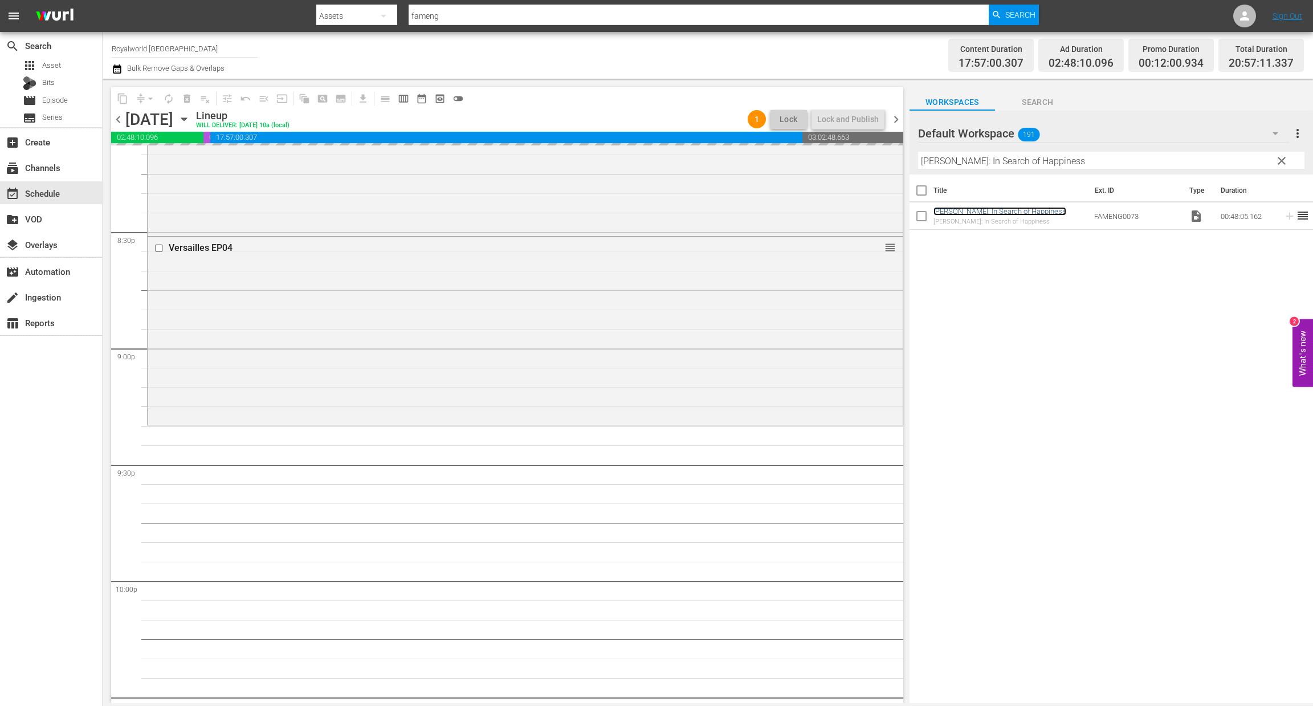
scroll to position [4766, 0]
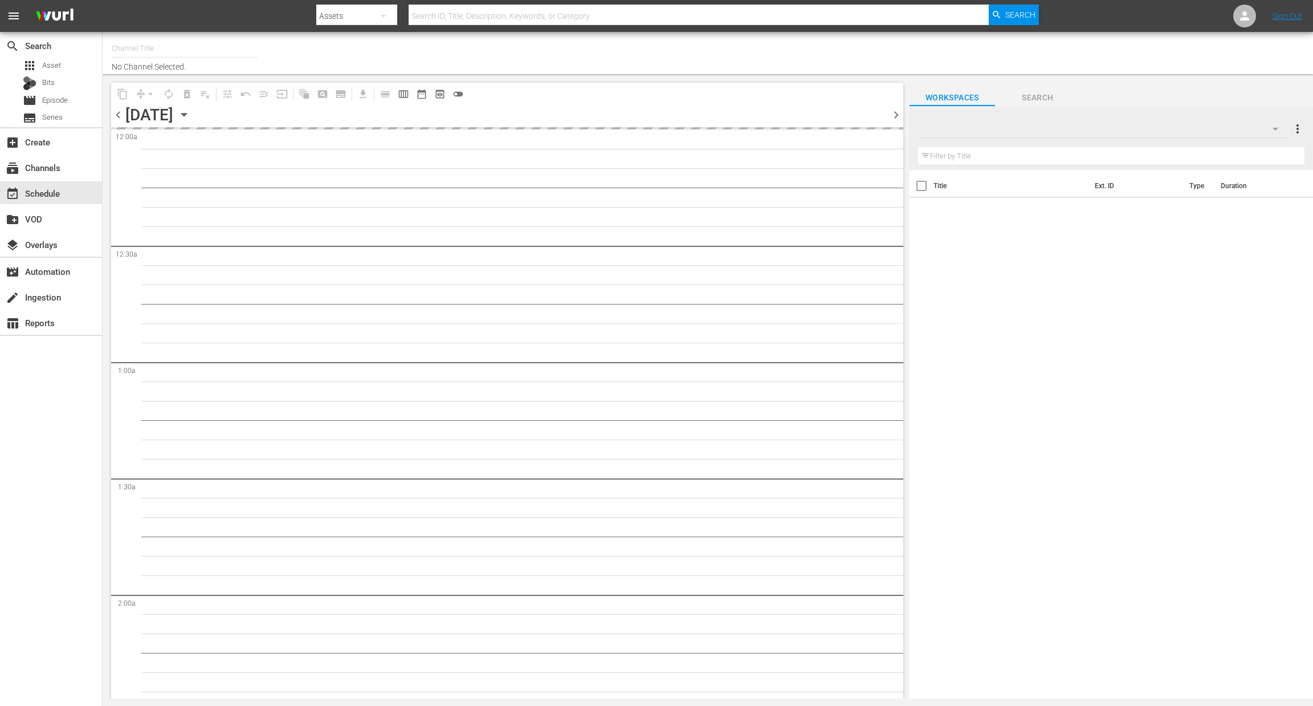
type input "Royalworld UK (1620)"
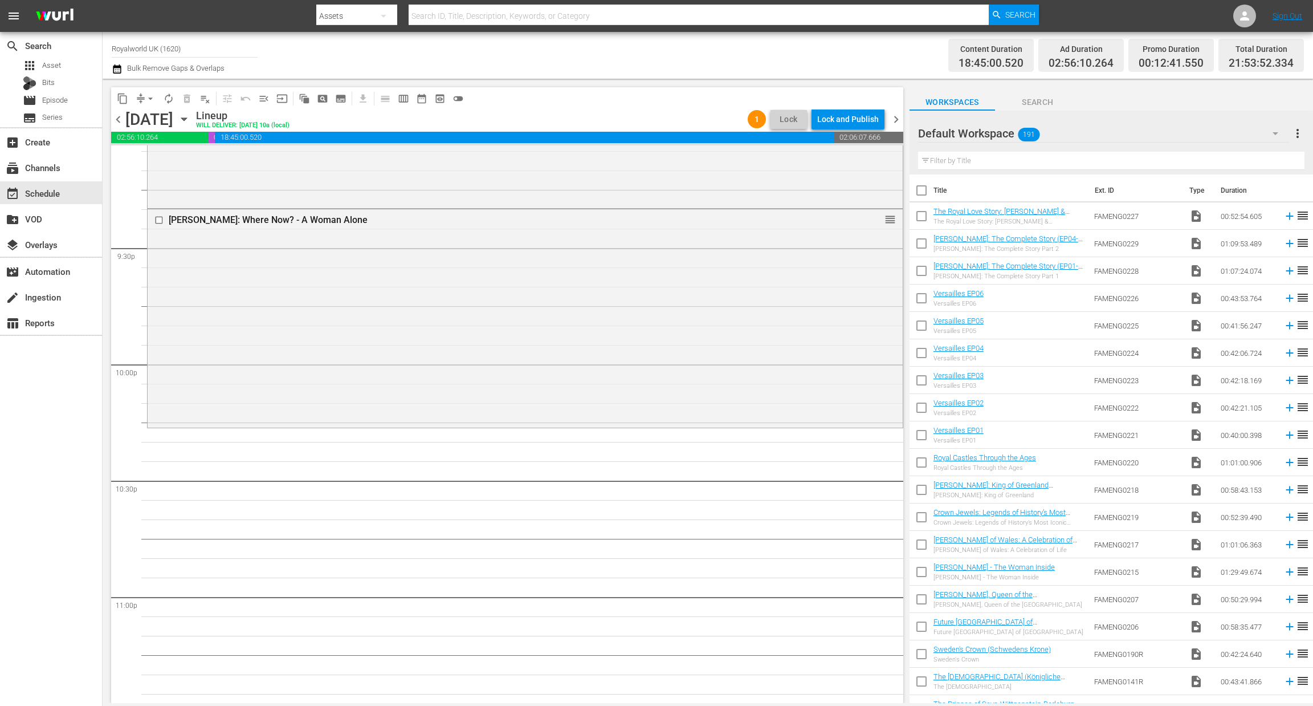
scroll to position [4873, 0]
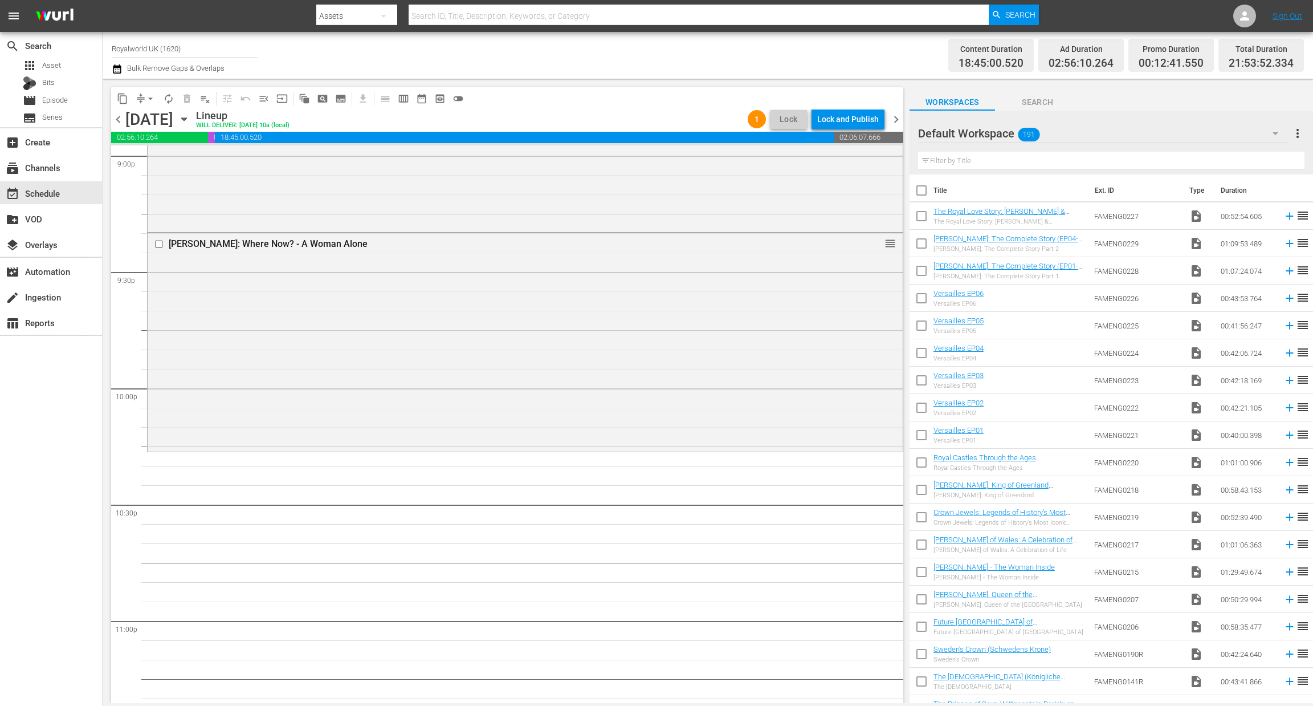
click at [956, 159] on input "text" at bounding box center [1111, 161] width 386 height 18
paste input "[PERSON_NAME]: In Search of Happiness"
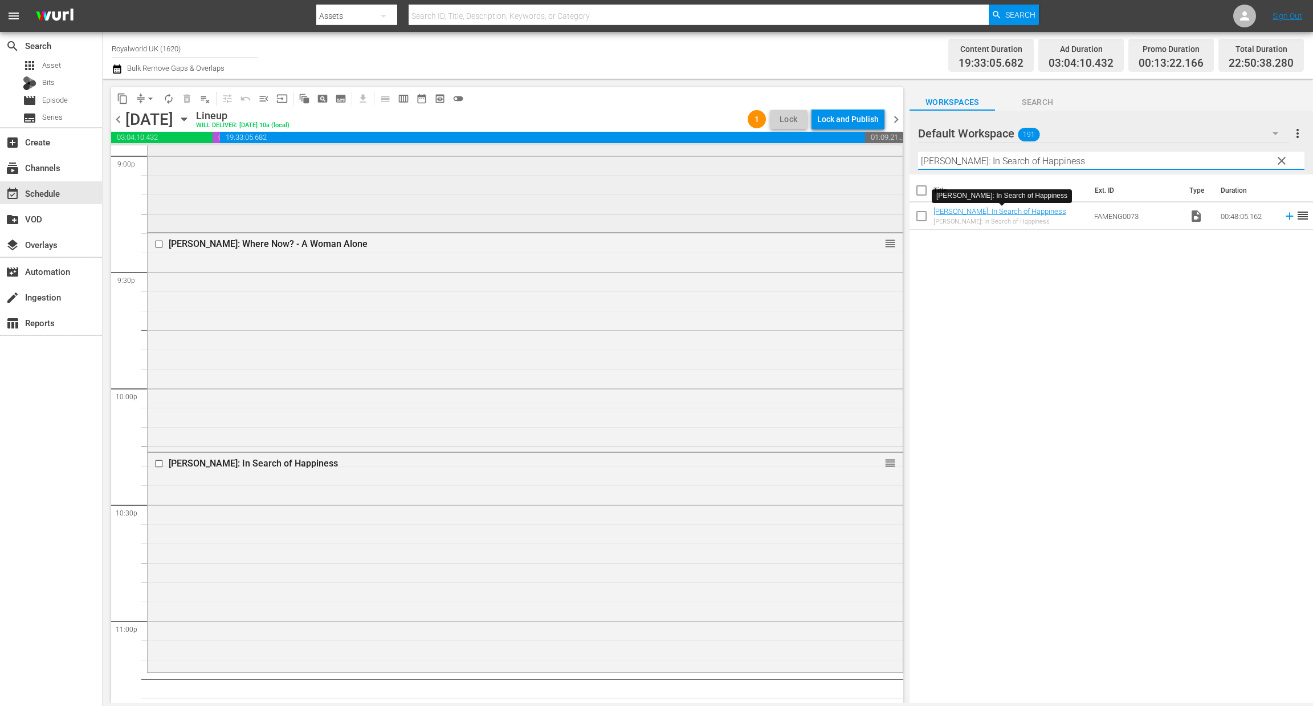
drag, startPoint x: 1102, startPoint y: 157, endPoint x: 784, endPoint y: 148, distance: 318.8
click at [784, 148] on div "content_copy compress arrow_drop_down autorenew_outlined delete_forever_outline…" at bounding box center [708, 391] width 1211 height 624
paste input "Sphinx V - Legends of History: [PERSON_NAME]"
drag, startPoint x: 952, startPoint y: 158, endPoint x: 1258, endPoint y: 192, distance: 307.9
click at [1257, 193] on div "Default Workspace 191 Default more_vert clear Filter by Title Sphinx V - Legend…" at bounding box center [1112, 410] width 404 height 598
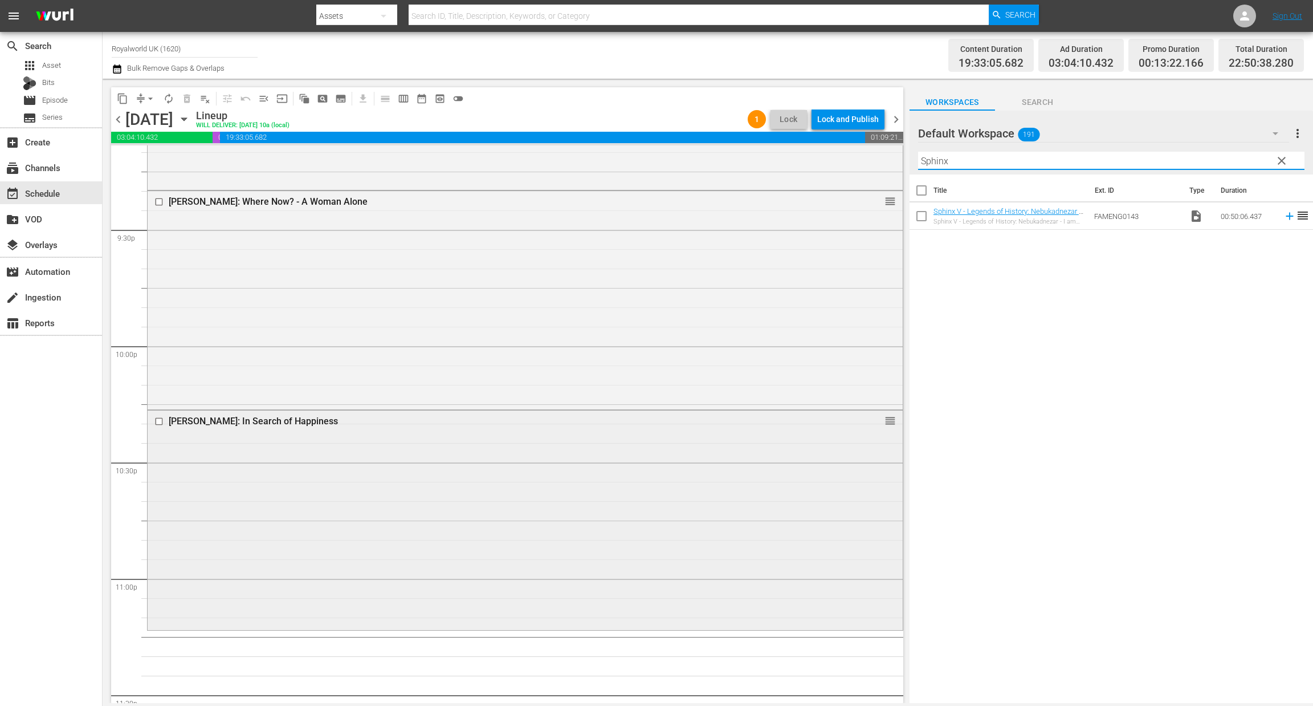
scroll to position [5023, 0]
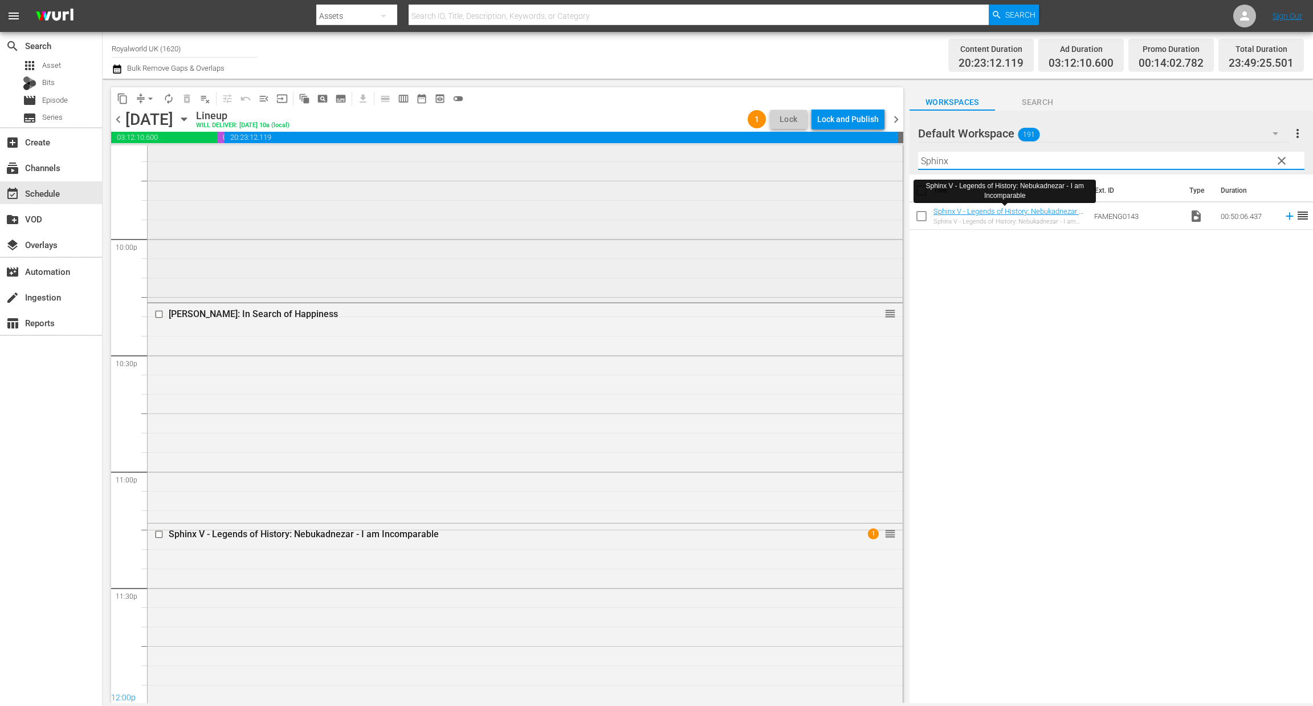
drag, startPoint x: 976, startPoint y: 162, endPoint x: 813, endPoint y: 159, distance: 162.5
click at [813, 159] on div "content_copy compress arrow_drop_down autorenew_outlined delete_forever_outline…" at bounding box center [708, 391] width 1211 height 624
paste input "Queen and the Crown"
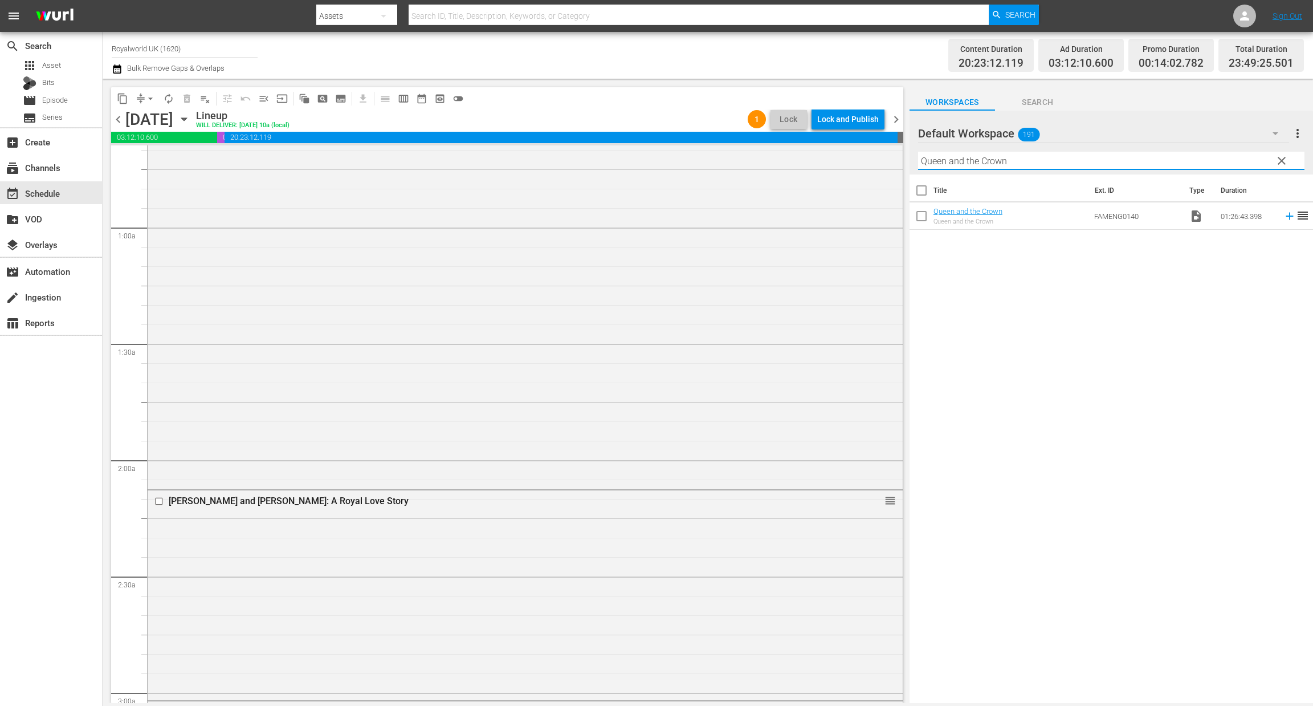
scroll to position [0, 0]
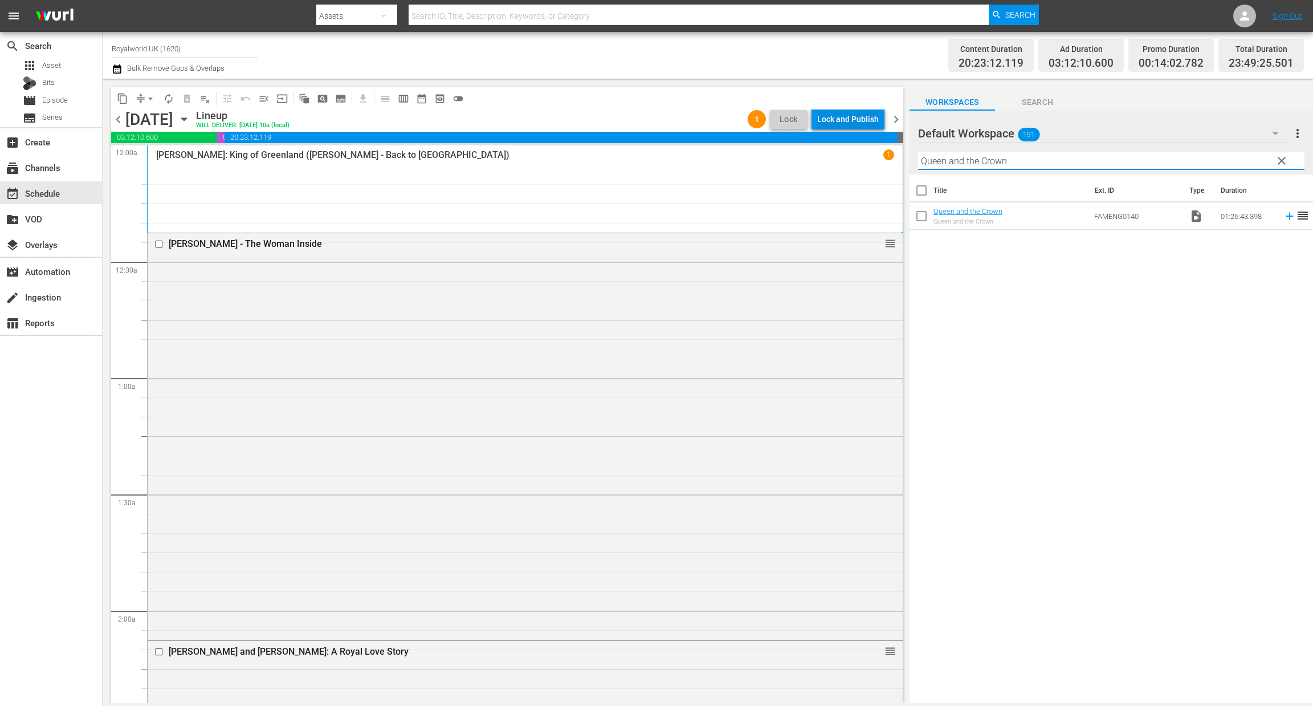
click at [864, 120] on div "Lock and Publish" at bounding box center [848, 119] width 62 height 21
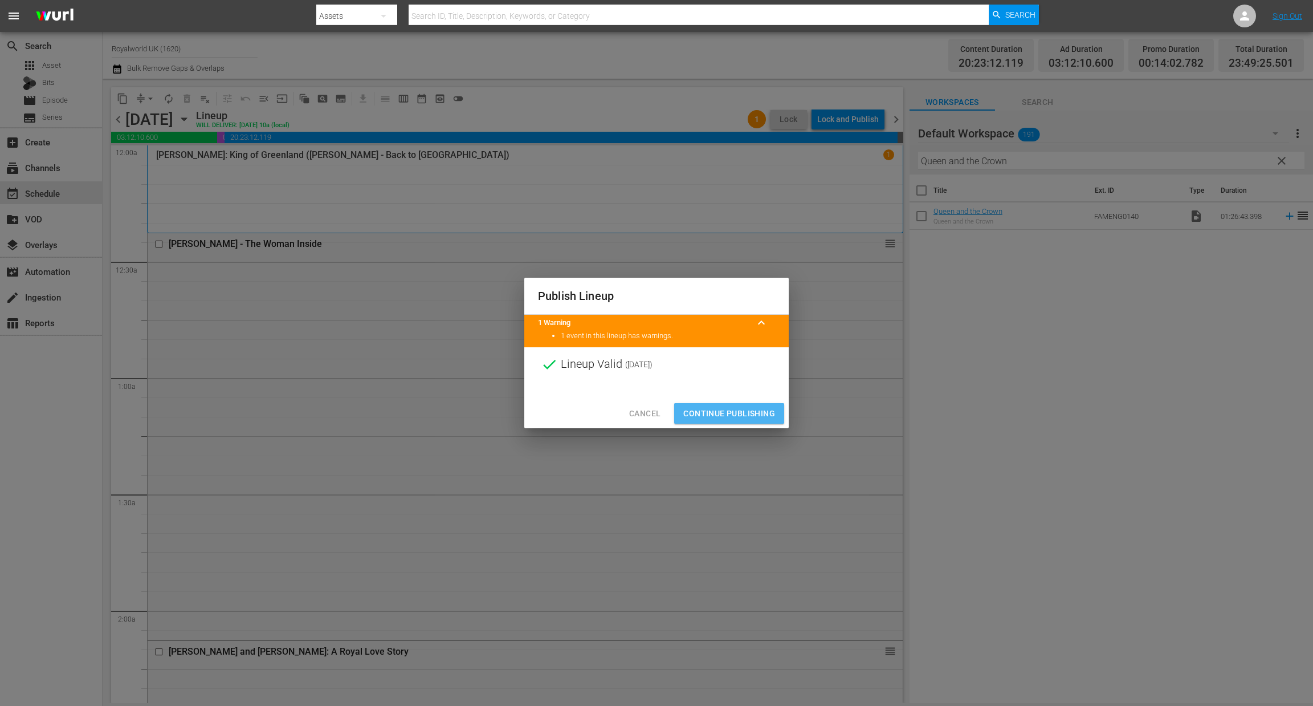
click at [756, 407] on span "Continue Publishing" at bounding box center [729, 413] width 92 height 14
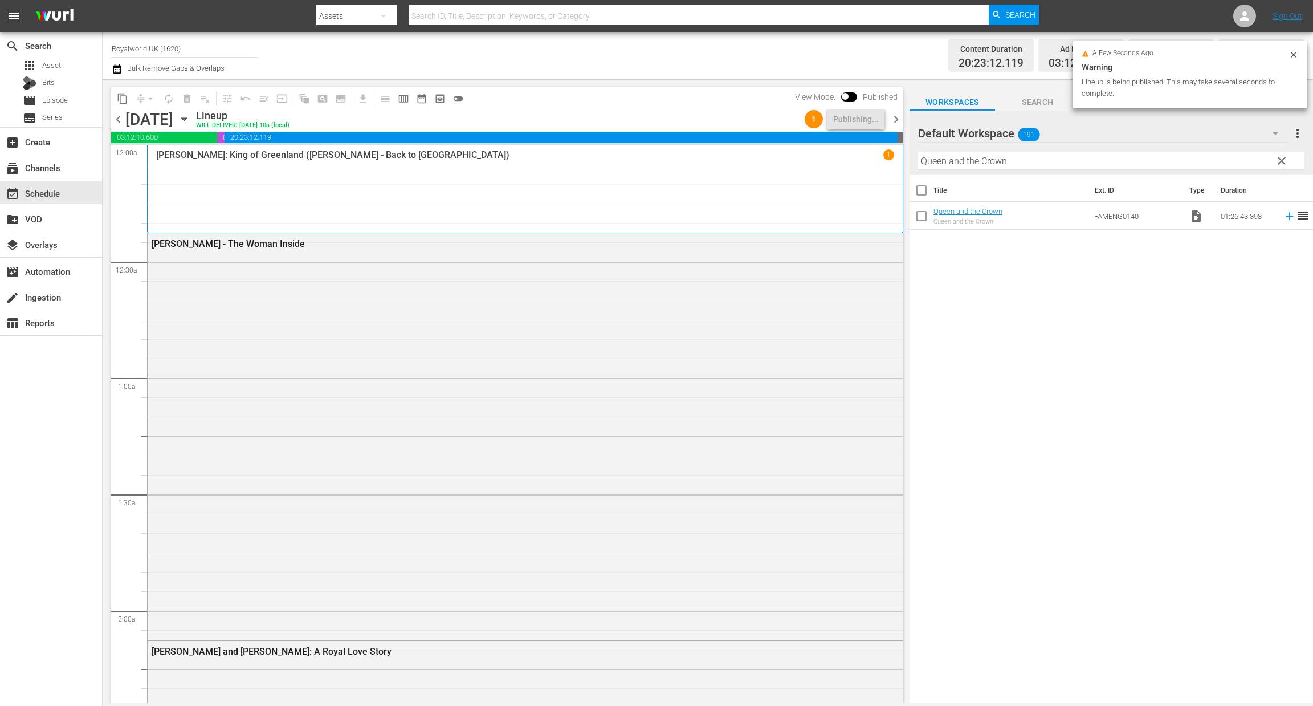
click at [895, 116] on span "chevron_right" at bounding box center [896, 119] width 14 height 14
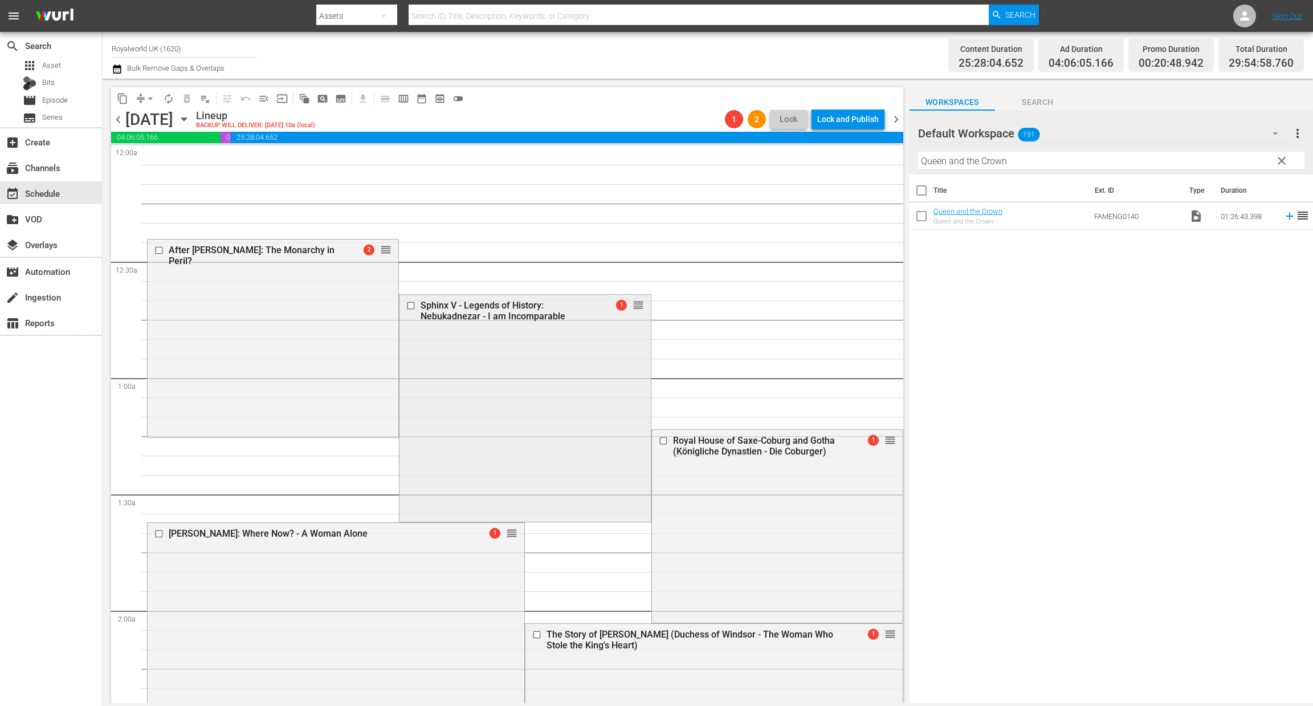
click at [408, 302] on input "checkbox" at bounding box center [412, 306] width 12 height 10
click at [159, 534] on input "checkbox" at bounding box center [160, 533] width 12 height 10
click at [184, 100] on span "delete_forever_outlined" at bounding box center [186, 98] width 11 height 11
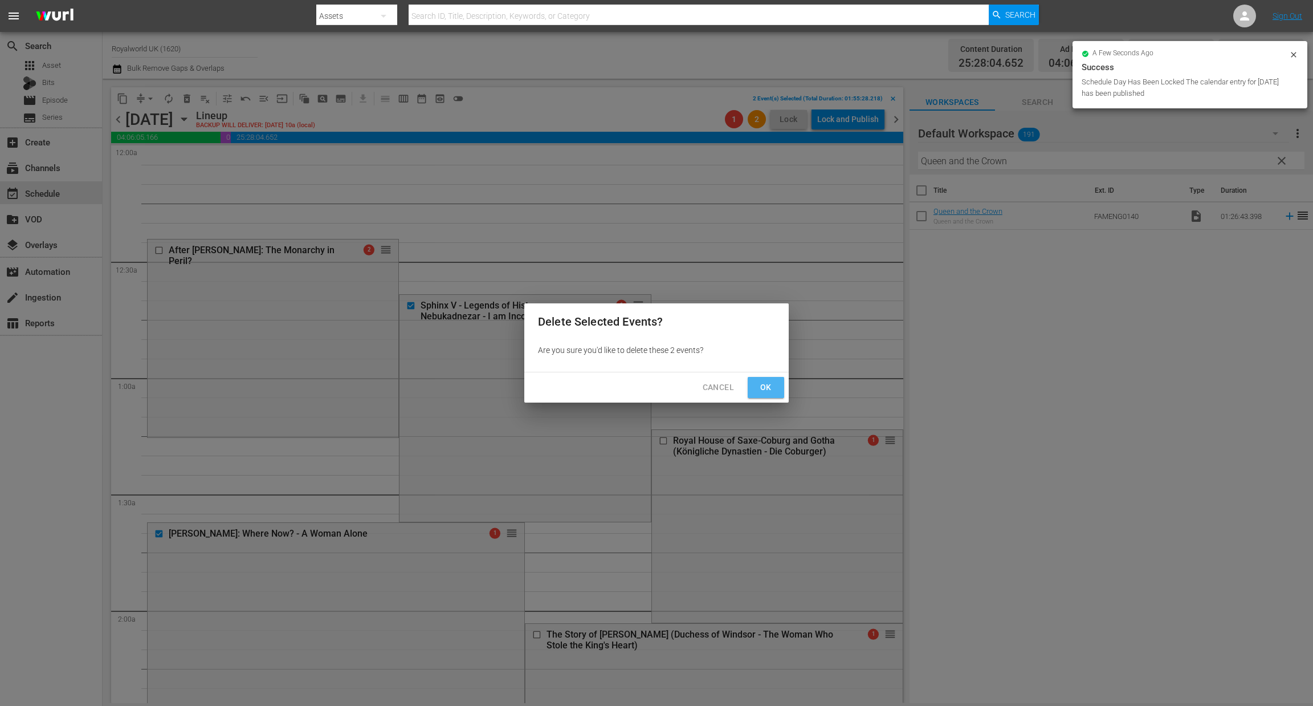
click at [768, 394] on button "Ok" at bounding box center [766, 387] width 36 height 21
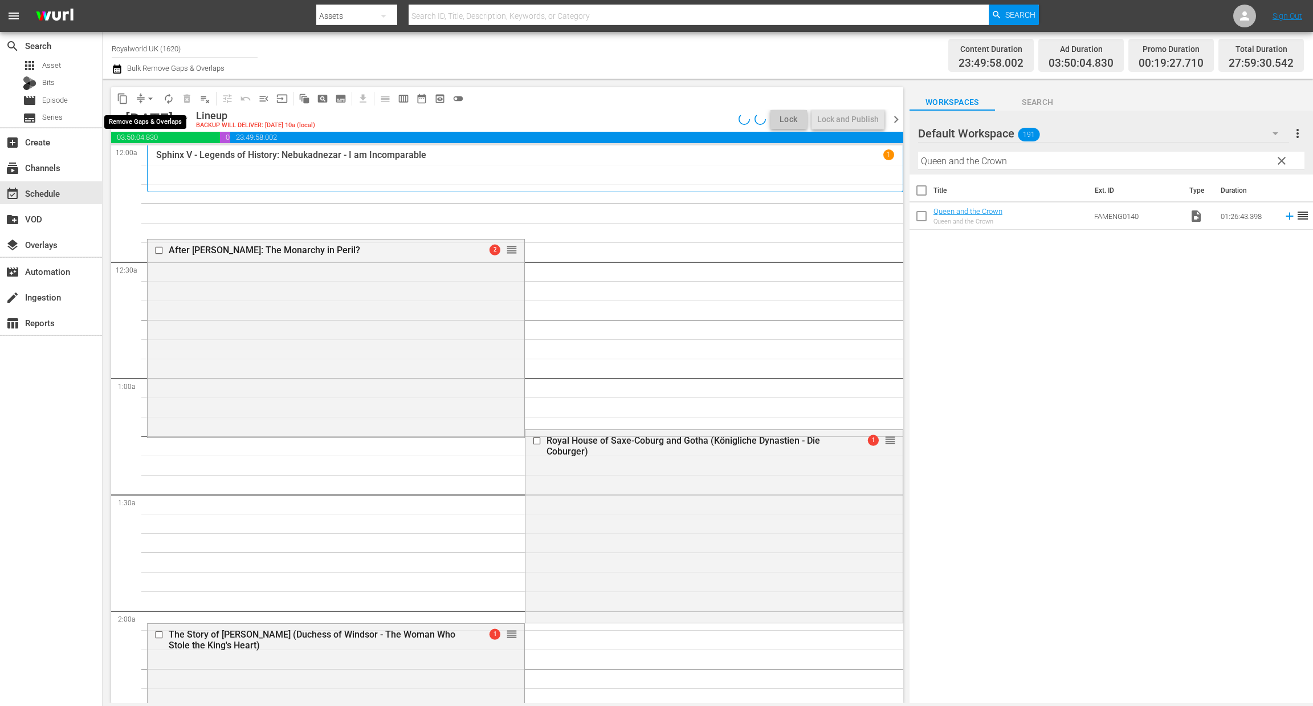
click at [152, 99] on span "arrow_drop_down" at bounding box center [150, 98] width 11 height 11
click at [172, 158] on li "Align to End of Previous Day" at bounding box center [151, 158] width 120 height 19
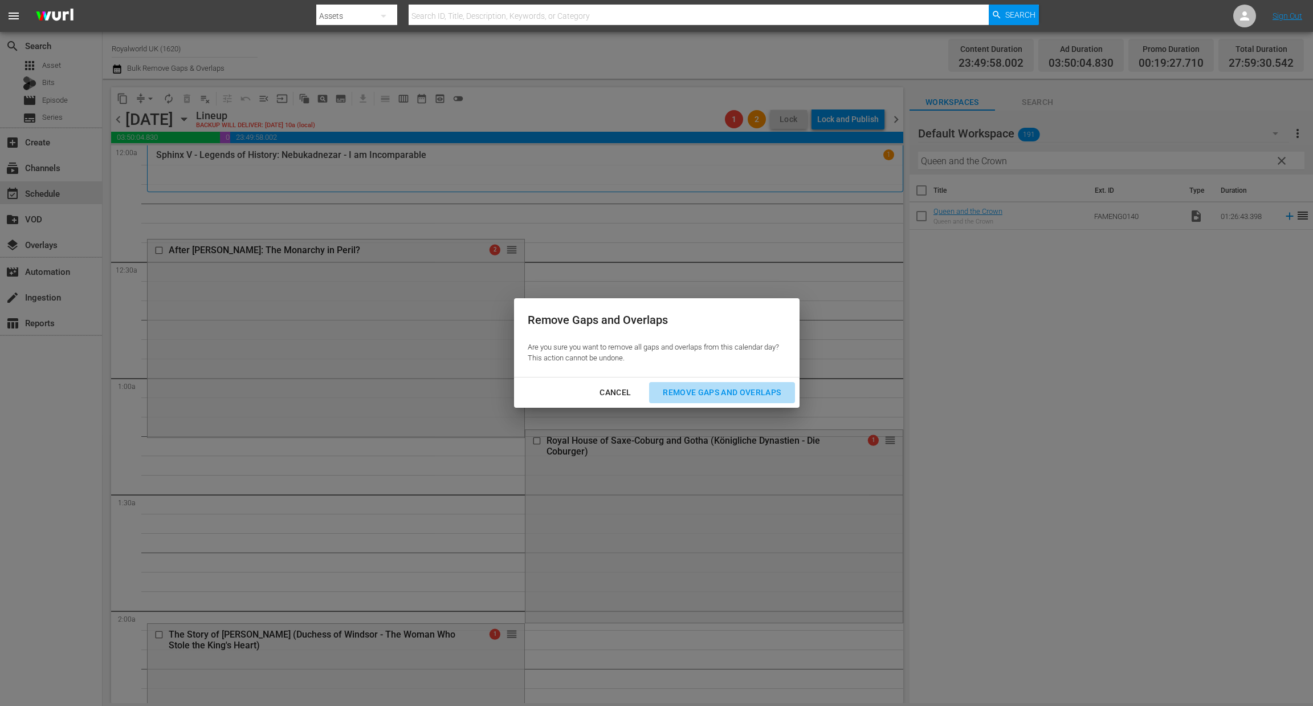
click at [727, 393] on div "Remove Gaps and Overlaps" at bounding box center [722, 392] width 136 height 14
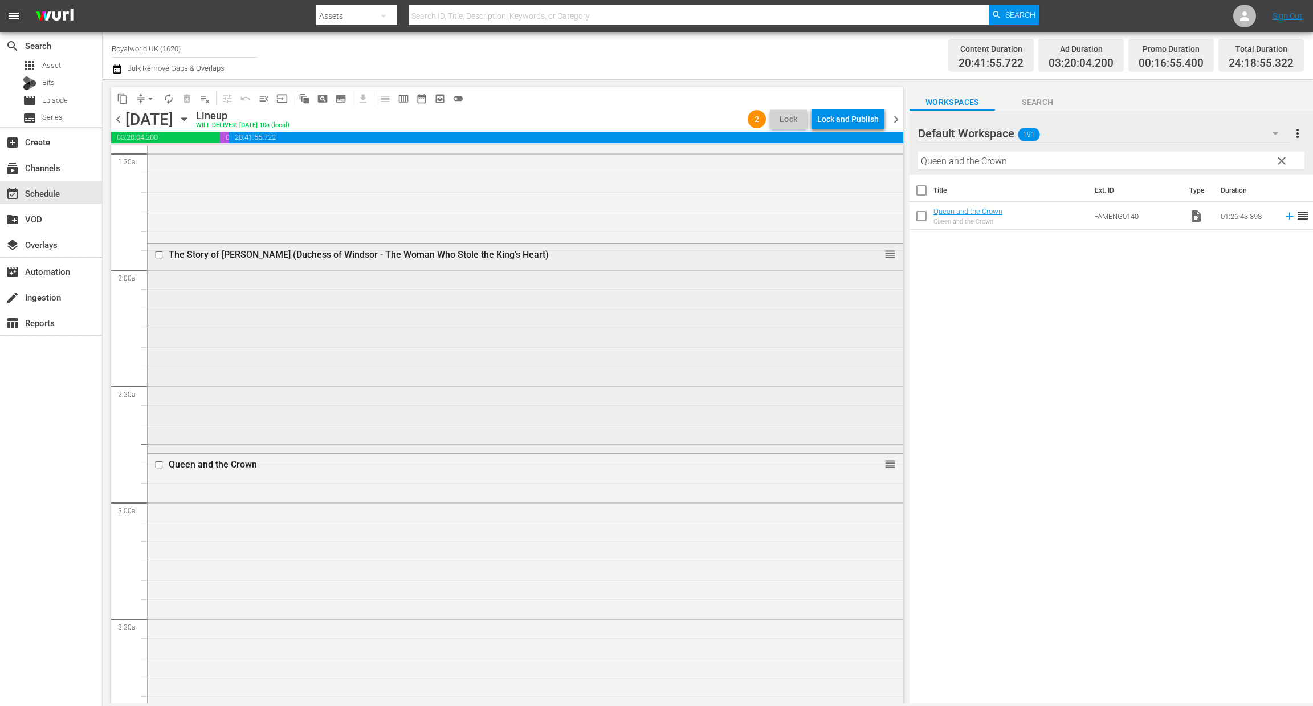
scroll to position [512, 0]
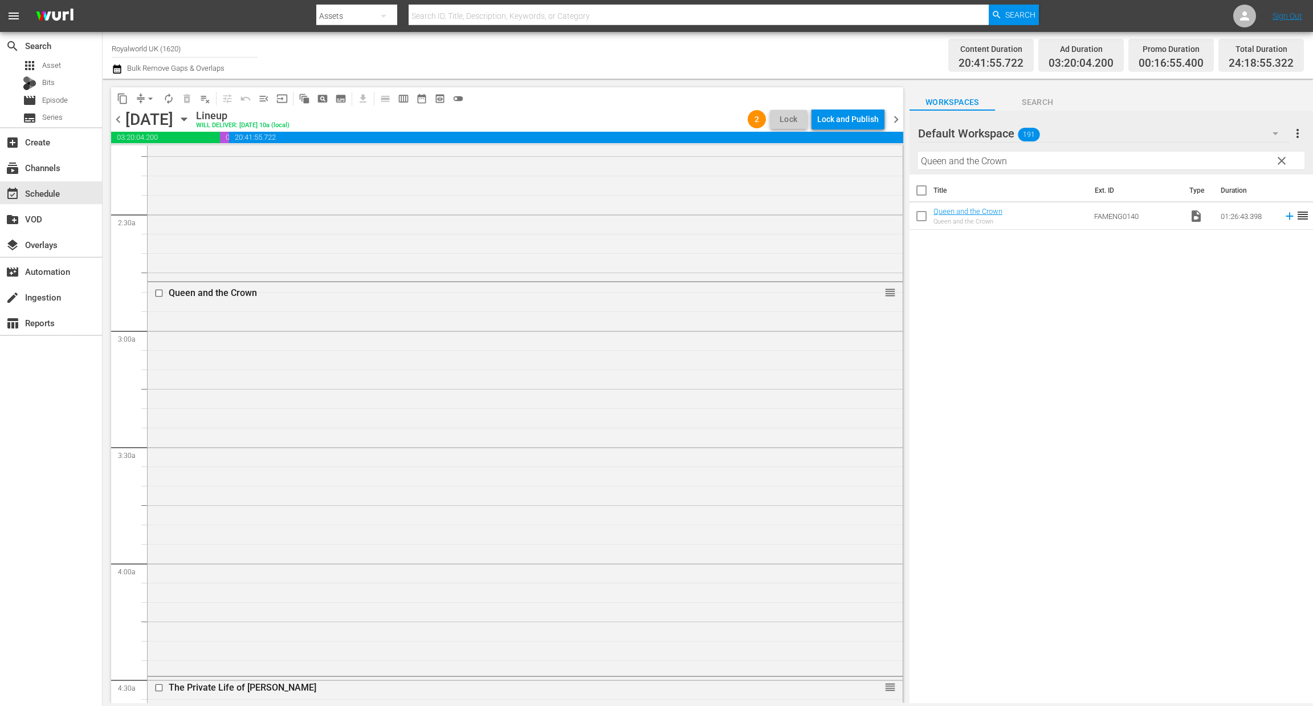
drag, startPoint x: 868, startPoint y: 289, endPoint x: 882, endPoint y: 306, distance: 21.9
click at [792, 304] on div "Queen and the Crown reorder" at bounding box center [525, 478] width 755 height 392
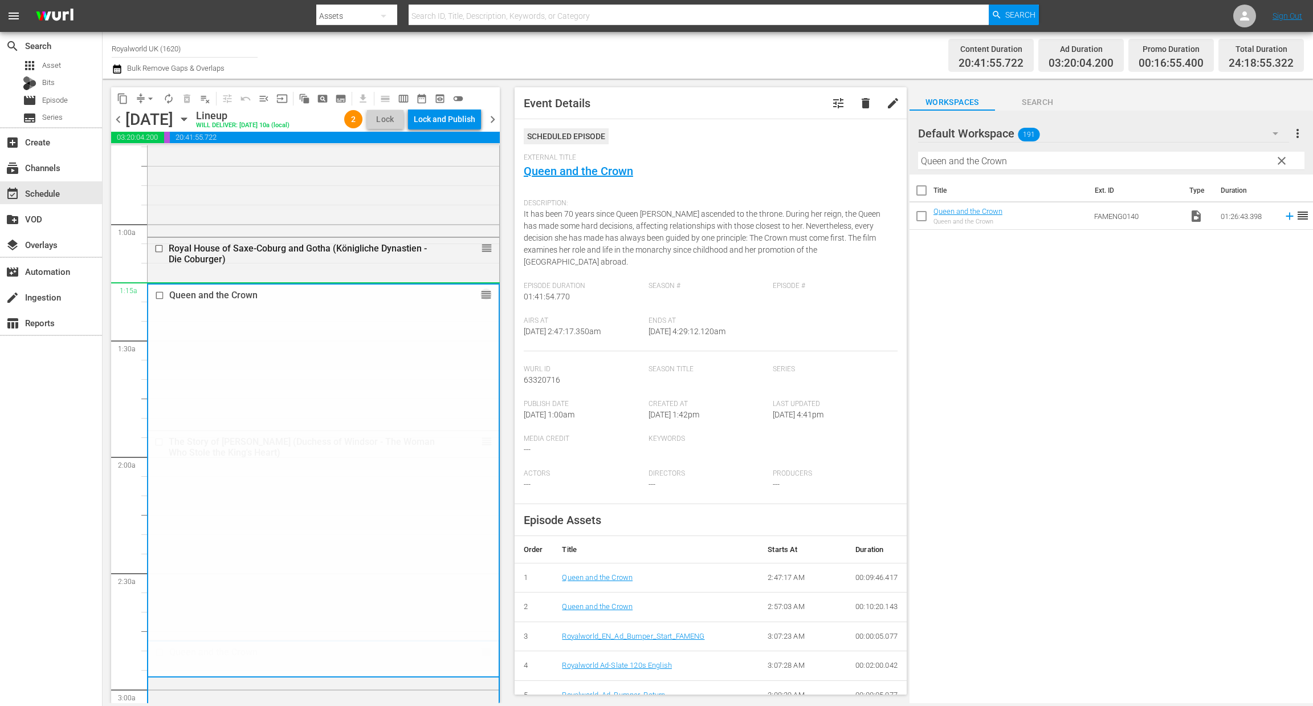
scroll to position [0, 0]
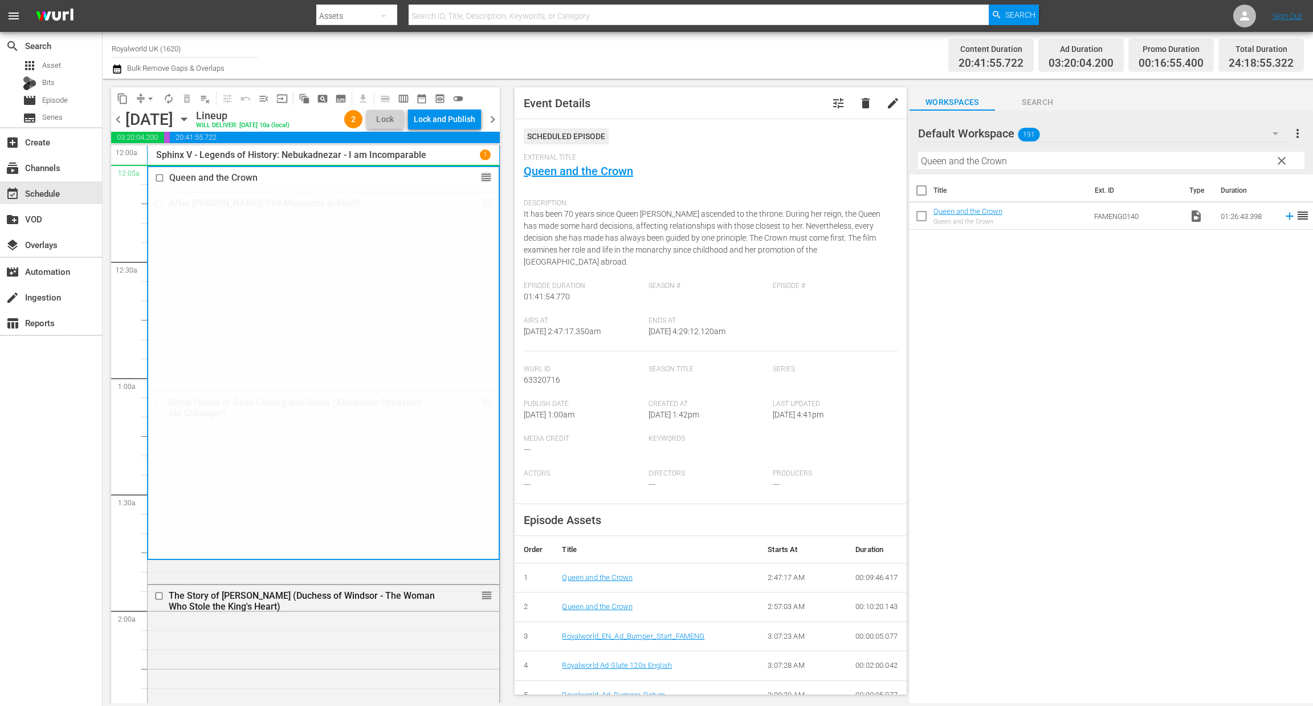
drag, startPoint x: 469, startPoint y: 292, endPoint x: 192, endPoint y: 3, distance: 399.9
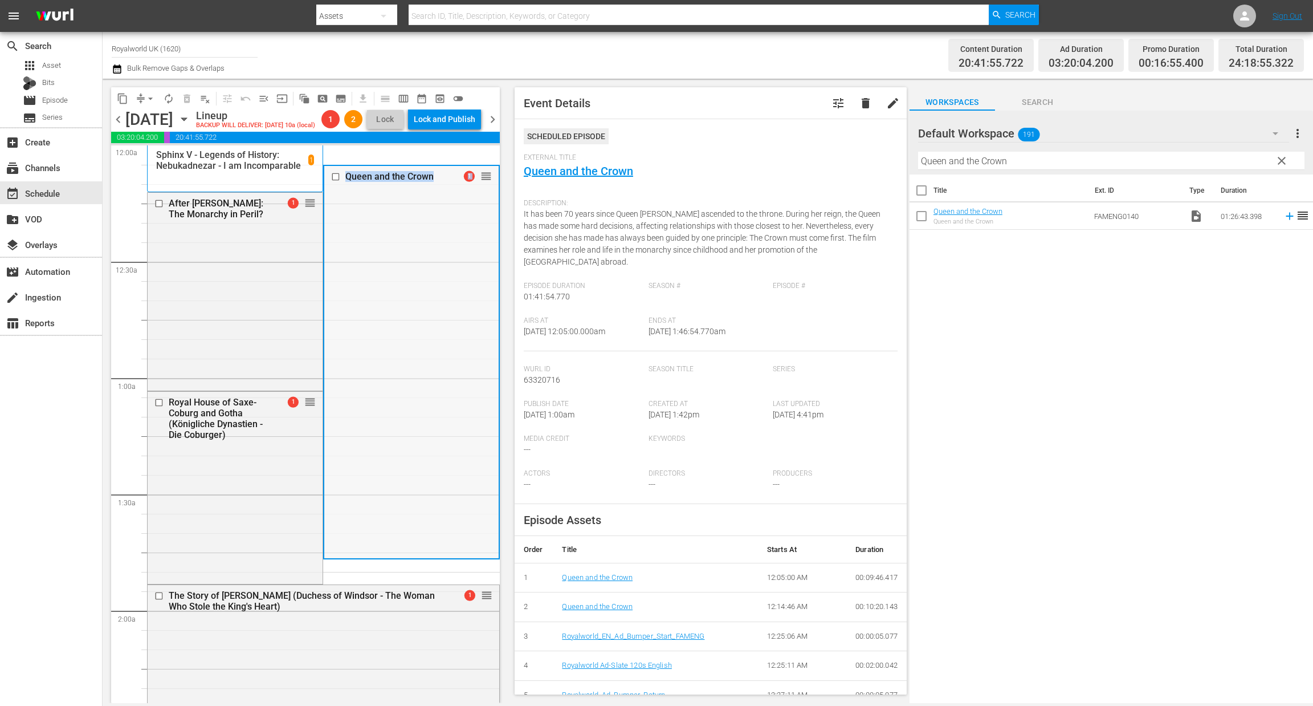
drag, startPoint x: 474, startPoint y: 595, endPoint x: 473, endPoint y: 273, distance: 322.0
drag, startPoint x: 302, startPoint y: 218, endPoint x: 317, endPoint y: 670, distance: 451.7
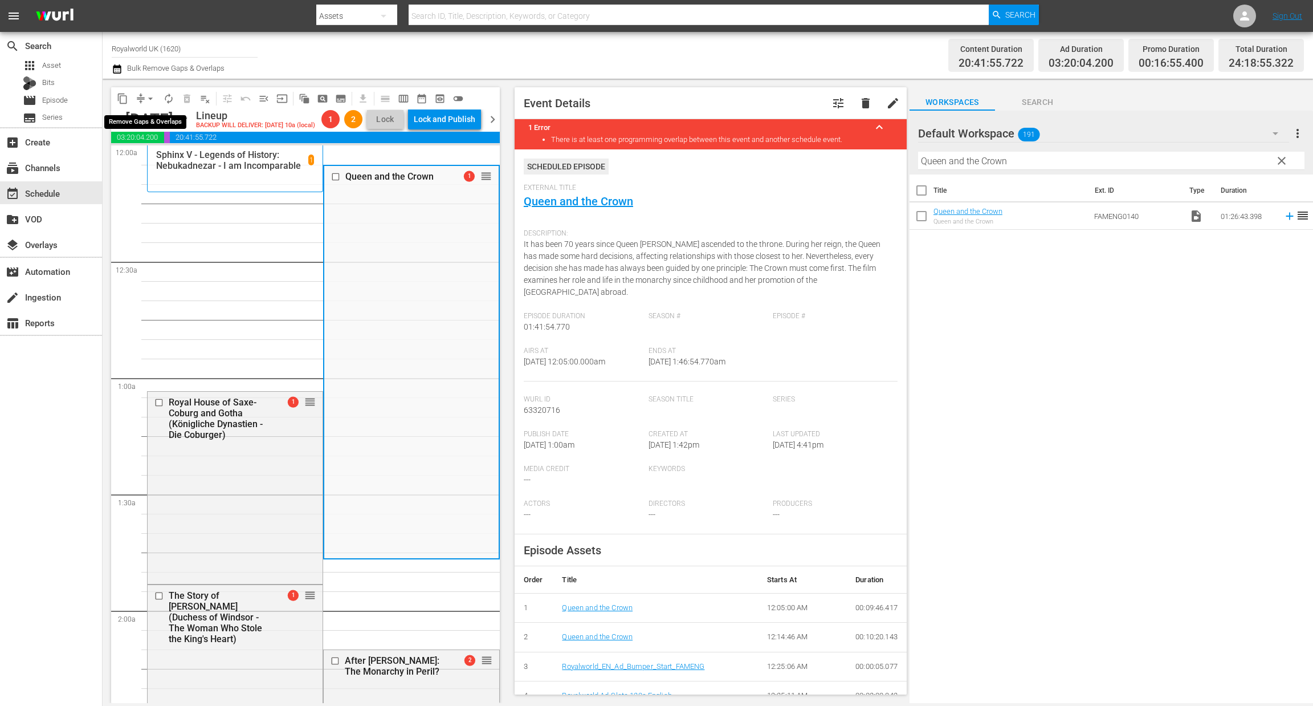
click at [152, 96] on span "arrow_drop_down" at bounding box center [150, 98] width 11 height 11
click at [159, 162] on li "Align to End of Previous Day" at bounding box center [151, 158] width 120 height 19
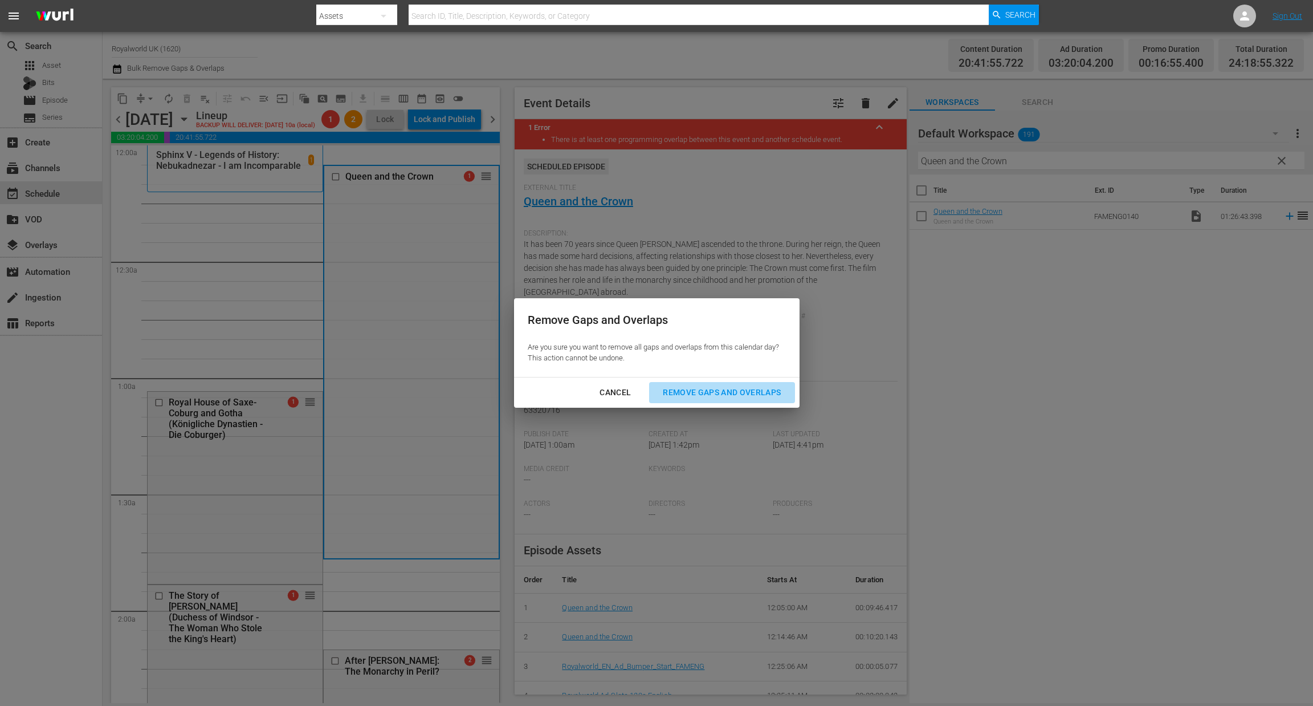
click at [716, 398] on div "Remove Gaps and Overlaps" at bounding box center [722, 392] width 136 height 14
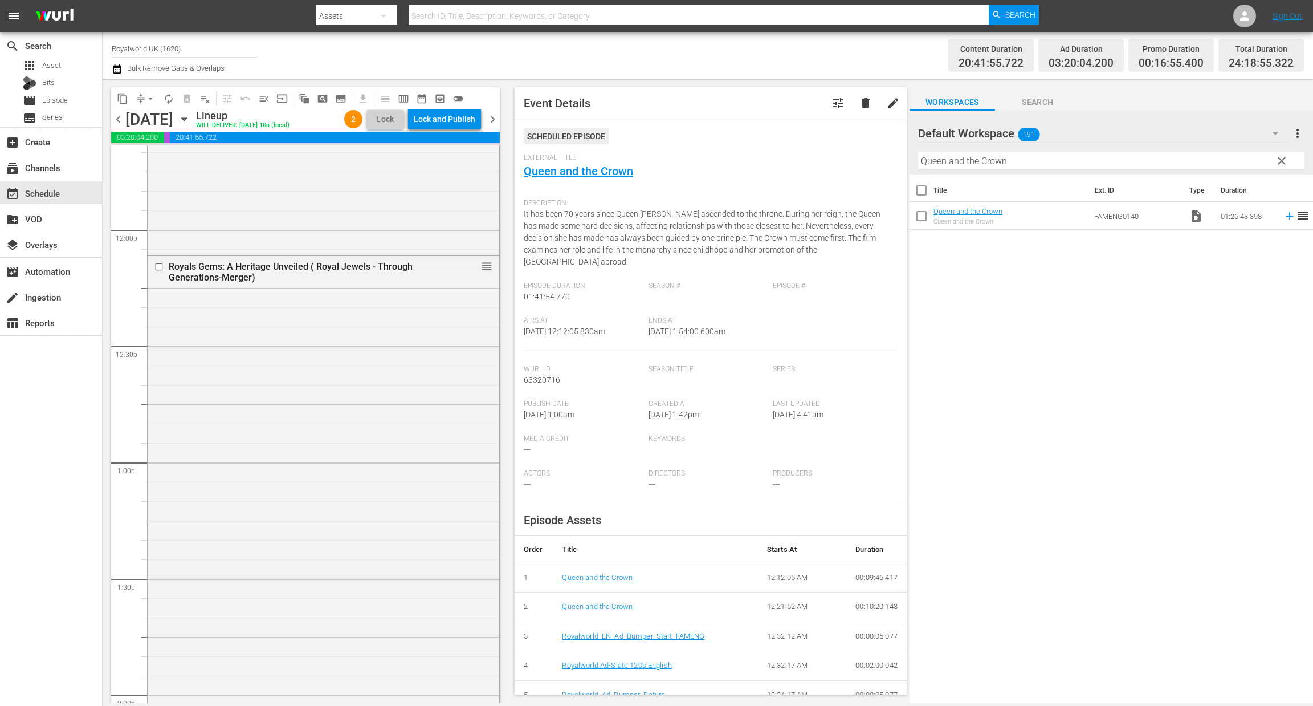
scroll to position [2656, 0]
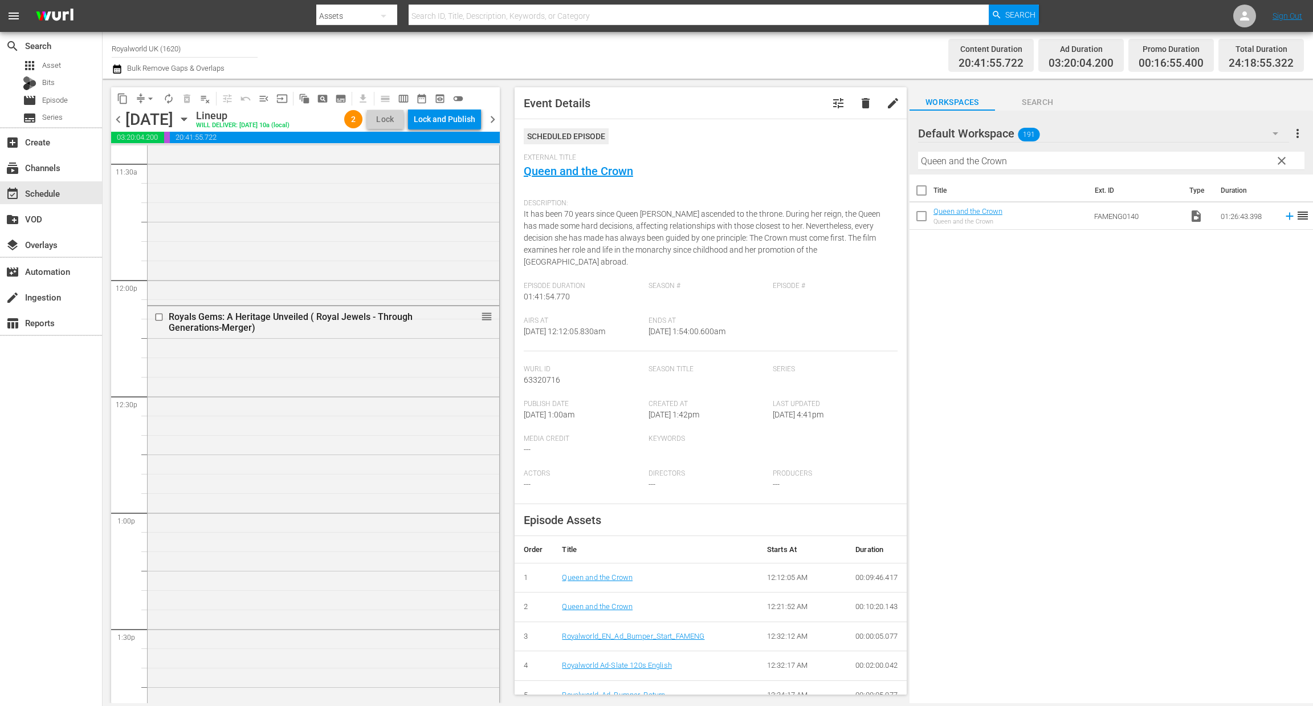
drag, startPoint x: 471, startPoint y: 410, endPoint x: 349, endPoint y: 435, distance: 124.0
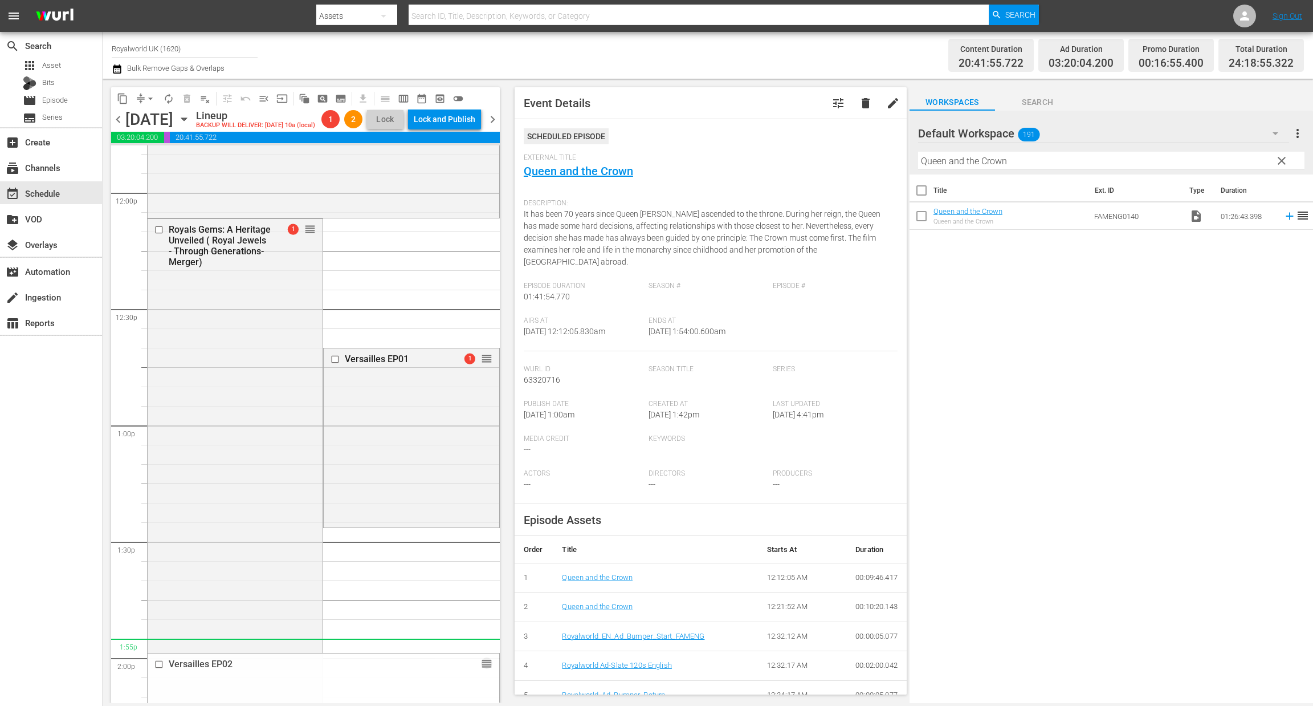
scroll to position [2742, 0]
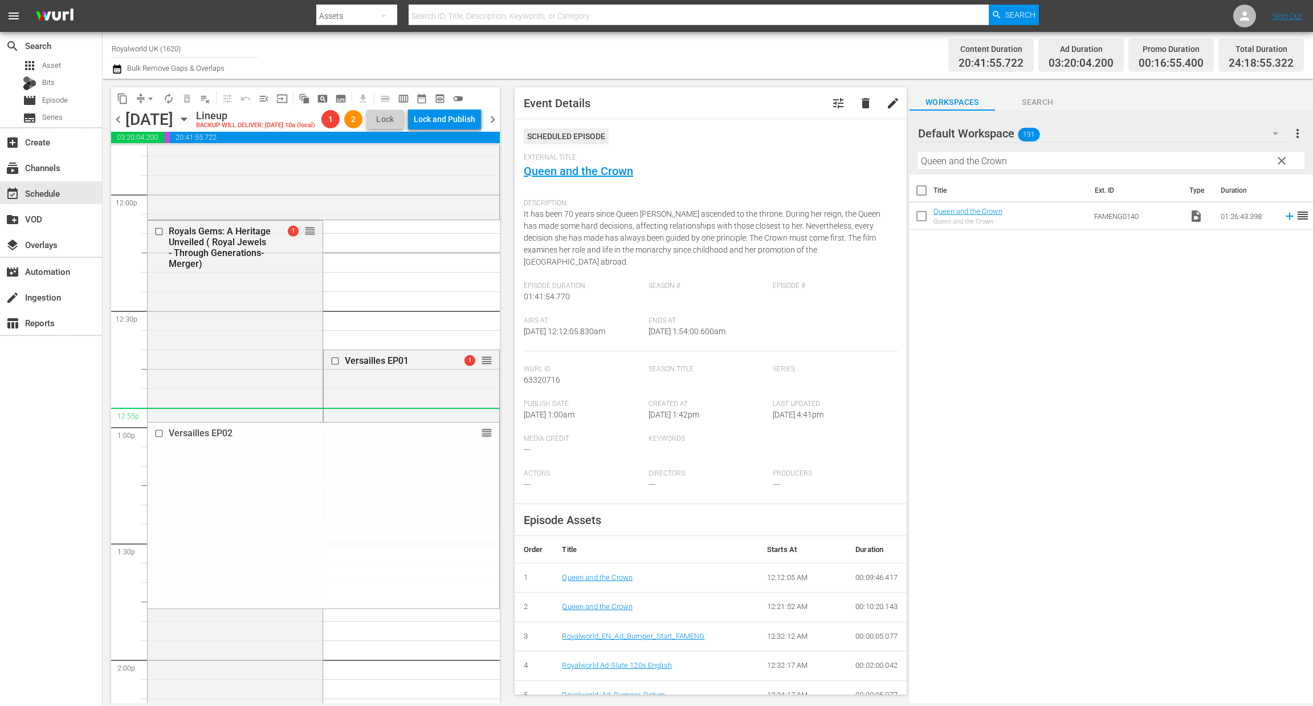
drag, startPoint x: 474, startPoint y: 332, endPoint x: 360, endPoint y: 438, distance: 156.1
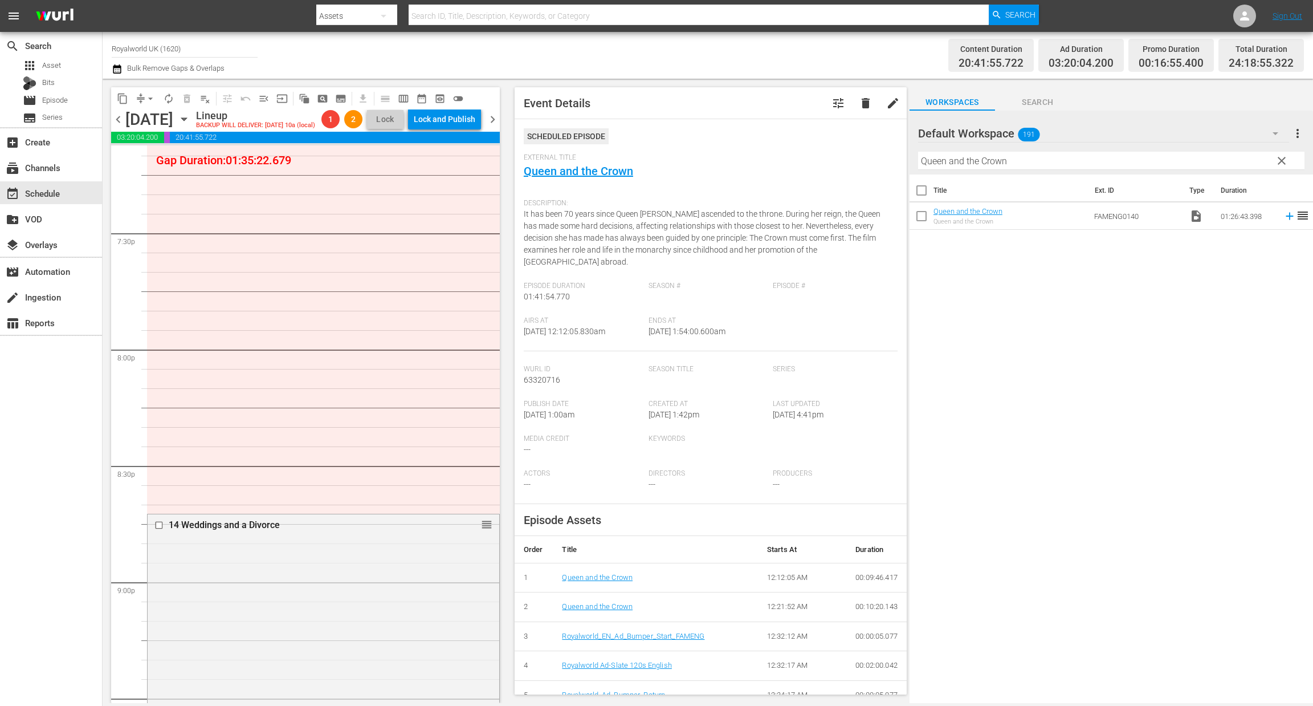
scroll to position [4342, 0]
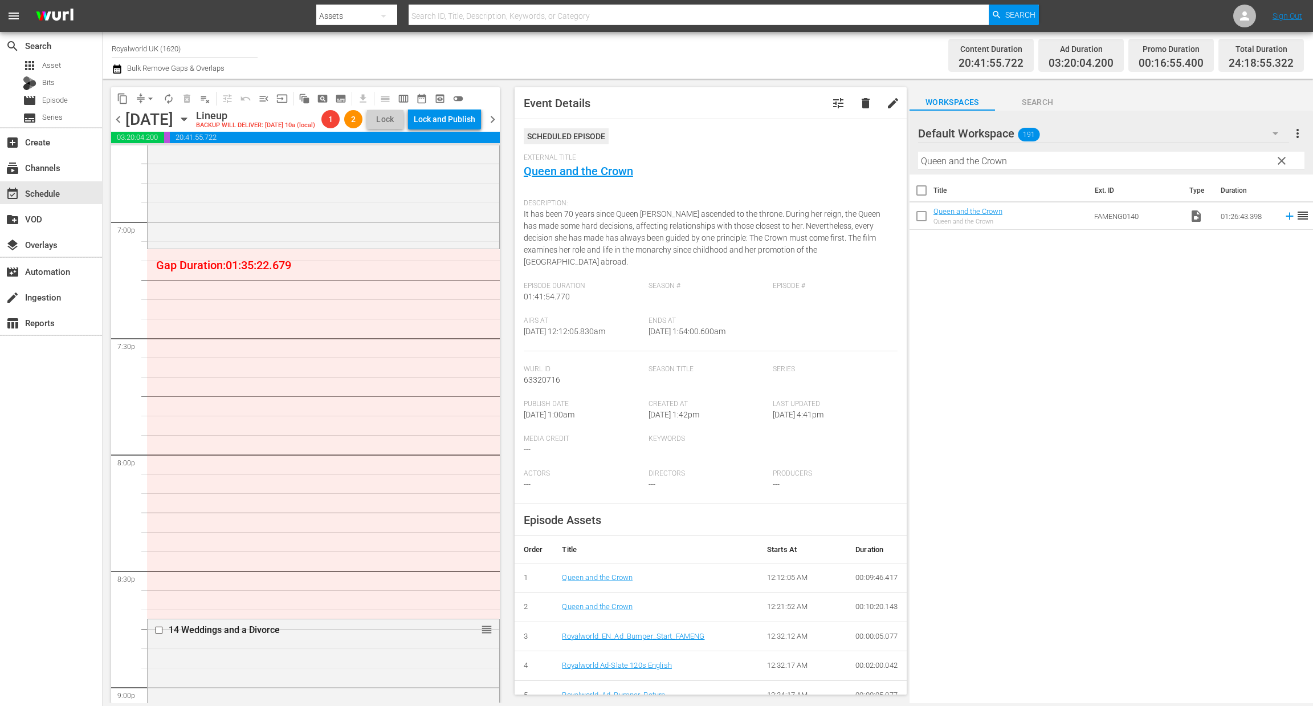
drag, startPoint x: 478, startPoint y: 622, endPoint x: 403, endPoint y: 333, distance: 299.0
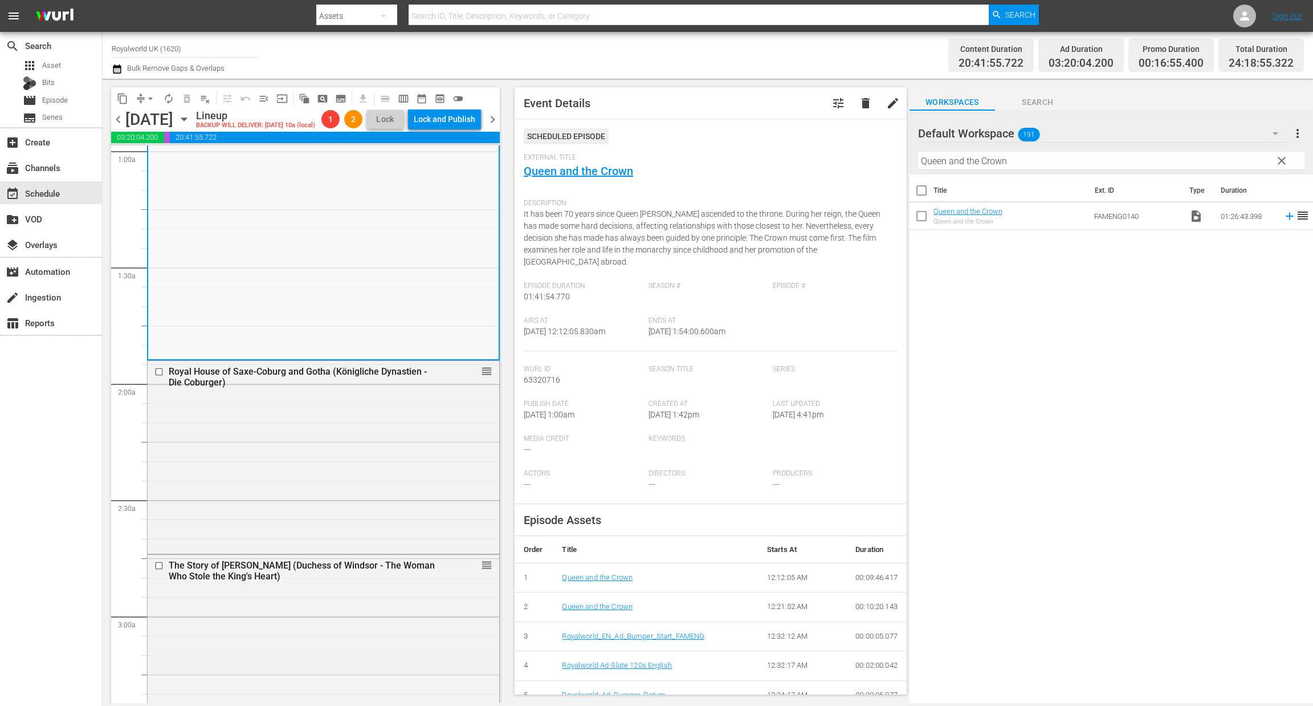
scroll to position [0, 0]
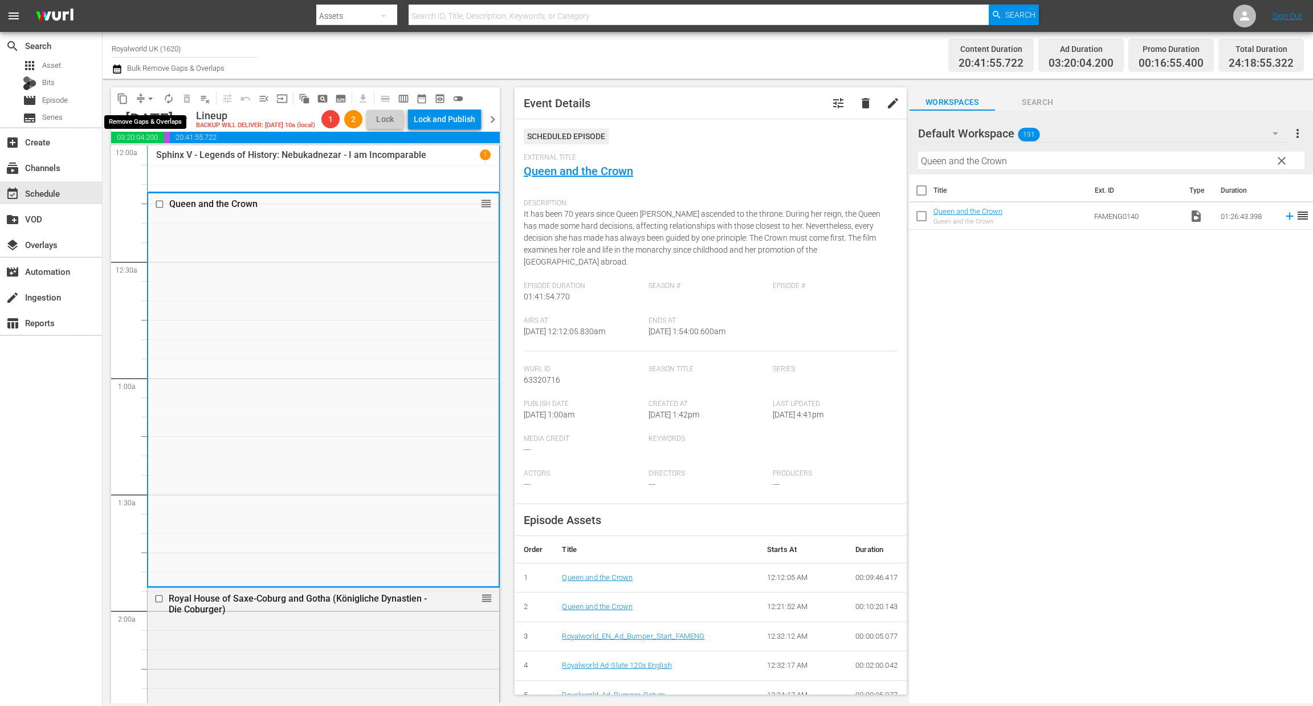
click at [148, 93] on span "arrow_drop_down" at bounding box center [150, 98] width 11 height 11
click at [153, 162] on li "Align to End of Previous Day" at bounding box center [151, 158] width 120 height 19
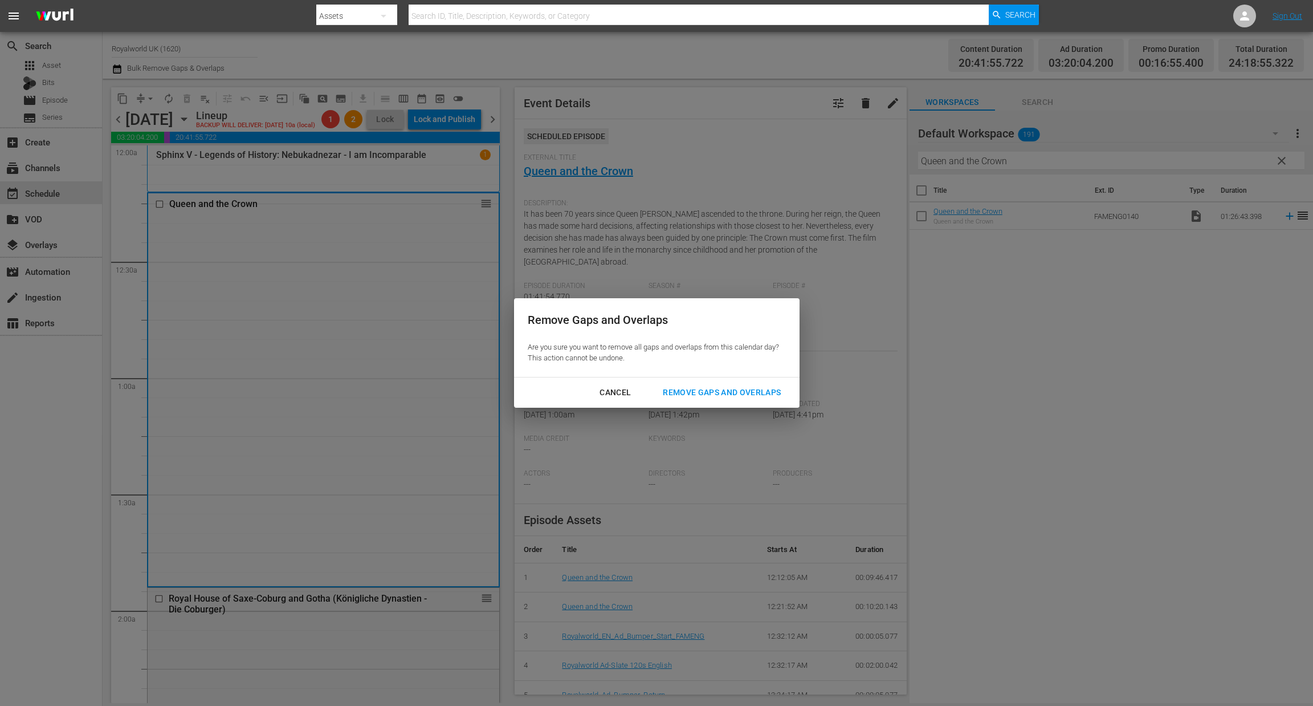
click at [733, 401] on button "Remove Gaps and Overlaps" at bounding box center [721, 392] width 145 height 21
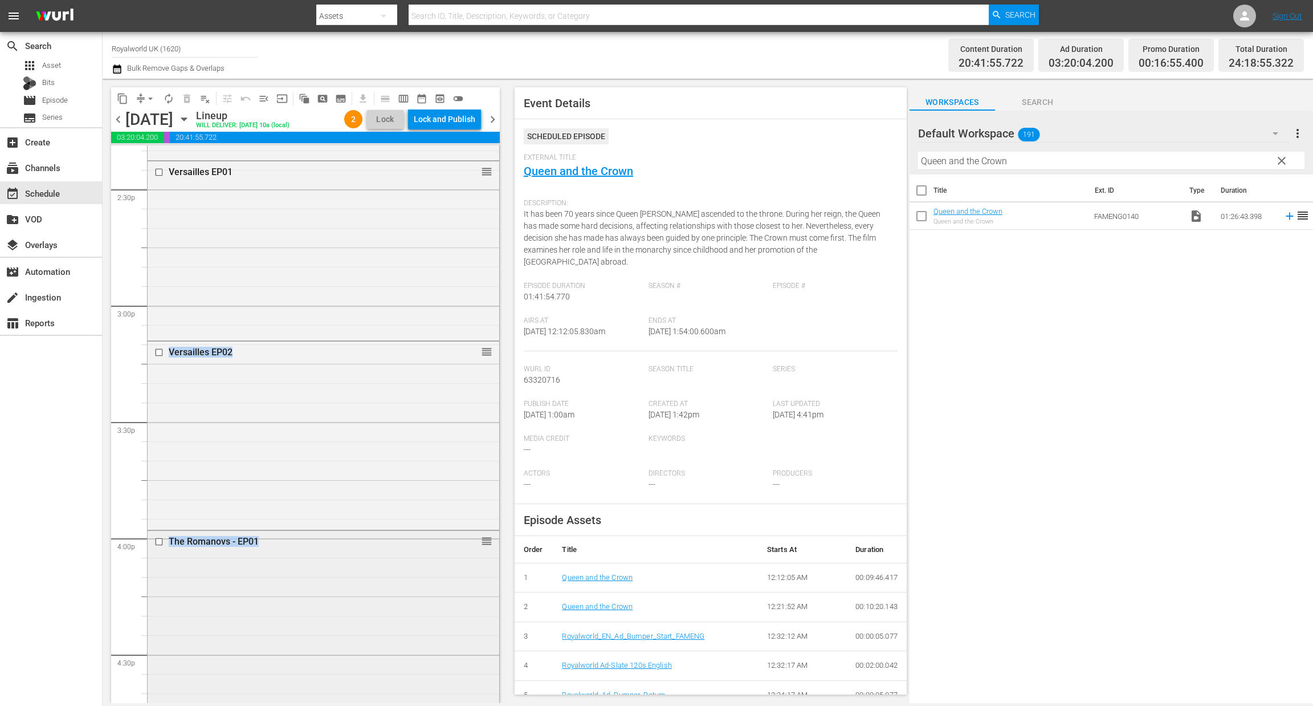
scroll to position [3409, 0]
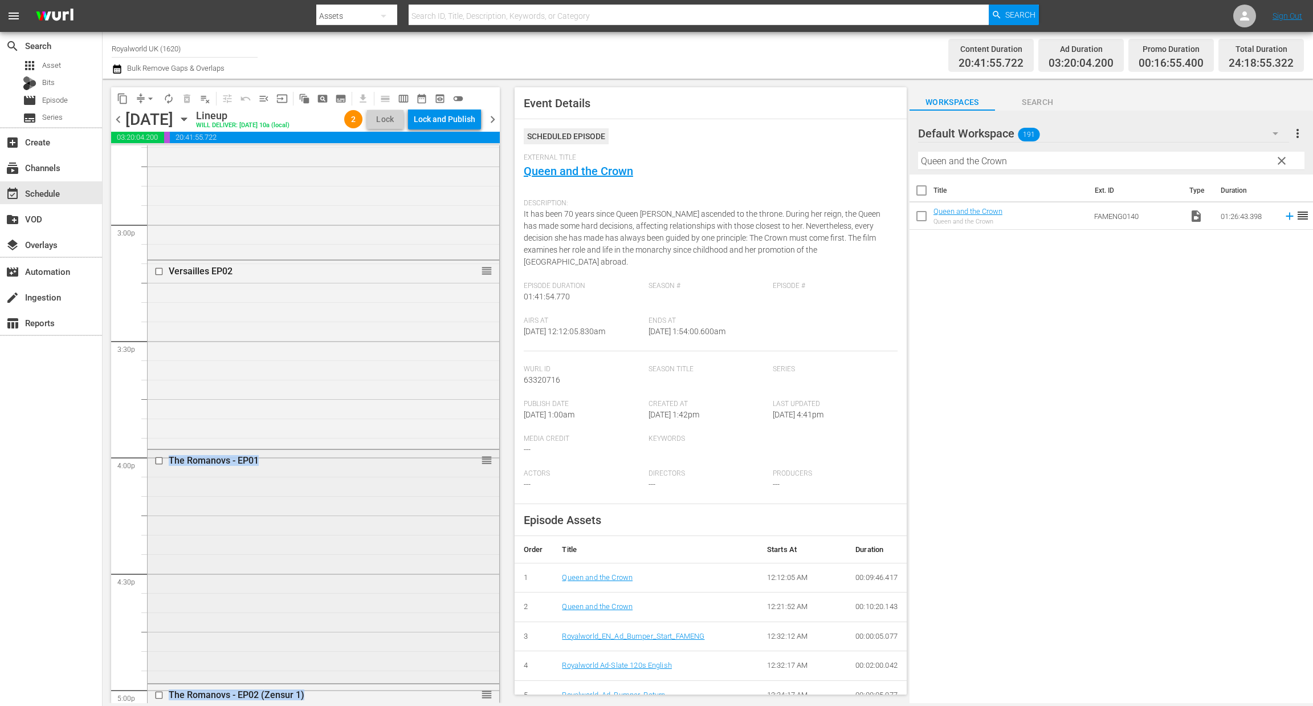
drag, startPoint x: 500, startPoint y: 210, endPoint x: 453, endPoint y: 523, distance: 315.9
click at [453, 523] on div "S N A P S N A P S N A P S N A P S N A P S N A P S N A P S N A P S N A P S N A P…" at bounding box center [305, 423] width 389 height 557
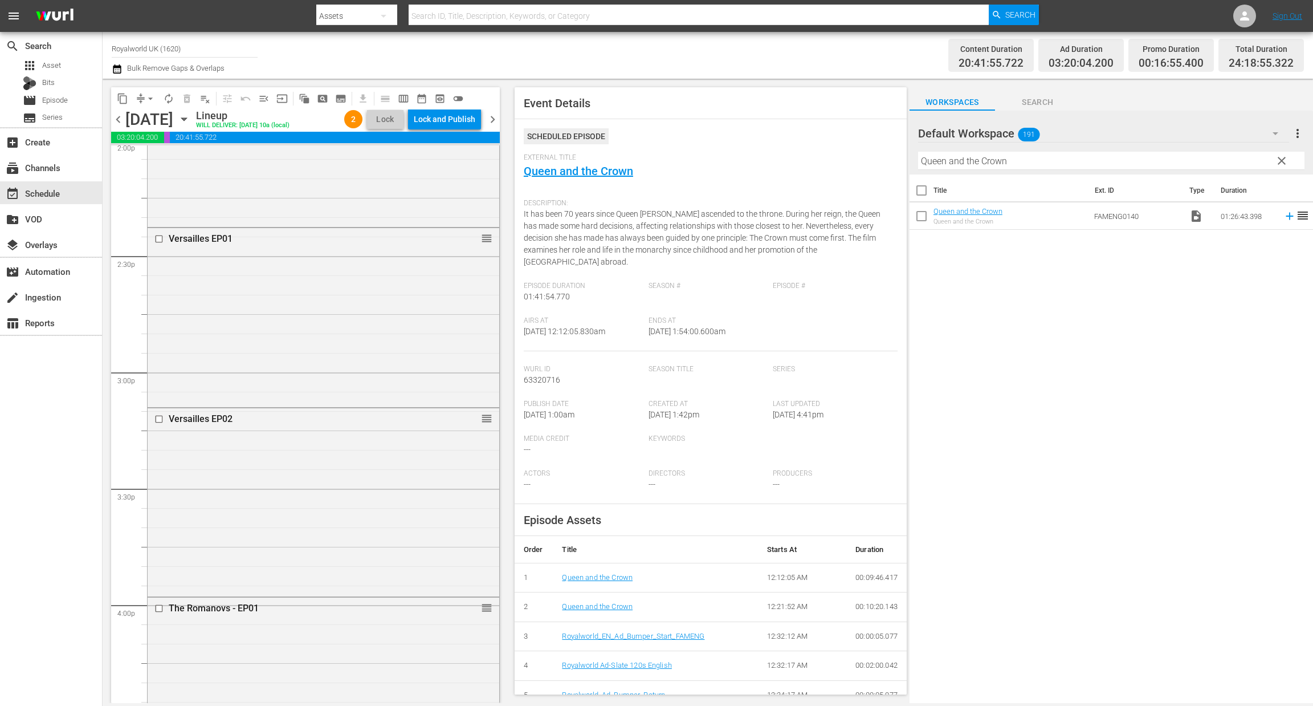
drag, startPoint x: 474, startPoint y: 433, endPoint x: 398, endPoint y: 499, distance: 101.0
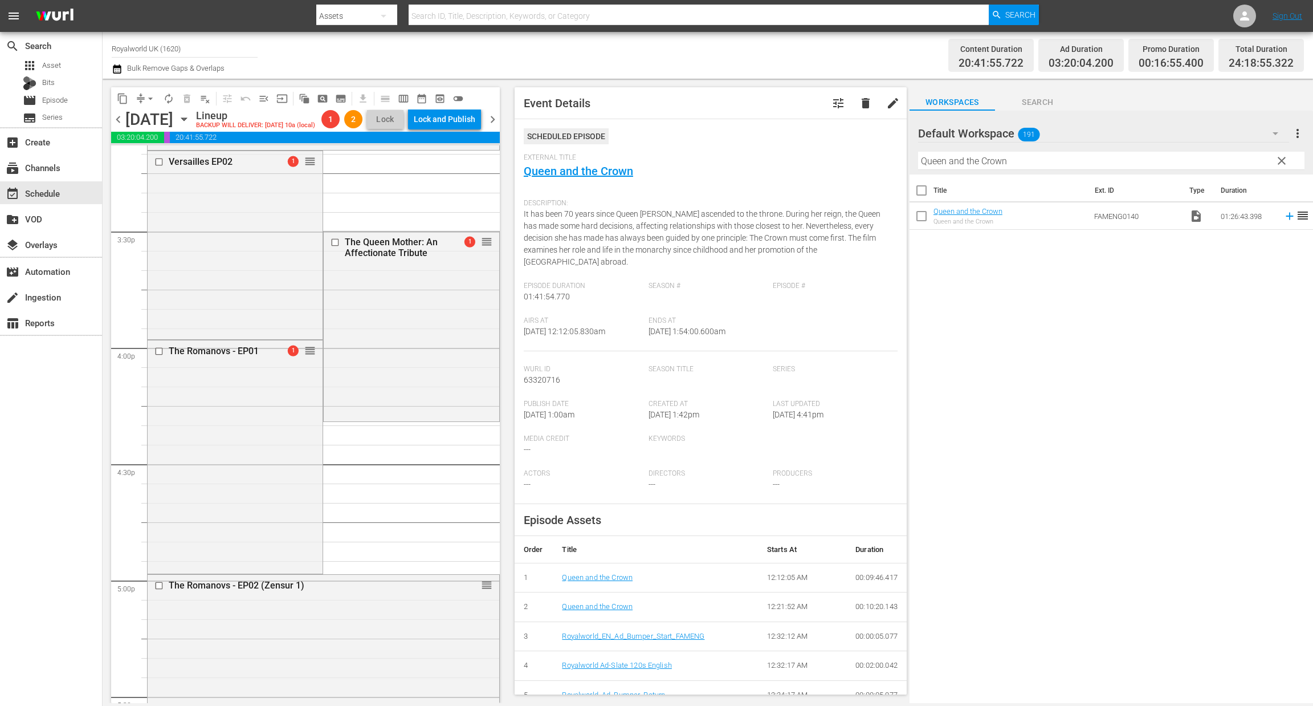
scroll to position [3518, 0]
drag, startPoint x: 471, startPoint y: 501, endPoint x: 122, endPoint y: 1, distance: 609.6
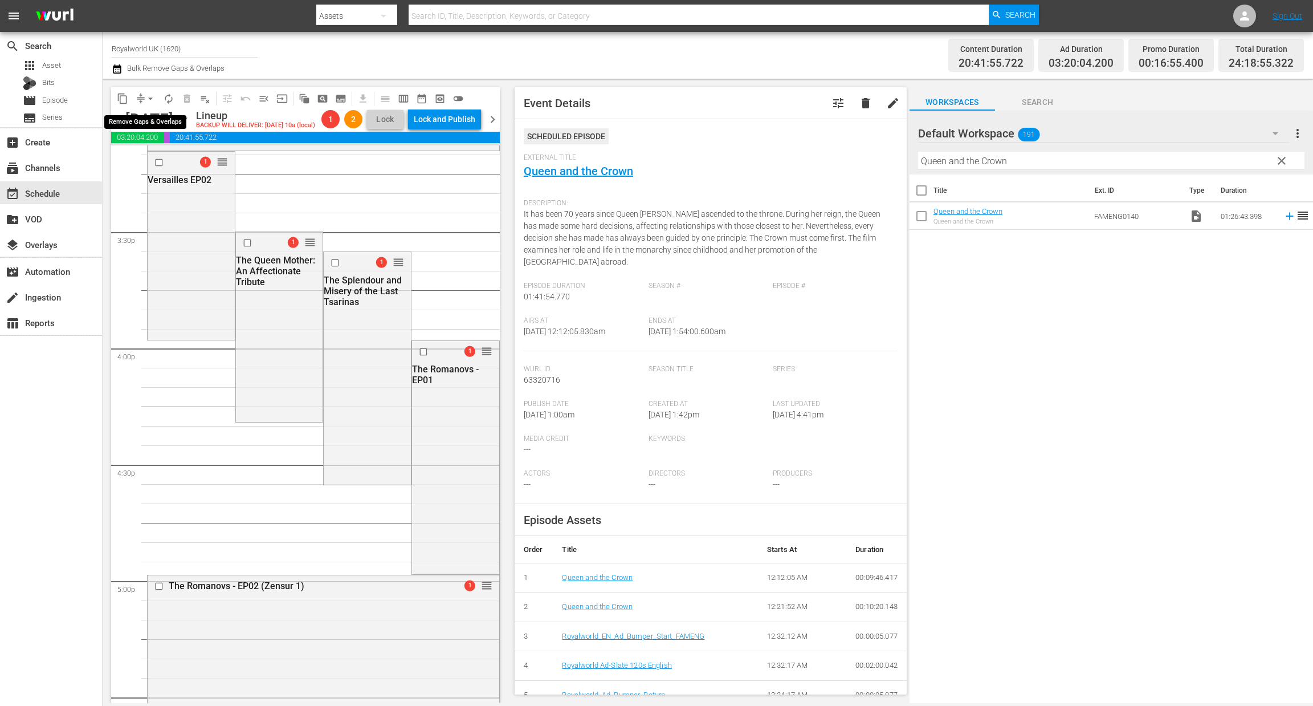
click at [148, 101] on span "arrow_drop_down" at bounding box center [150, 98] width 11 height 11
click at [167, 165] on li "Align to End of Previous Day" at bounding box center [151, 158] width 120 height 19
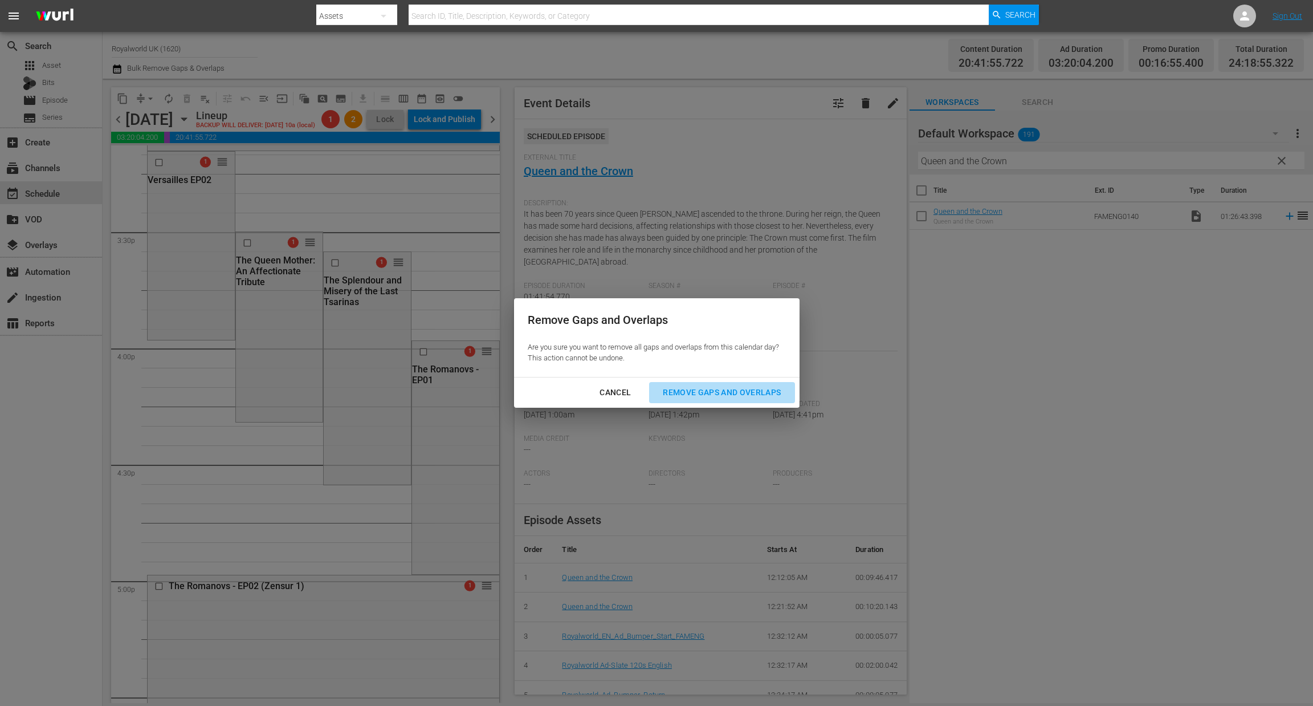
click at [712, 391] on div "Remove Gaps and Overlaps" at bounding box center [722, 392] width 136 height 14
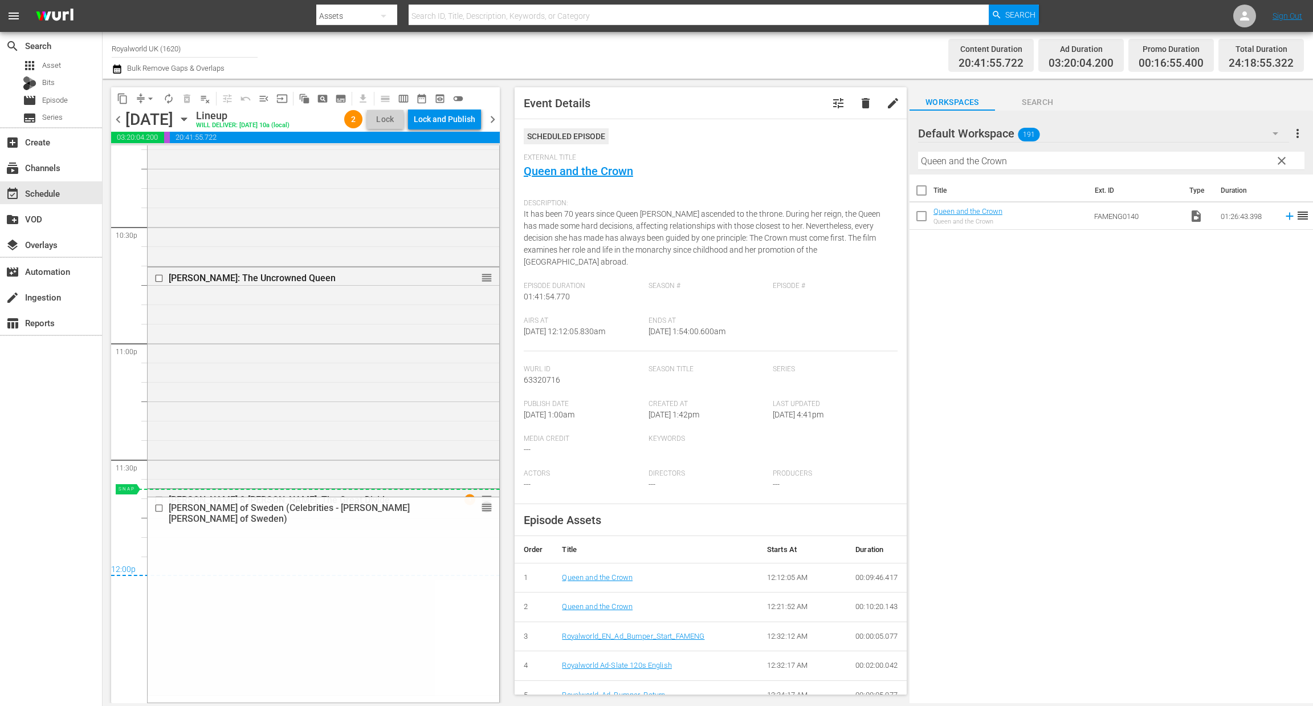
scroll to position [5142, 0]
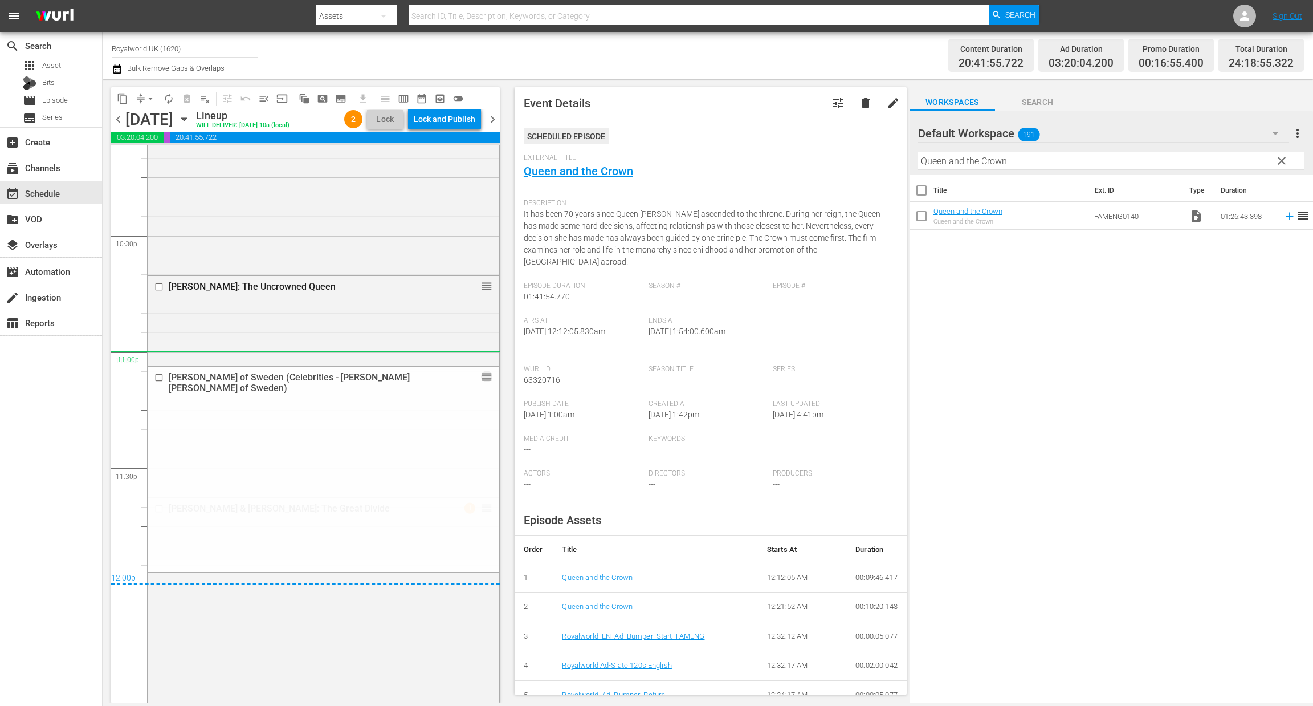
drag, startPoint x: 476, startPoint y: 216, endPoint x: 392, endPoint y: 351, distance: 158.8
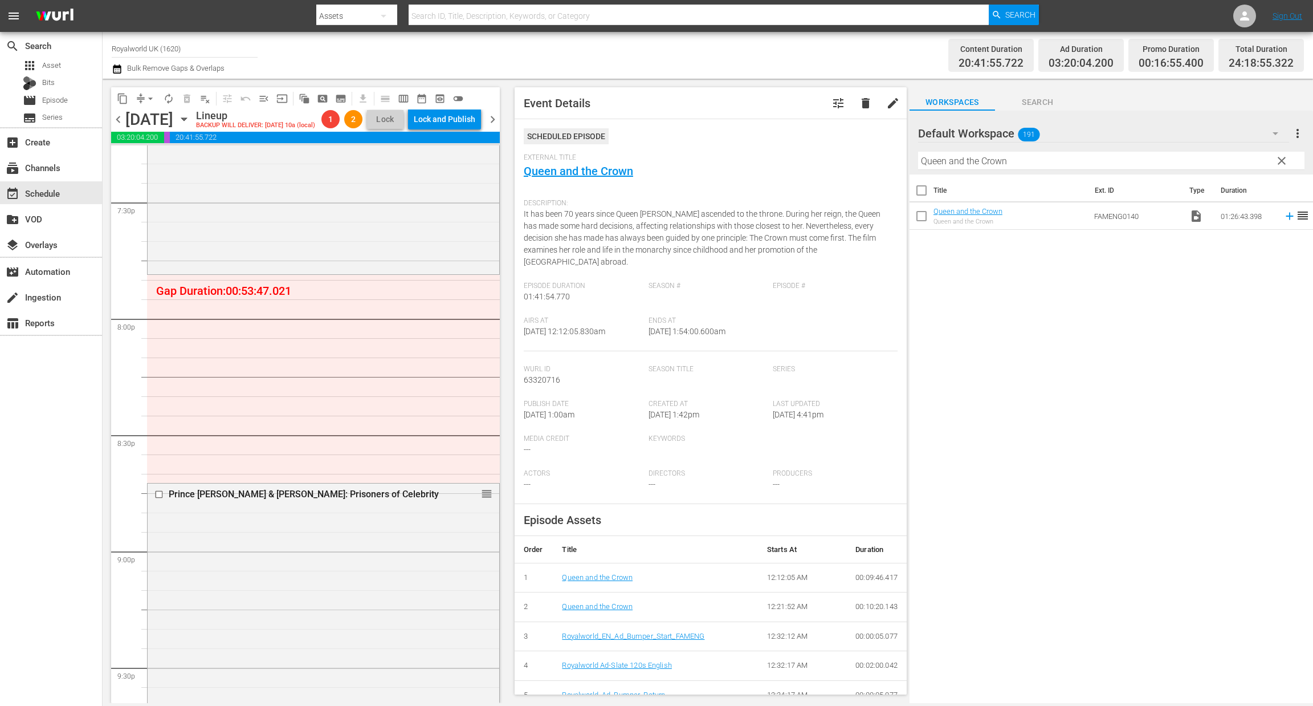
scroll to position [4221, 0]
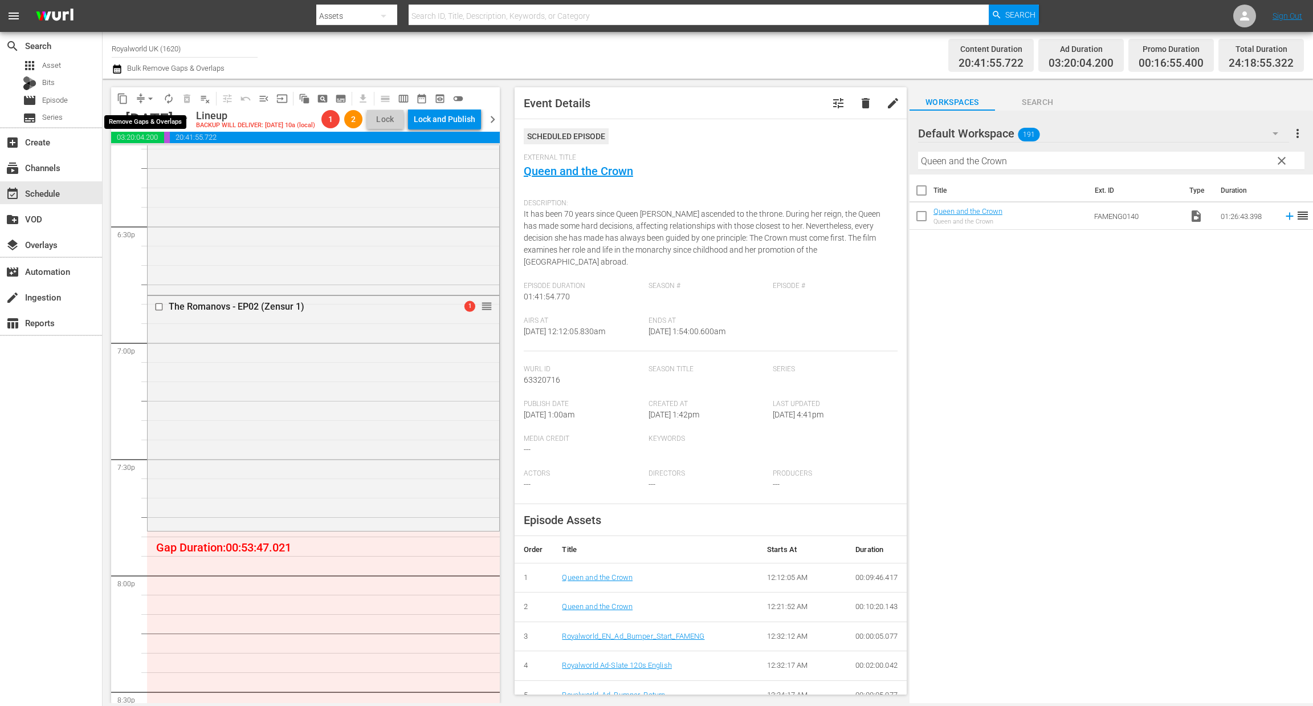
click at [145, 93] on button "arrow_drop_down" at bounding box center [150, 98] width 18 height 18
click at [152, 152] on li "Align to End of Previous Day" at bounding box center [151, 158] width 120 height 19
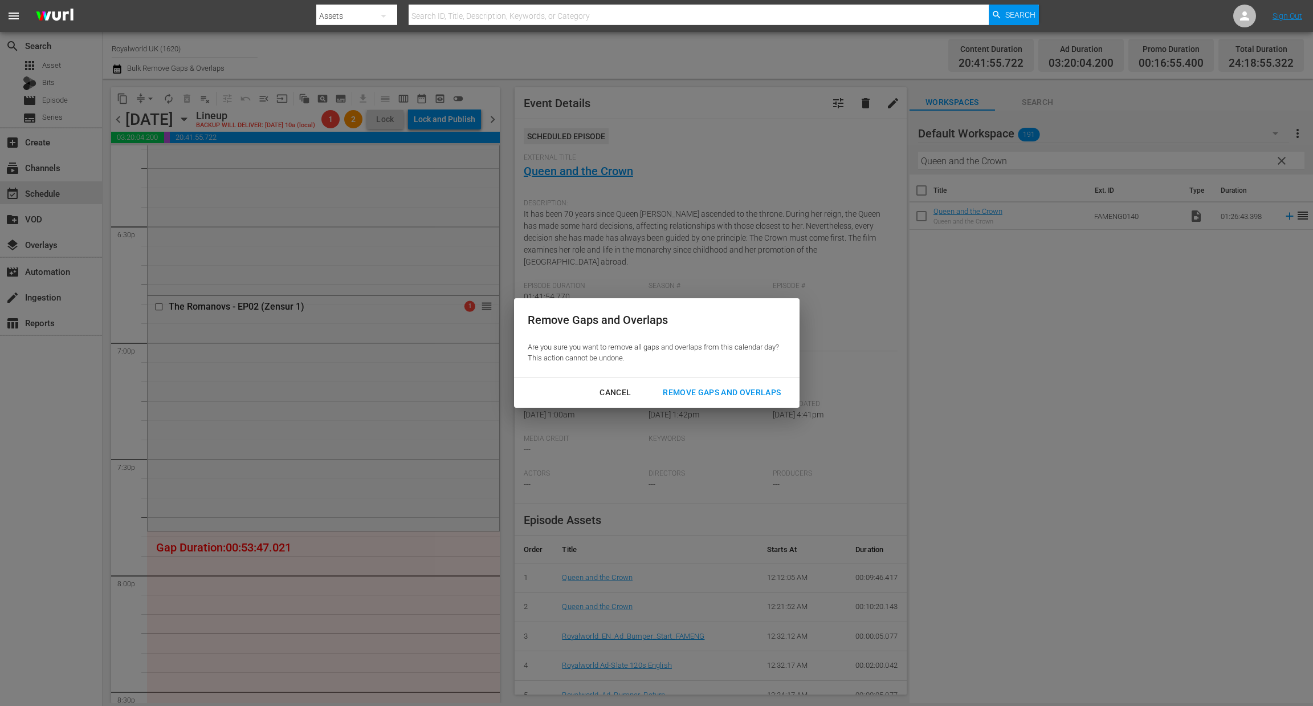
click at [726, 382] on button "Remove Gaps and Overlaps" at bounding box center [721, 392] width 145 height 21
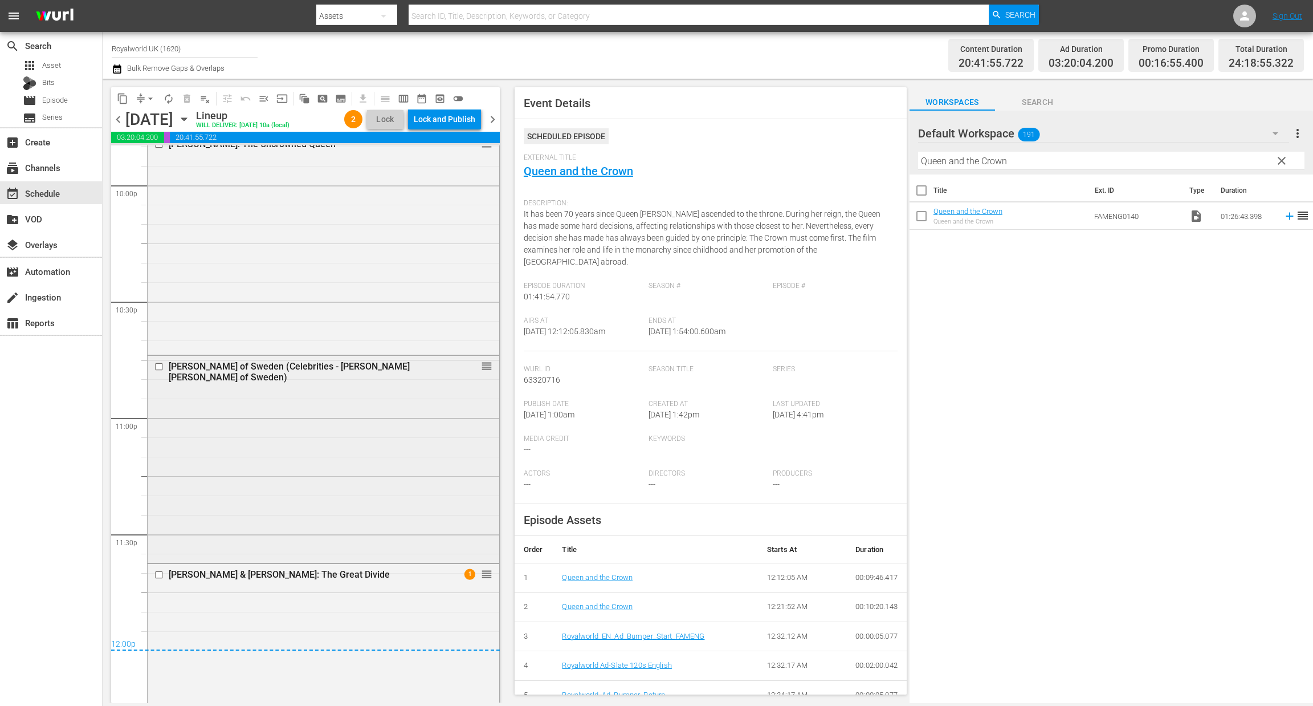
scroll to position [5142, 0]
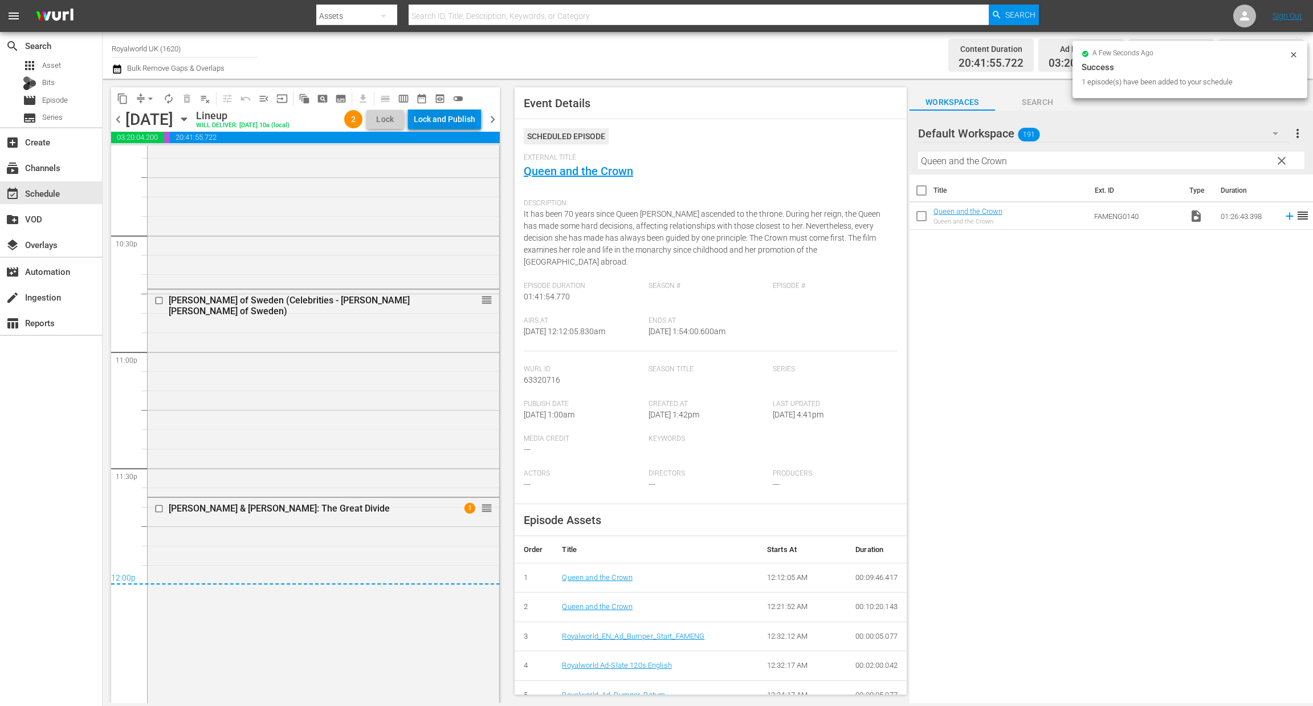
click at [429, 124] on div "Lock and Publish" at bounding box center [445, 119] width 62 height 21
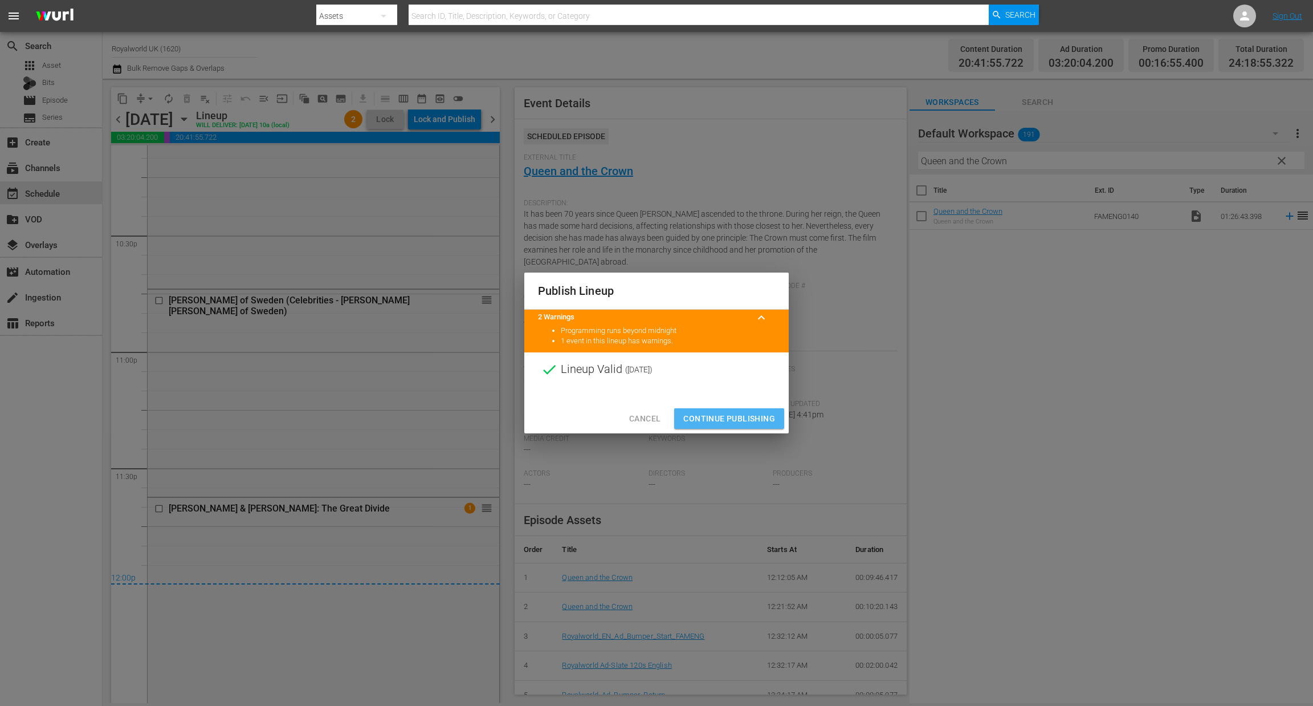
click at [743, 422] on span "Continue Publishing" at bounding box center [729, 419] width 92 height 14
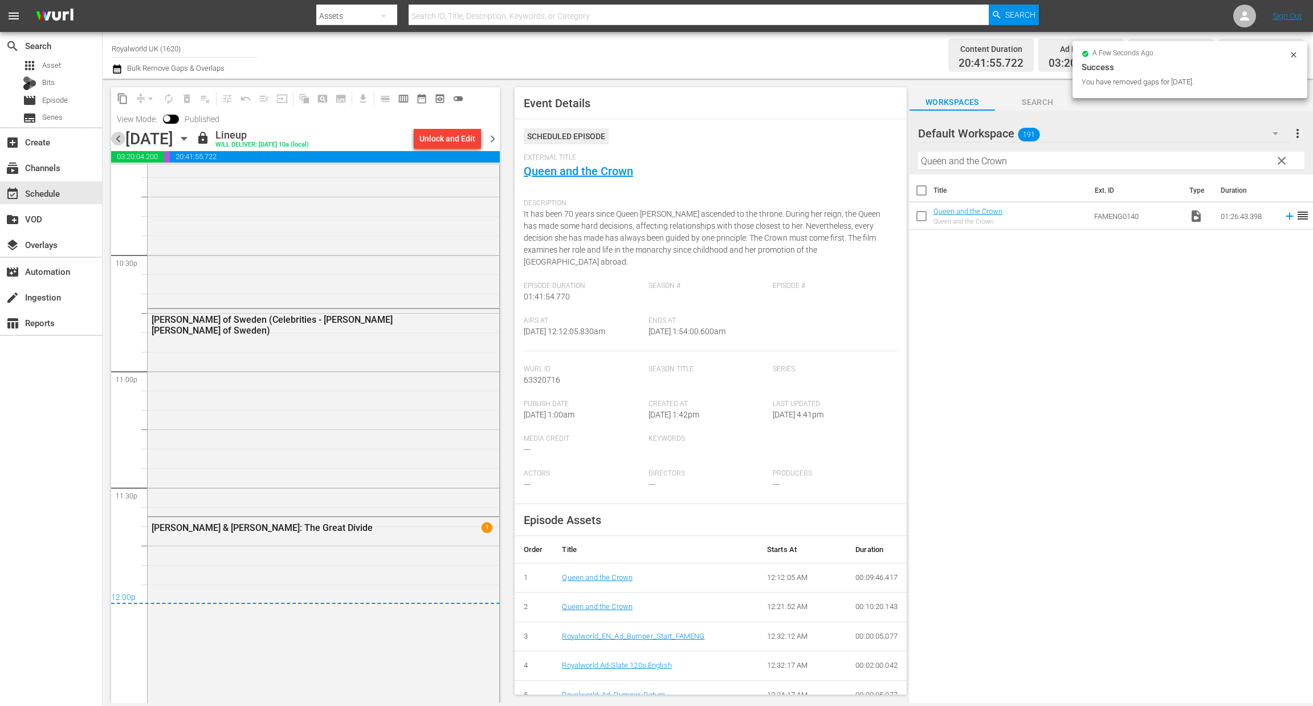
click at [119, 135] on span "chevron_left" at bounding box center [118, 139] width 14 height 14
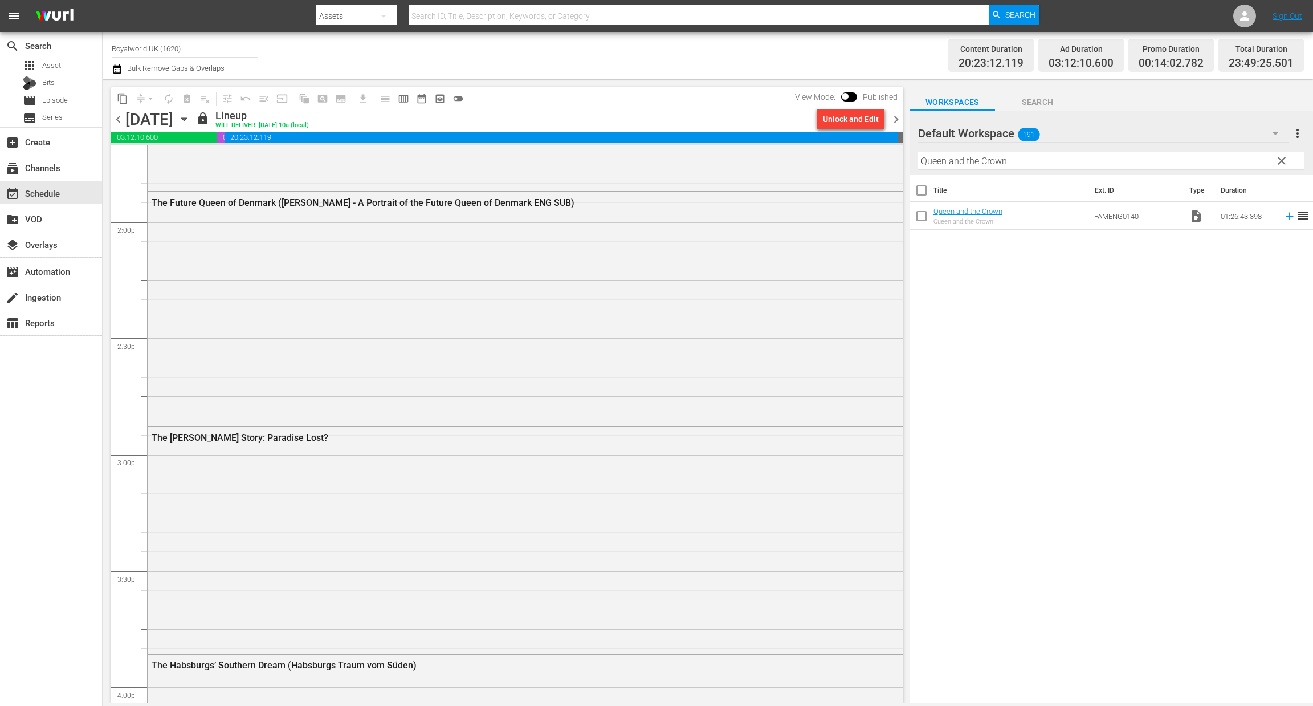
scroll to position [3194, 0]
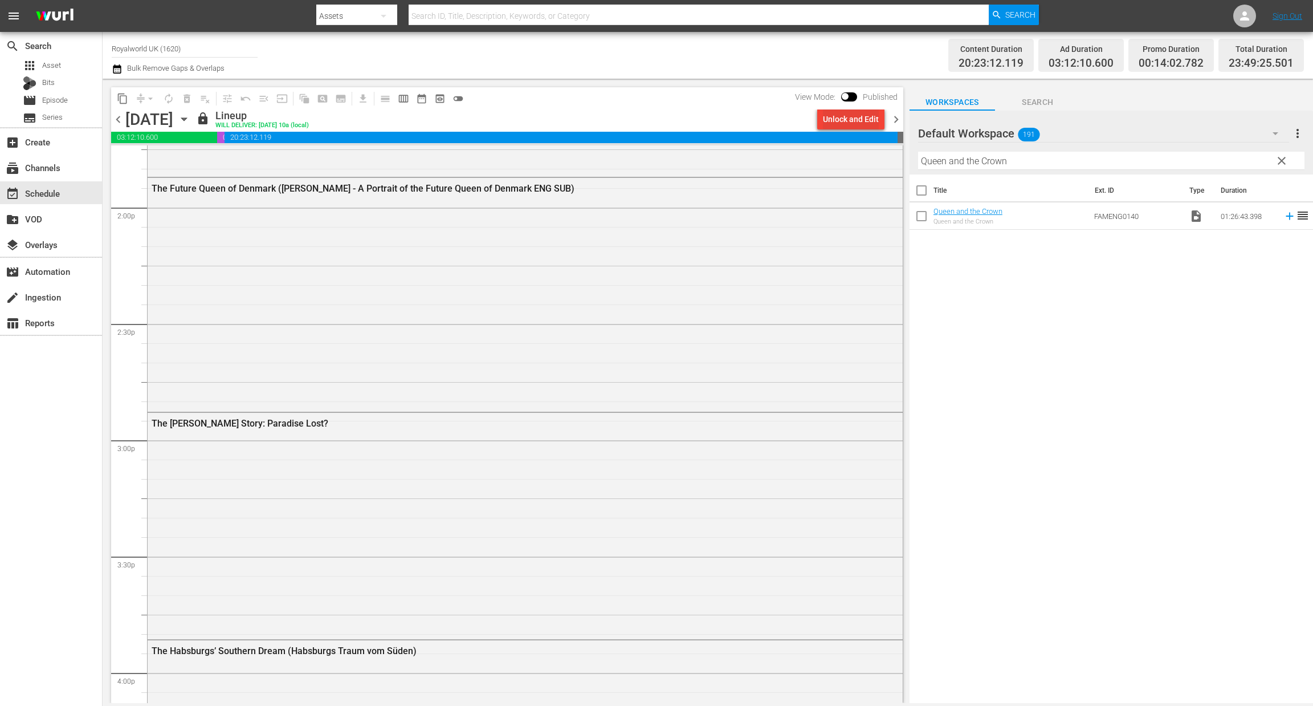
click at [840, 109] on div "Unlock and Edit" at bounding box center [851, 119] width 56 height 21
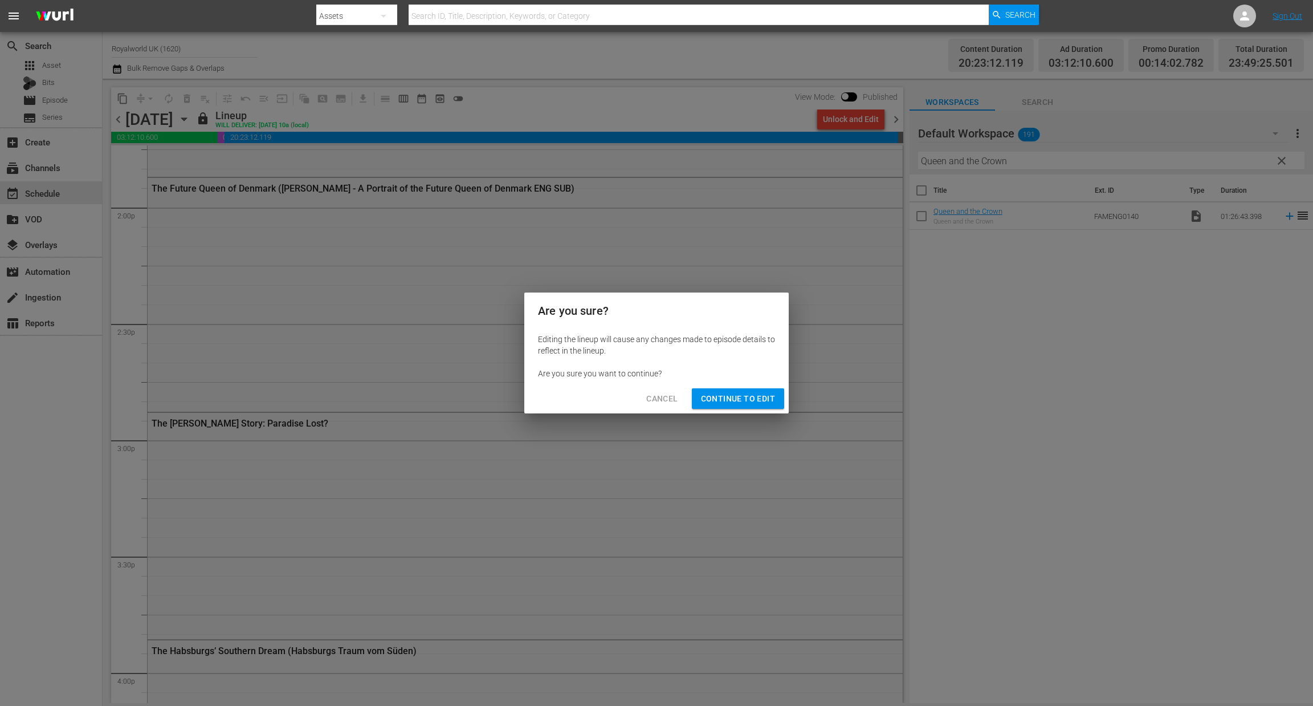
click at [758, 400] on span "Continue to Edit" at bounding box center [738, 399] width 74 height 14
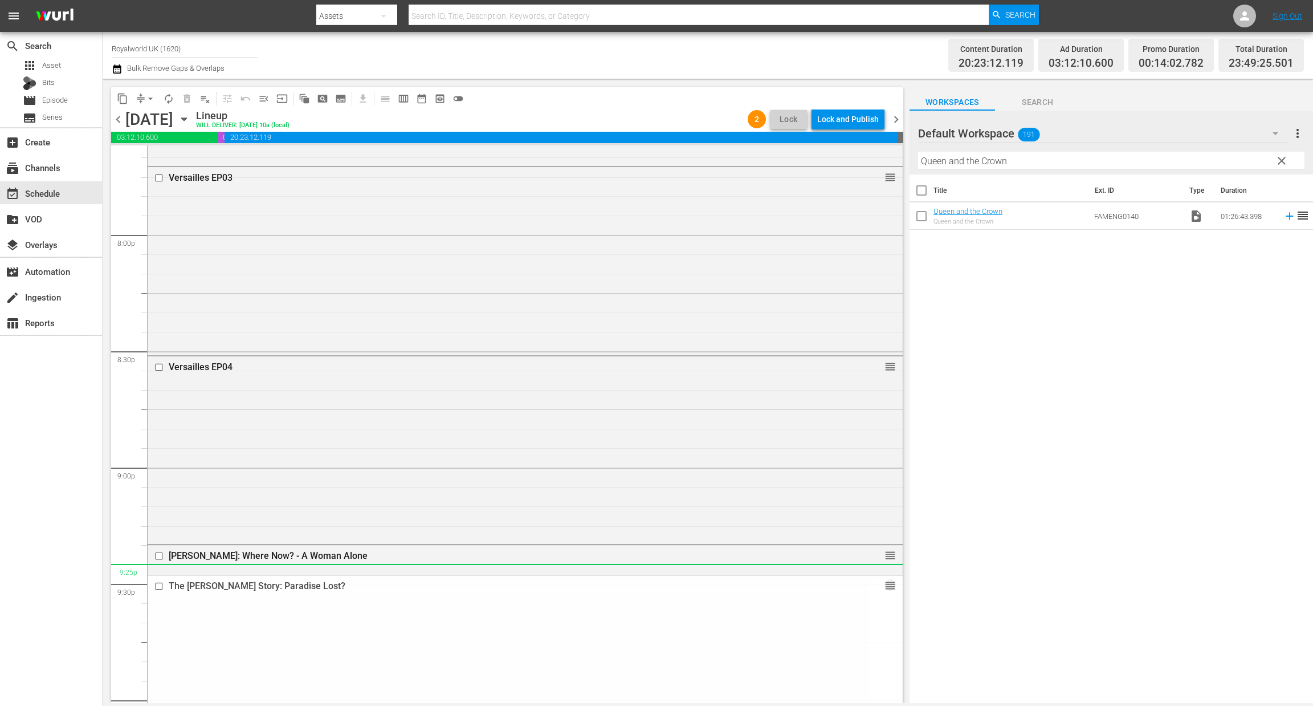
scroll to position [4476, 0]
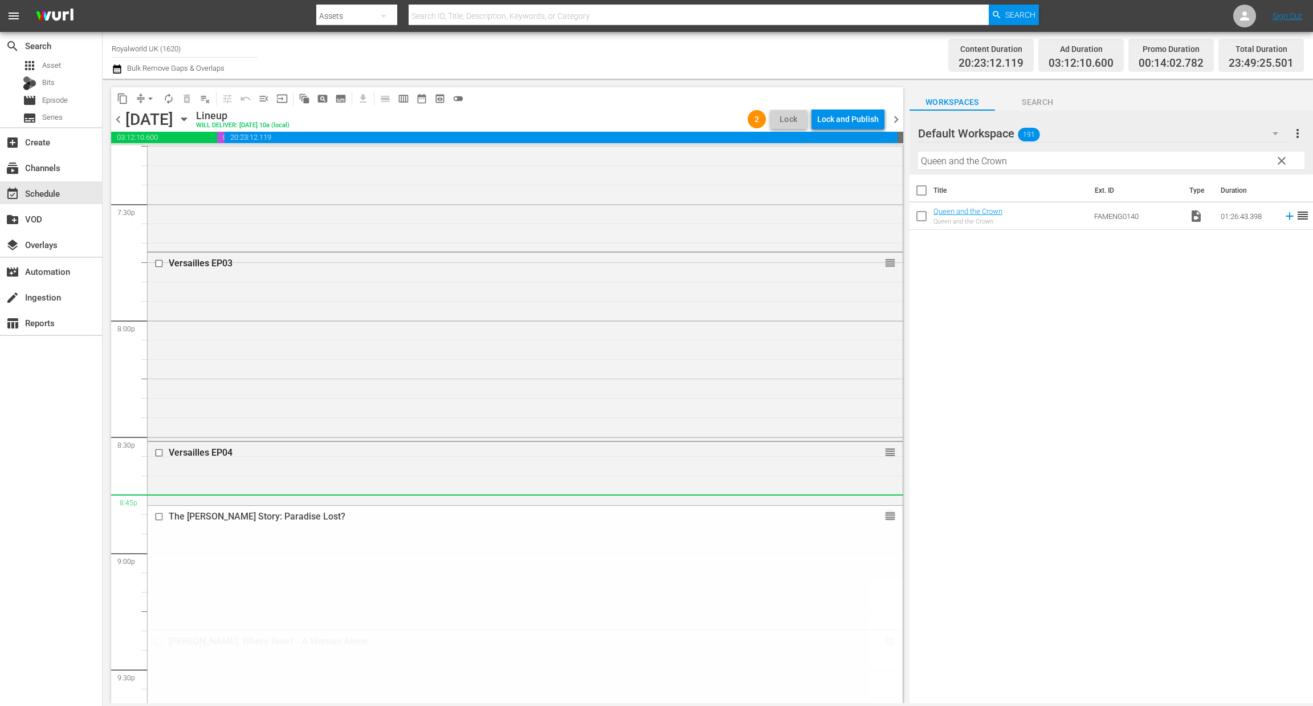
drag, startPoint x: 878, startPoint y: 166, endPoint x: 676, endPoint y: 497, distance: 388.1
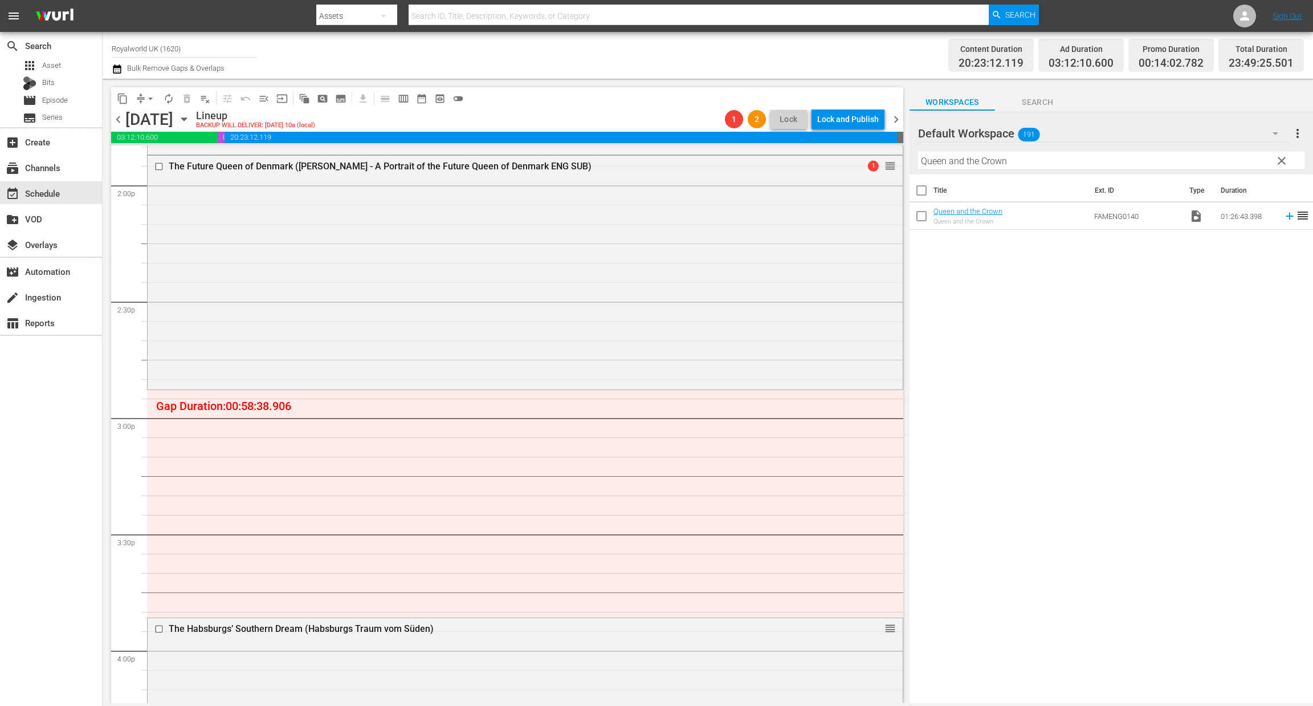
scroll to position [3213, 0]
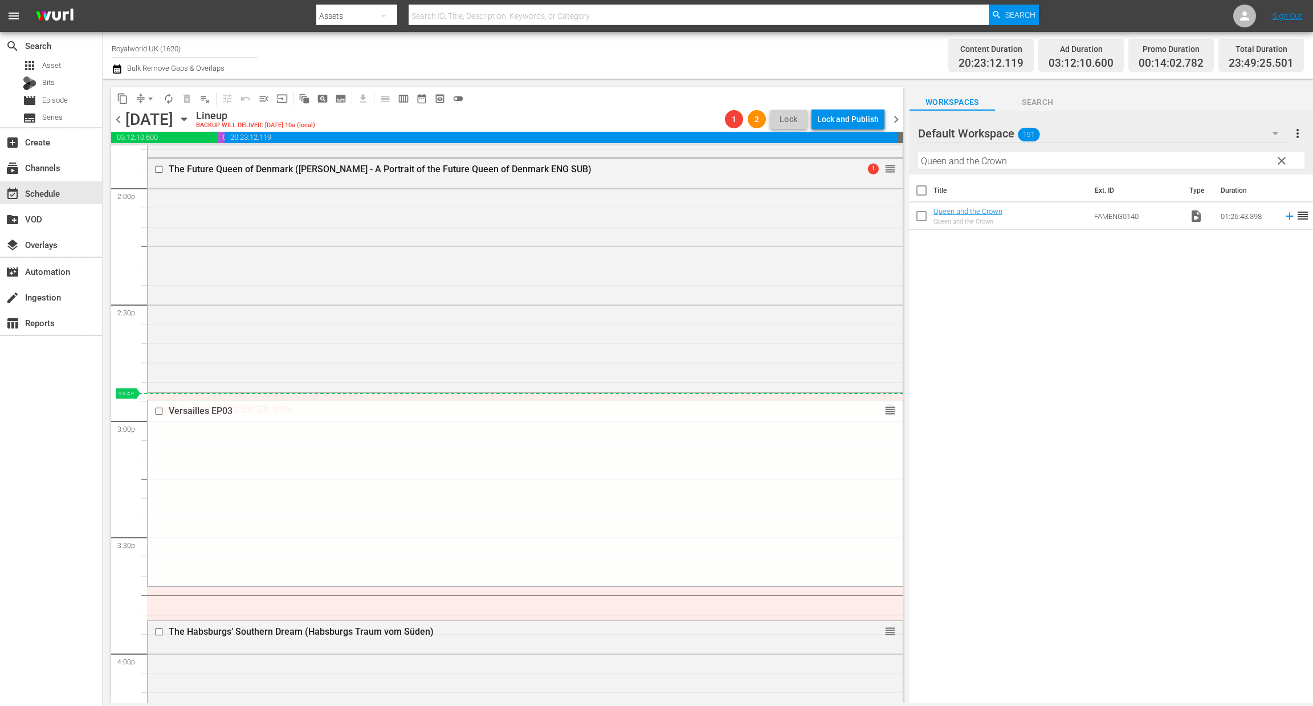
drag, startPoint x: 874, startPoint y: 246, endPoint x: 716, endPoint y: 394, distance: 216.5
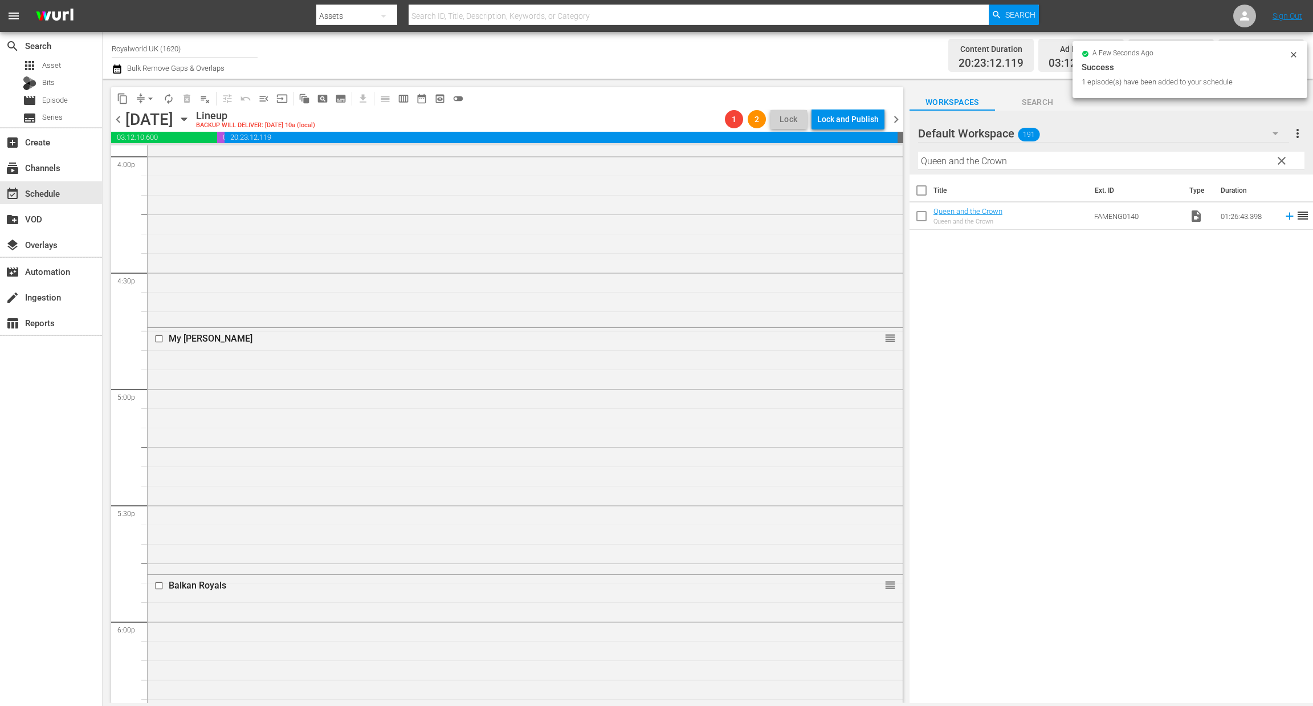
scroll to position [3299, 0]
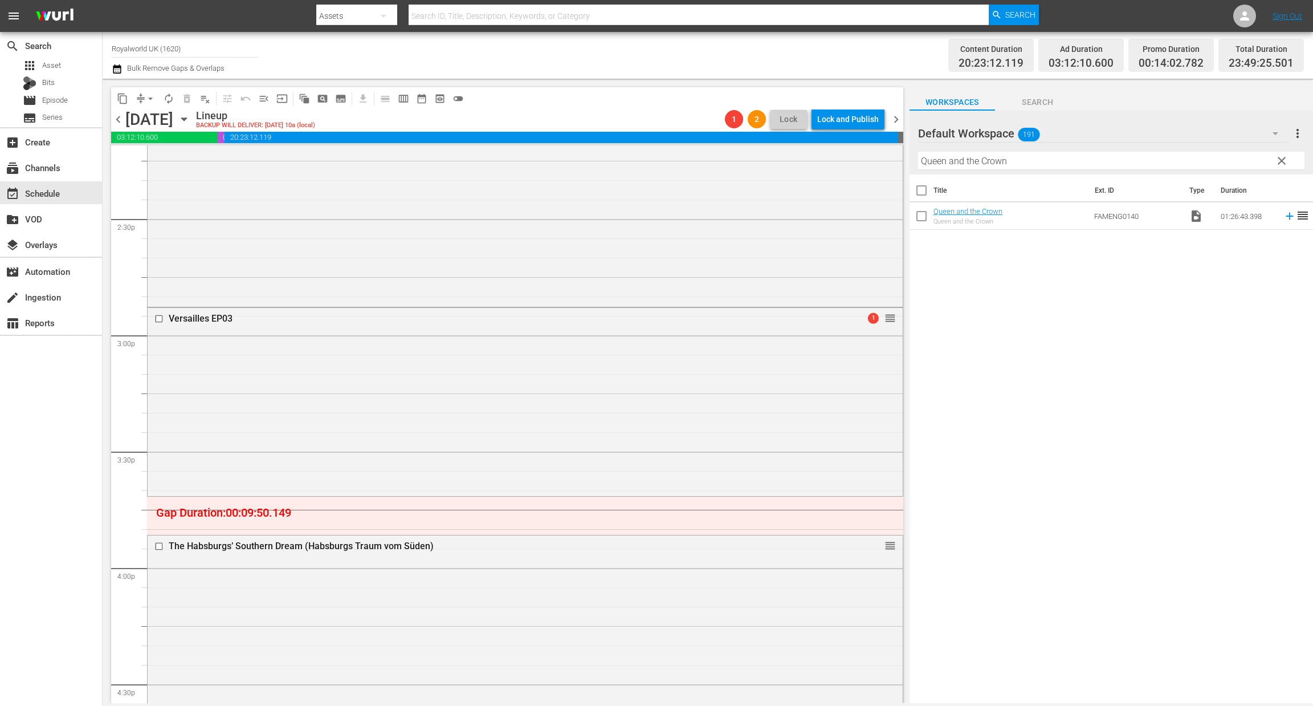
drag, startPoint x: 505, startPoint y: 518, endPoint x: 618, endPoint y: 400, distance: 163.3
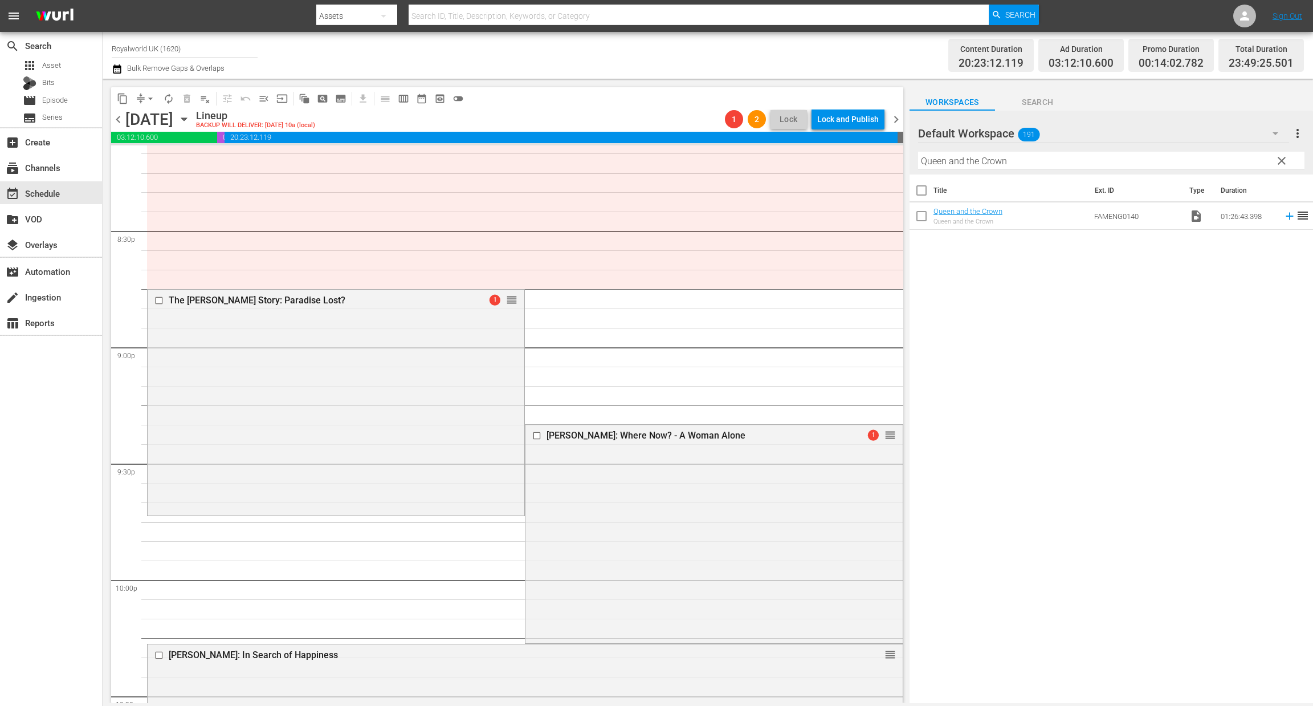
scroll to position [4410, 0]
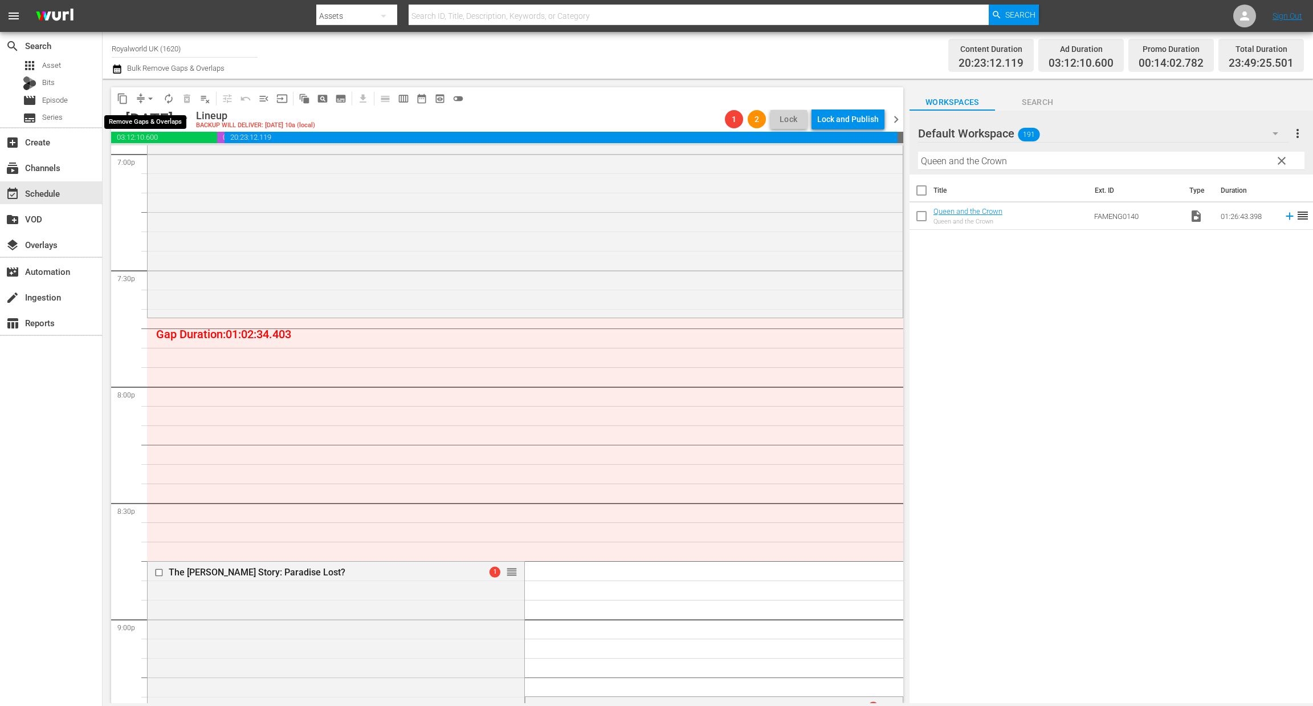
click at [149, 93] on span "arrow_drop_down" at bounding box center [150, 98] width 11 height 11
click at [161, 158] on li "Align to End of Previous Day" at bounding box center [151, 158] width 120 height 19
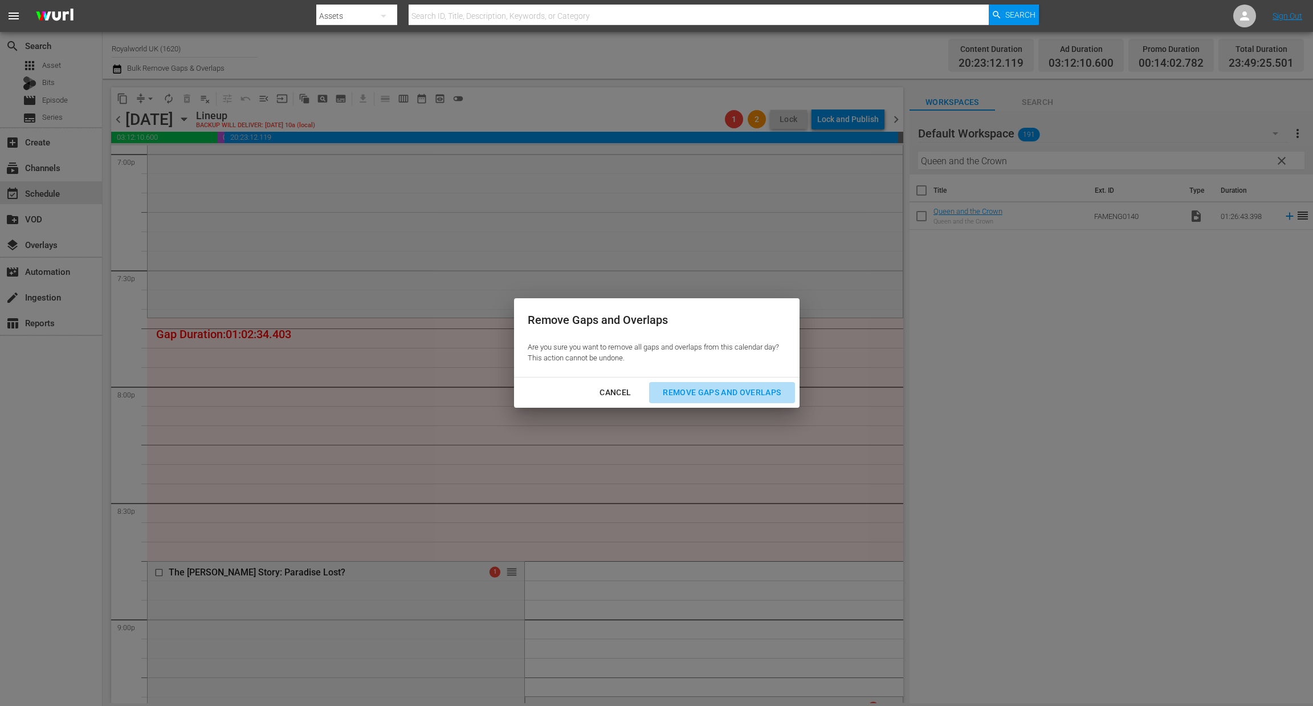
click at [715, 384] on button "Remove Gaps and Overlaps" at bounding box center [721, 392] width 145 height 21
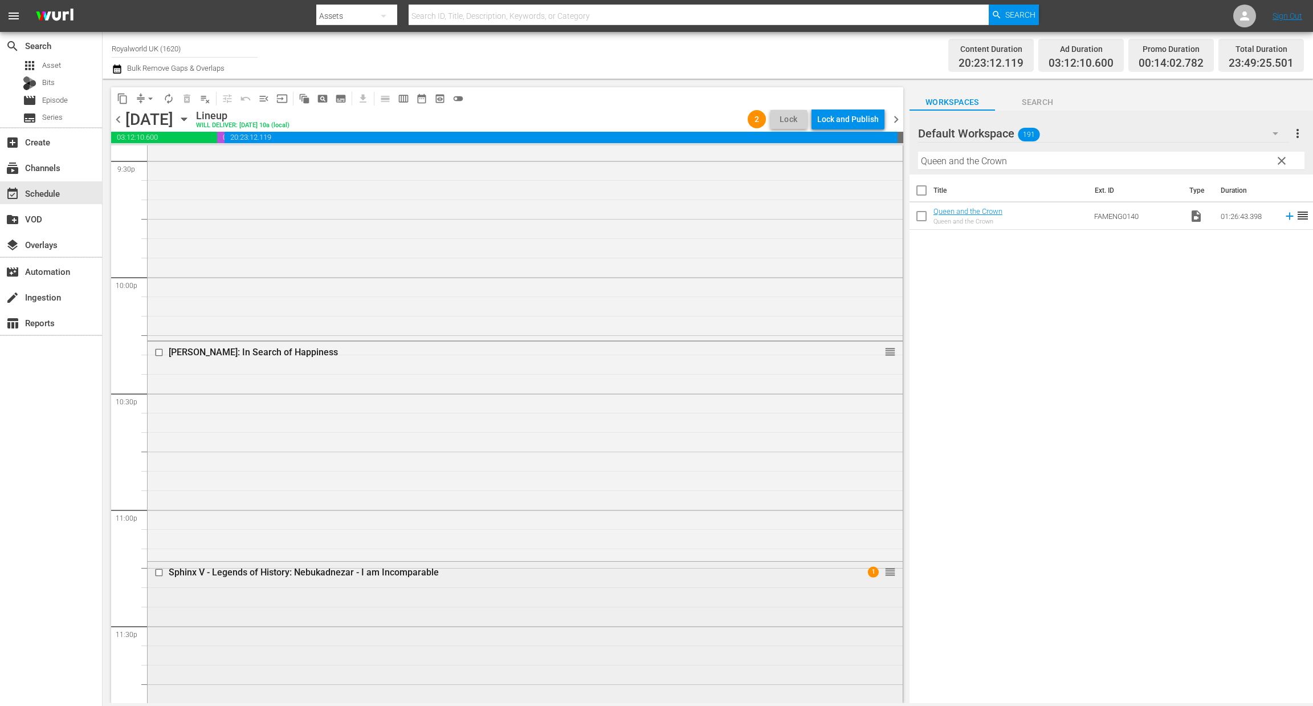
scroll to position [5070, 0]
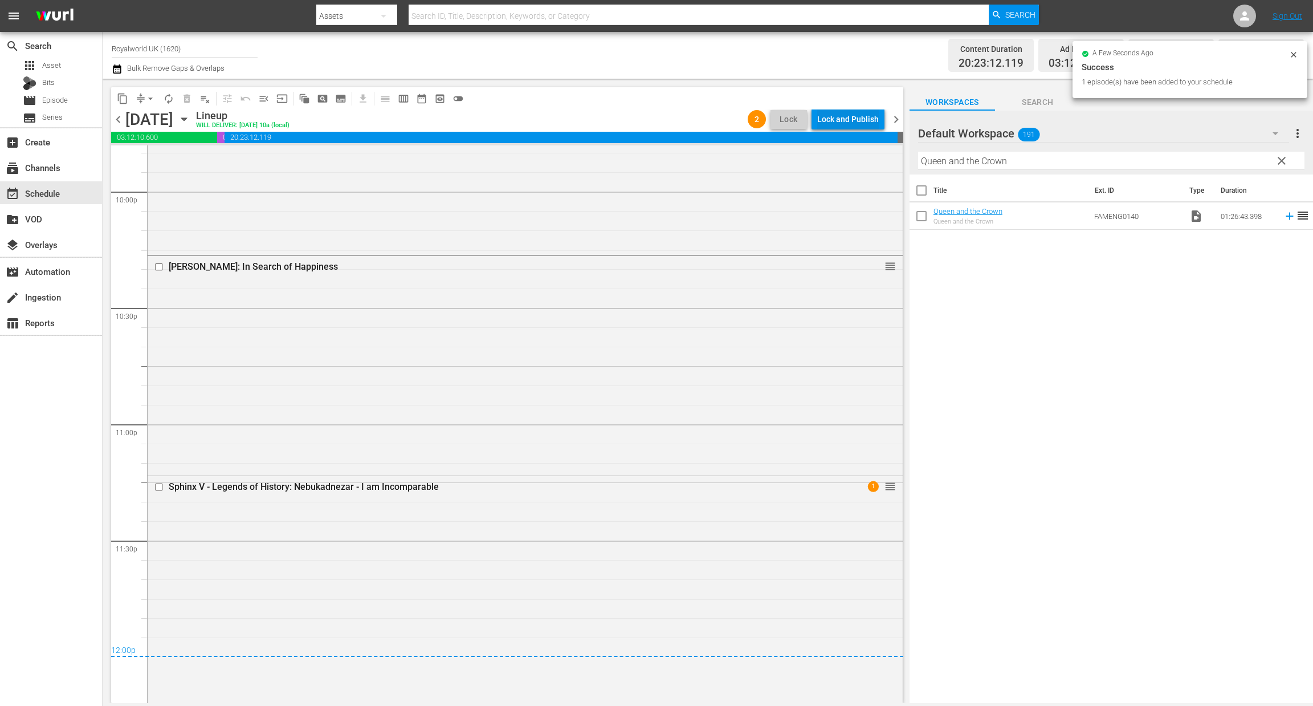
click at [823, 117] on div "Lock and Publish" at bounding box center [848, 119] width 62 height 21
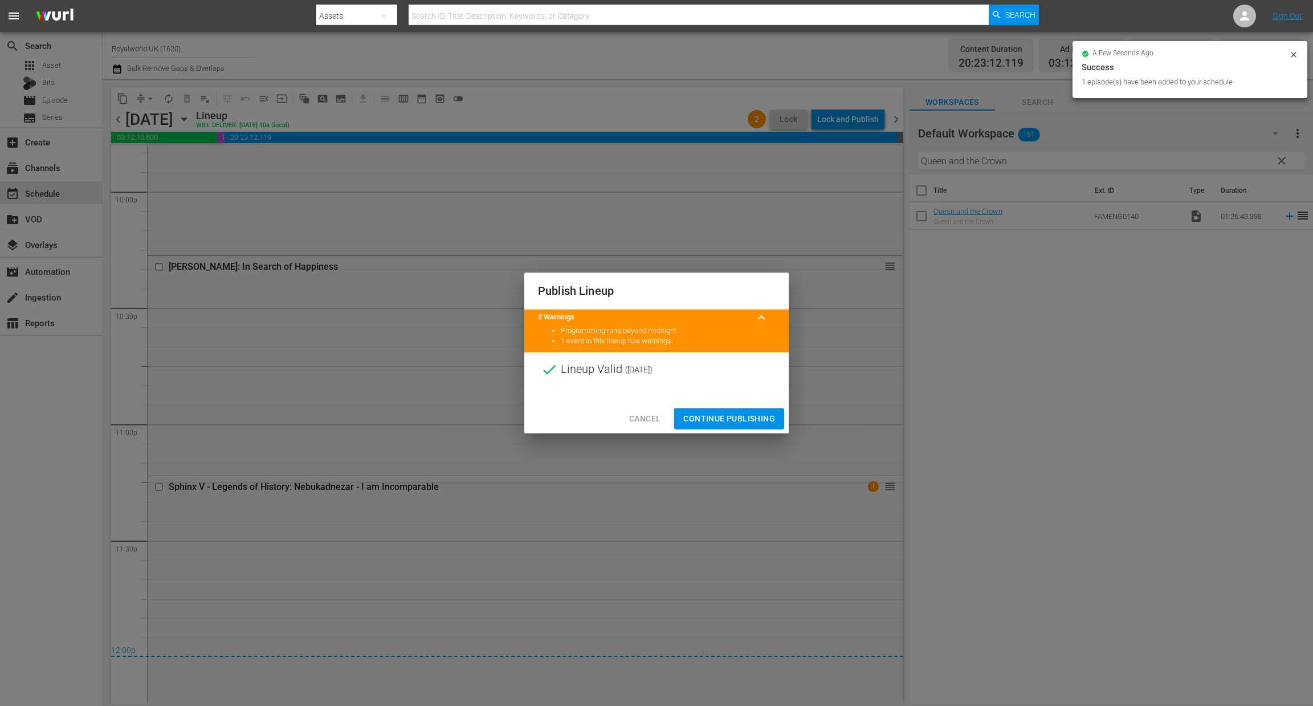
click at [740, 420] on span "Continue Publishing" at bounding box center [729, 419] width 92 height 14
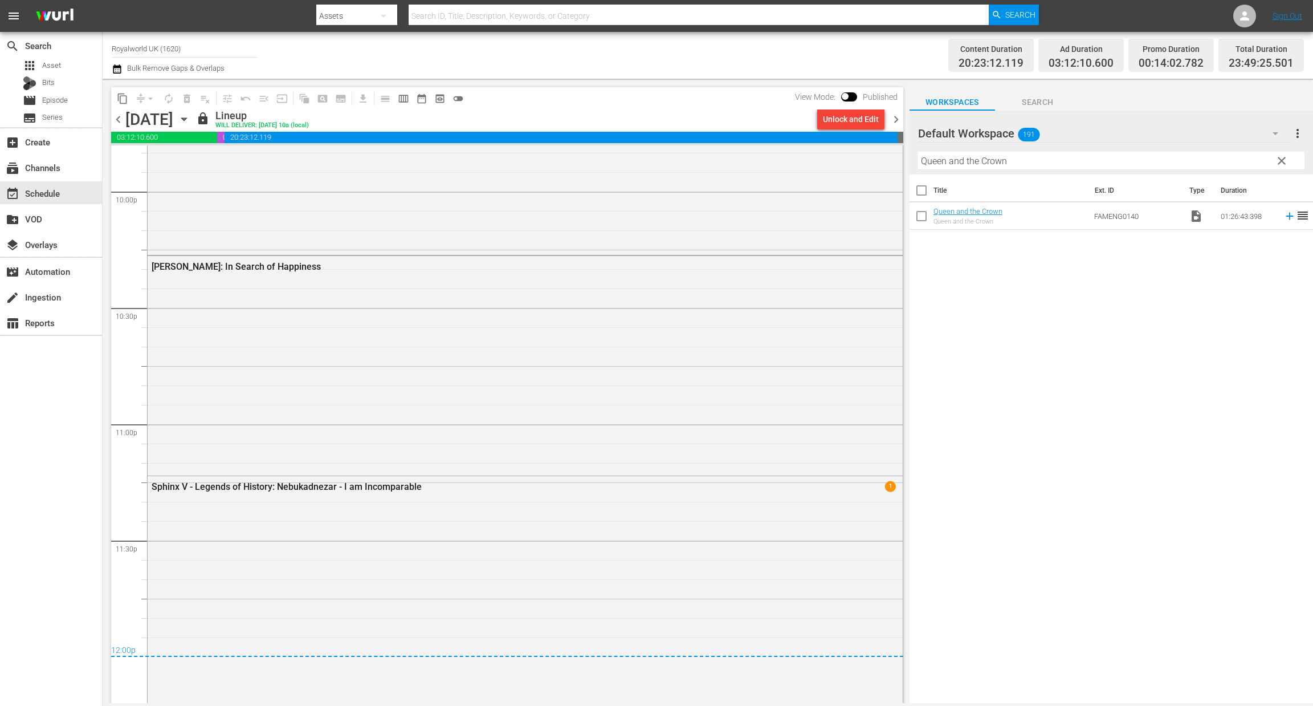
click at [129, 117] on div "[DATE]" at bounding box center [149, 119] width 48 height 19
click at [116, 121] on span "chevron_left" at bounding box center [118, 119] width 14 height 14
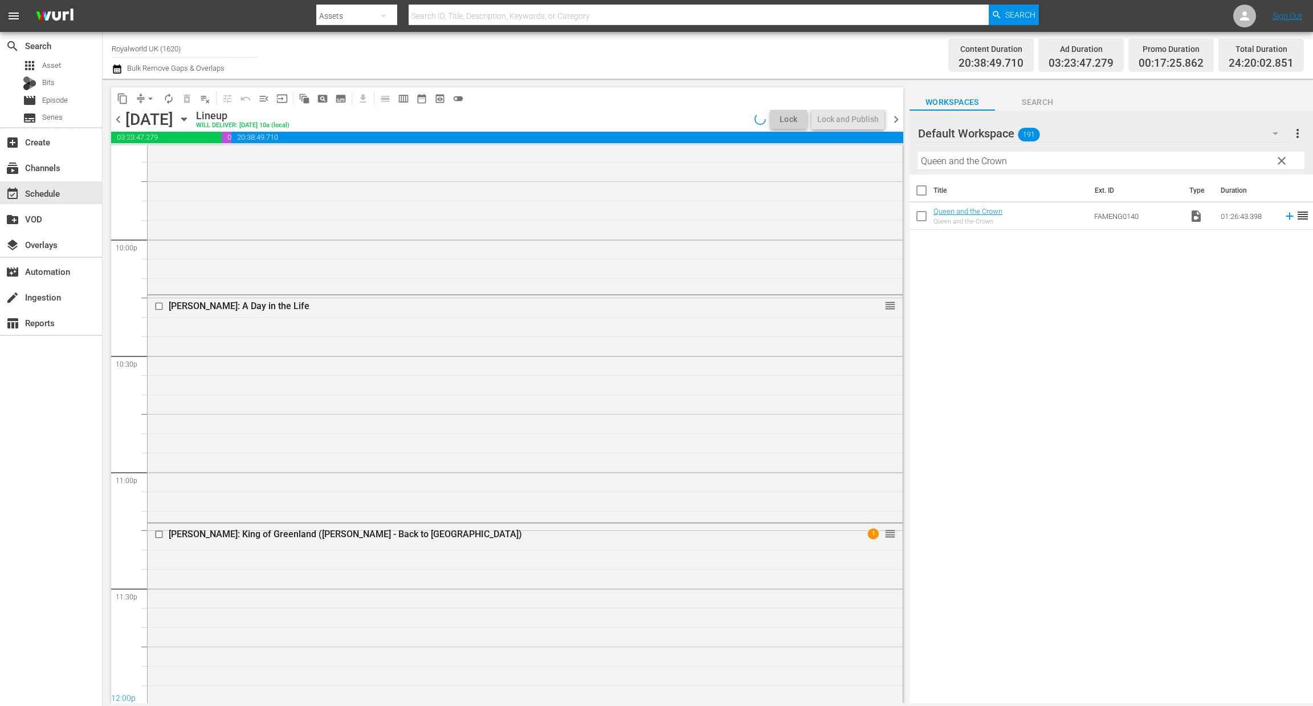
scroll to position [5089, 0]
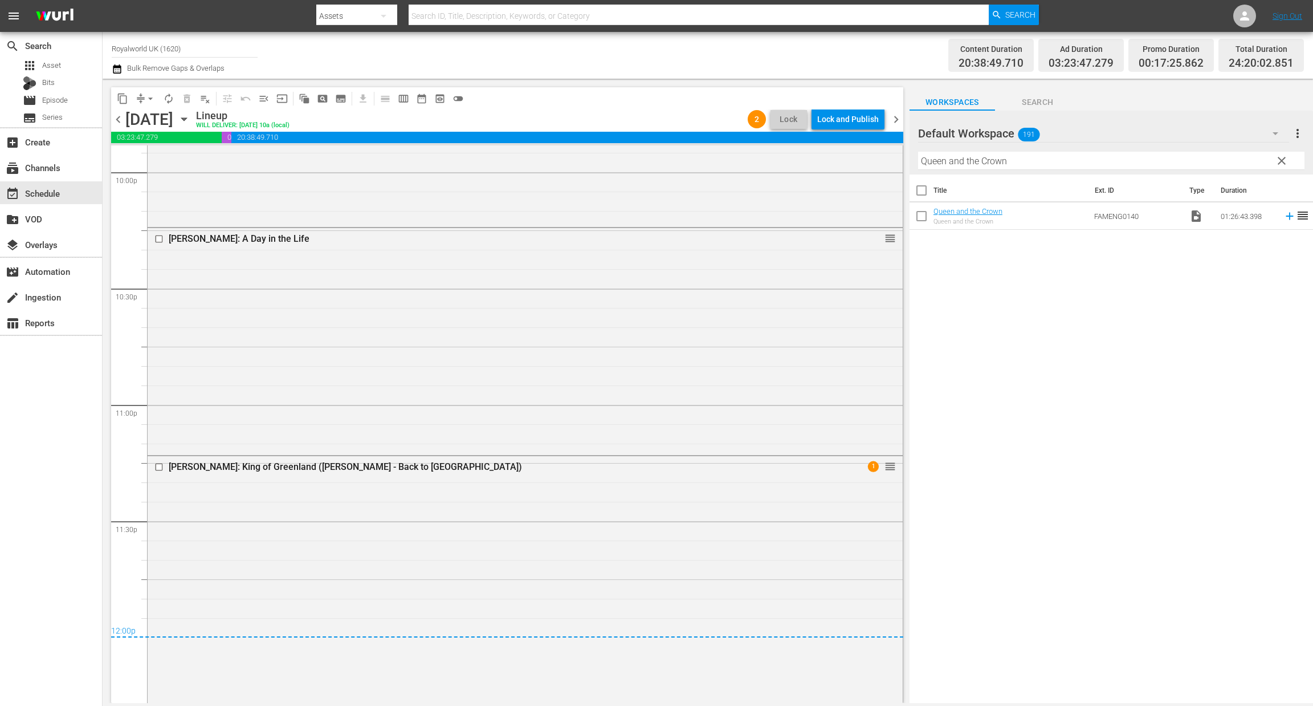
click at [844, 123] on div "Lock and Publish" at bounding box center [848, 119] width 62 height 21
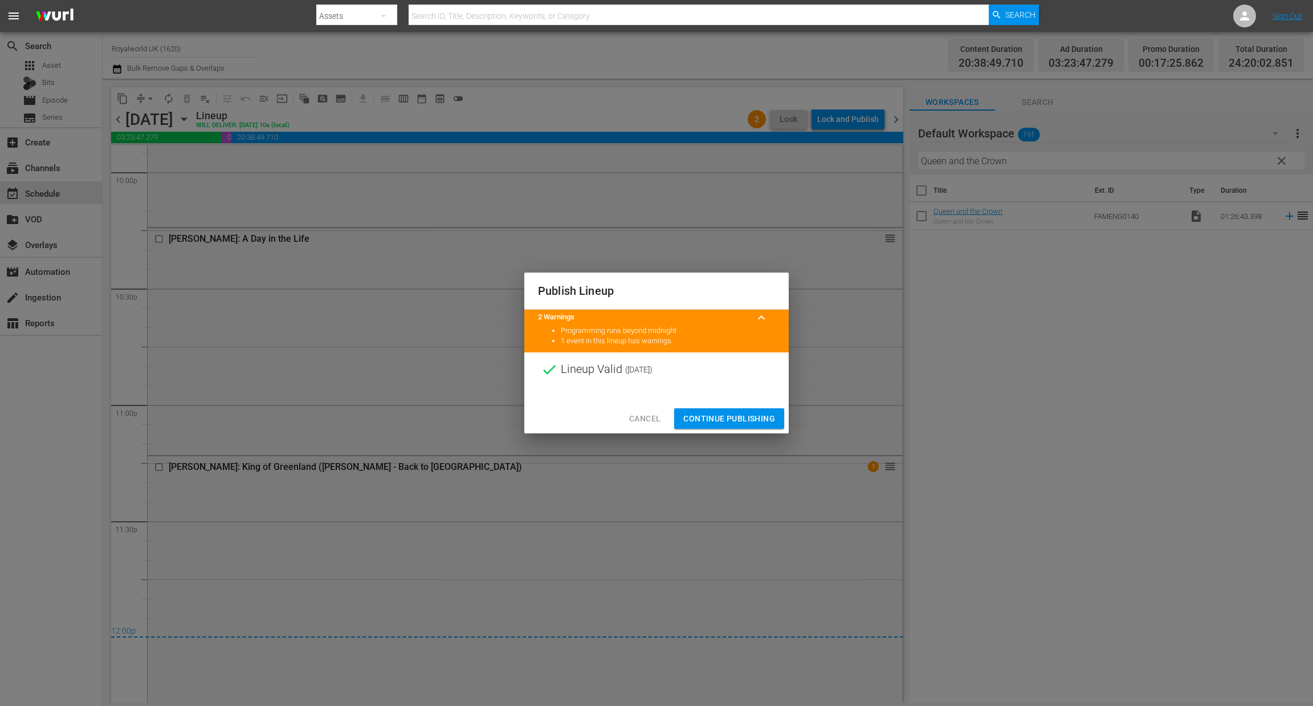
click at [737, 426] on button "Continue Publishing" at bounding box center [729, 418] width 110 height 21
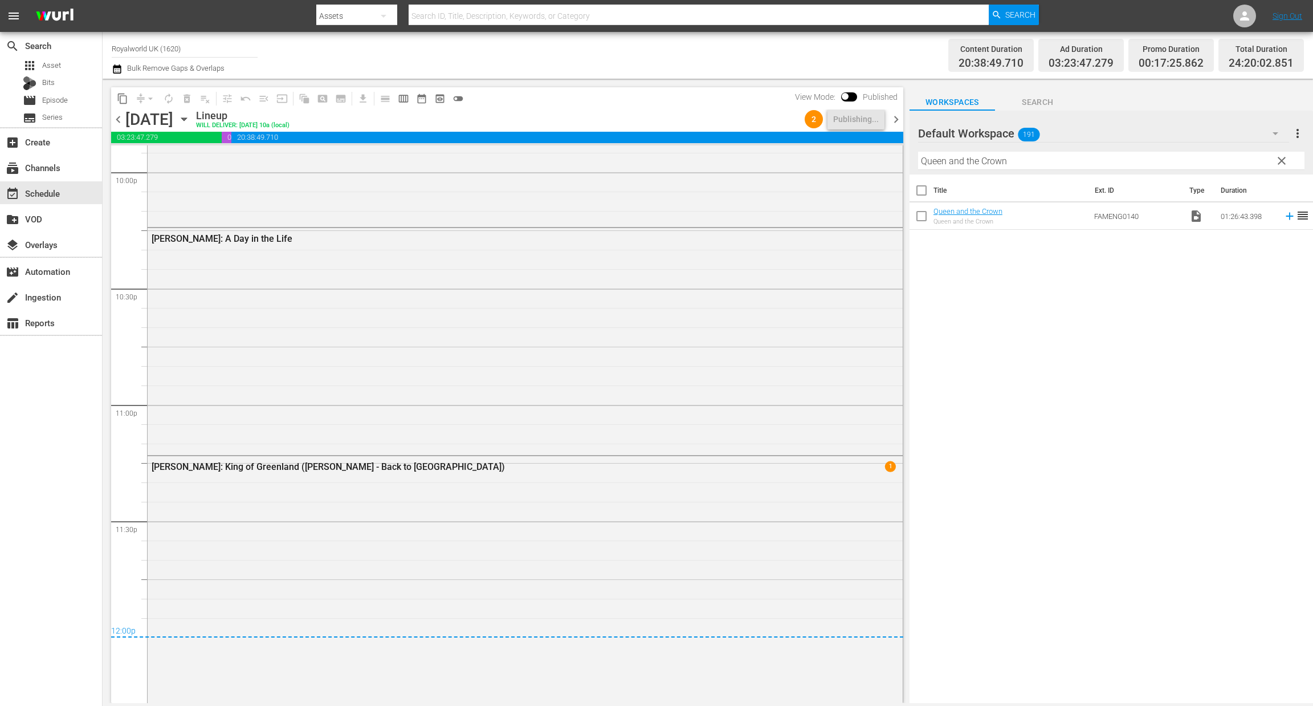
click at [902, 118] on span "chevron_right" at bounding box center [896, 119] width 14 height 14
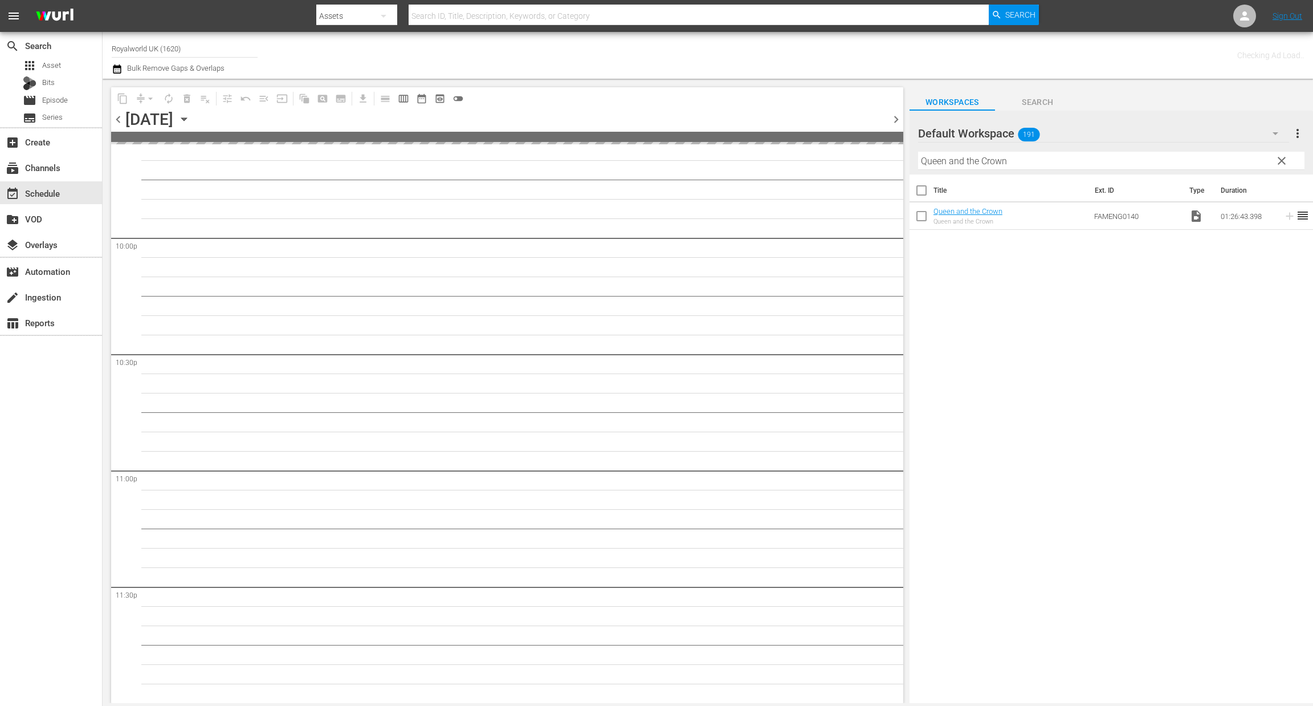
scroll to position [5022, 0]
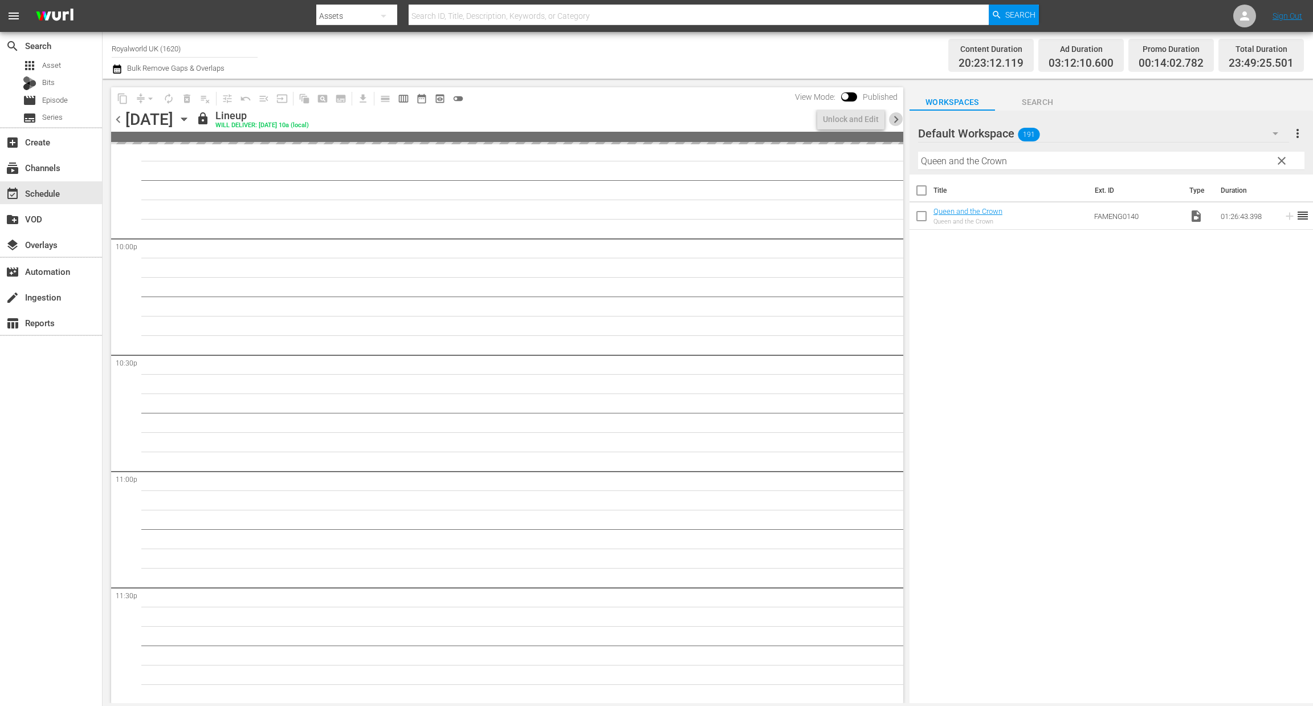
click at [902, 118] on span "chevron_right" at bounding box center [896, 119] width 14 height 14
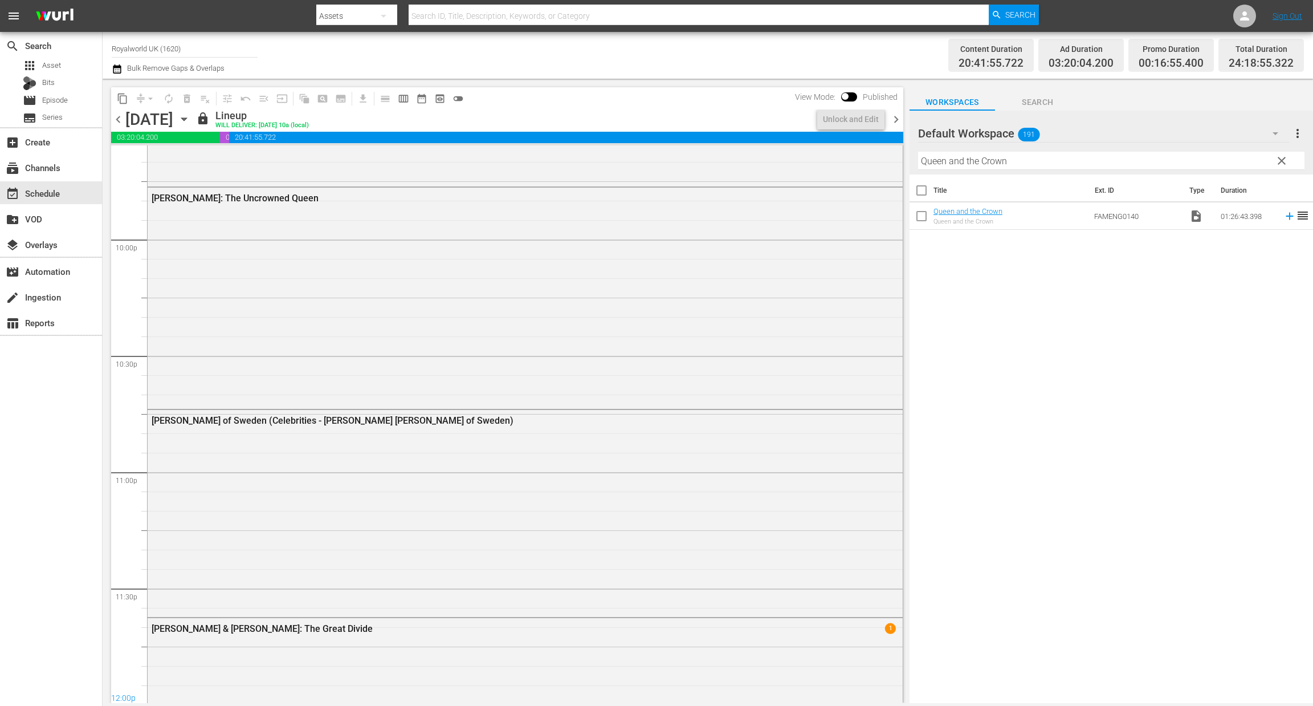
scroll to position [5050, 0]
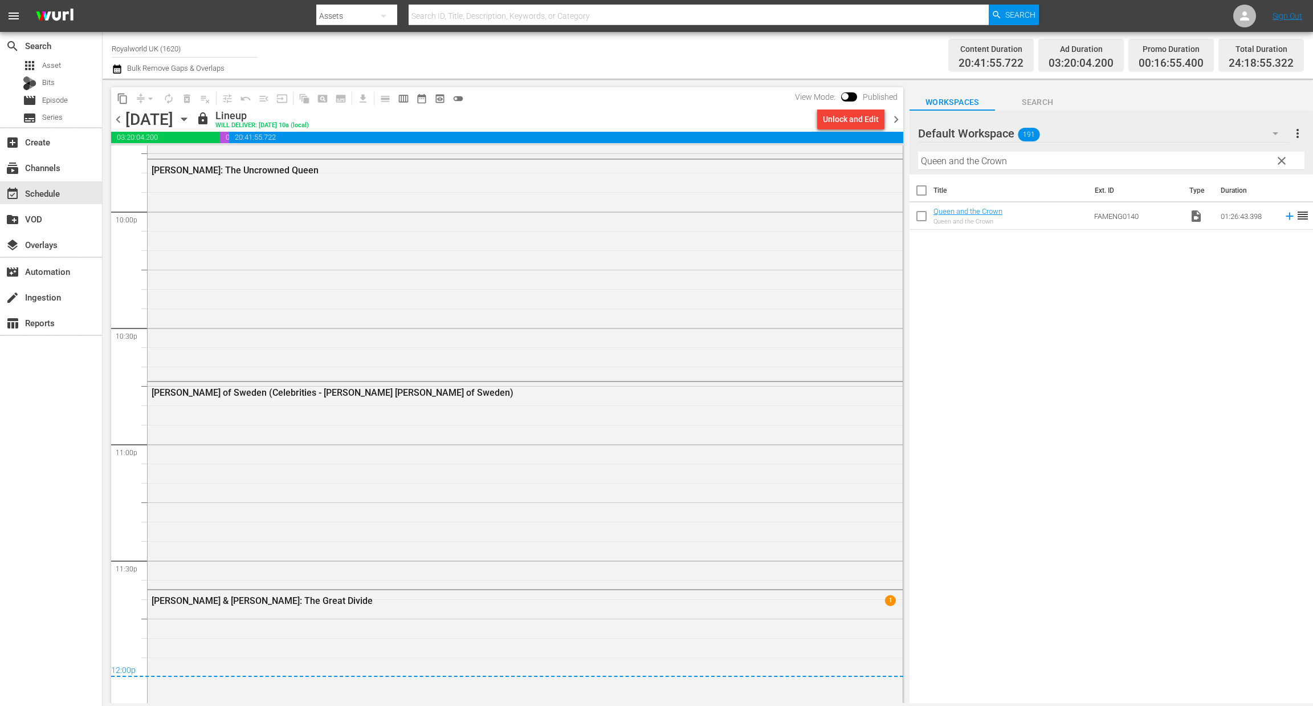
click at [897, 119] on span "chevron_right" at bounding box center [896, 119] width 14 height 14
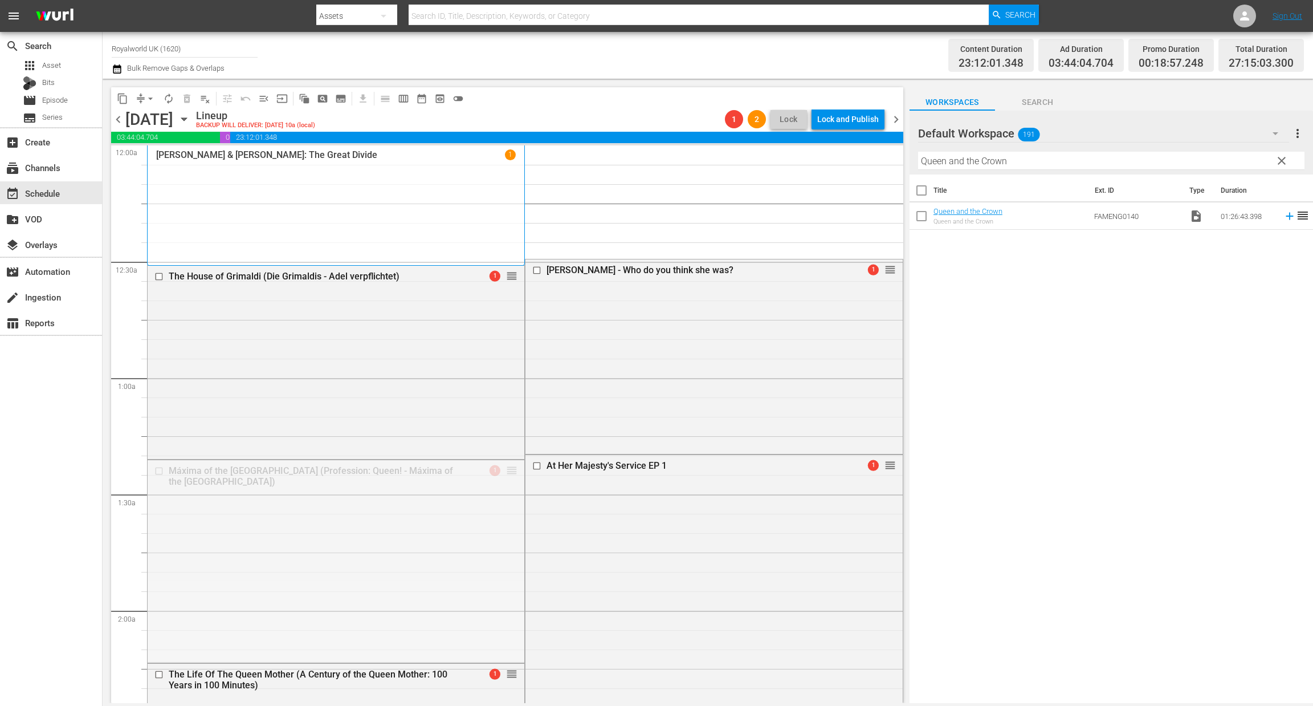
drag, startPoint x: 500, startPoint y: 473, endPoint x: 534, endPoint y: 202, distance: 272.8
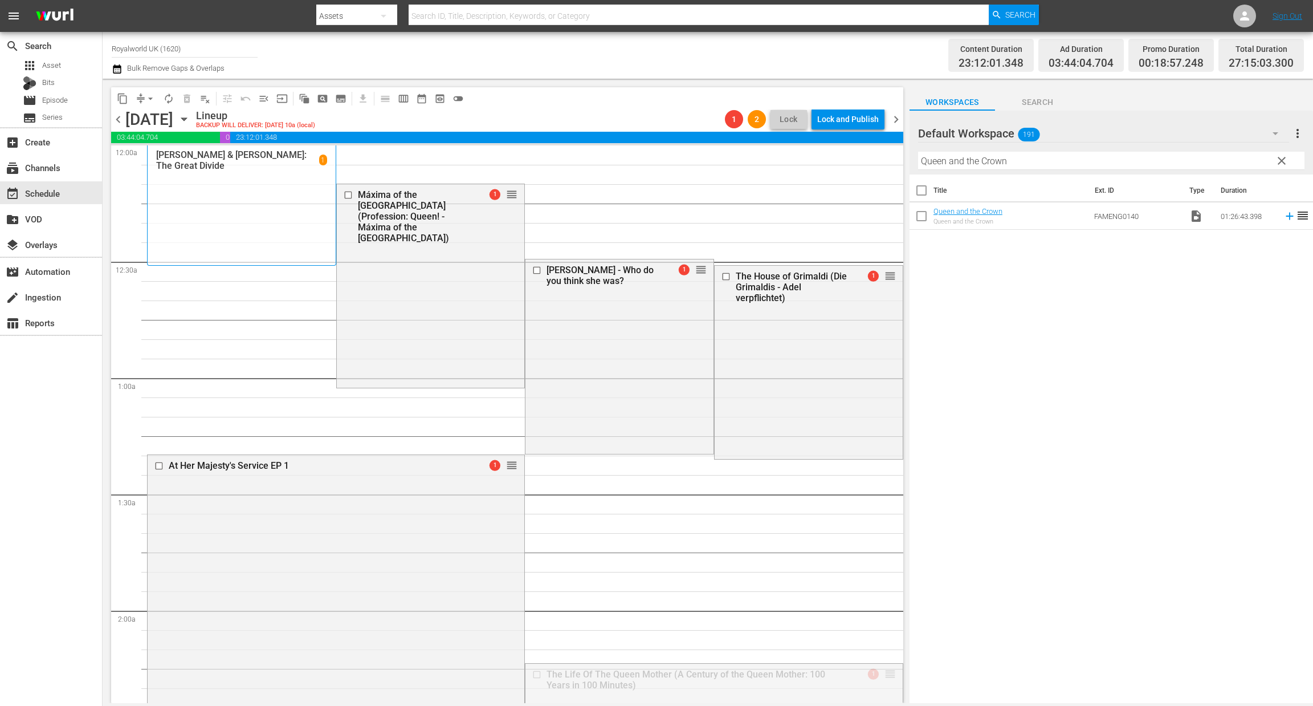
drag, startPoint x: 880, startPoint y: 675, endPoint x: 775, endPoint y: 237, distance: 450.7
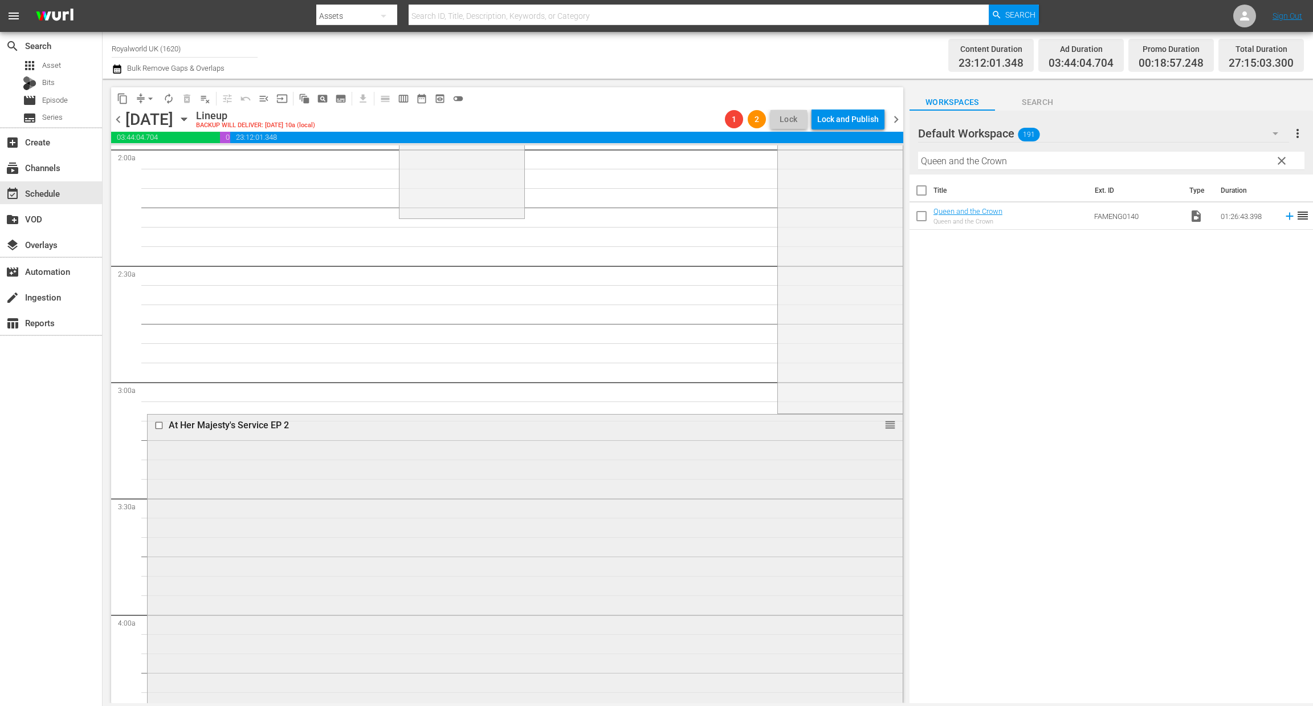
scroll to position [512, 0]
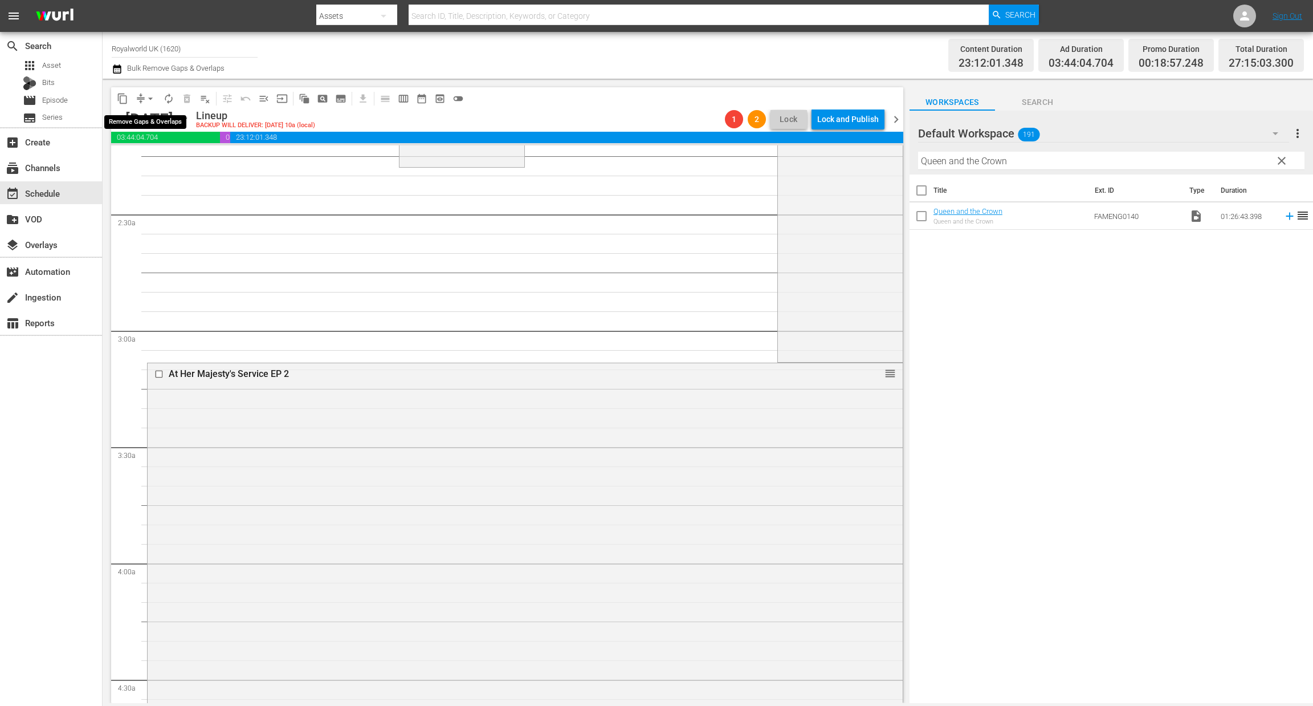
click at [148, 97] on span "arrow_drop_down" at bounding box center [150, 98] width 11 height 11
click at [169, 153] on li "Align to End of Previous Day" at bounding box center [151, 158] width 120 height 19
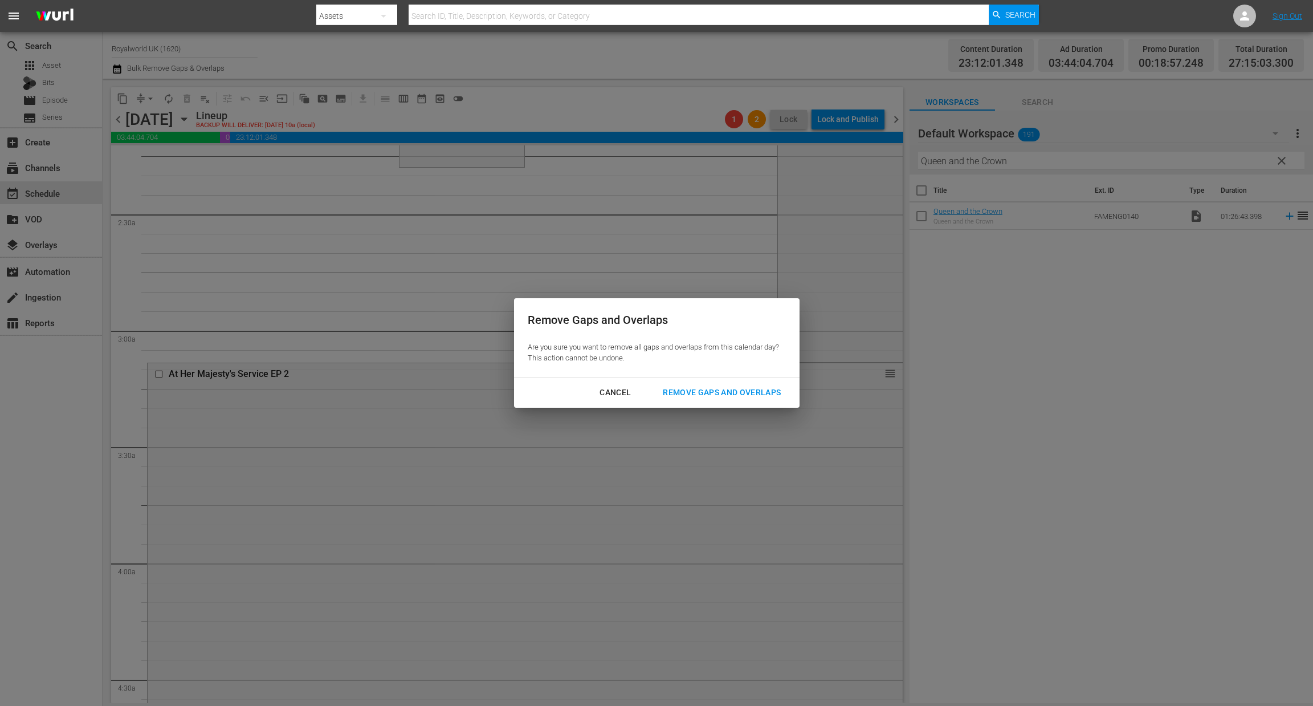
click at [702, 390] on div "Remove Gaps and Overlaps" at bounding box center [722, 392] width 136 height 14
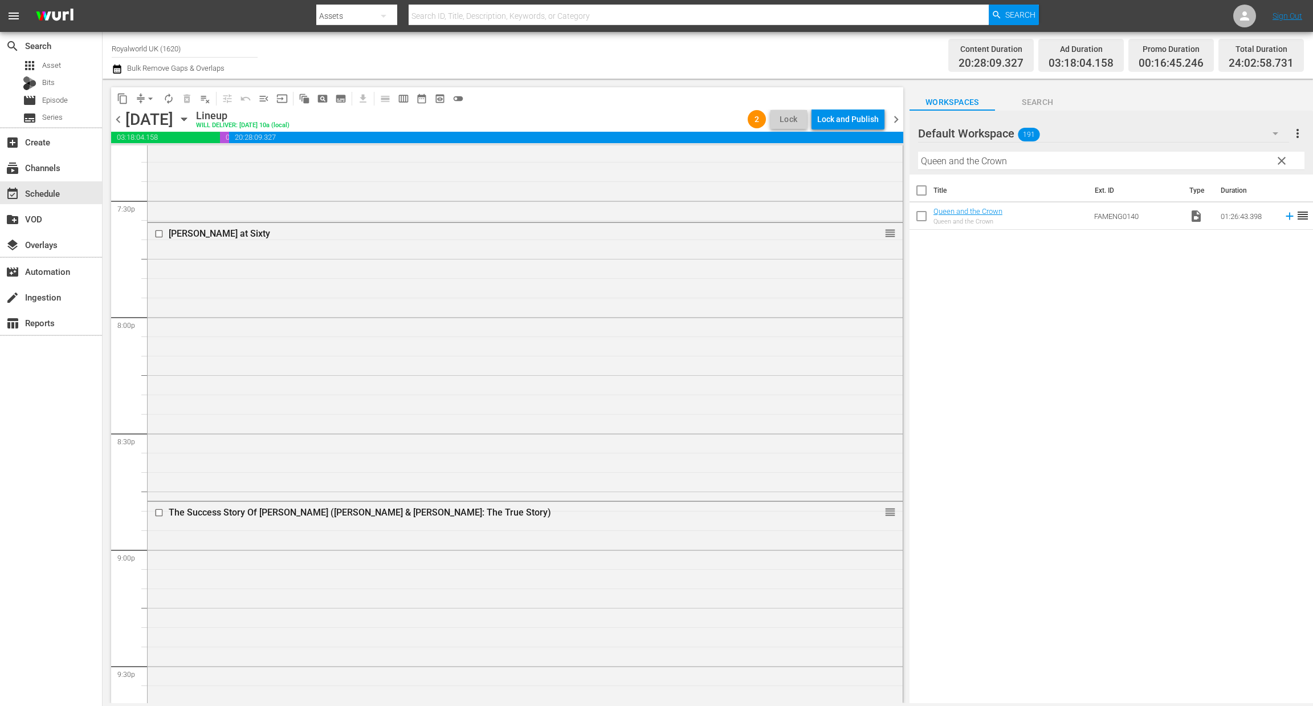
scroll to position [4471, 0]
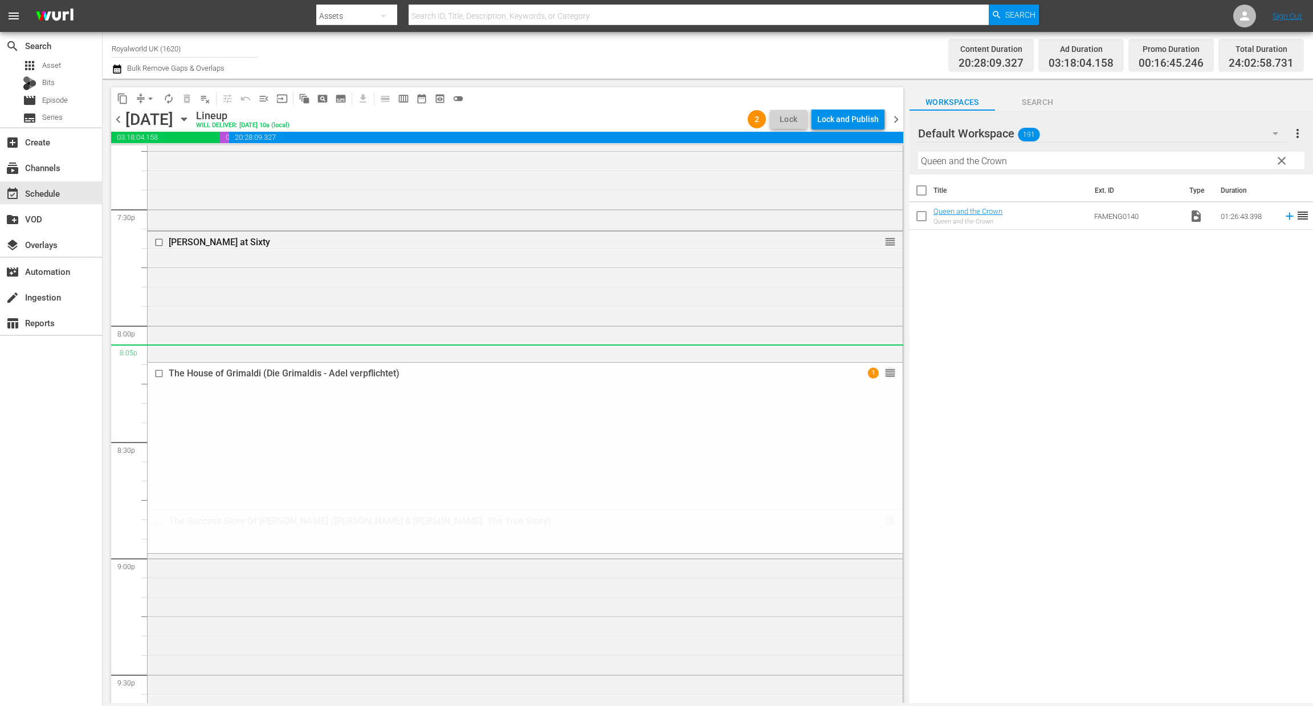
drag, startPoint x: 879, startPoint y: 524, endPoint x: 576, endPoint y: 21, distance: 588.4
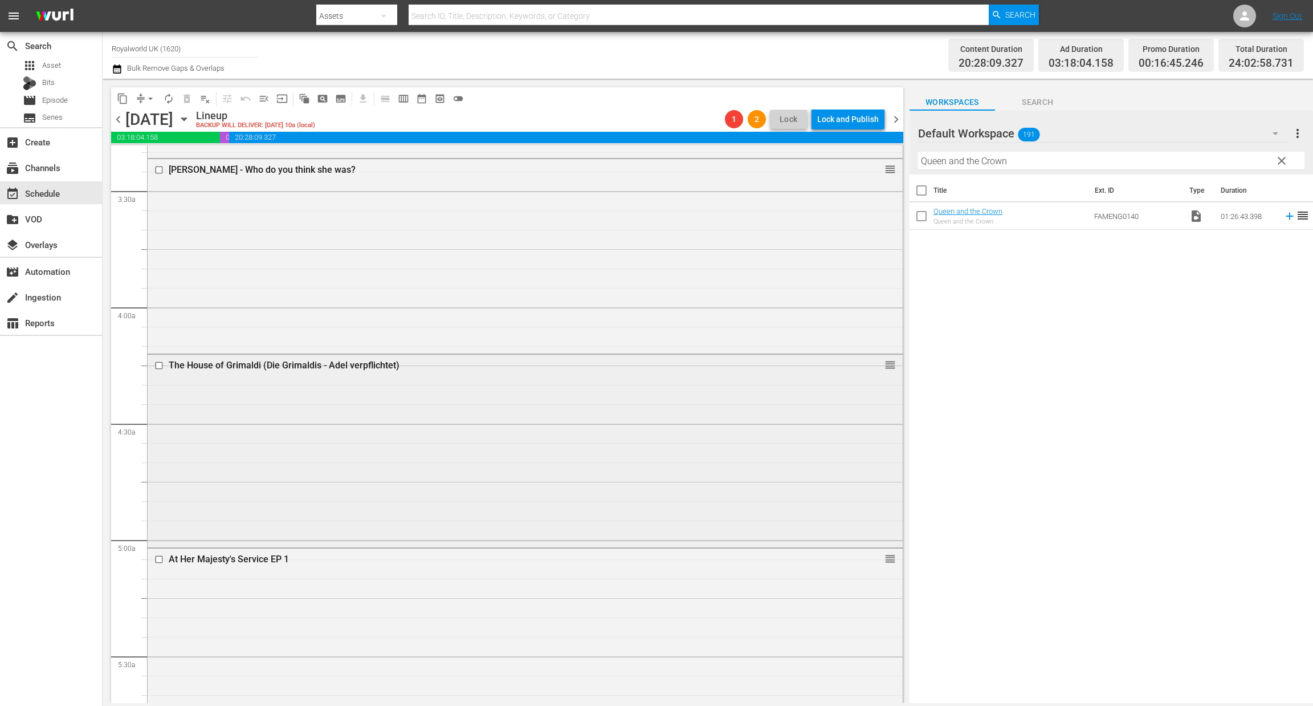
scroll to position [769, 0]
click at [158, 360] on input "checkbox" at bounding box center [160, 365] width 12 height 10
click at [183, 102] on span "delete_forever_outlined" at bounding box center [186, 98] width 11 height 11
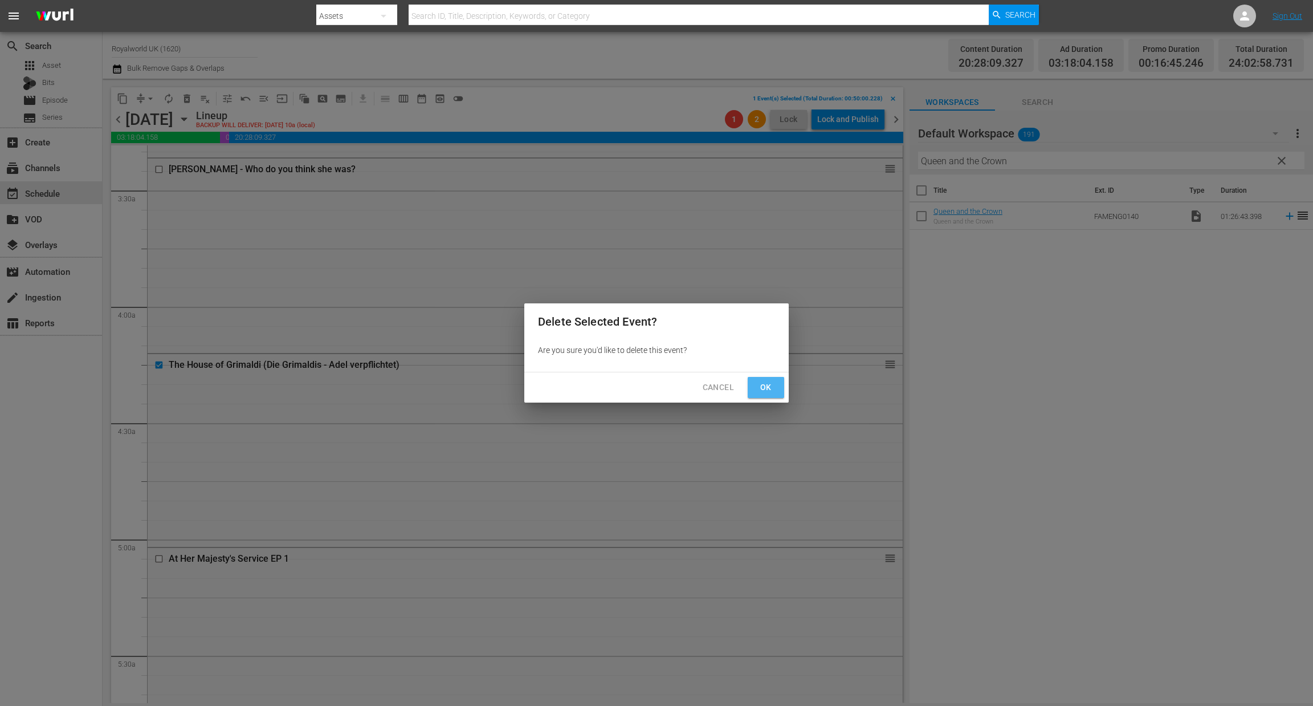
drag, startPoint x: 762, startPoint y: 384, endPoint x: 723, endPoint y: 363, distance: 44.6
click at [762, 382] on span "Ok" at bounding box center [766, 387] width 18 height 14
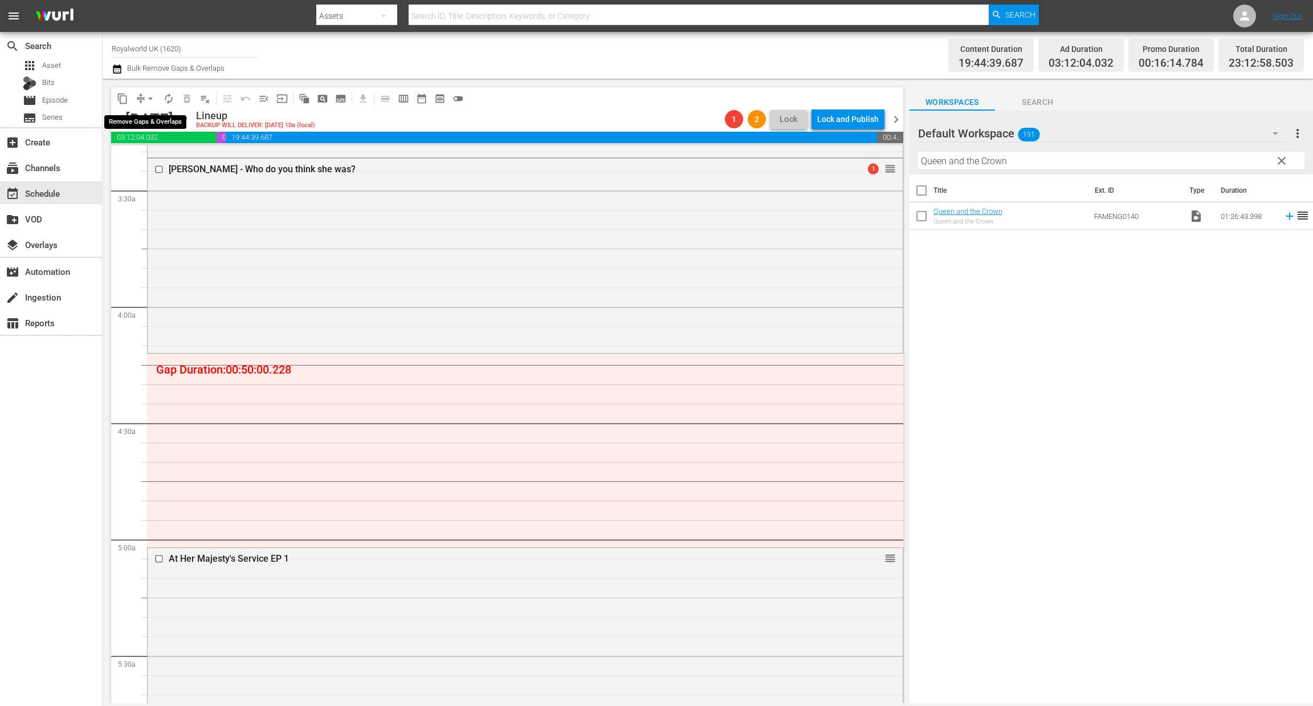
click at [146, 96] on span "arrow_drop_down" at bounding box center [150, 98] width 11 height 11
click at [156, 161] on li "Align to End of Previous Day" at bounding box center [151, 158] width 120 height 19
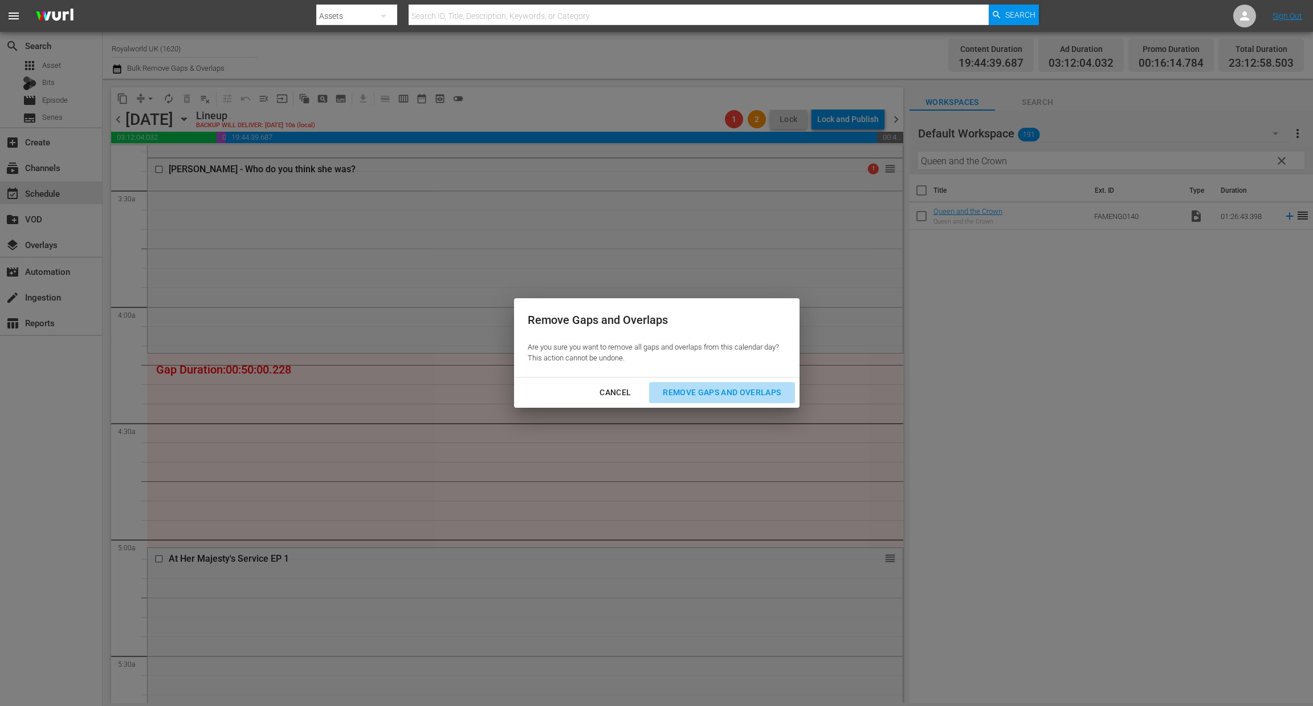
click at [738, 398] on div "Remove Gaps and Overlaps" at bounding box center [722, 392] width 136 height 14
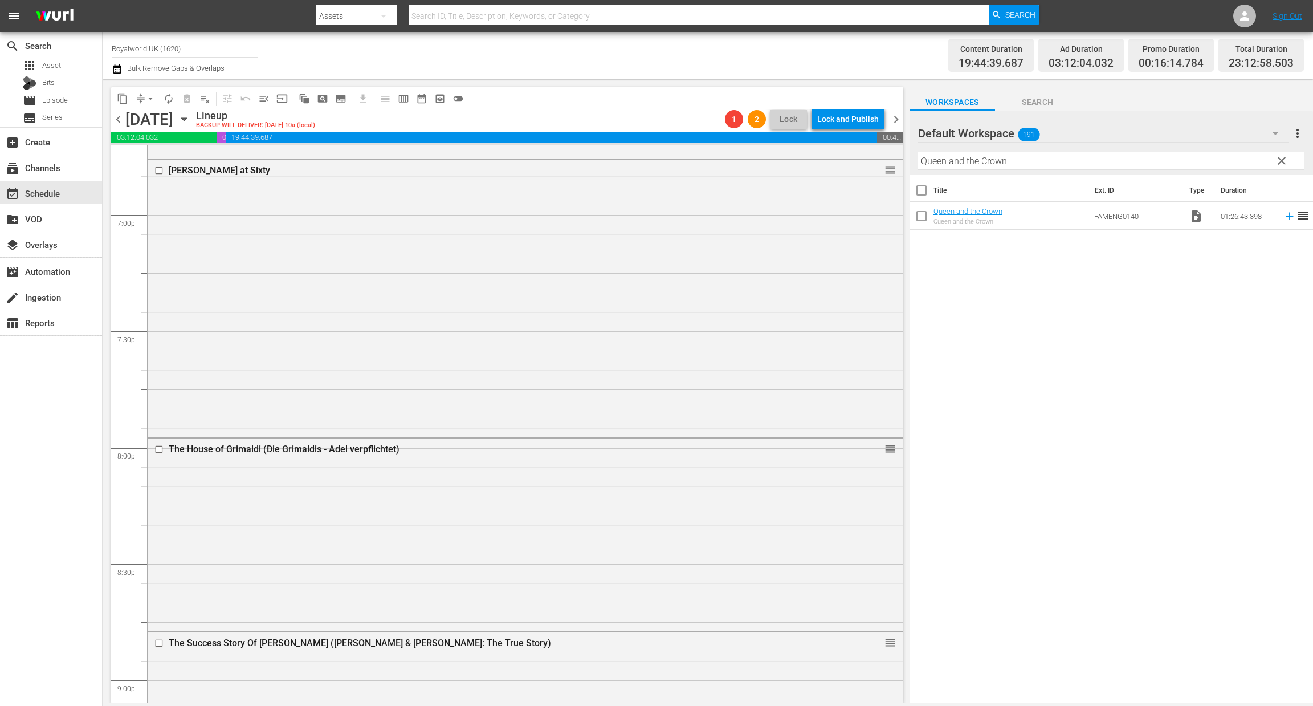
scroll to position [4339, 0]
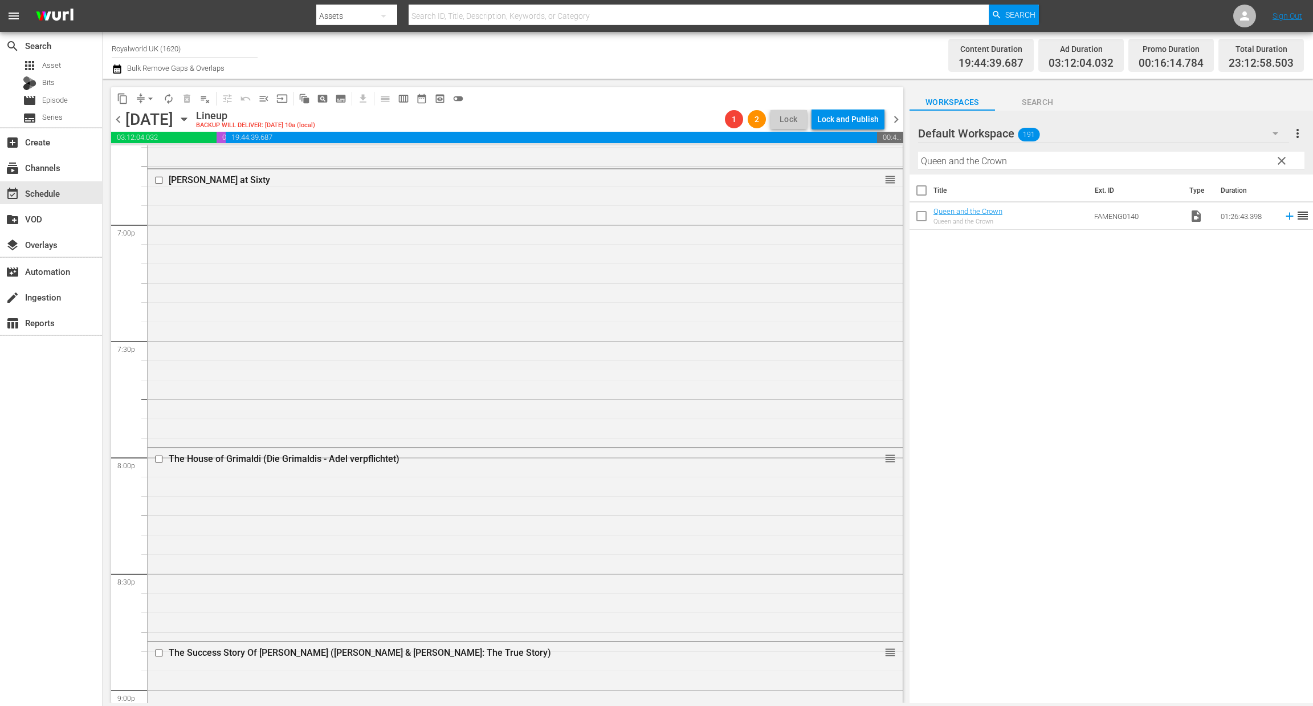
drag, startPoint x: 878, startPoint y: 518, endPoint x: 844, endPoint y: 531, distance: 36.4
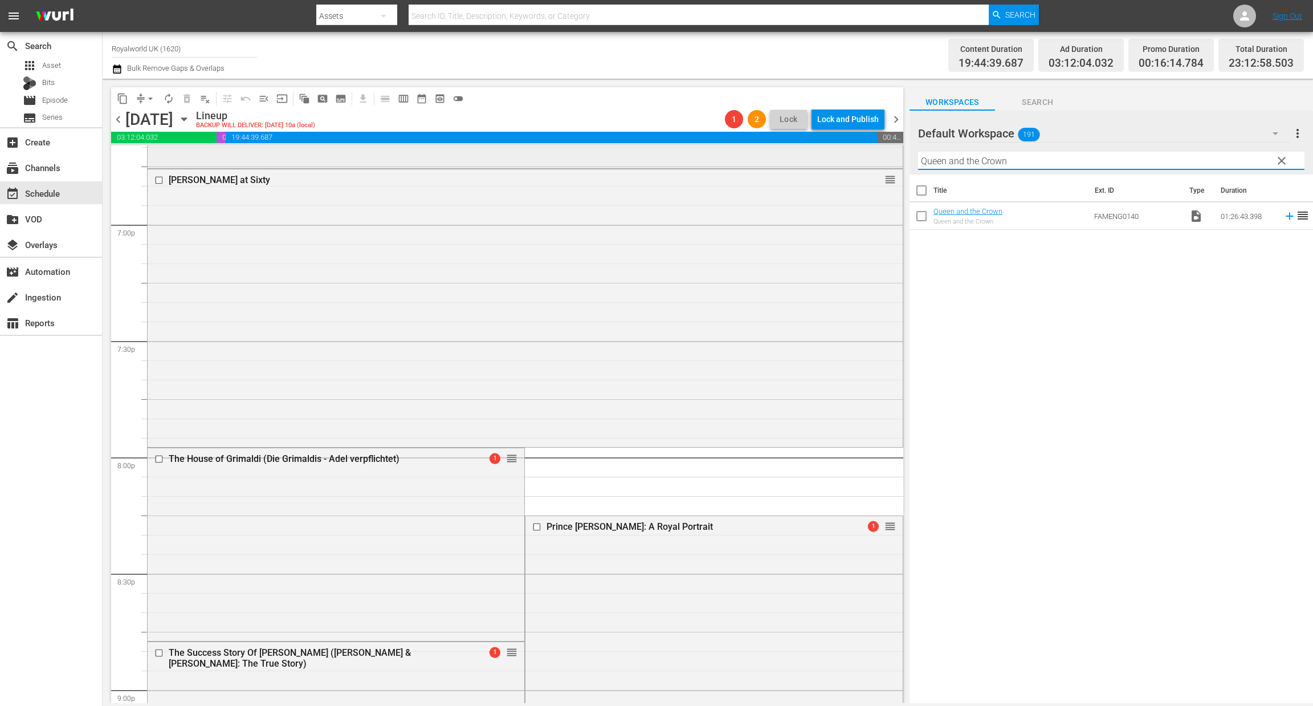
drag, startPoint x: 1088, startPoint y: 161, endPoint x: 737, endPoint y: 164, distance: 351.1
click at [737, 164] on div "content_copy compress arrow_drop_down autorenew_outlined delete_forever_outline…" at bounding box center [708, 391] width 1211 height 624
paste input "The World's Most Expensive Party (Decadence and Downfall: The Worlds Most Expen…"
drag, startPoint x: 1024, startPoint y: 162, endPoint x: 1312, endPoint y: 182, distance: 289.1
click at [1312, 182] on div "Default Workspace 191 Default more_vert clear Filter by Title The World's Most …" at bounding box center [1112, 410] width 404 height 598
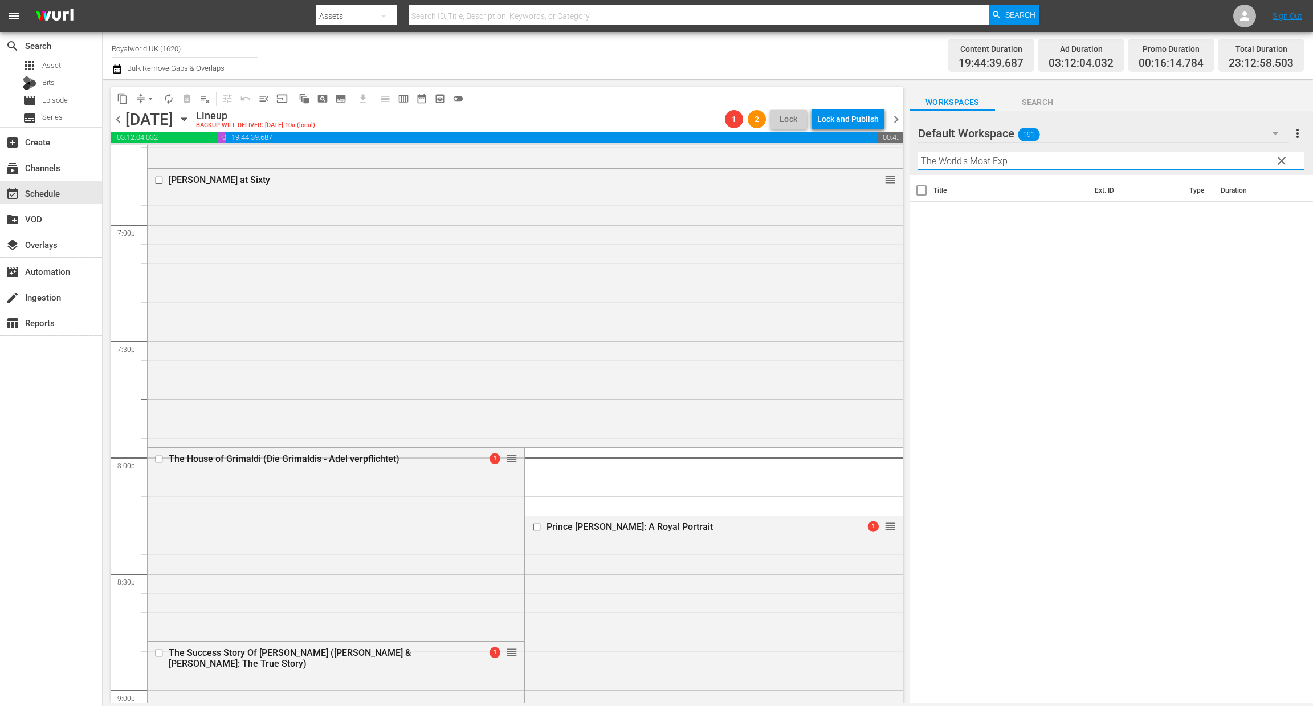
click at [1016, 160] on input "The World's Most Exp" at bounding box center [1111, 161] width 386 height 18
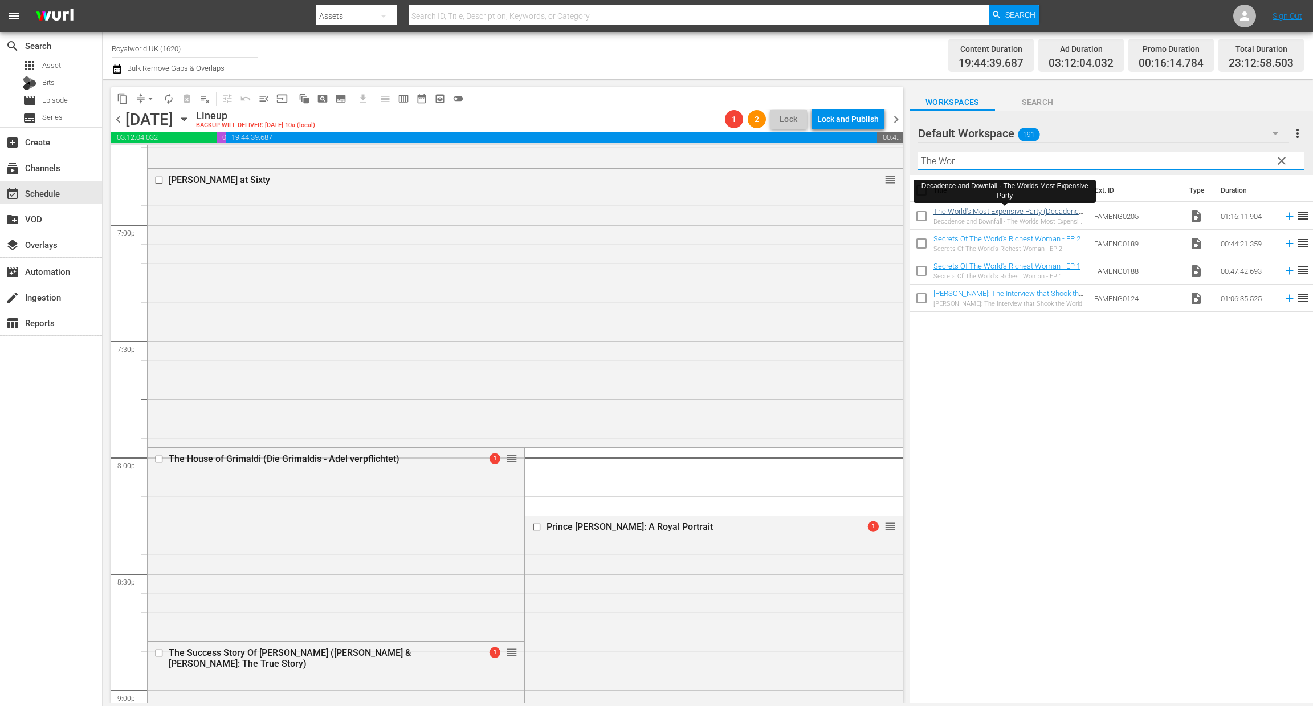
type input "The Wor"
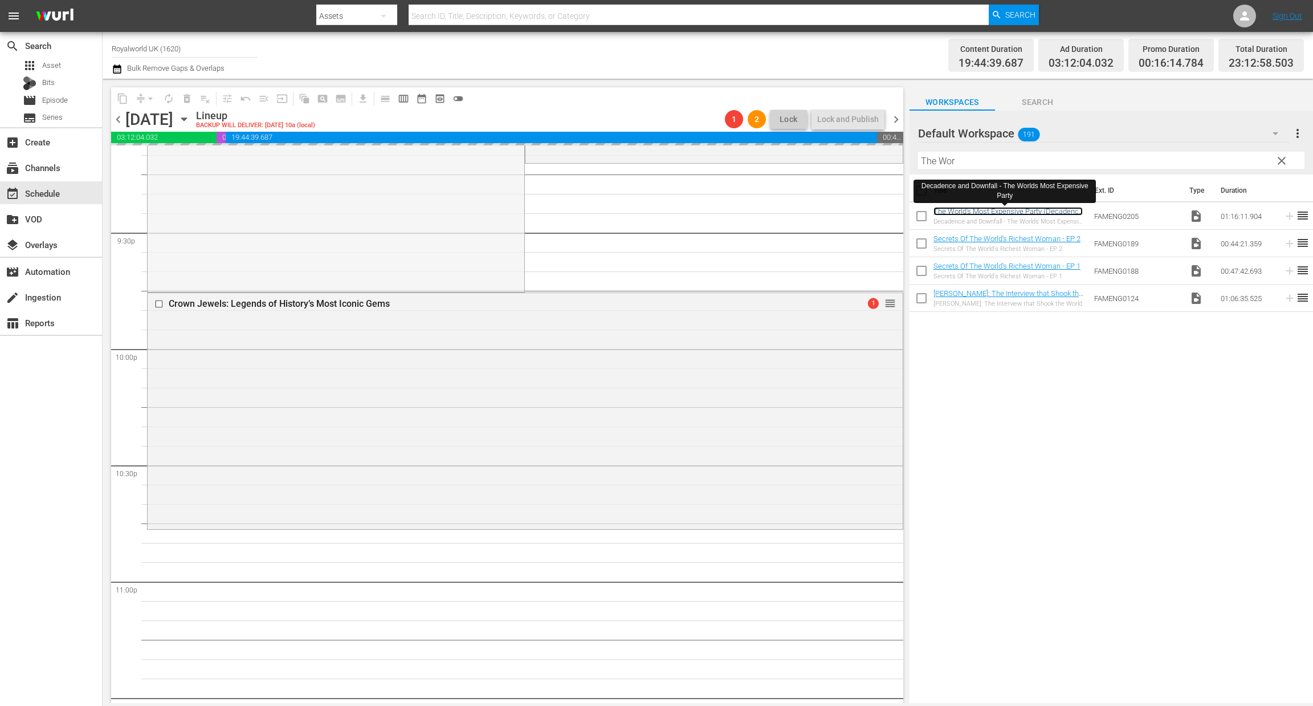
scroll to position [4938, 0]
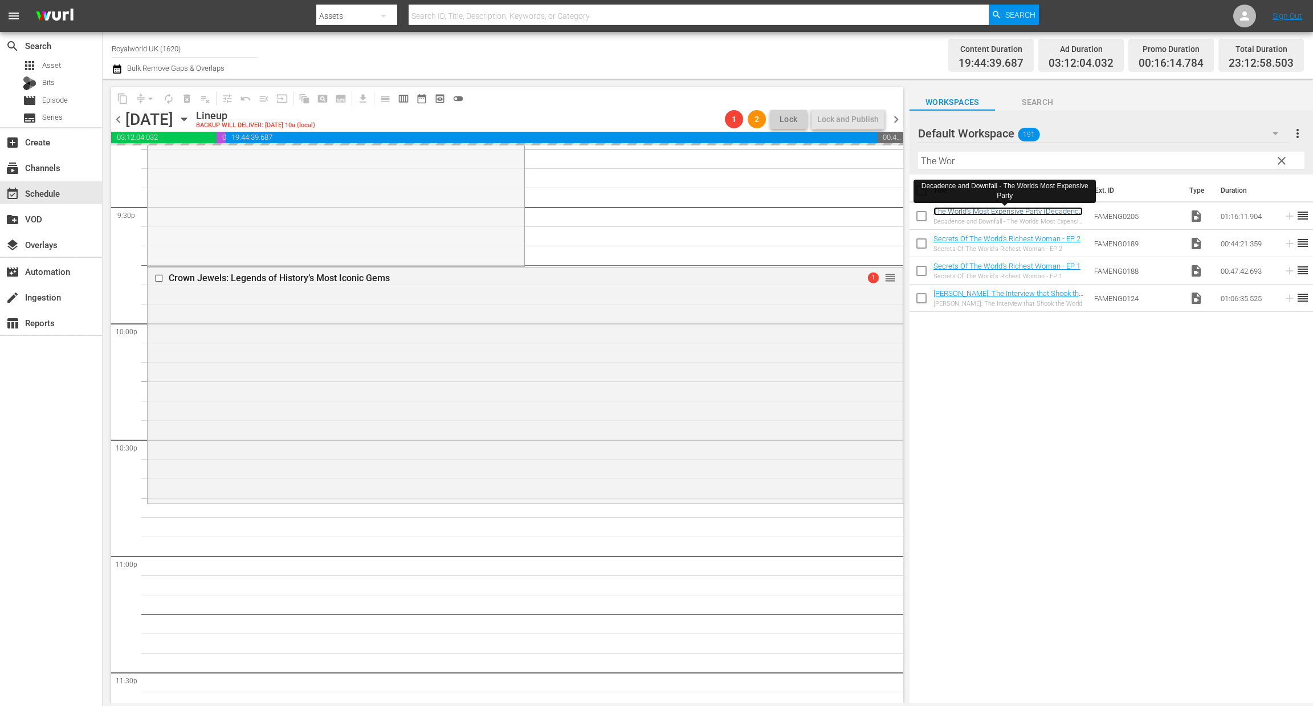
drag, startPoint x: 507, startPoint y: 311, endPoint x: 545, endPoint y: 506, distance: 198.8
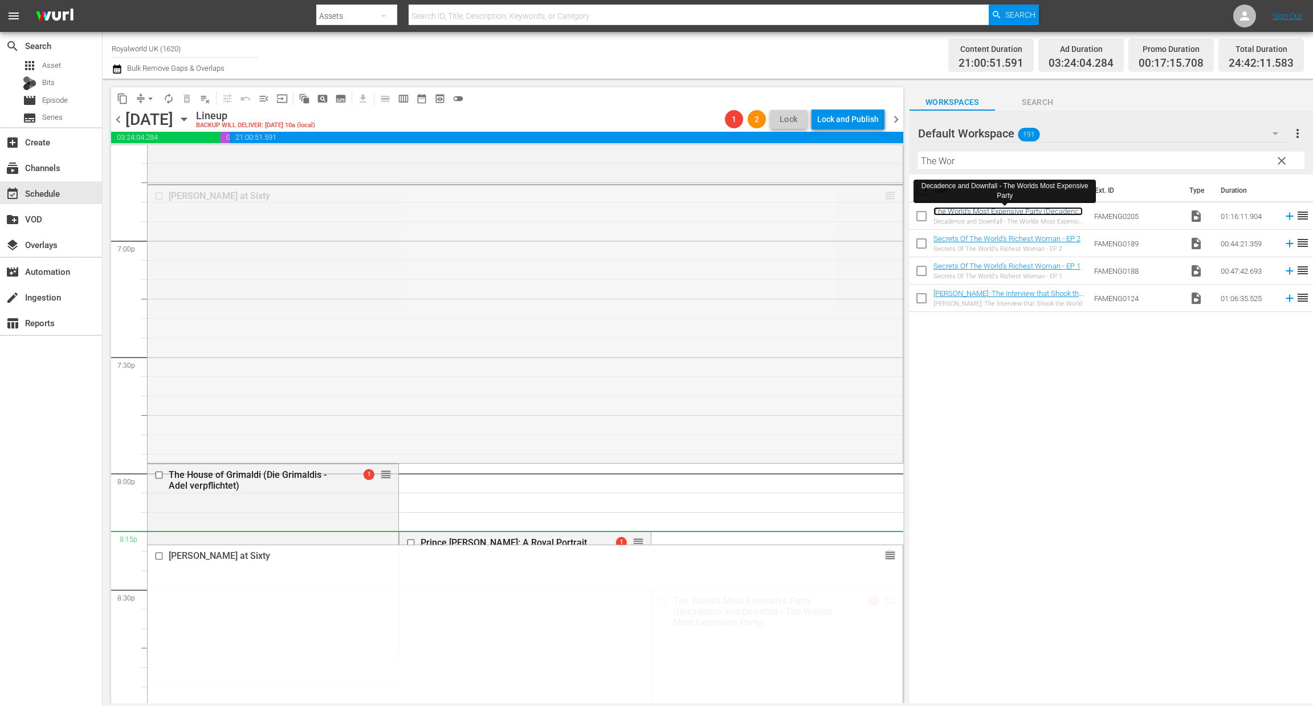
scroll to position [4339, 0]
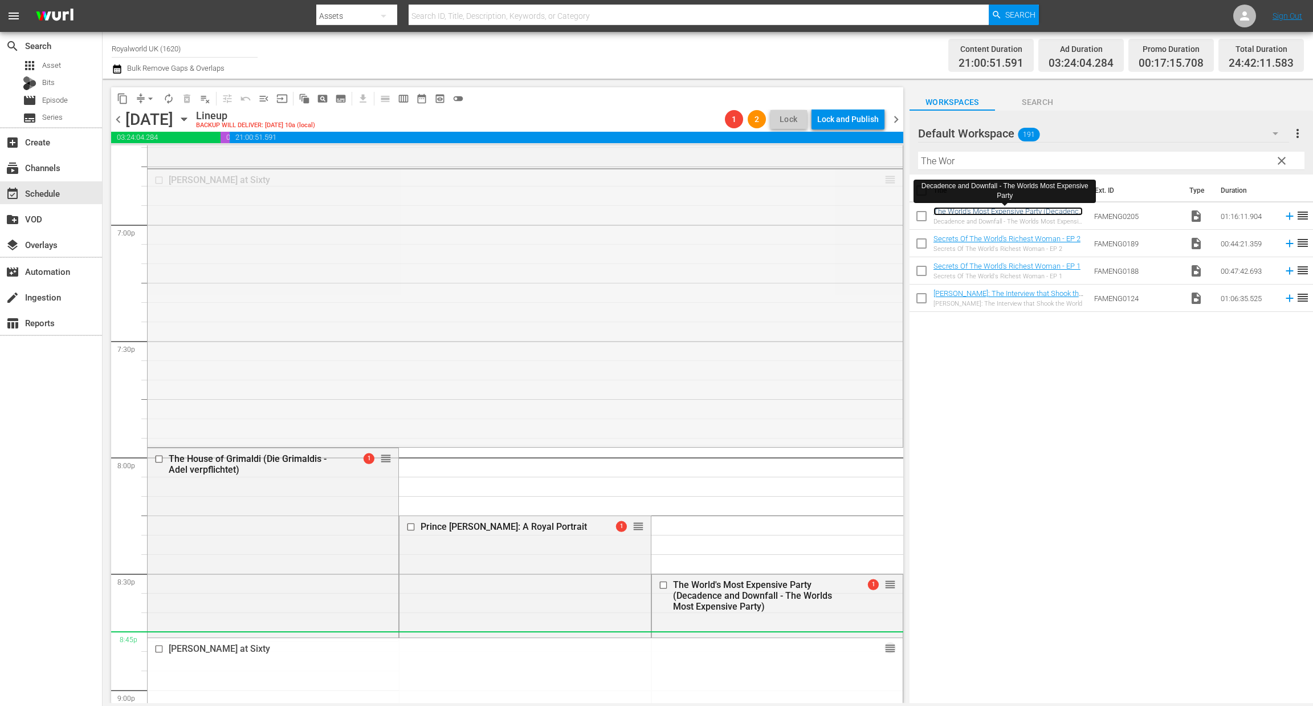
drag, startPoint x: 877, startPoint y: 349, endPoint x: 767, endPoint y: 629, distance: 301.2
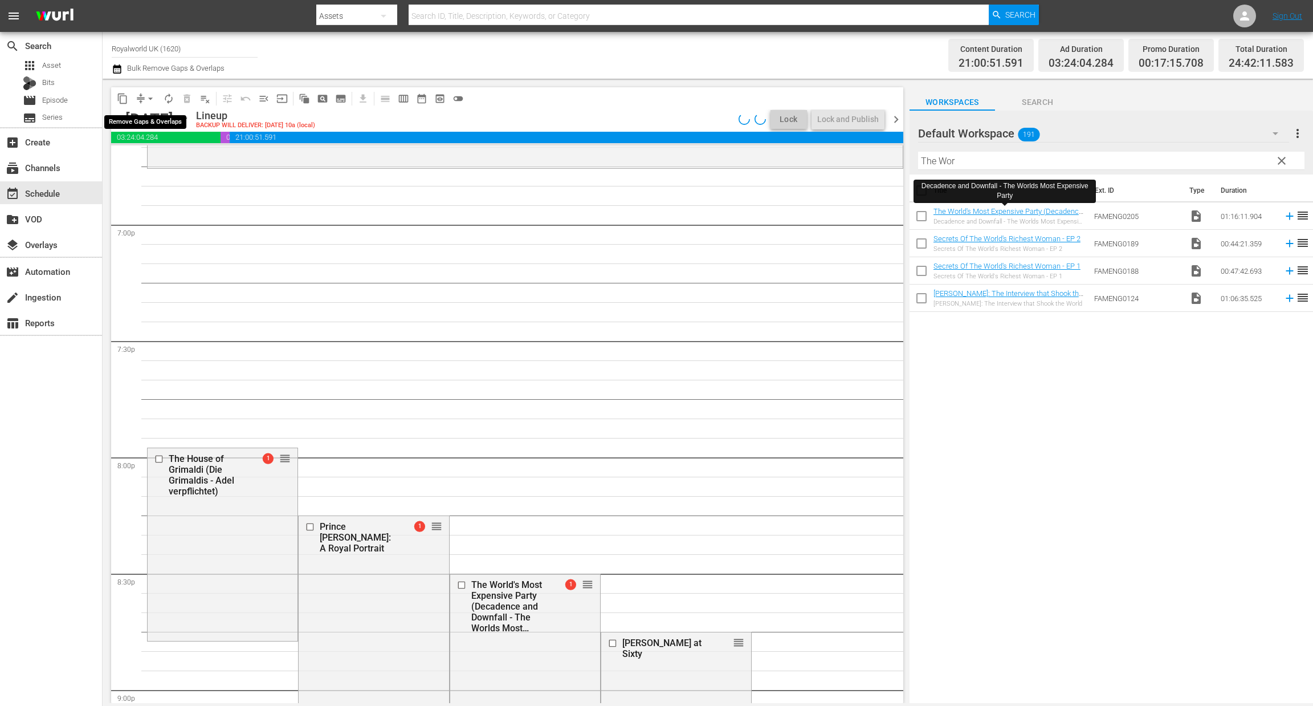
click at [150, 99] on span "arrow_drop_down" at bounding box center [150, 98] width 11 height 11
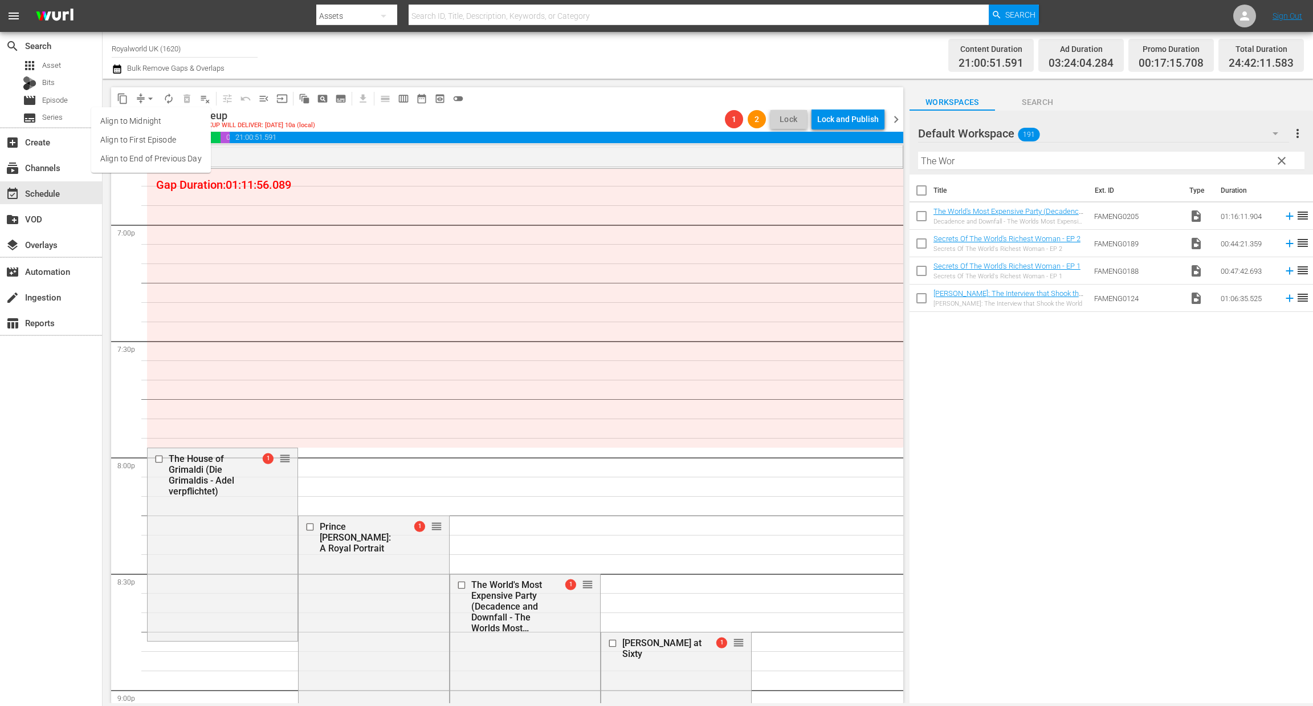
click at [149, 171] on ul "Align to Midnight Align to First Episode Align to End of Previous Day" at bounding box center [151, 140] width 120 height 66
click at [152, 162] on li "Align to End of Previous Day" at bounding box center [151, 158] width 120 height 19
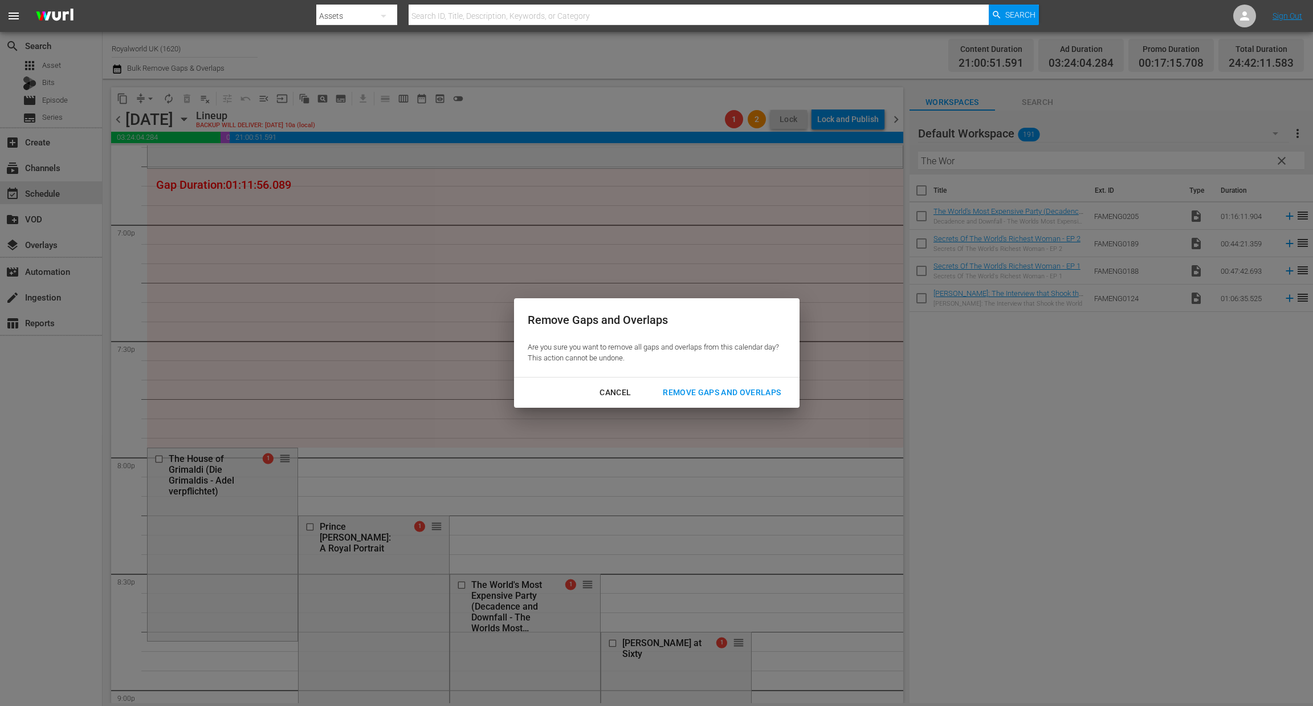
click at [724, 390] on div "Remove Gaps and Overlaps" at bounding box center [722, 392] width 136 height 14
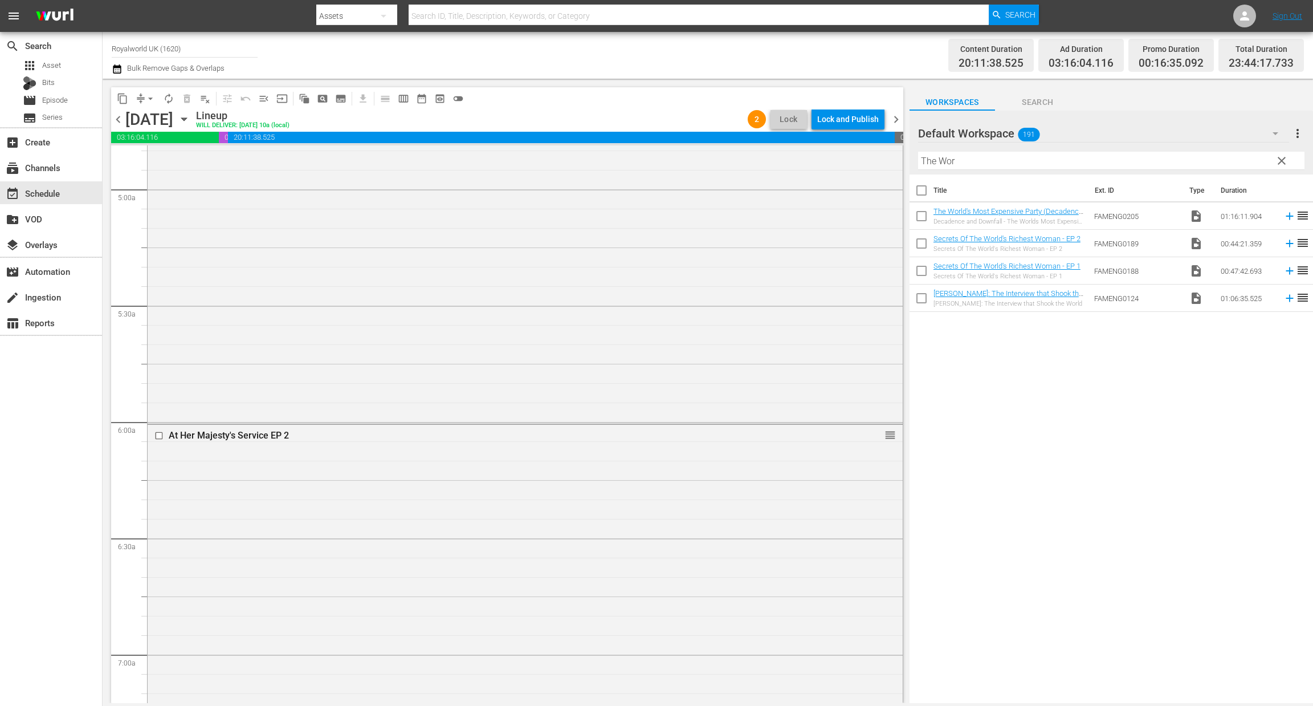
scroll to position [0, 0]
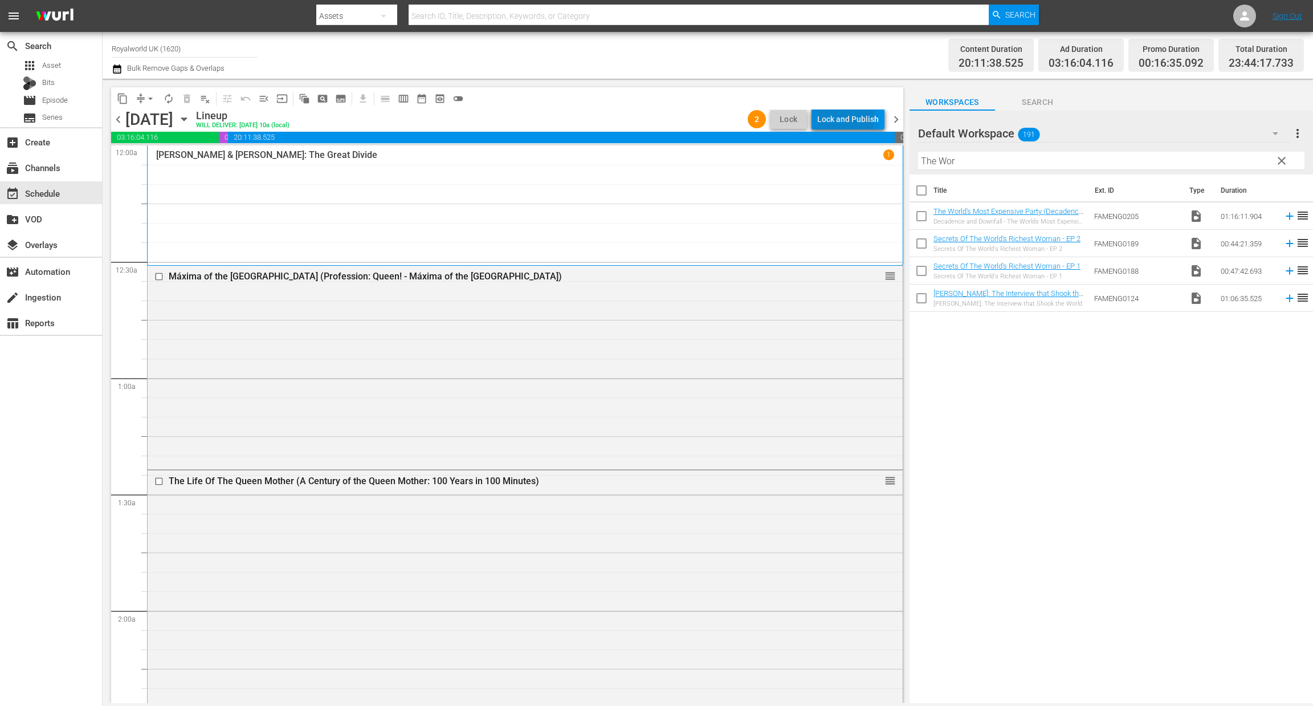
click at [840, 116] on div "Lock and Publish" at bounding box center [848, 119] width 62 height 21
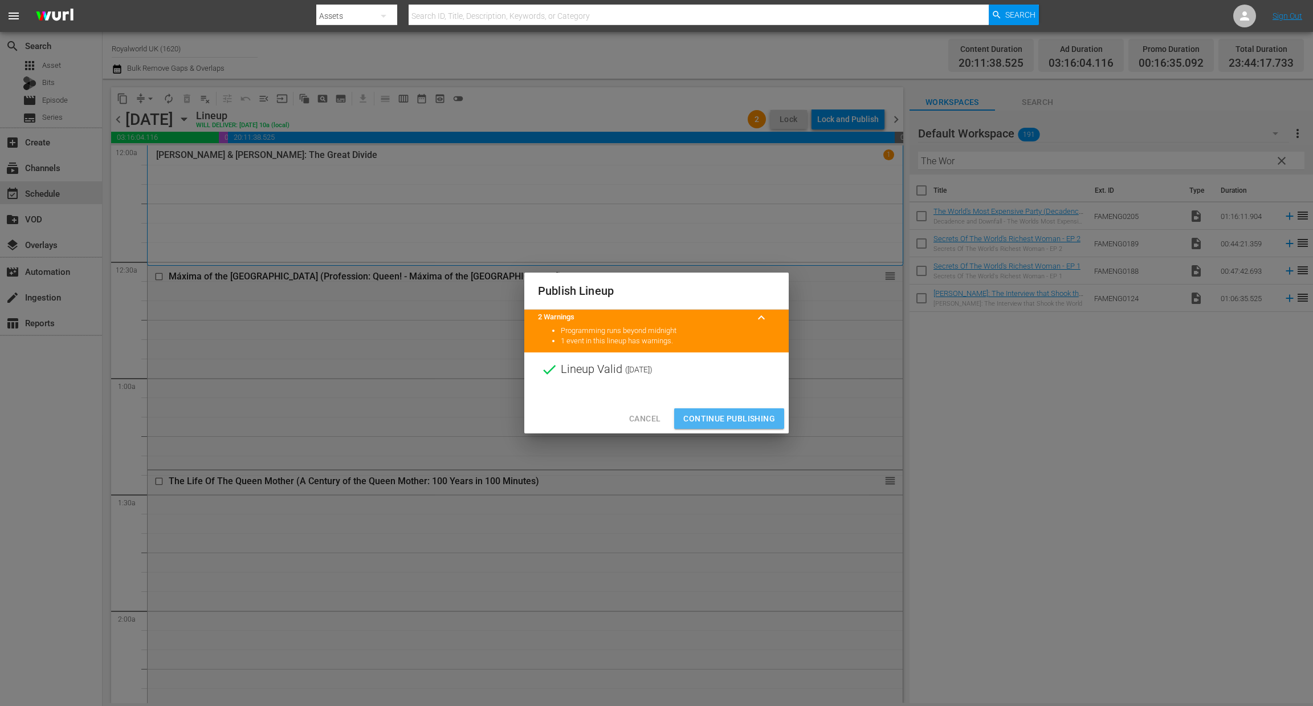
drag, startPoint x: 721, startPoint y: 417, endPoint x: 733, endPoint y: 408, distance: 15.0
click at [721, 418] on span "Continue Publishing" at bounding box center [729, 419] width 92 height 14
